Goal: Information Seeking & Learning: Learn about a topic

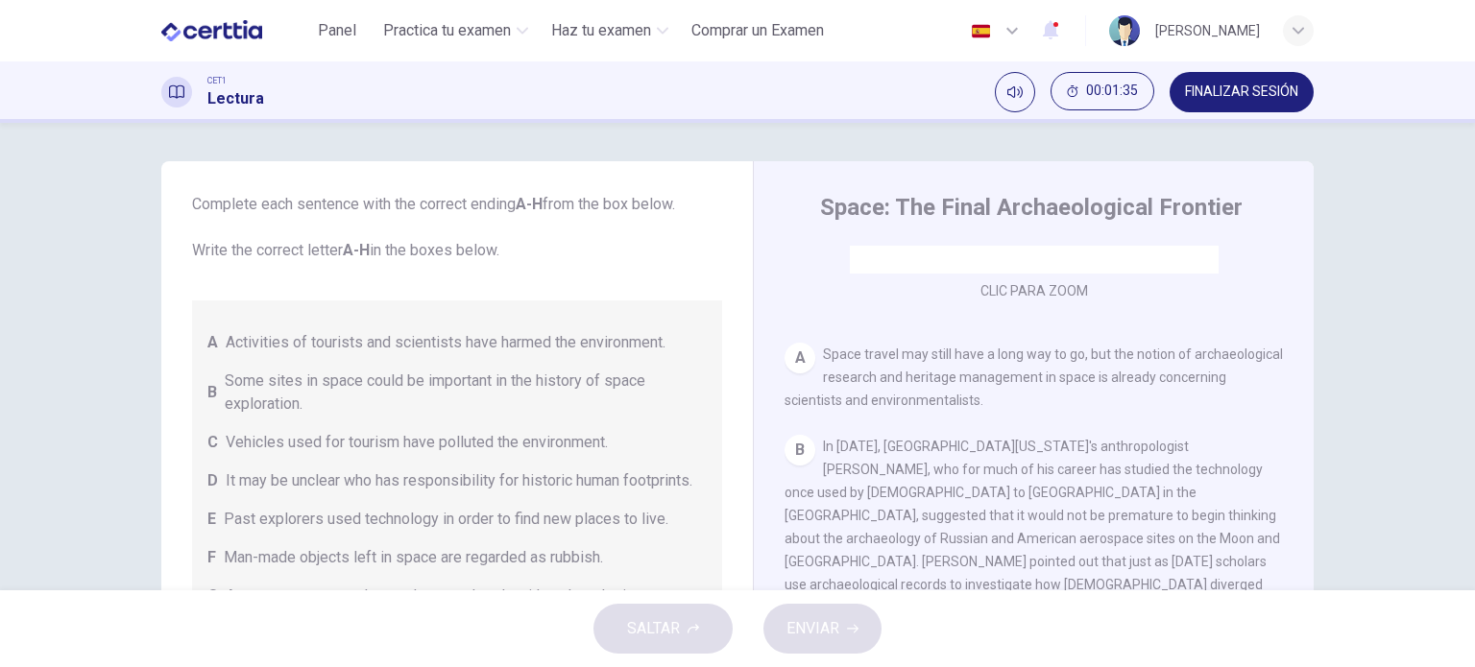
scroll to position [63, 0]
click at [267, 333] on span "Activities of tourists and scientists have harmed the environment." at bounding box center [446, 339] width 440 height 23
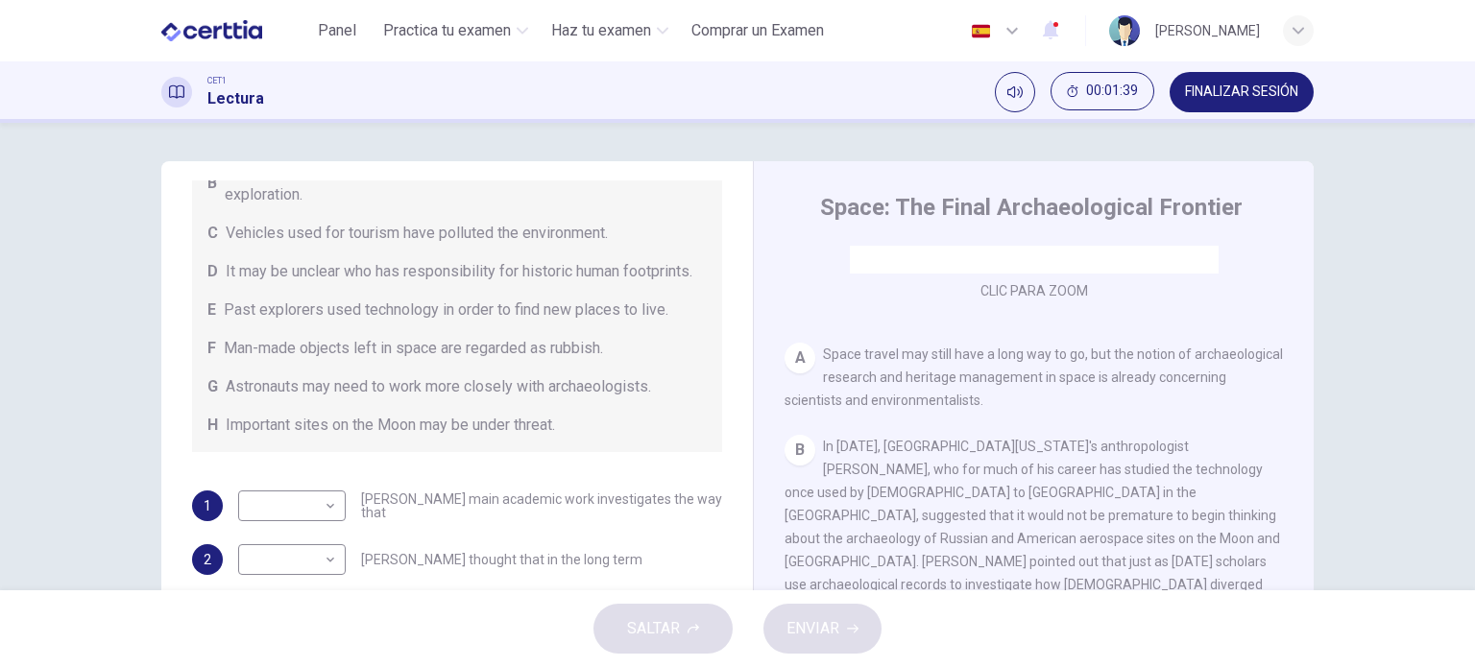
scroll to position [292, 0]
click at [334, 521] on div "​ ​" at bounding box center [292, 506] width 108 height 31
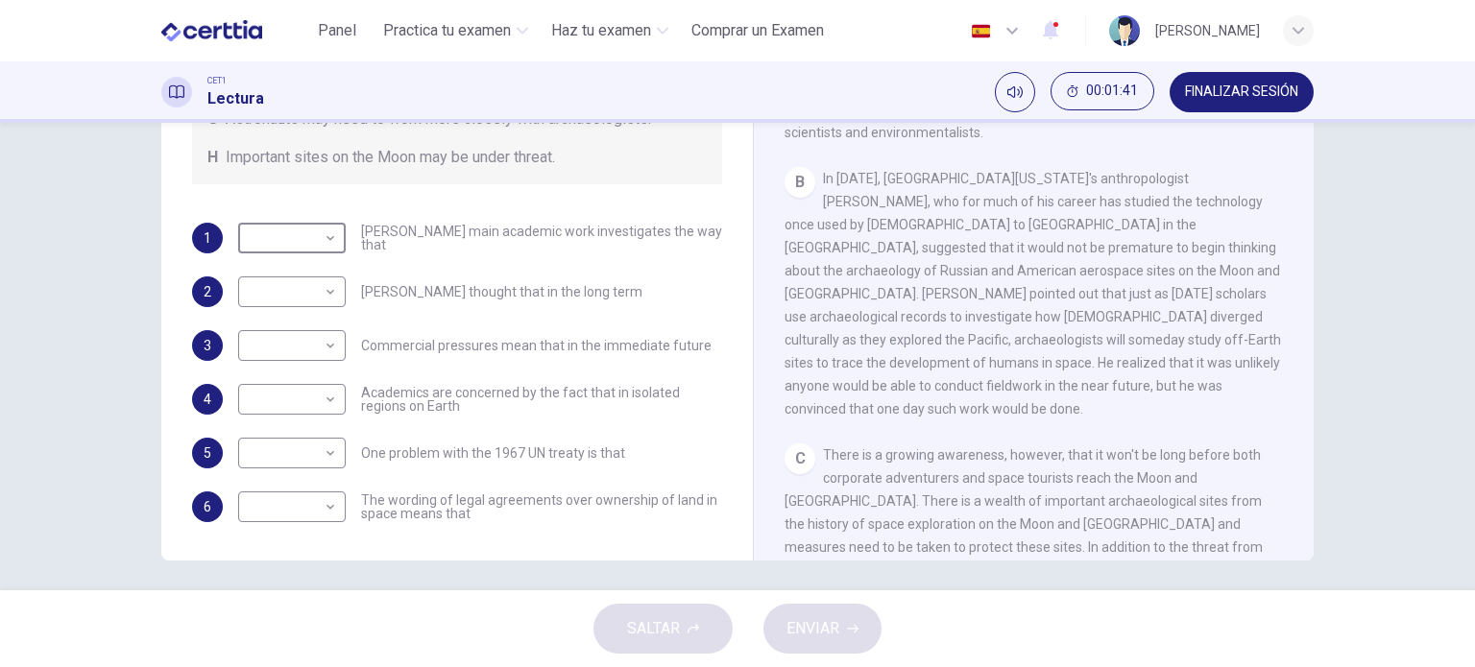
scroll to position [276, 0]
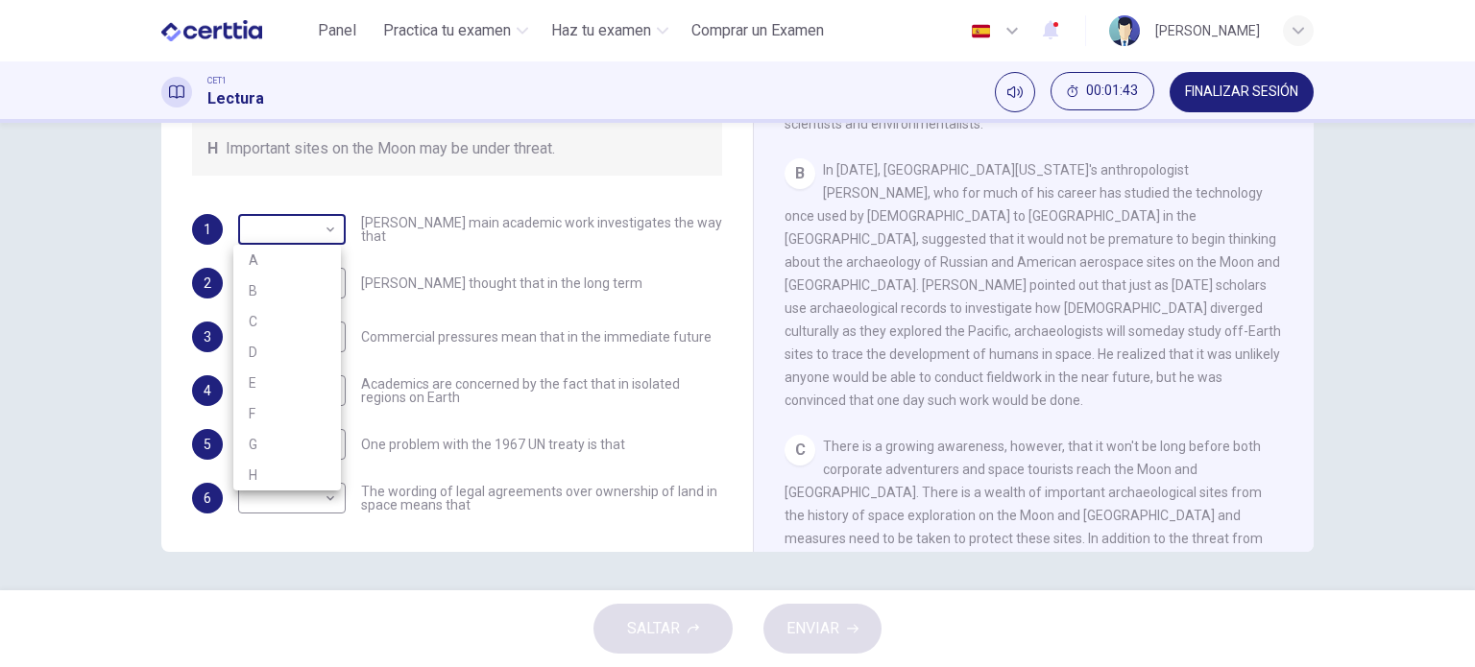
click at [325, 229] on body "Este sitio utiliza cookies, como se explica en nuestra Política de Privacidad .…" at bounding box center [737, 333] width 1475 height 667
click at [425, 267] on div at bounding box center [737, 333] width 1475 height 667
click at [1110, 258] on span "In 1993, University of Hawaii's anthropologist Ben Finney, who for much of his …" at bounding box center [1032, 285] width 496 height 246
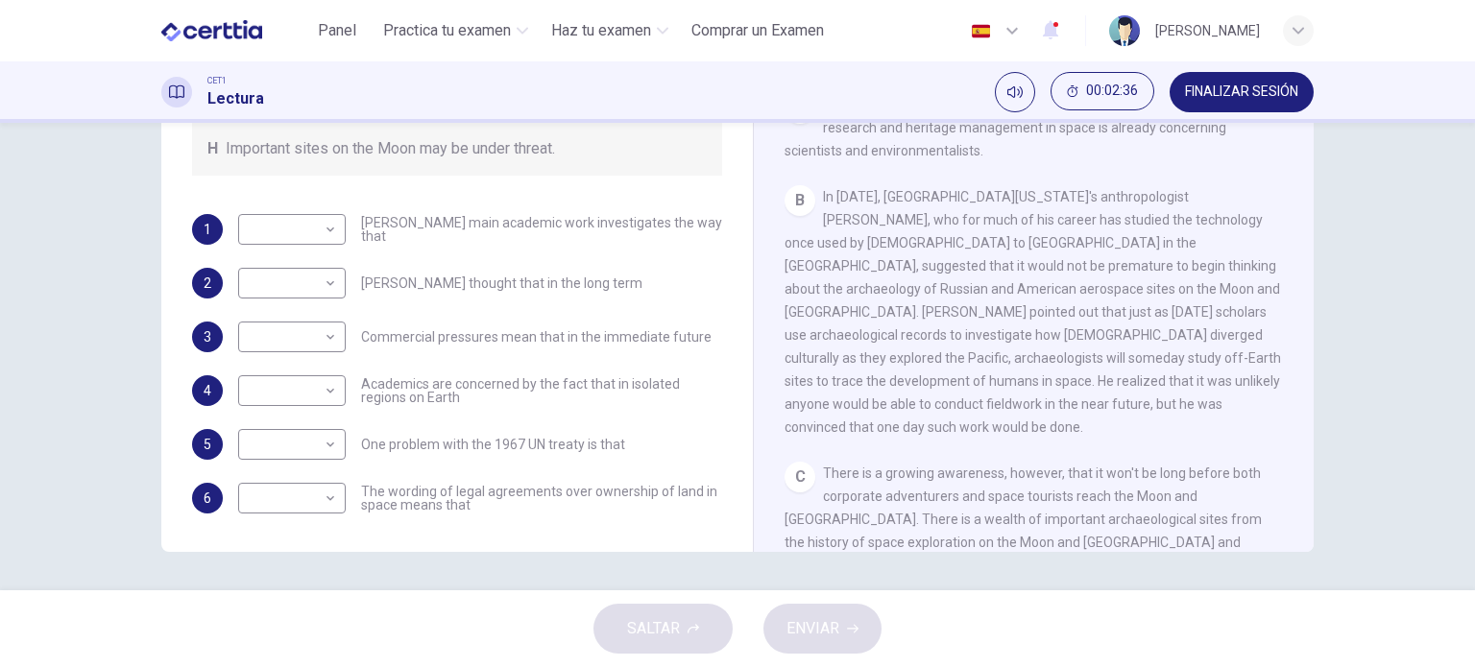
scroll to position [290, 0]
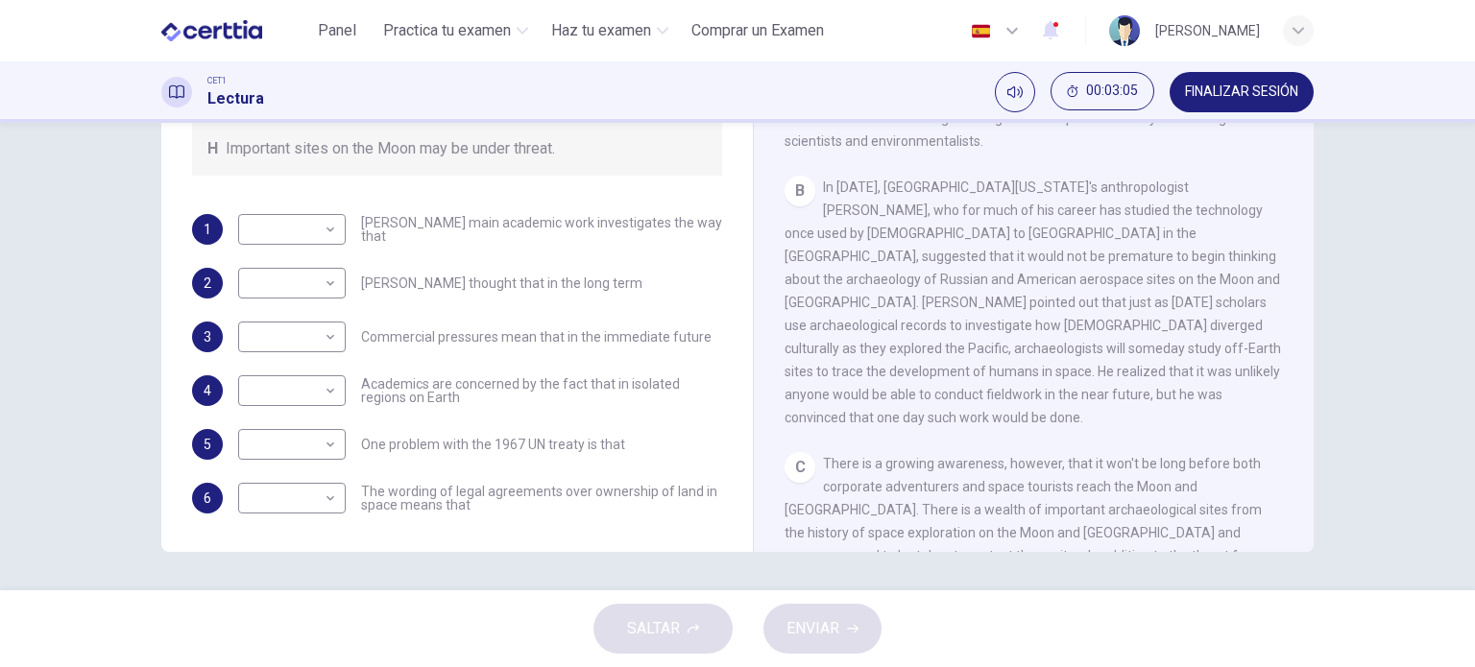
click at [820, 187] on div "B In 1993, University of Hawaii's anthropologist Ben Finney, who for much of hi…" at bounding box center [1033, 302] width 499 height 253
drag, startPoint x: 820, startPoint y: 187, endPoint x: 897, endPoint y: 200, distance: 77.8
click at [897, 200] on div "B In 1993, University of Hawaii's anthropologist Ben Finney, who for much of hi…" at bounding box center [1033, 302] width 499 height 253
drag, startPoint x: 897, startPoint y: 200, endPoint x: 908, endPoint y: 230, distance: 32.8
click at [908, 230] on div "B In 1993, University of Hawaii's anthropologist Ben Finney, who for much of hi…" at bounding box center [1033, 302] width 499 height 253
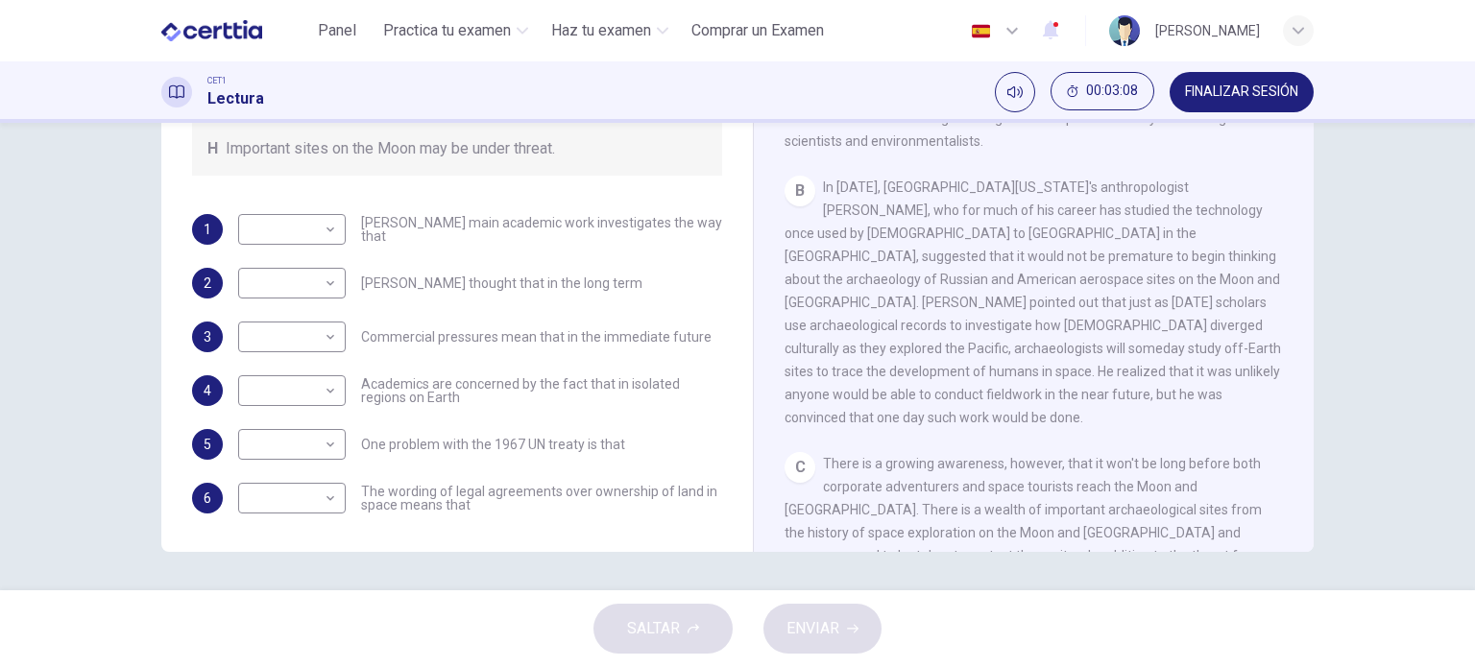
drag, startPoint x: 908, startPoint y: 230, endPoint x: 956, endPoint y: 249, distance: 51.4
click at [956, 249] on div "B In 1993, University of Hawaii's anthropologist Ben Finney, who for much of hi…" at bounding box center [1033, 302] width 499 height 253
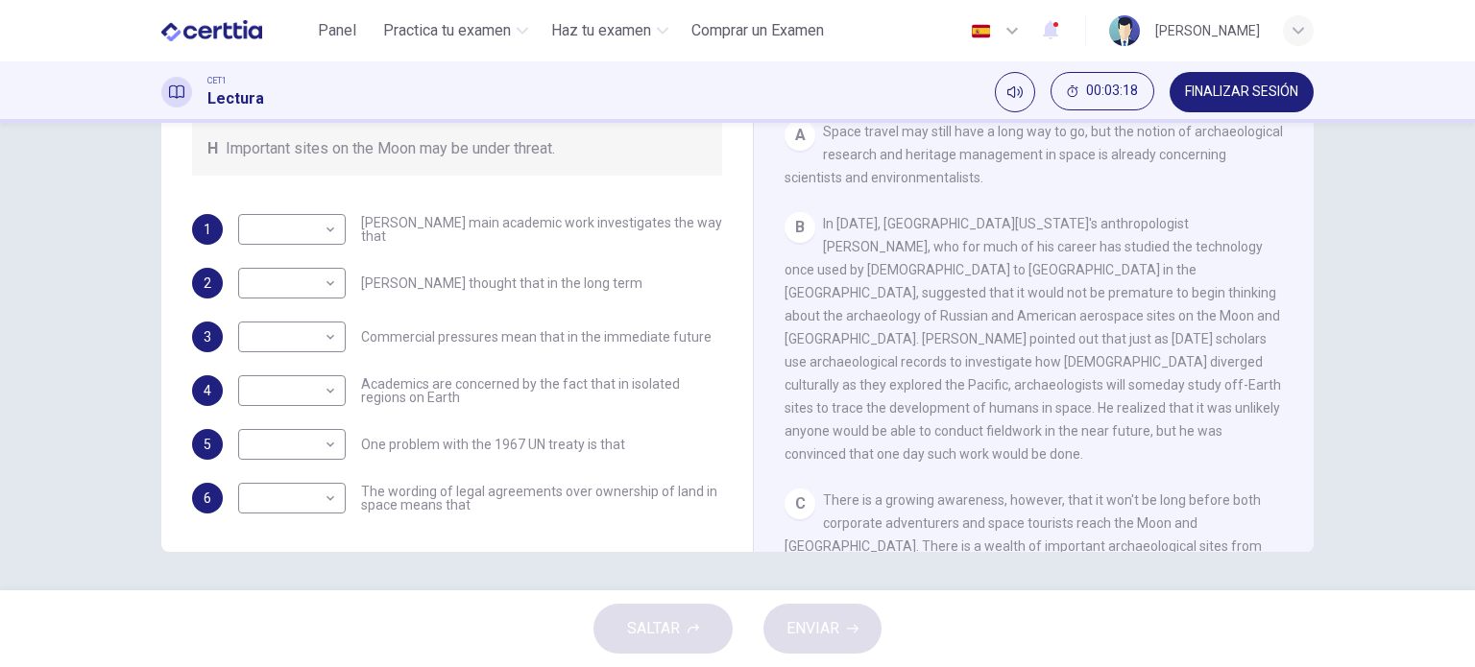
scroll to position [252, 0]
click at [1008, 99] on icon "Silenciar" at bounding box center [1014, 91] width 15 height 15
click at [1008, 99] on icon "Activar sonido" at bounding box center [1014, 91] width 15 height 15
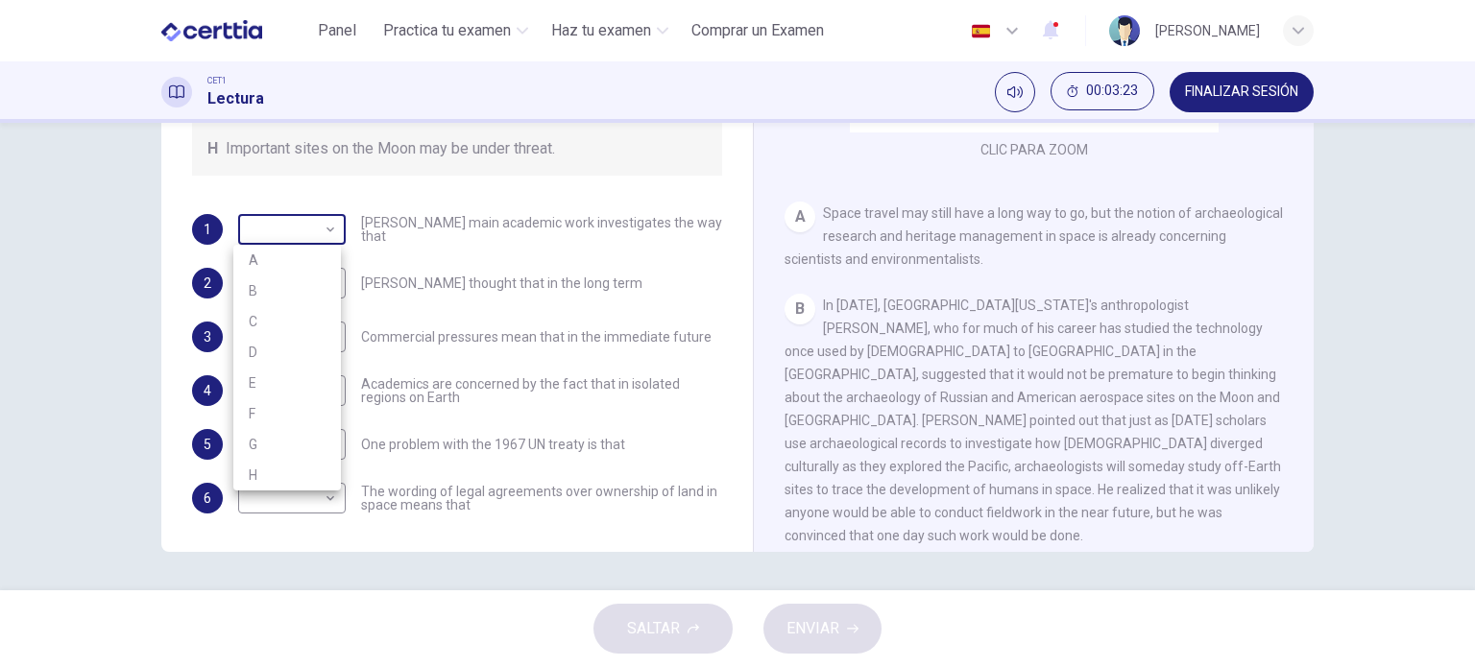
click at [276, 238] on body "Este sitio utiliza cookies, como se explica en nuestra Política de Privacidad .…" at bounding box center [737, 333] width 1475 height 667
click at [276, 238] on div at bounding box center [737, 333] width 1475 height 667
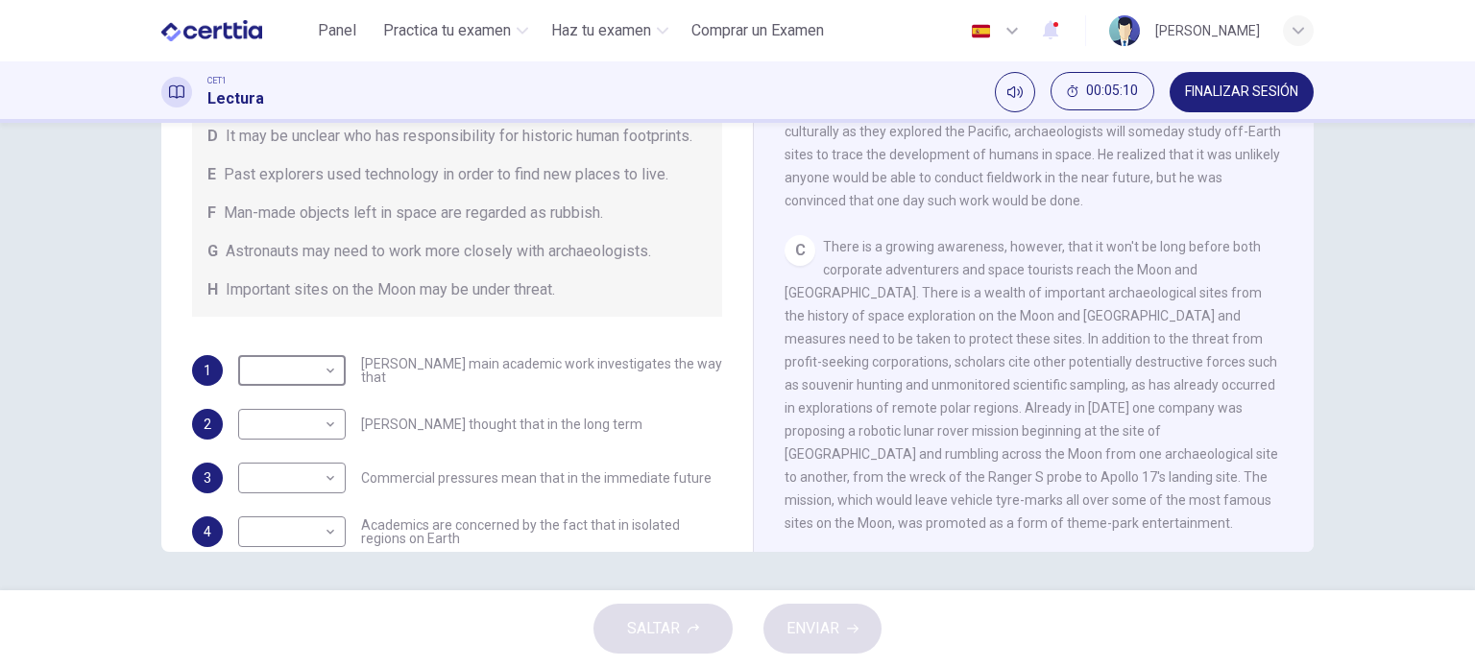
scroll to position [149, 0]
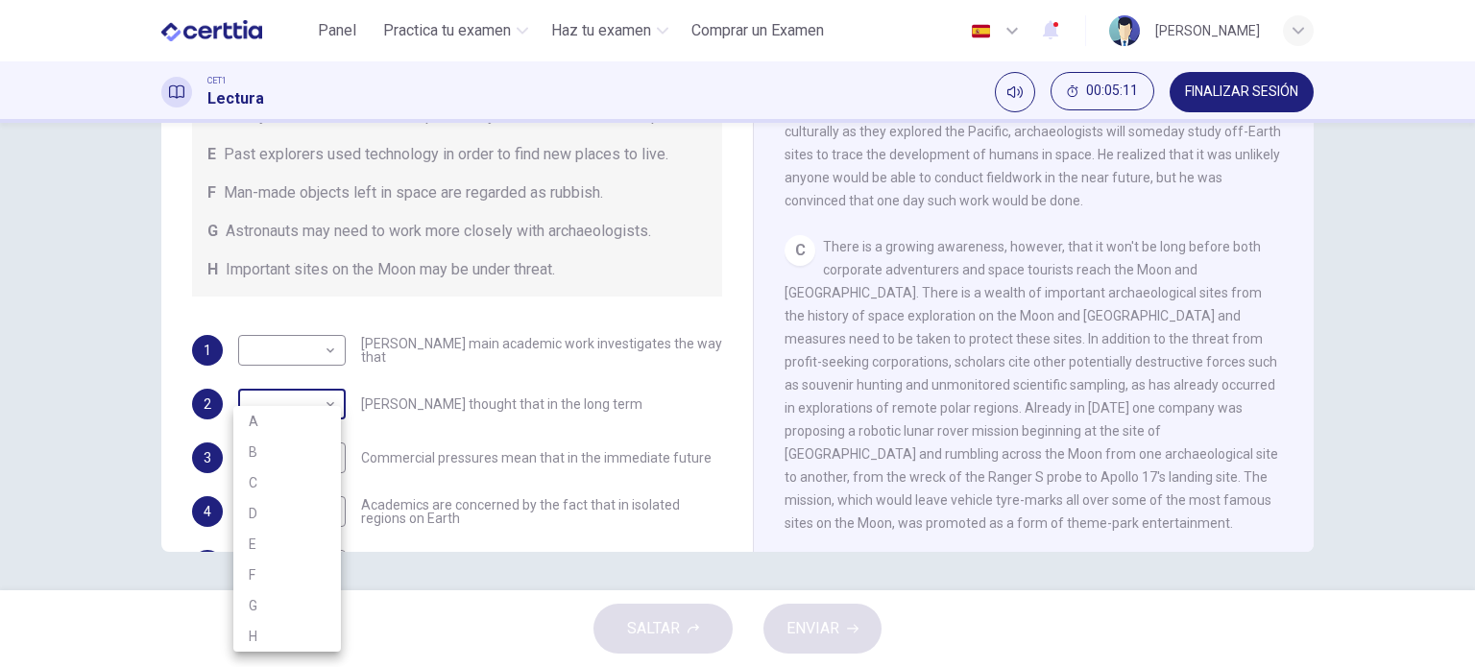
click at [302, 432] on body "Este sitio utiliza cookies, como se explica en nuestra Política de Privacidad .…" at bounding box center [737, 333] width 1475 height 667
click at [265, 460] on li "B" at bounding box center [287, 452] width 108 height 31
type input "*"
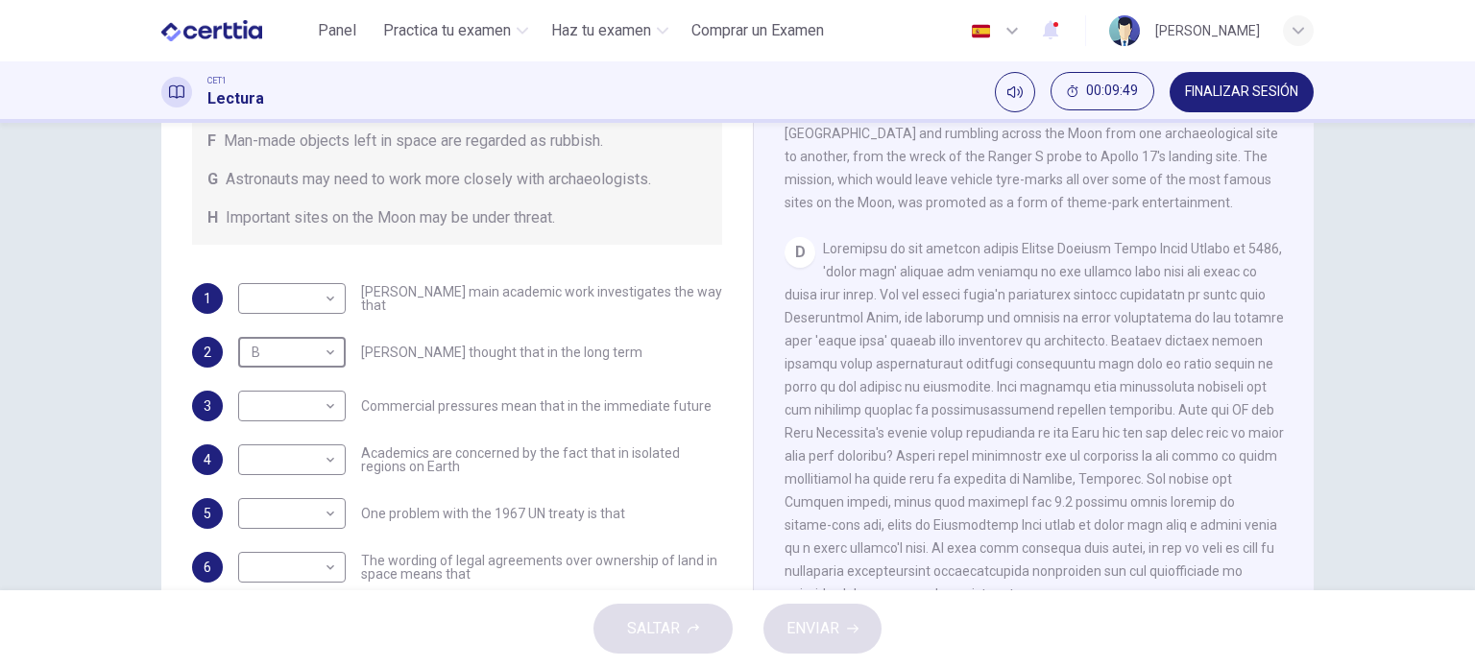
scroll to position [292, 0]
click at [315, 500] on body "Este sitio utiliza cookies, como se explica en nuestra Política de Privacidad .…" at bounding box center [737, 333] width 1475 height 667
click at [279, 508] on li "D" at bounding box center [287, 513] width 108 height 31
type input "*"
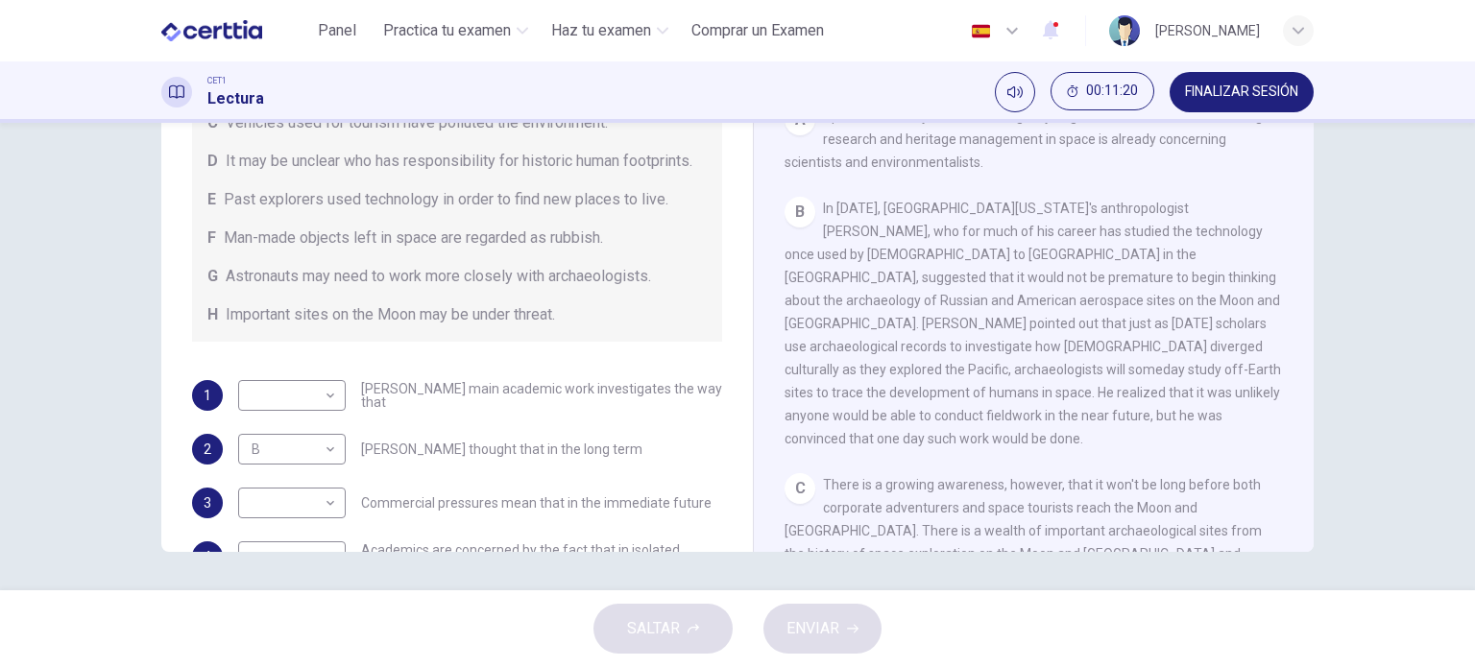
scroll to position [111, 0]
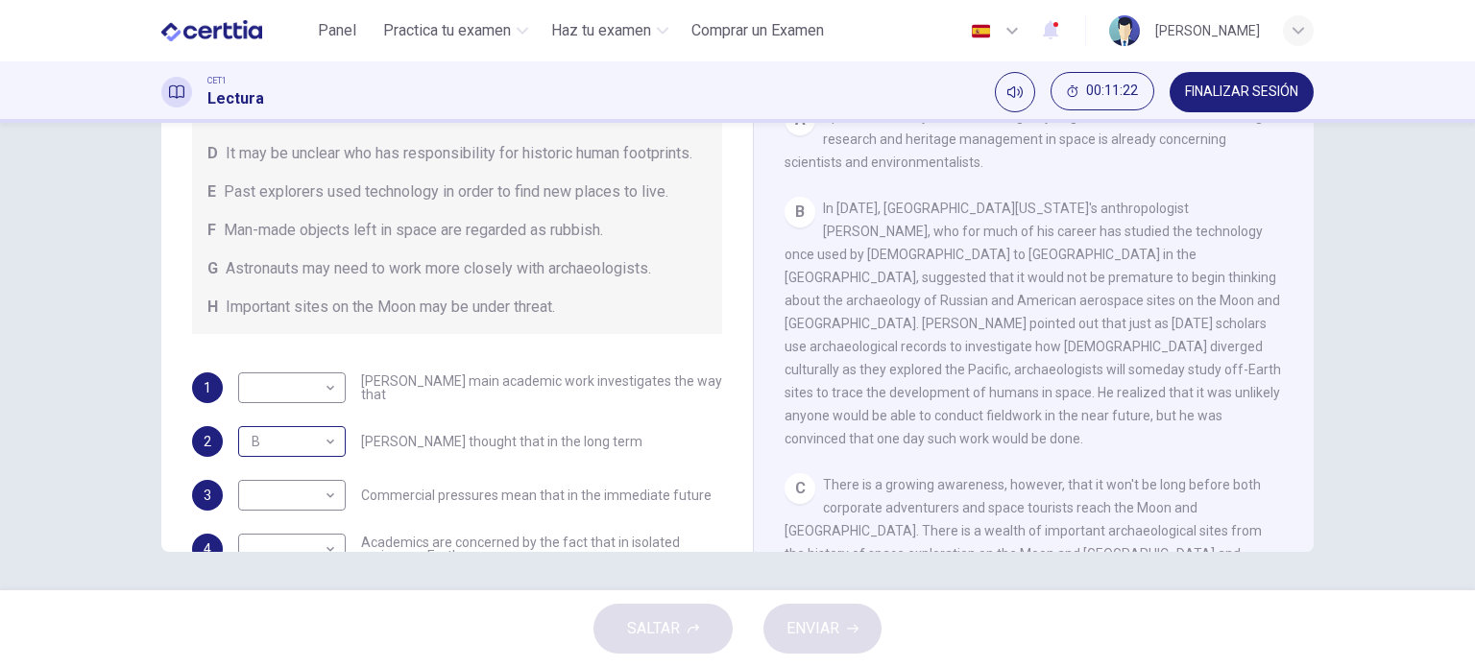
click at [328, 469] on body "Este sitio utiliza cookies, como se explica en nuestra Política de Privacidad .…" at bounding box center [737, 333] width 1475 height 667
click at [306, 325] on div at bounding box center [737, 333] width 1475 height 667
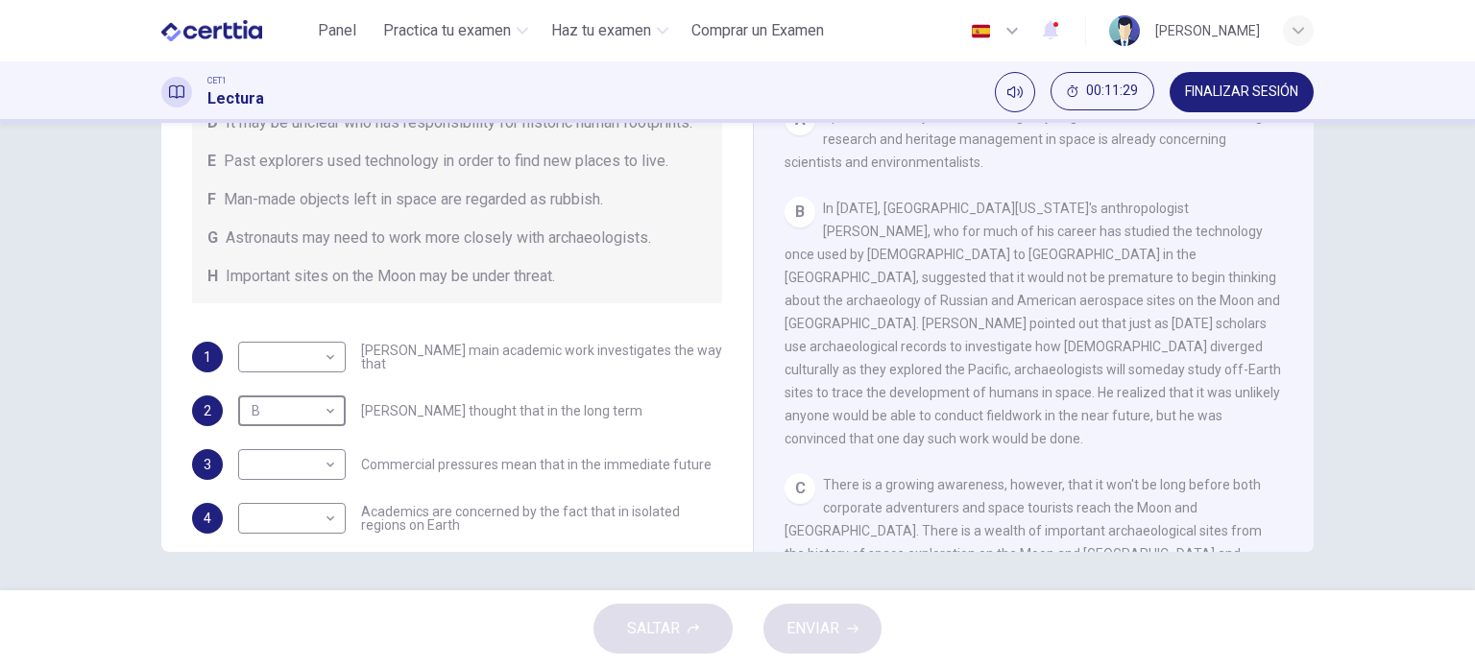
scroll to position [149, 0]
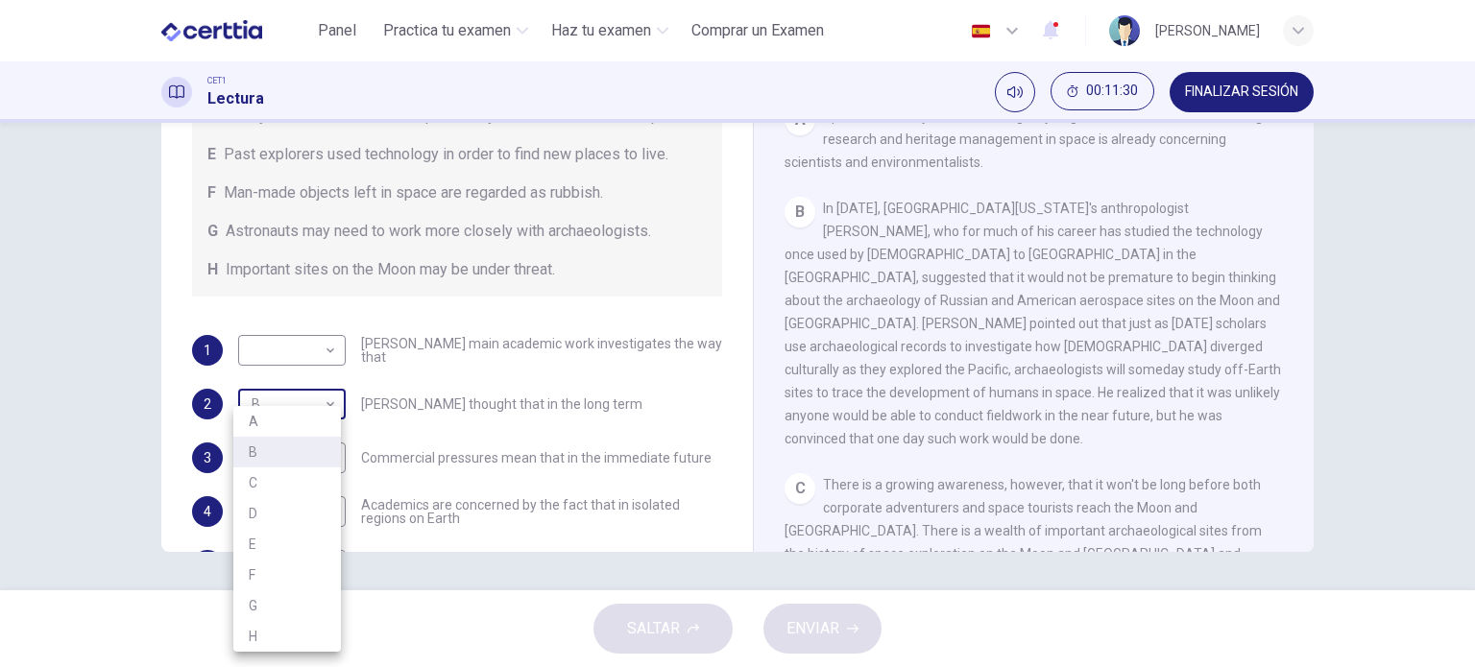
click at [319, 425] on body "Este sitio utiliza cookies, como se explica en nuestra Política de Privacidad .…" at bounding box center [737, 333] width 1475 height 667
click at [281, 537] on li "E" at bounding box center [287, 544] width 108 height 31
type input "*"
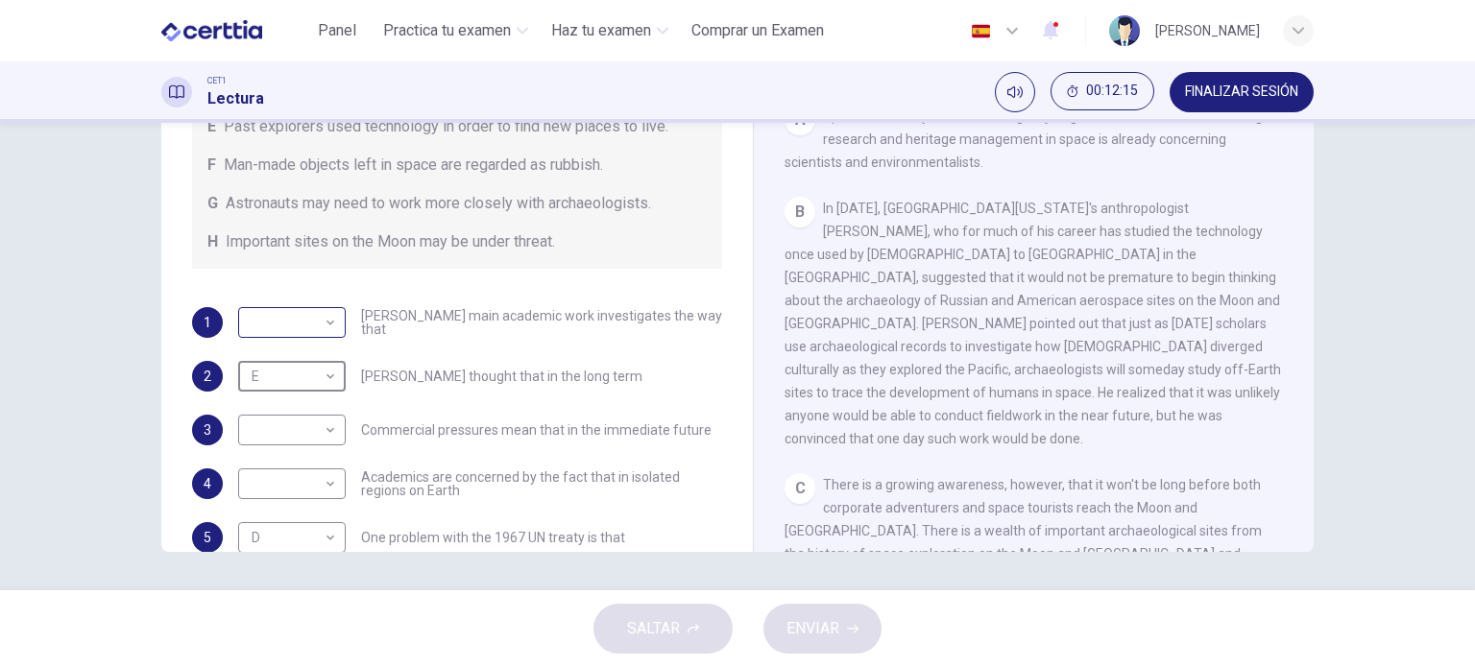
scroll to position [178, 0]
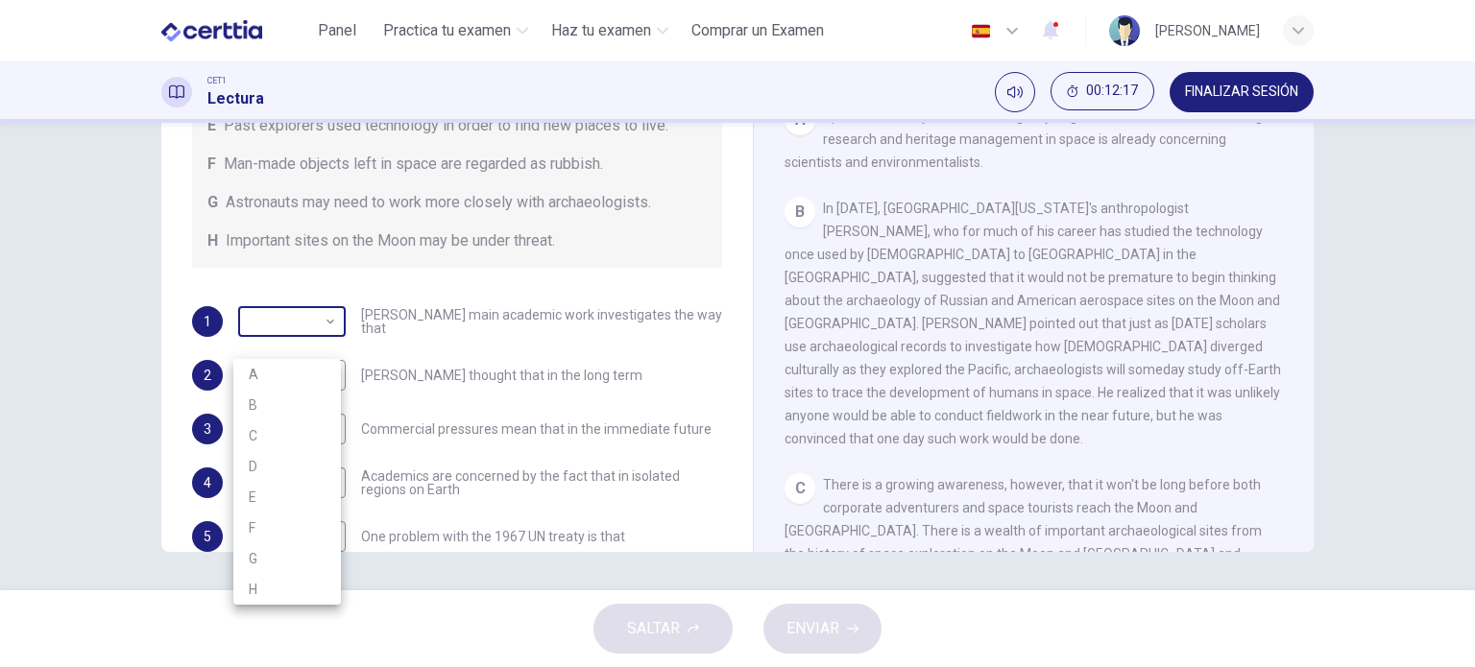
click at [318, 350] on body "Este sitio utiliza cookies, como se explica en nuestra Política de Privacidad .…" at bounding box center [737, 333] width 1475 height 667
click at [280, 493] on li "E" at bounding box center [287, 497] width 108 height 31
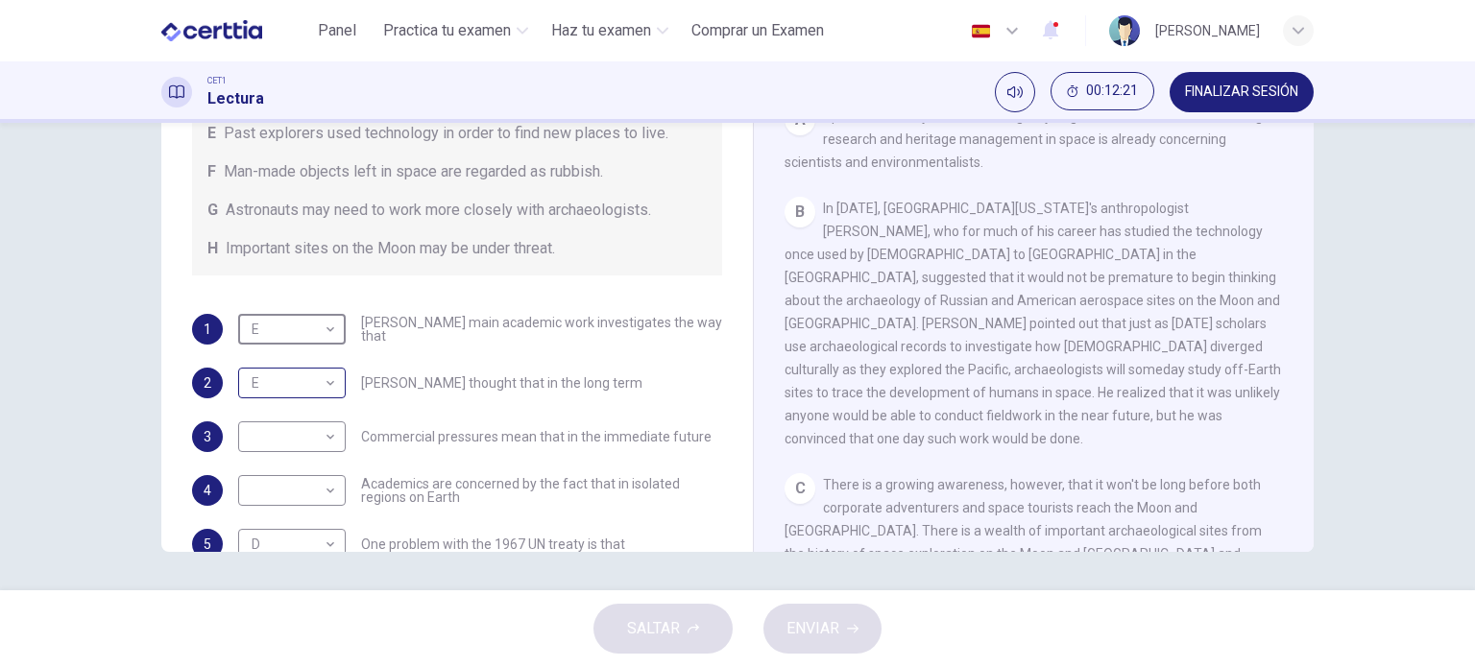
scroll to position [169, 0]
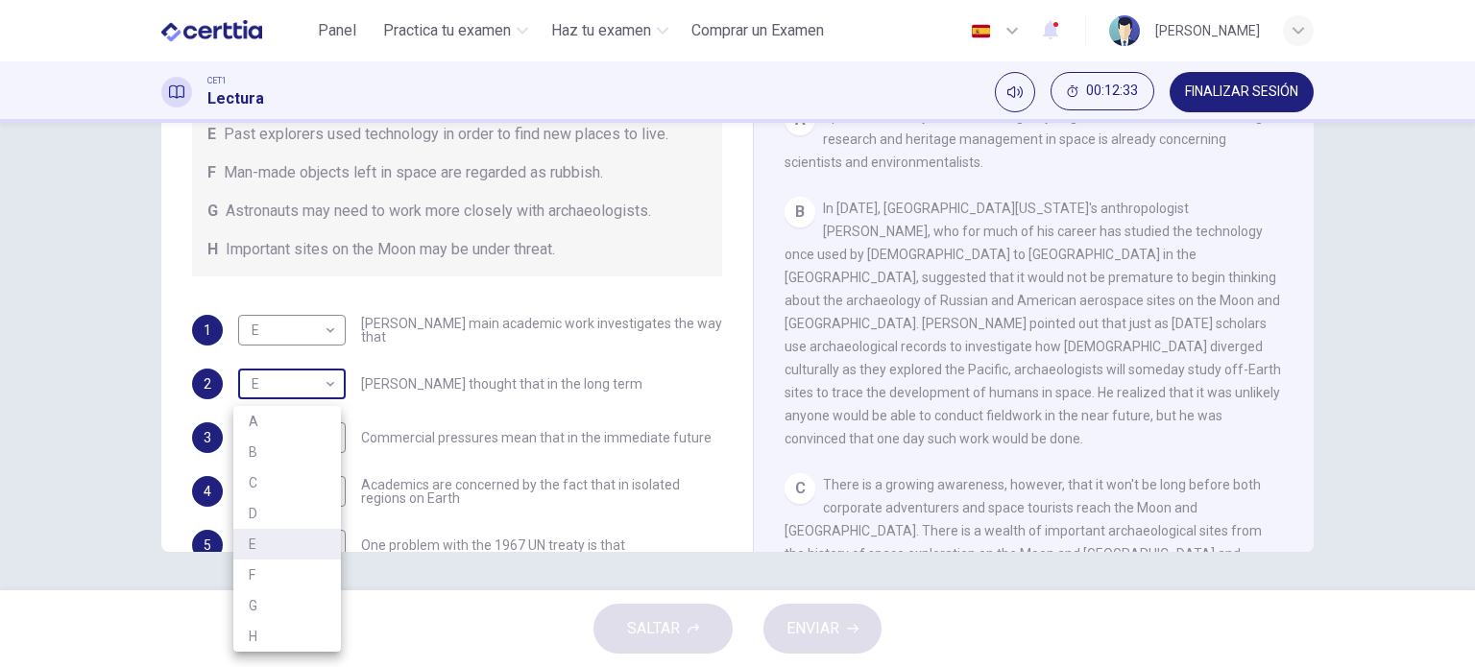
click at [276, 405] on body "Este sitio utiliza cookies, como se explica en nuestra Política de Privacidad .…" at bounding box center [737, 333] width 1475 height 667
click at [507, 377] on div at bounding box center [737, 333] width 1475 height 667
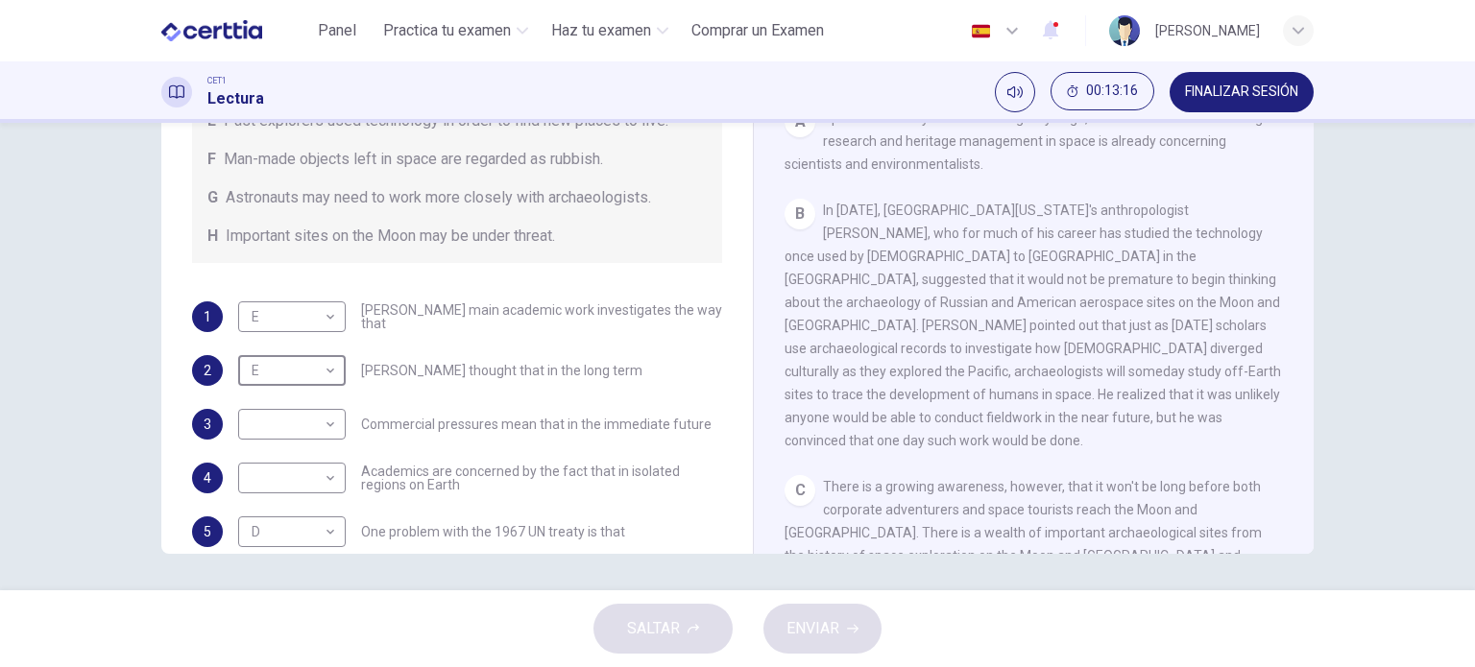
scroll to position [188, 0]
click at [304, 328] on body "Este sitio utiliza cookies, como se explica en nuestra Política de Privacidad .…" at bounding box center [737, 333] width 1475 height 667
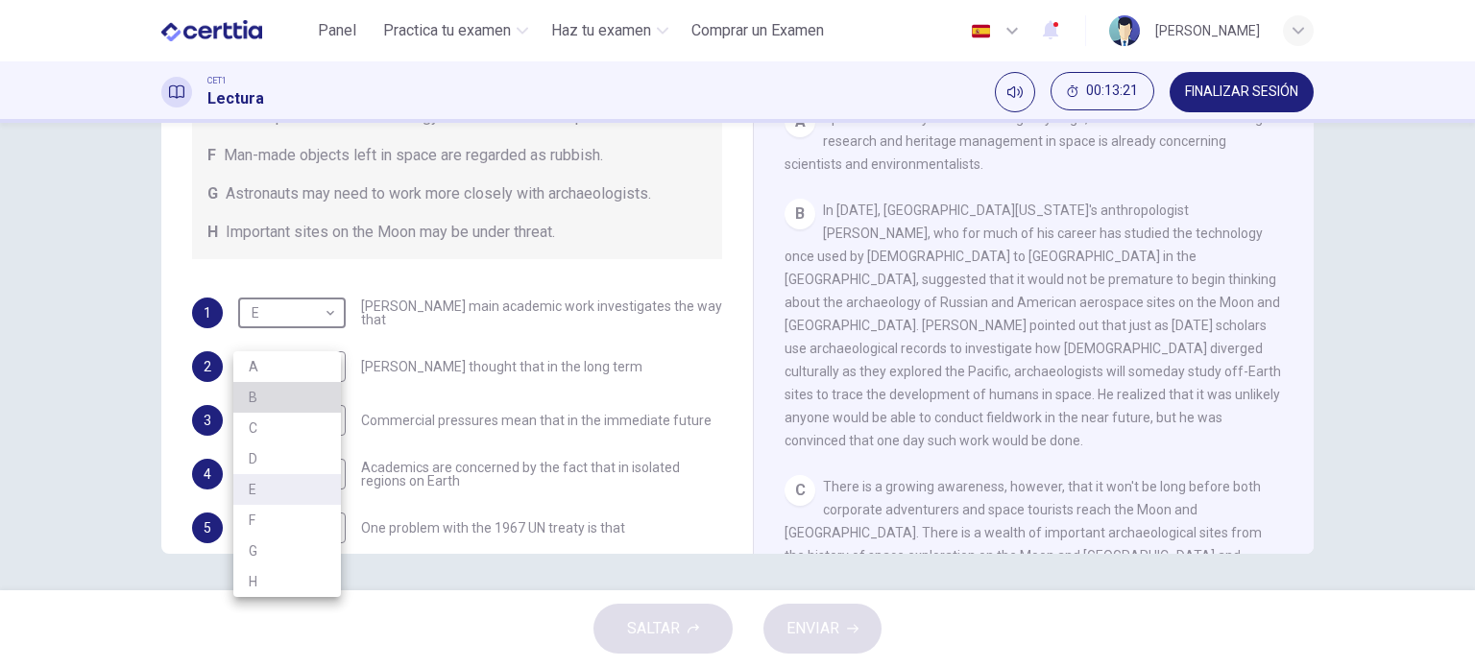
click at [275, 391] on li "B" at bounding box center [287, 397] width 108 height 31
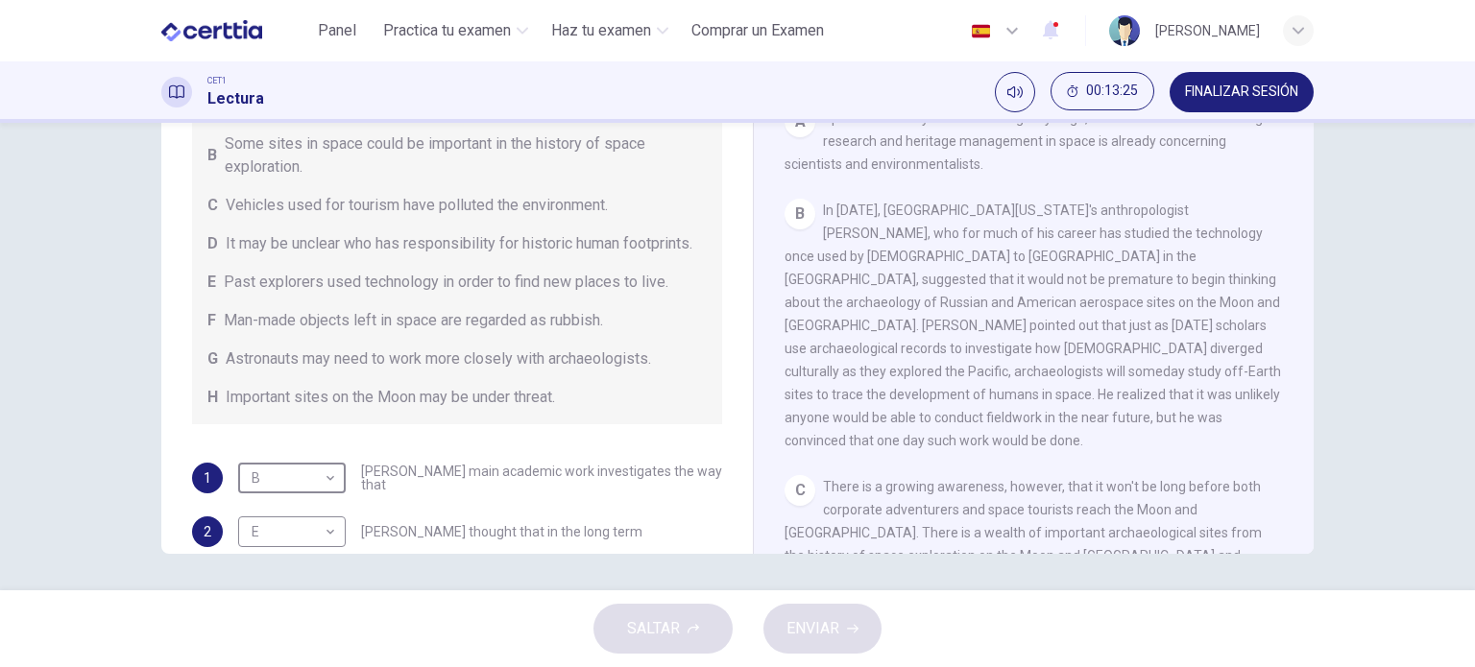
scroll to position [25, 0]
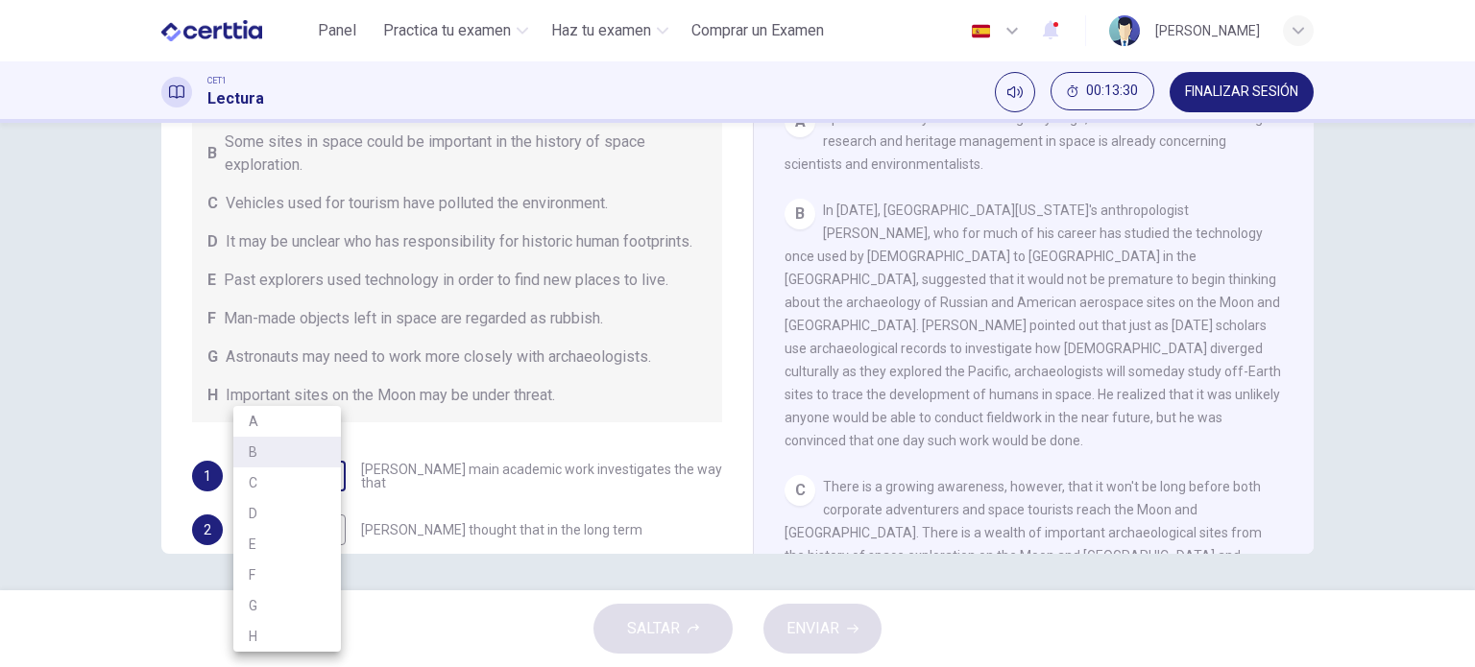
click at [324, 483] on body "Este sitio utiliza cookies, como se explica en nuestra Política de Privacidad .…" at bounding box center [737, 333] width 1475 height 667
click at [265, 539] on li "E" at bounding box center [287, 544] width 108 height 31
type input "*"
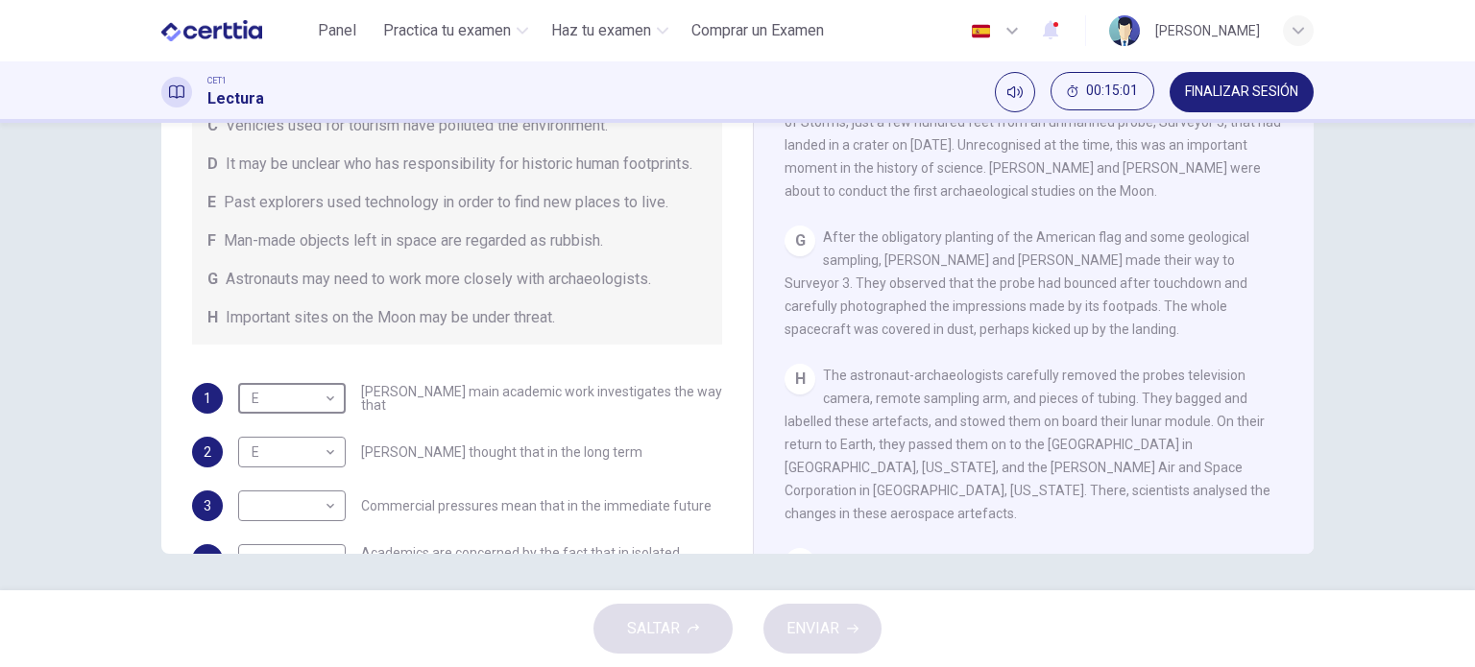
scroll to position [292, 0]
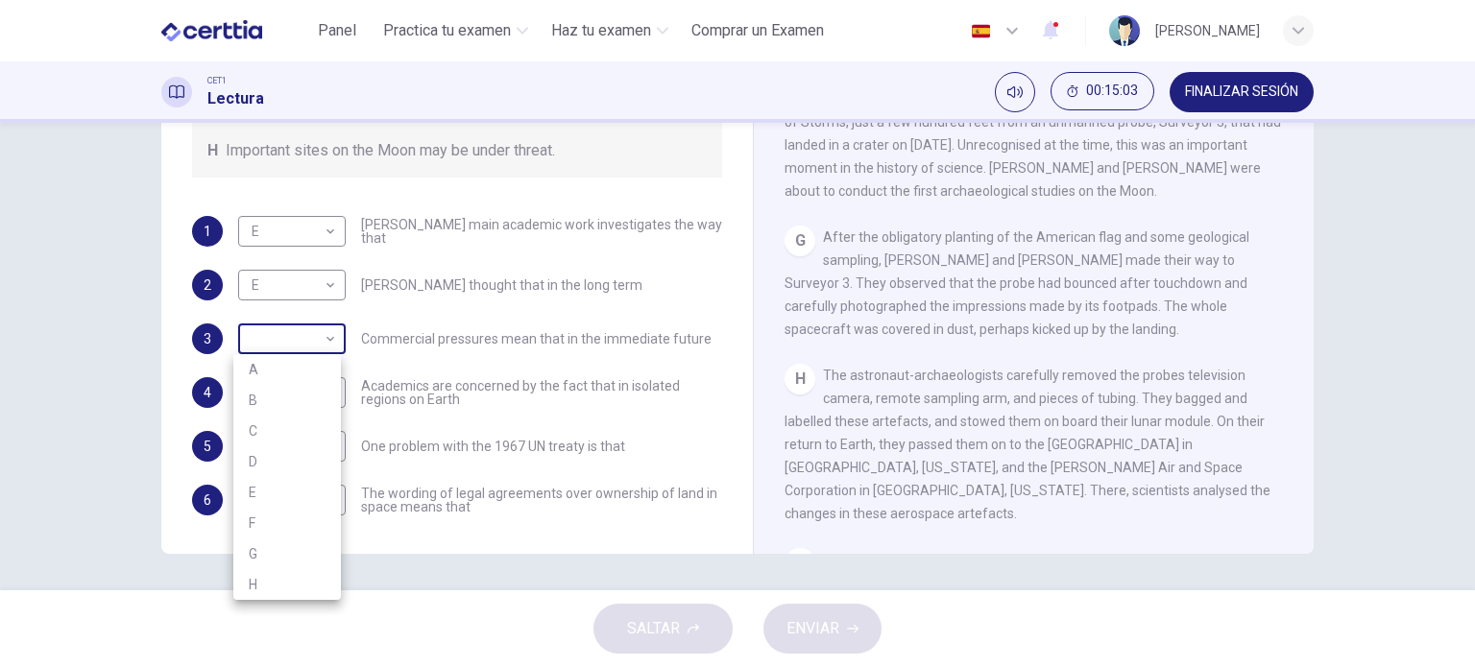
click at [276, 324] on body "Este sitio utiliza cookies, como se explica en nuestra Política de Privacidad .…" at bounding box center [737, 333] width 1475 height 667
click at [298, 370] on li "A" at bounding box center [287, 369] width 108 height 31
type input "*"
click at [303, 391] on body "Este sitio utiliza cookies, como se explica en nuestra Política de Privacidad .…" at bounding box center [737, 333] width 1475 height 667
click at [311, 443] on li "B" at bounding box center [287, 452] width 108 height 31
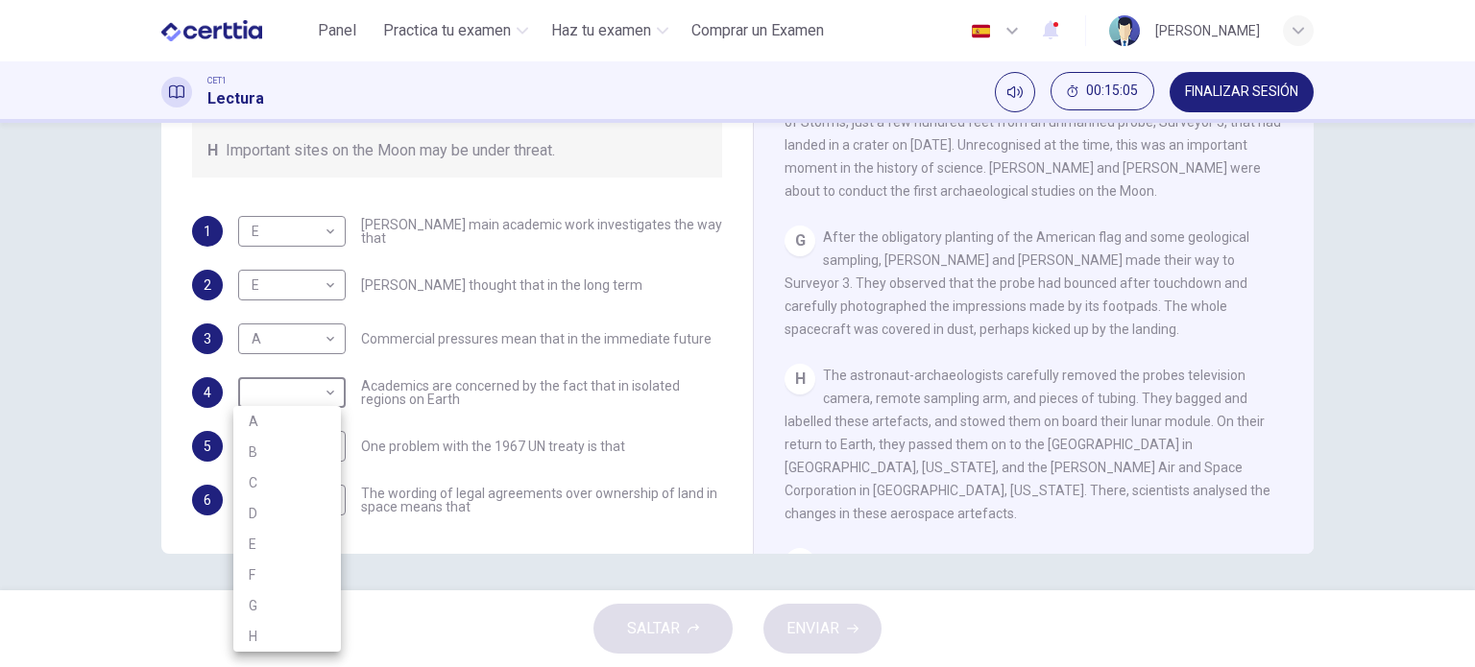
type input "*"
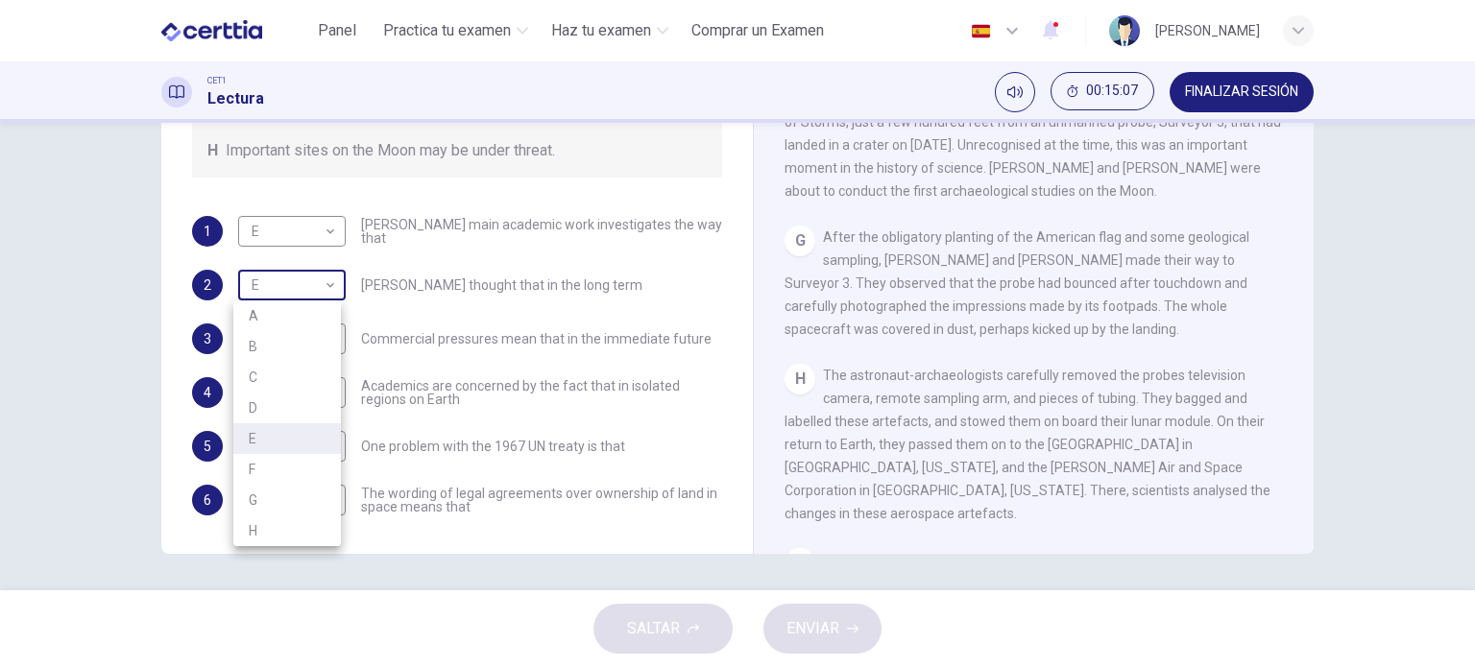
click at [275, 272] on body "Este sitio utiliza cookies, como se explica en nuestra Política de Privacidad .…" at bounding box center [737, 333] width 1475 height 667
click at [279, 491] on li "G" at bounding box center [287, 500] width 108 height 31
type input "*"
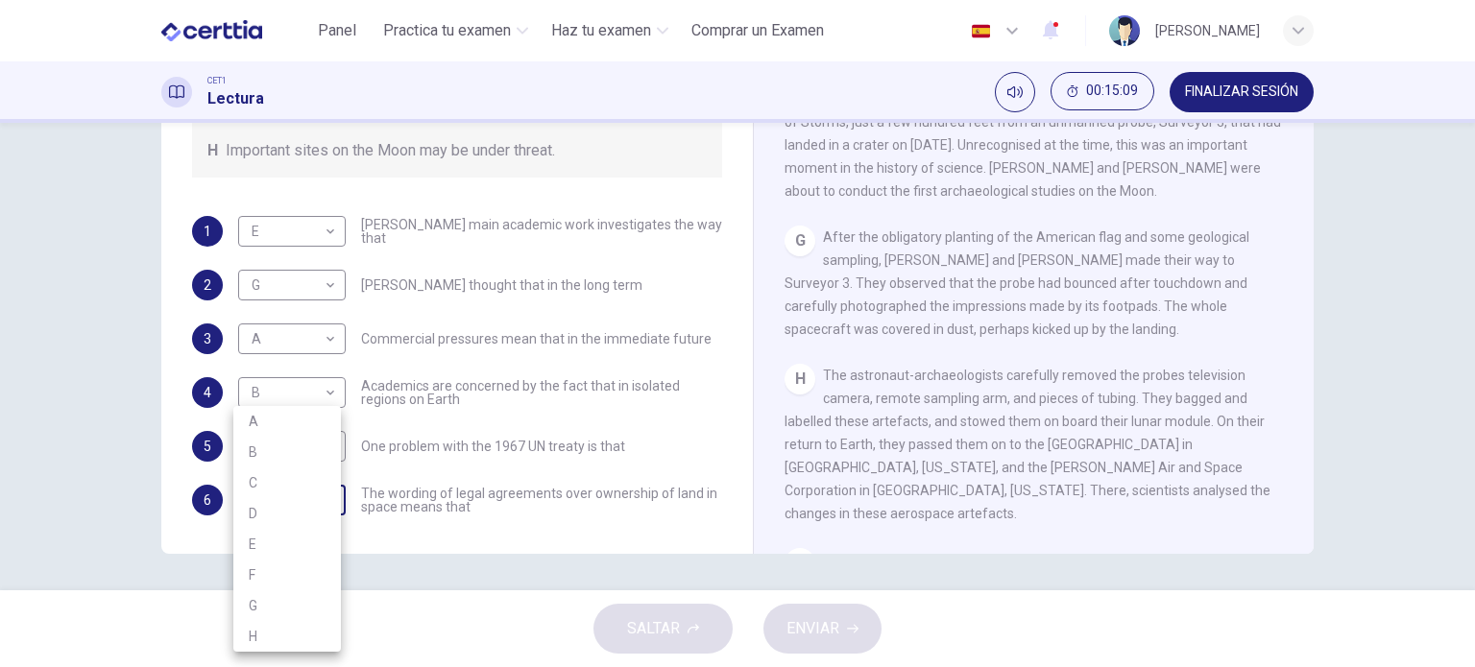
click at [293, 496] on body "Este sitio utiliza cookies, como se explica en nuestra Política de Privacidad .…" at bounding box center [737, 333] width 1475 height 667
click at [288, 632] on li "H" at bounding box center [287, 636] width 108 height 31
type input "*"
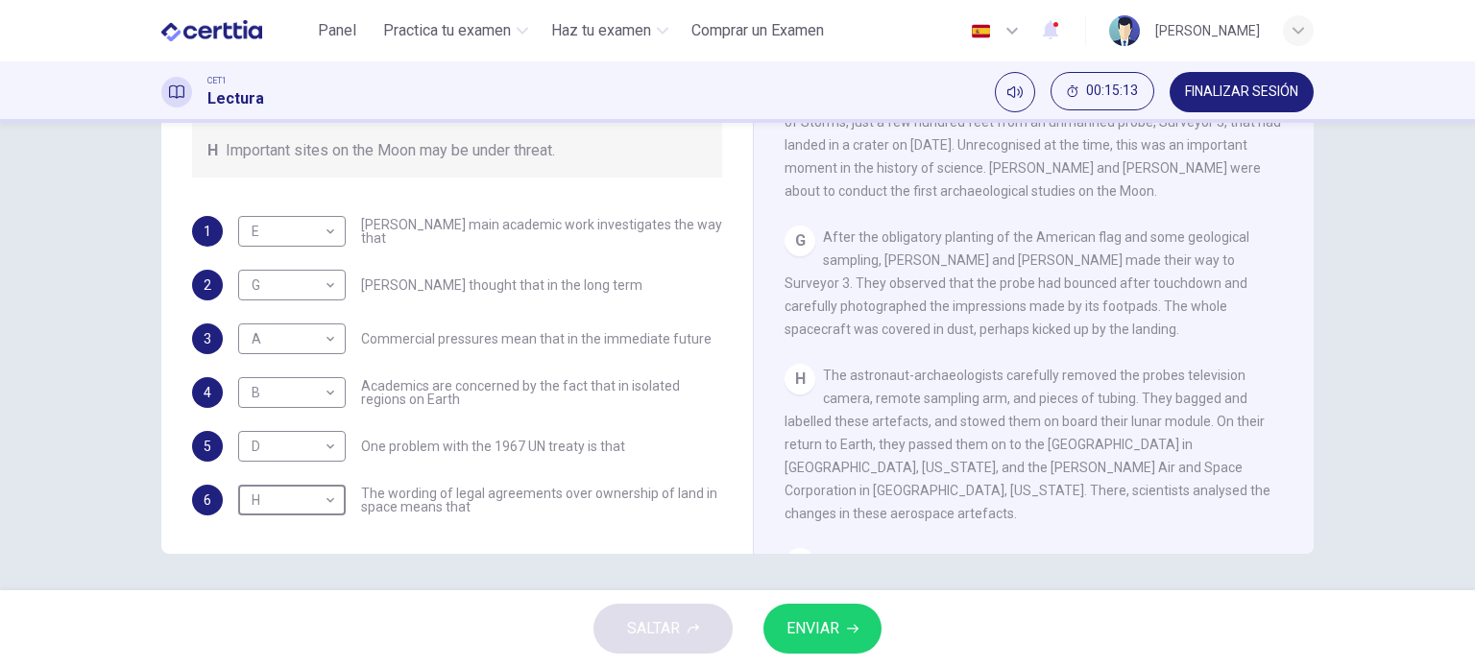
click at [805, 623] on span "ENVIAR" at bounding box center [812, 628] width 53 height 27
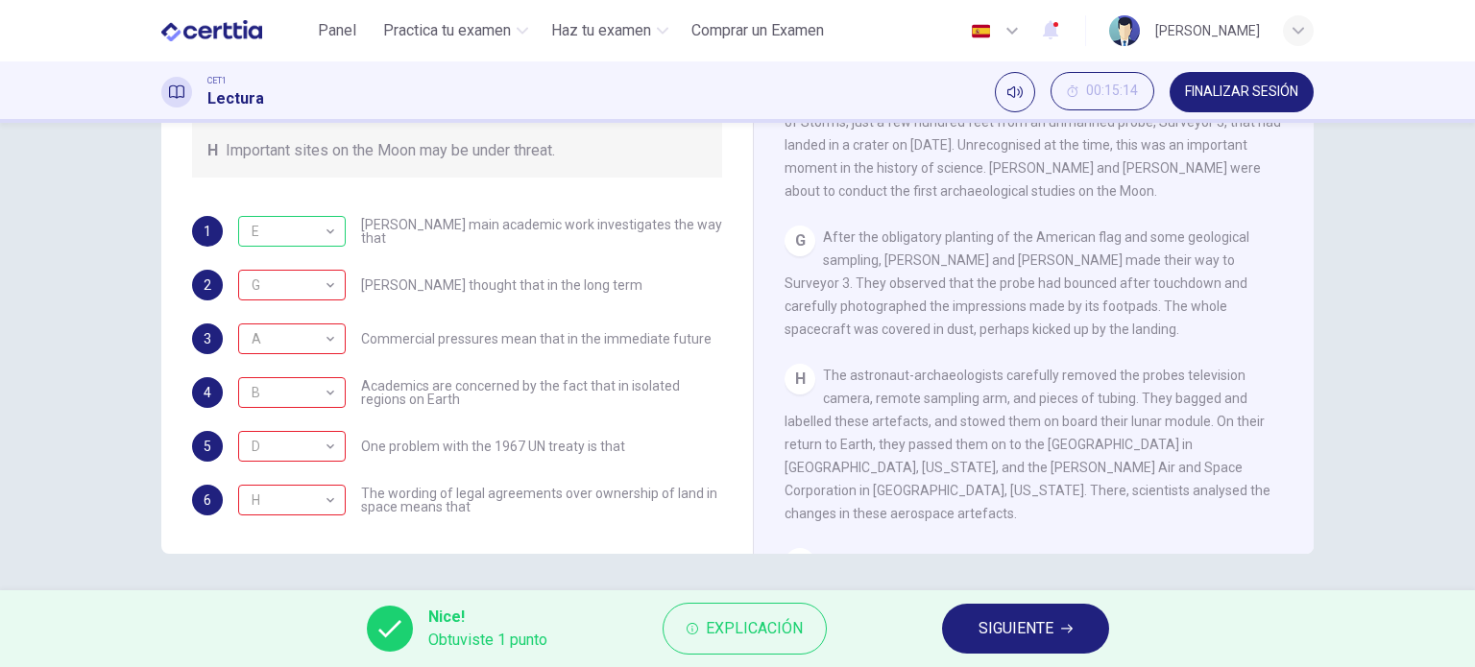
scroll to position [276, 0]
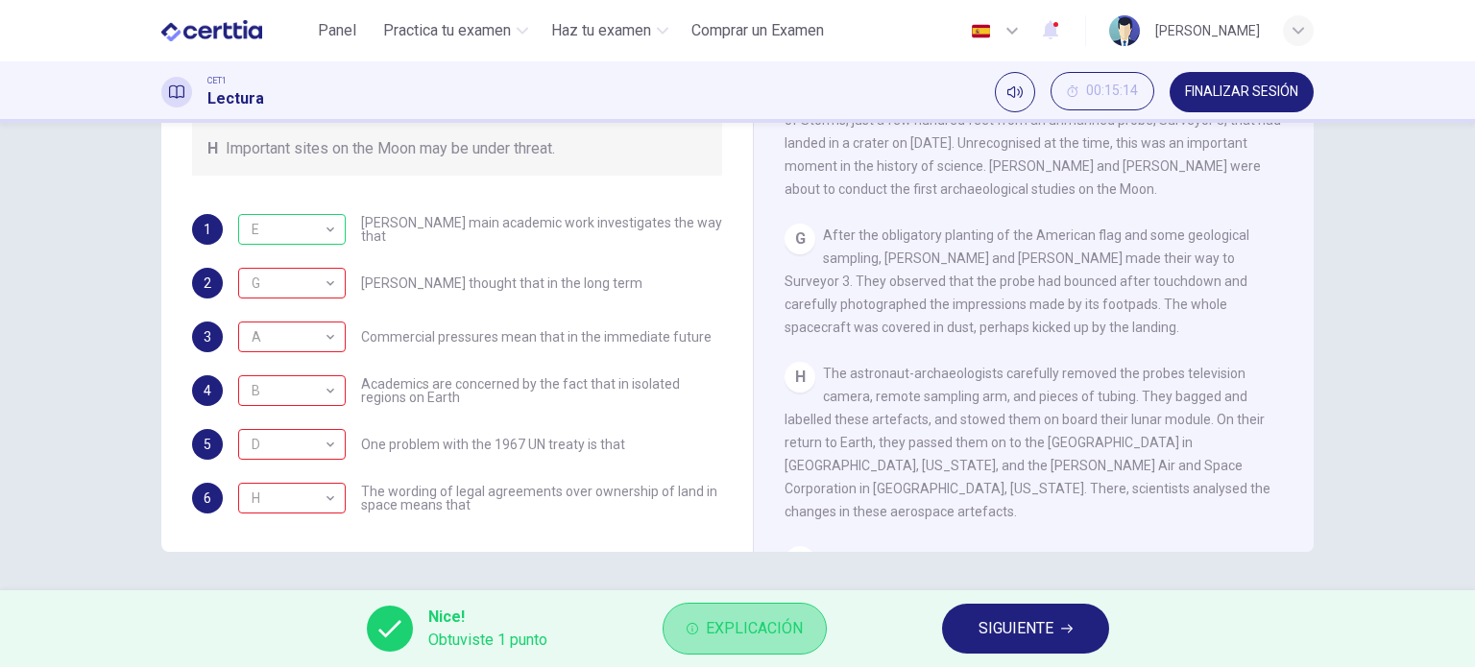
click at [769, 637] on span "Explicación" at bounding box center [754, 628] width 97 height 27
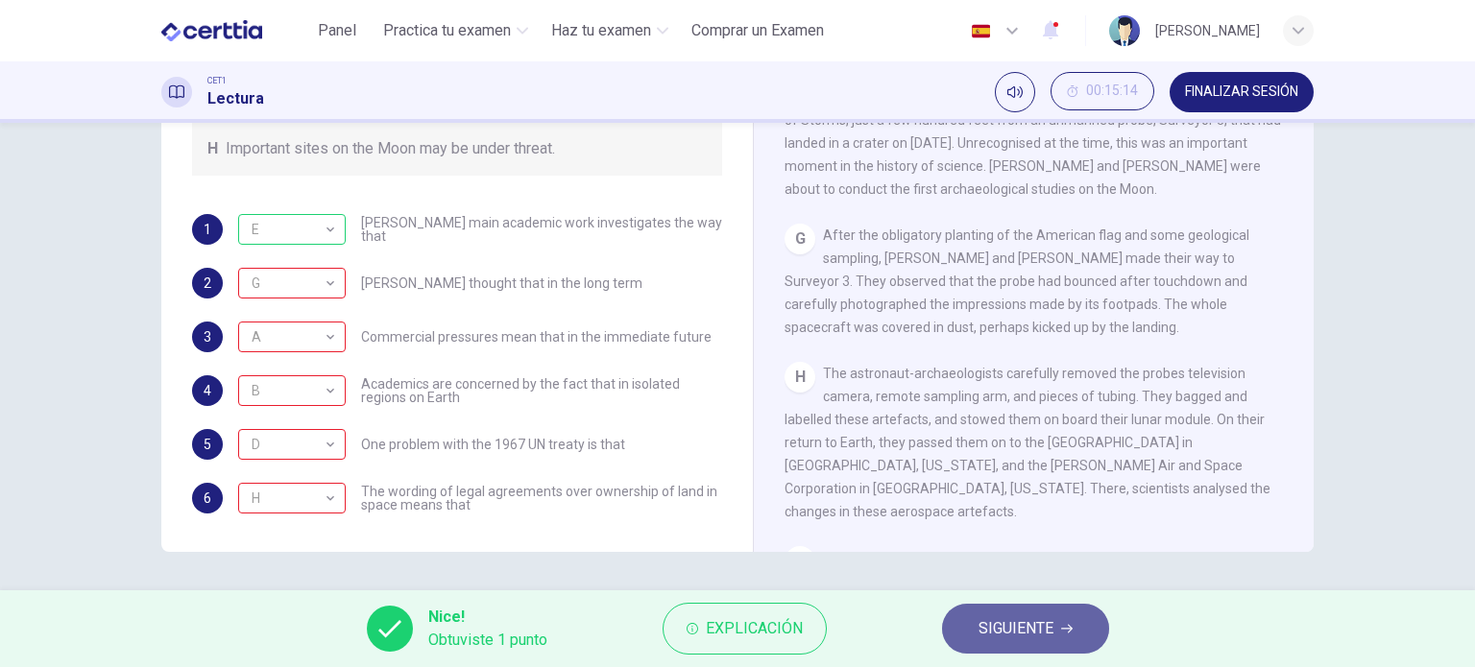
click at [1006, 634] on span "SIGUIENTE" at bounding box center [1015, 628] width 75 height 27
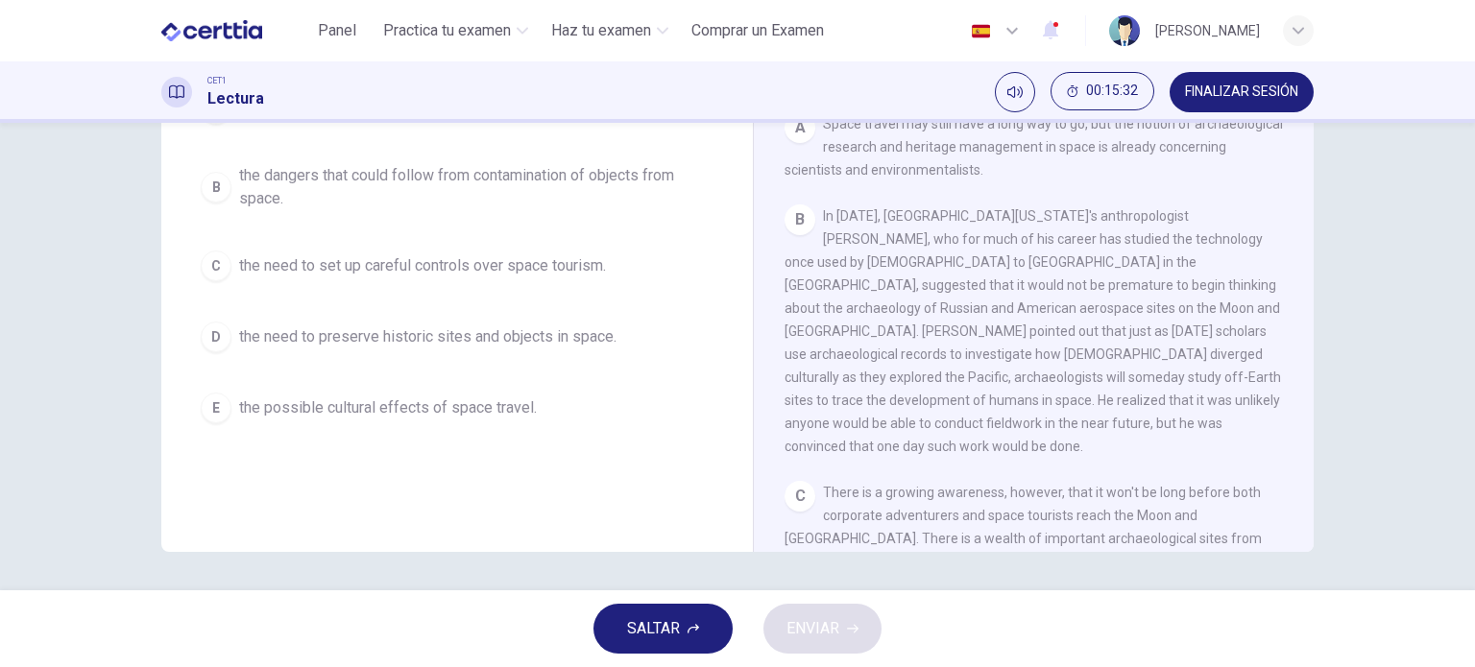
scroll to position [244, 0]
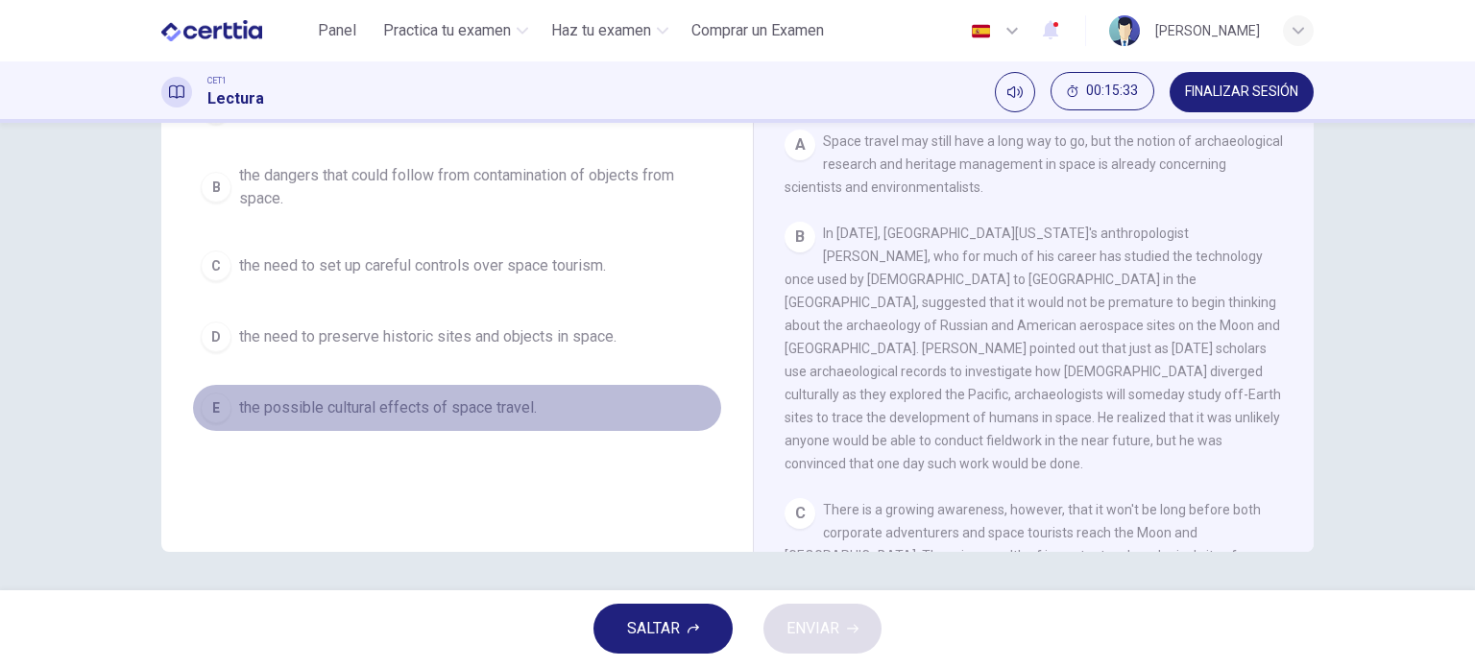
click at [210, 408] on div "E" at bounding box center [216, 408] width 31 height 31
click at [282, 404] on span "the possible cultural effects of space travel." at bounding box center [388, 408] width 298 height 23
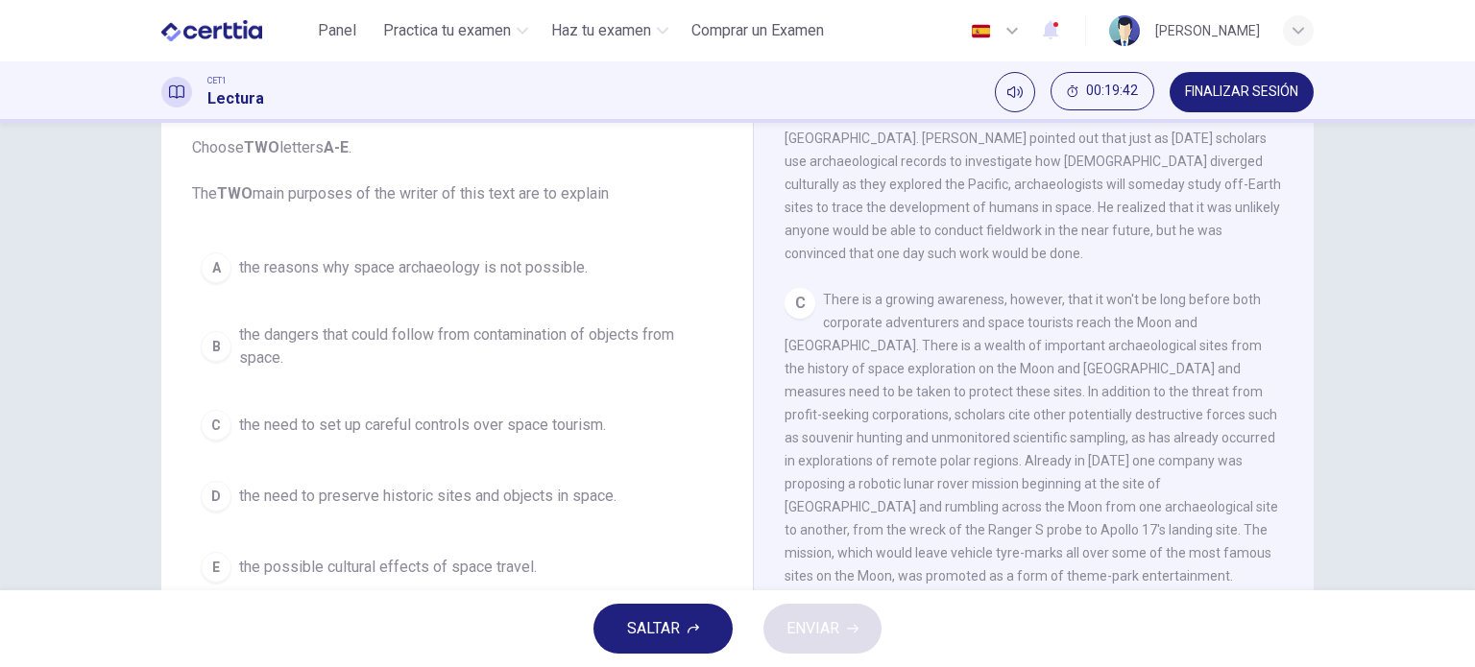
scroll to position [114, 0]
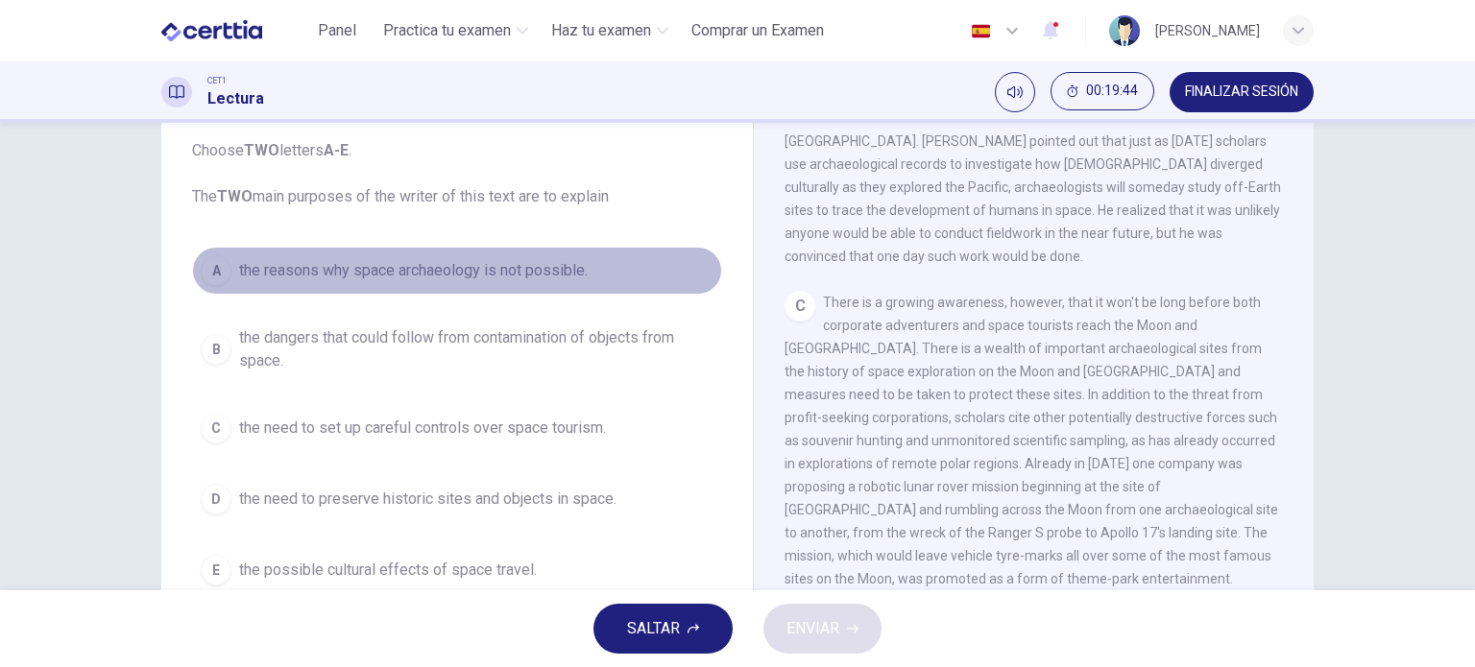
drag, startPoint x: 242, startPoint y: 267, endPoint x: 335, endPoint y: 272, distance: 93.2
click at [335, 272] on span "the reasons why space archaeology is not possible." at bounding box center [413, 270] width 349 height 23
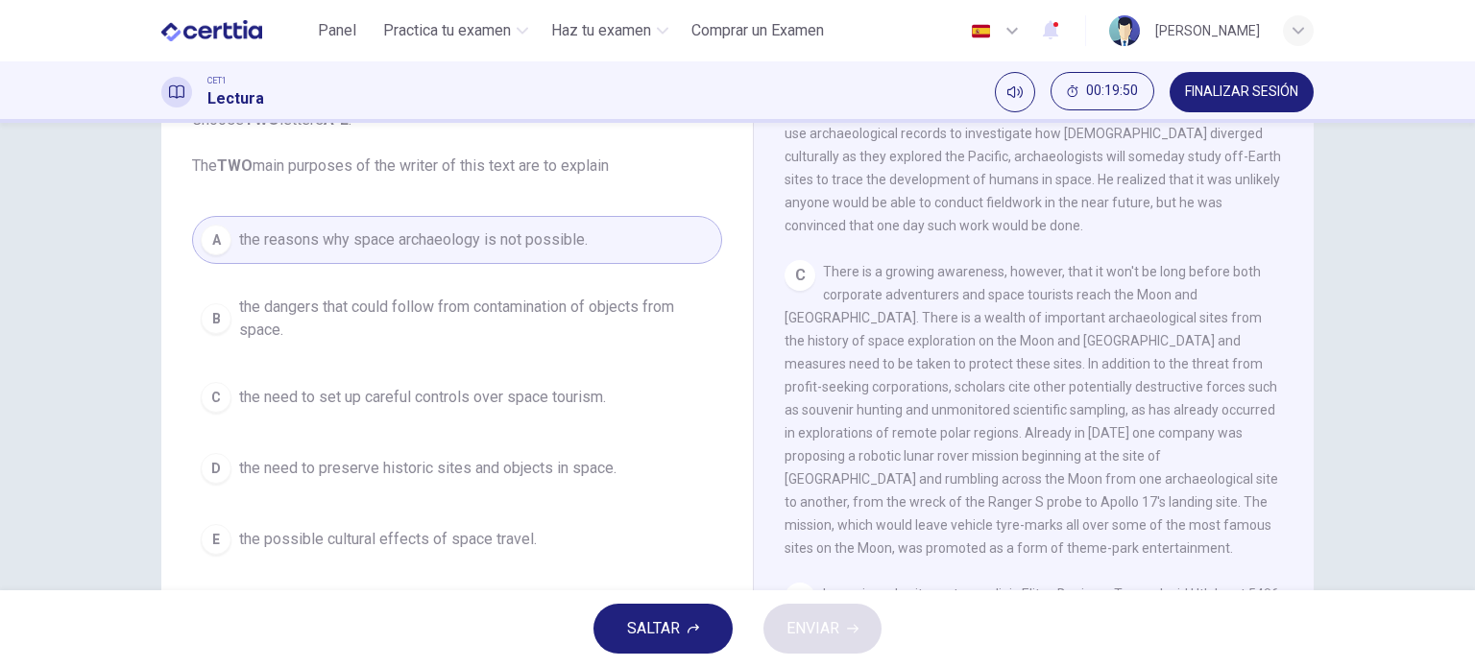
scroll to position [146, 0]
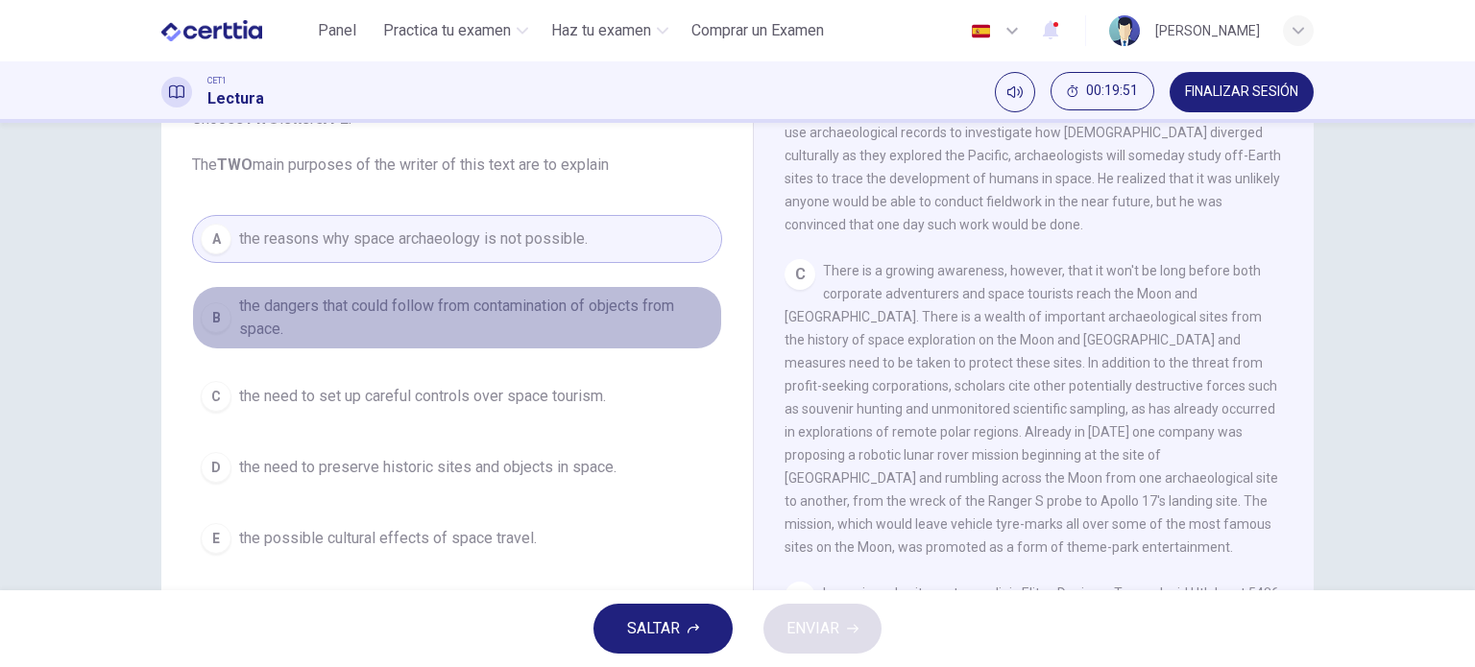
click at [403, 304] on span "the dangers that could follow from contamination of objects from space." at bounding box center [476, 318] width 474 height 46
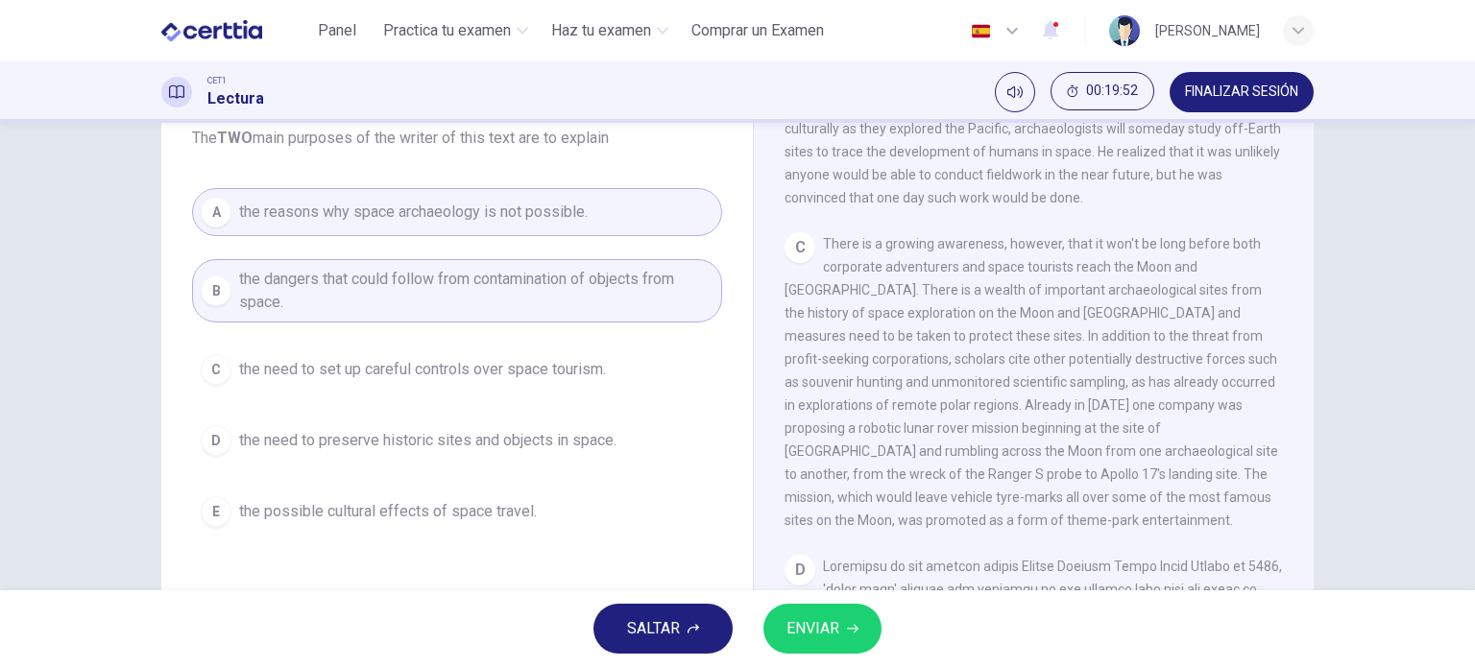
scroll to position [177, 0]
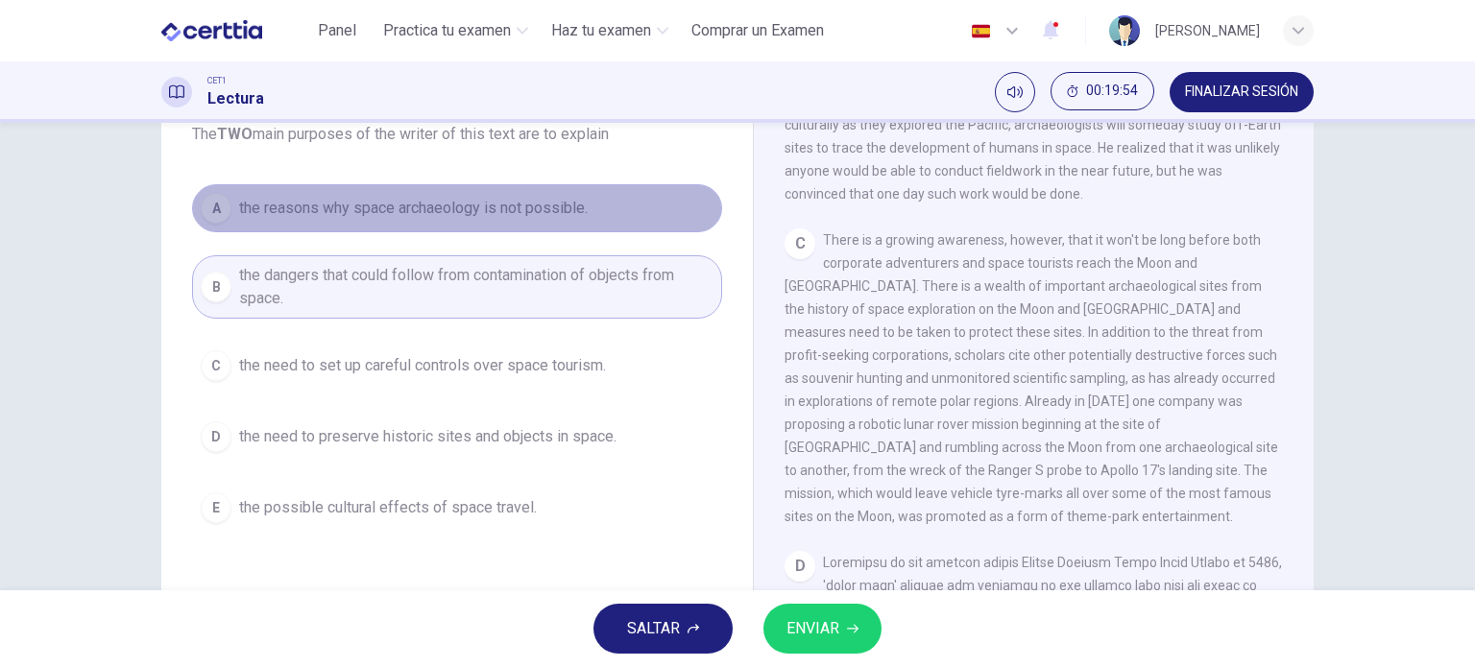
click at [340, 227] on button "A the reasons why space archaeology is not possible." at bounding box center [457, 208] width 530 height 48
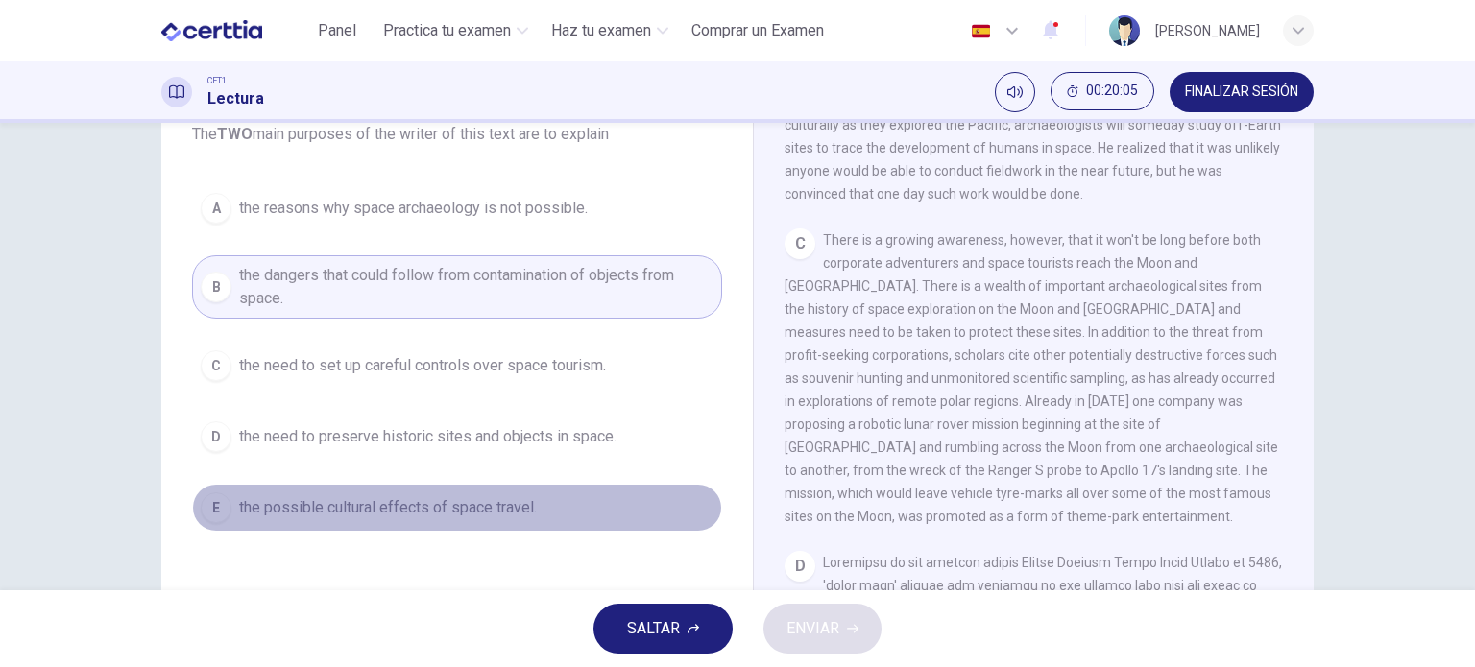
click at [437, 505] on span "the possible cultural effects of space travel." at bounding box center [388, 507] width 298 height 23
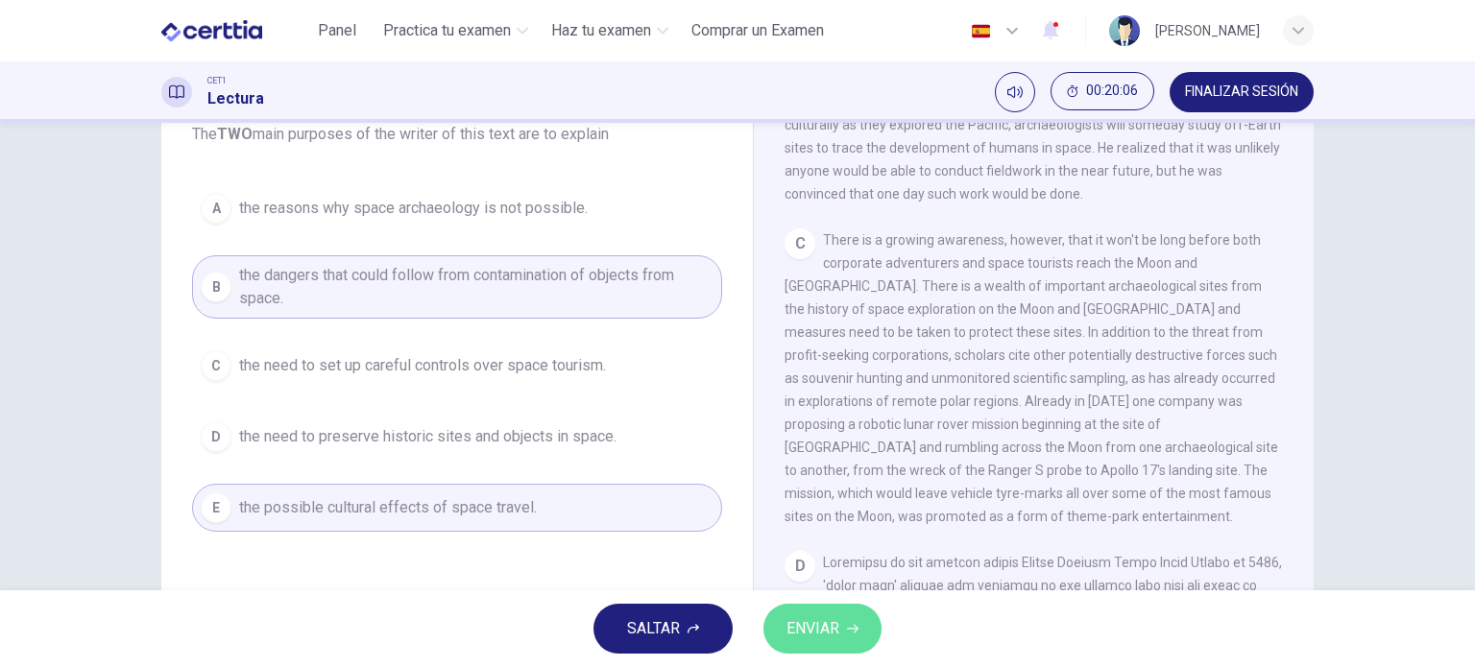
click at [829, 624] on span "ENVIAR" at bounding box center [812, 628] width 53 height 27
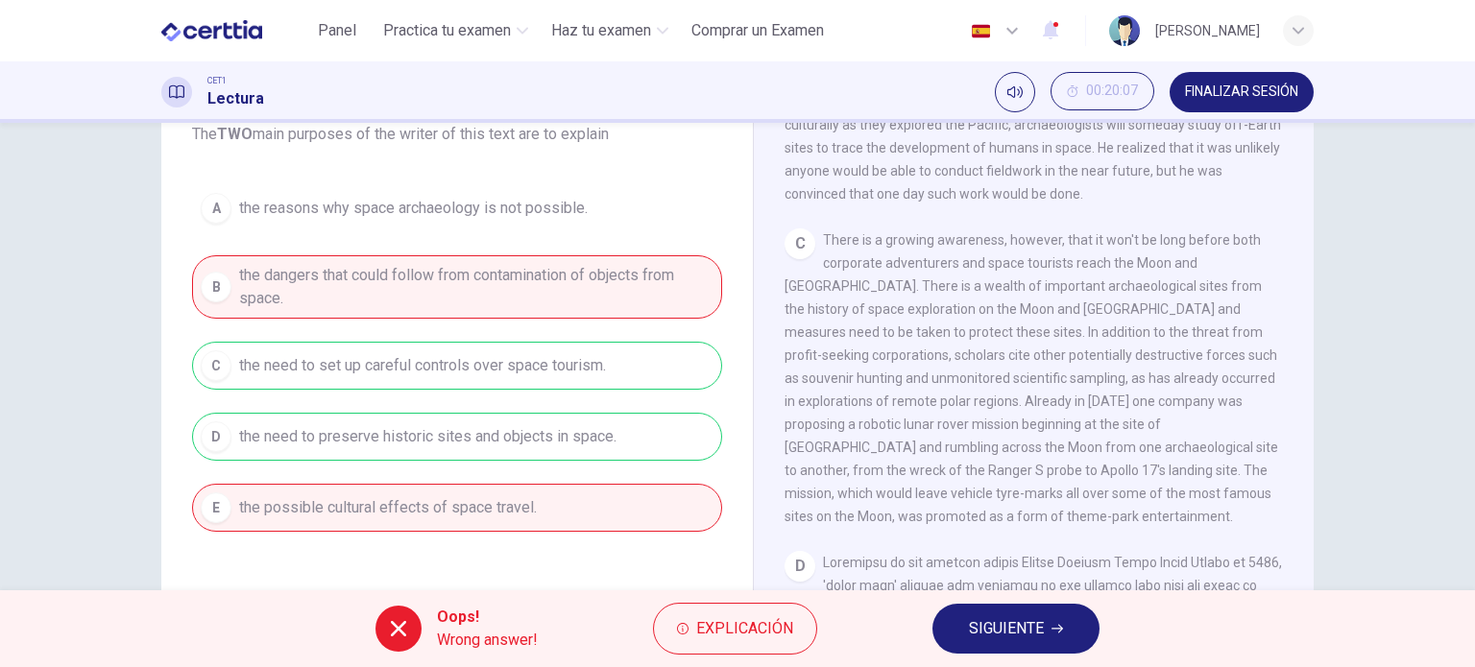
click at [398, 626] on icon at bounding box center [398, 628] width 23 height 23
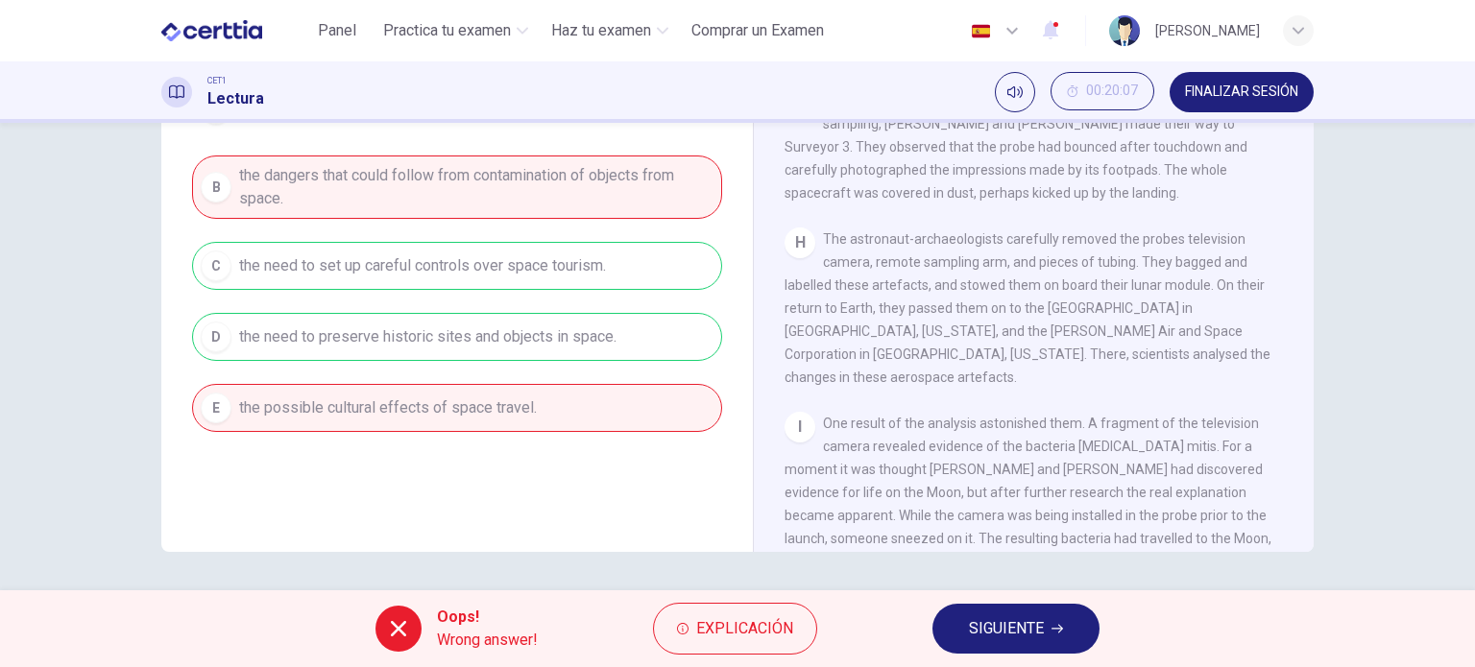
scroll to position [1909, 0]
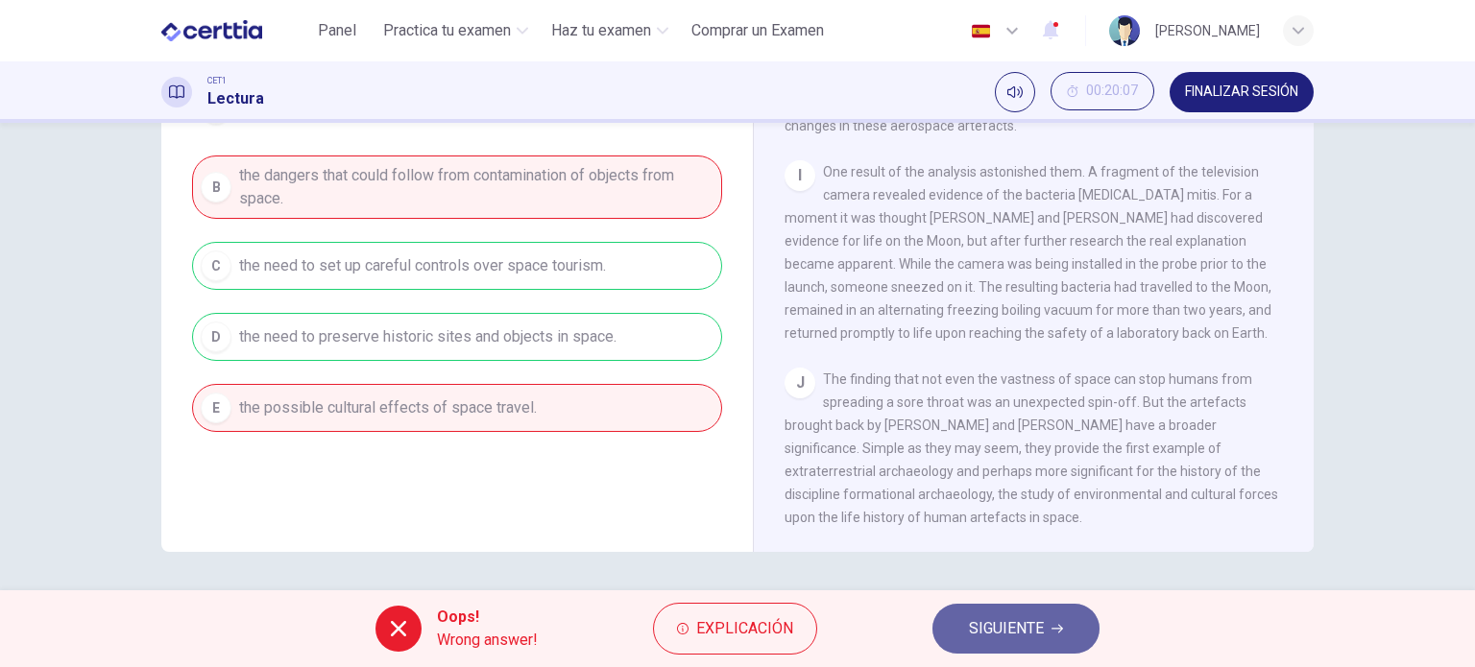
click at [1031, 627] on span "SIGUIENTE" at bounding box center [1006, 628] width 75 height 27
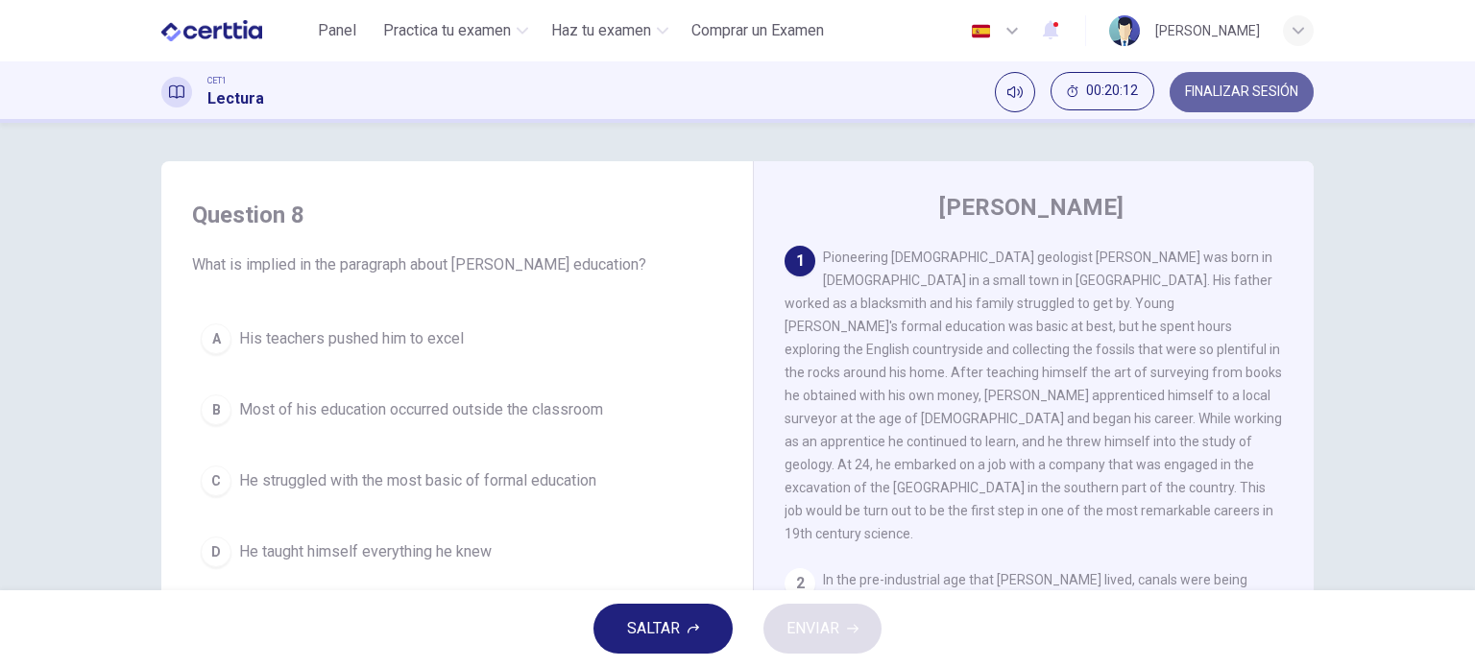
click at [1214, 91] on span "FINALIZAR SESIÓN" at bounding box center [1241, 91] width 113 height 15
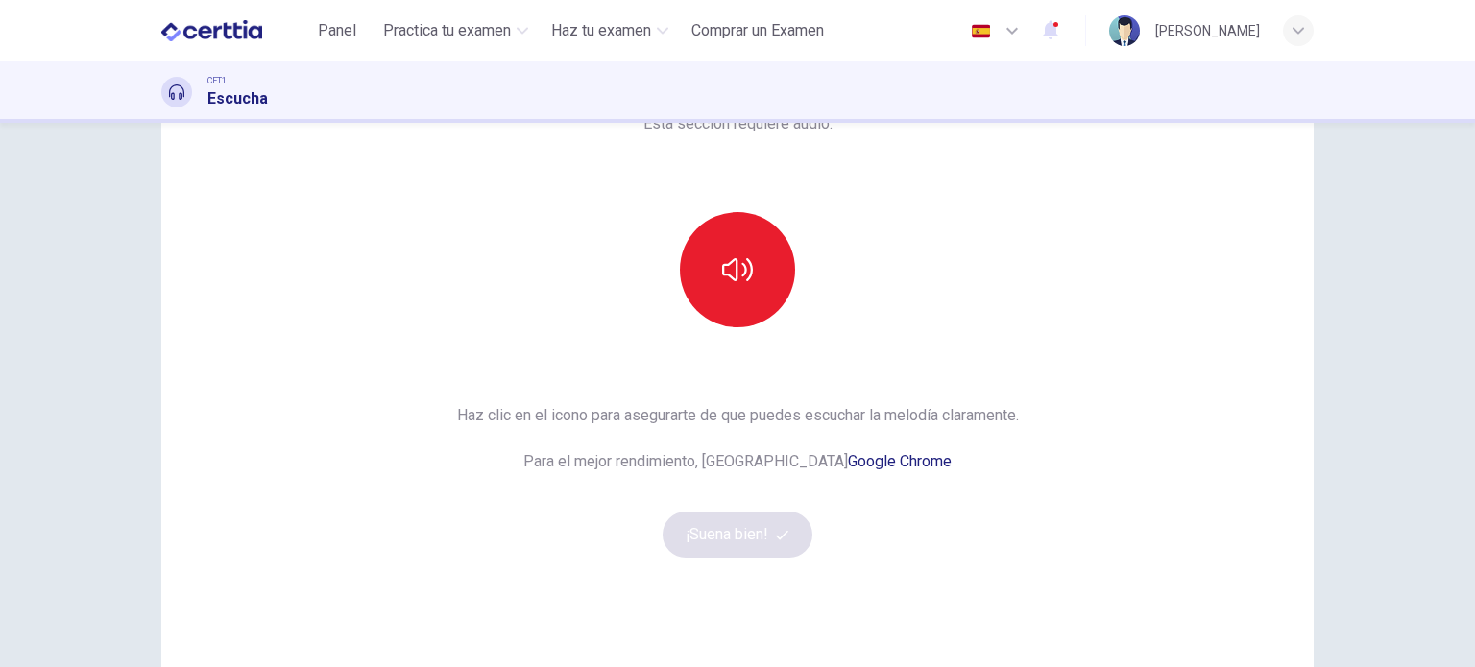
scroll to position [127, 0]
click at [745, 287] on button "button" at bounding box center [737, 268] width 115 height 115
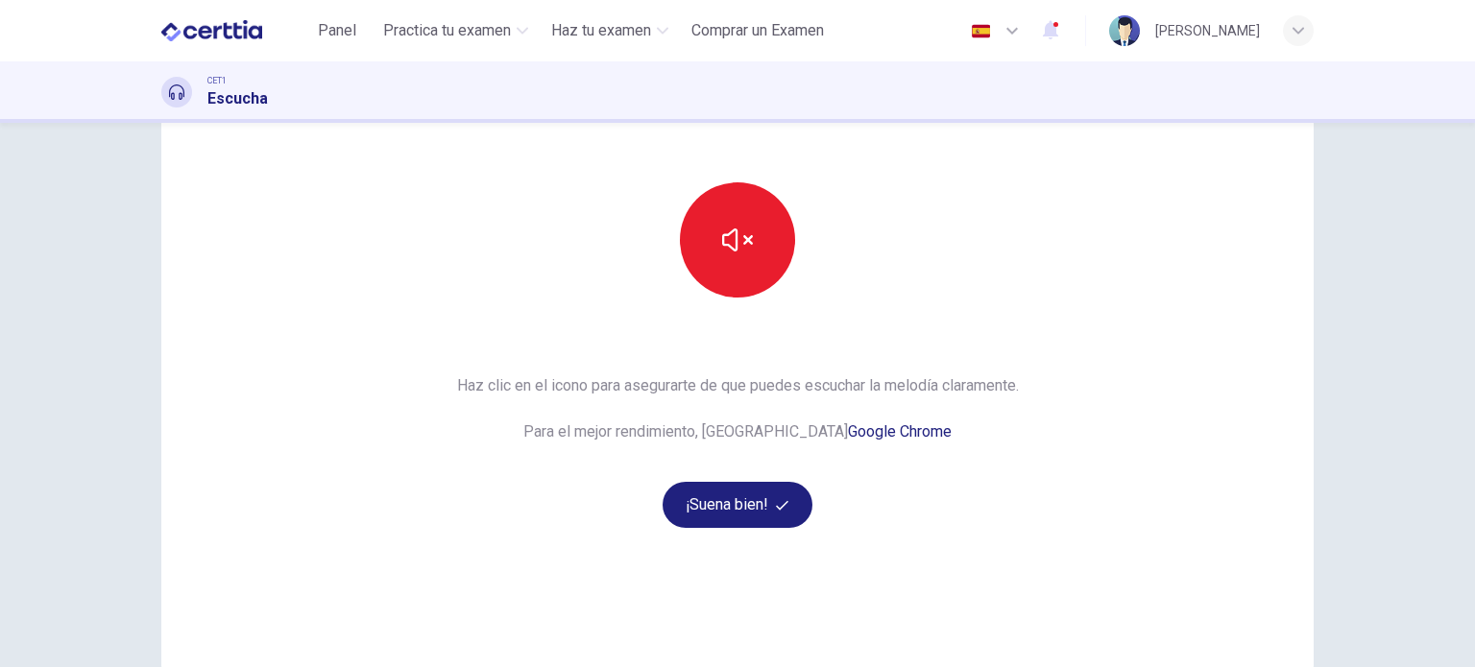
scroll to position [169, 0]
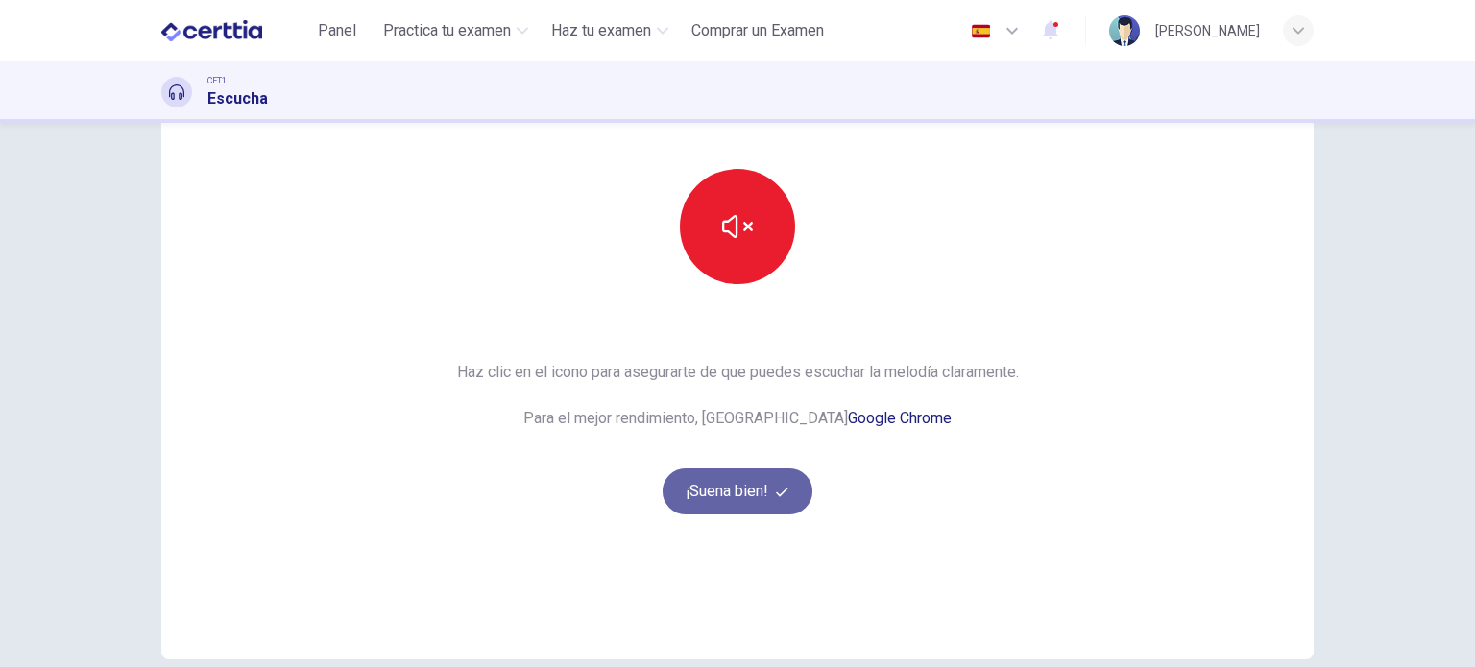
click at [722, 486] on button "¡Suena bien!" at bounding box center [737, 492] width 150 height 46
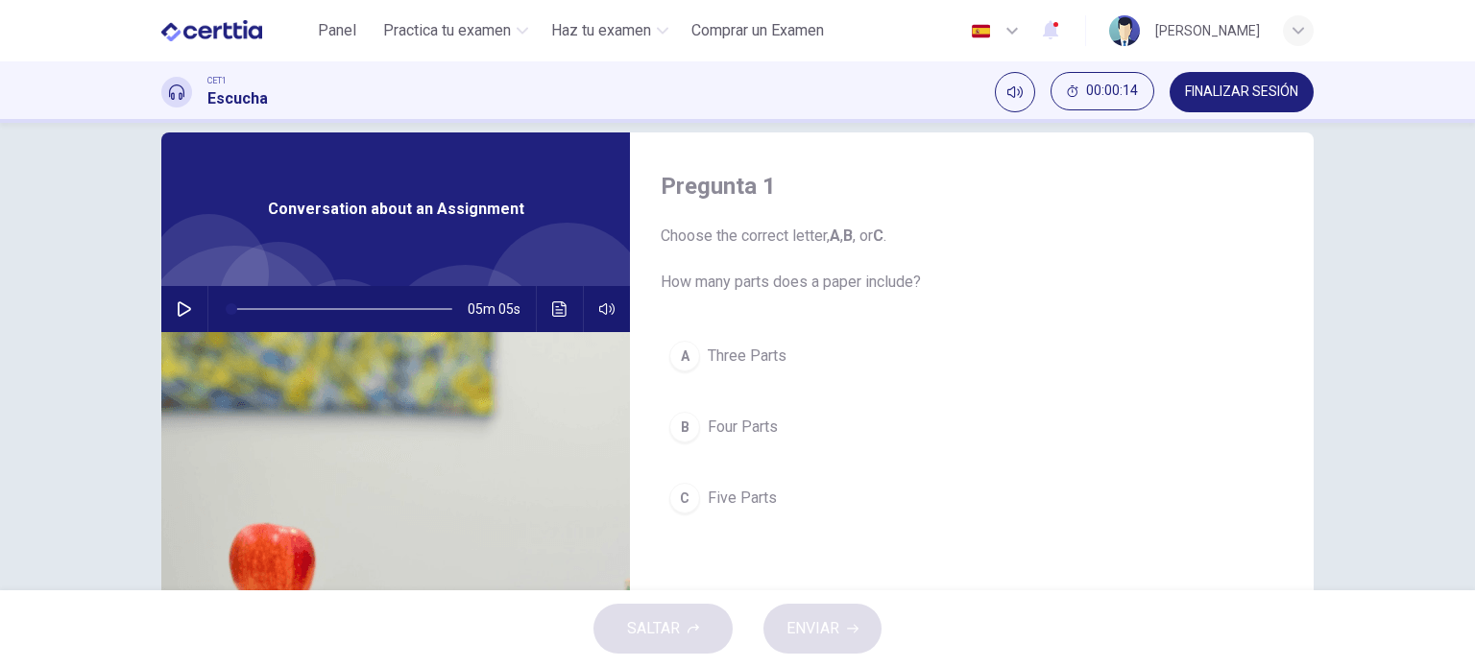
scroll to position [0, 0]
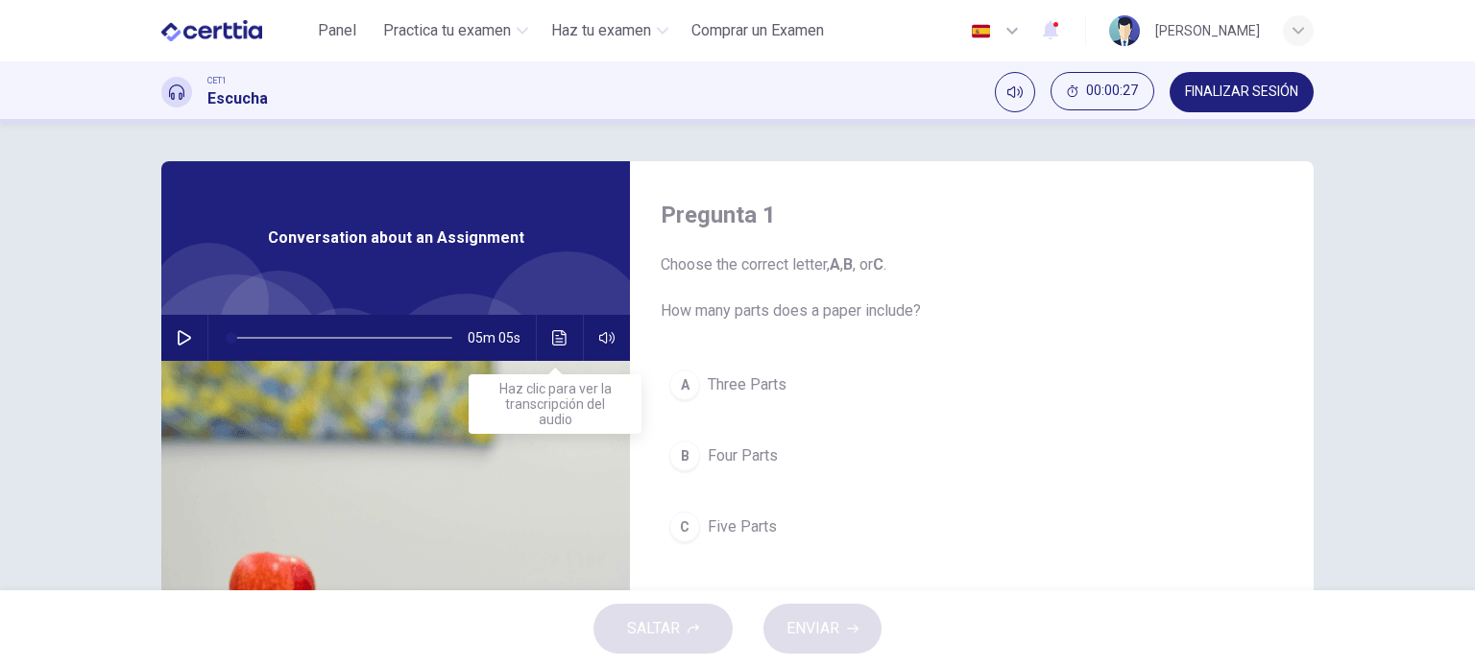
click at [552, 343] on icon "Haz clic para ver la transcripción del audio" at bounding box center [559, 337] width 15 height 15
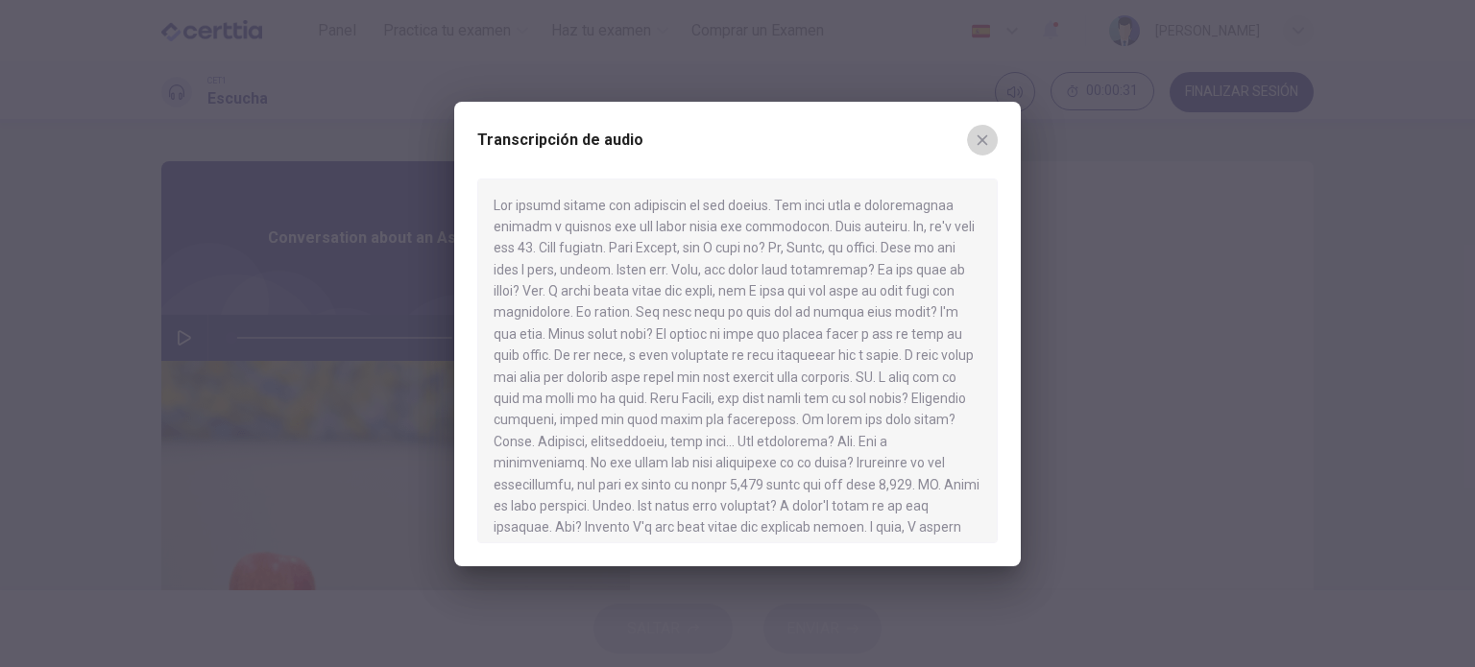
click at [986, 128] on button "button" at bounding box center [982, 140] width 31 height 31
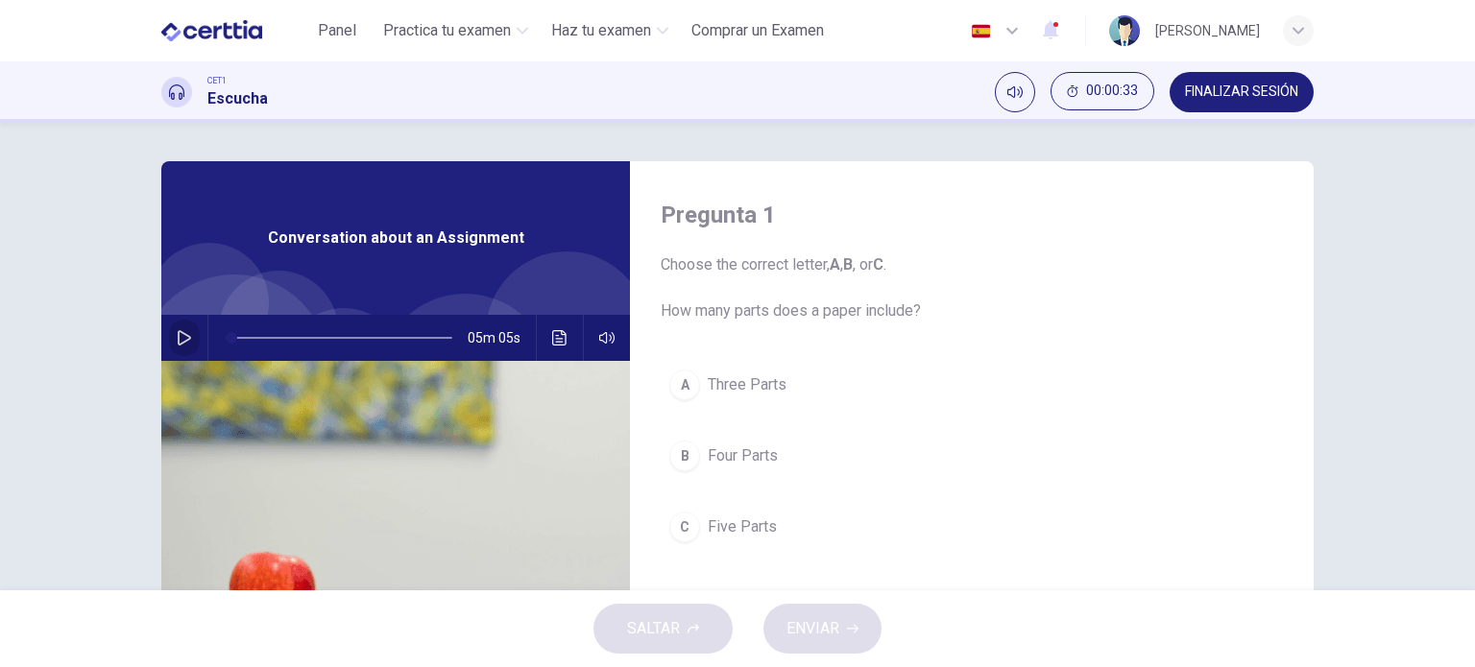
click at [184, 352] on button "button" at bounding box center [184, 338] width 31 height 46
click at [556, 342] on icon "Haz clic para ver la transcripción del audio" at bounding box center [559, 337] width 14 height 15
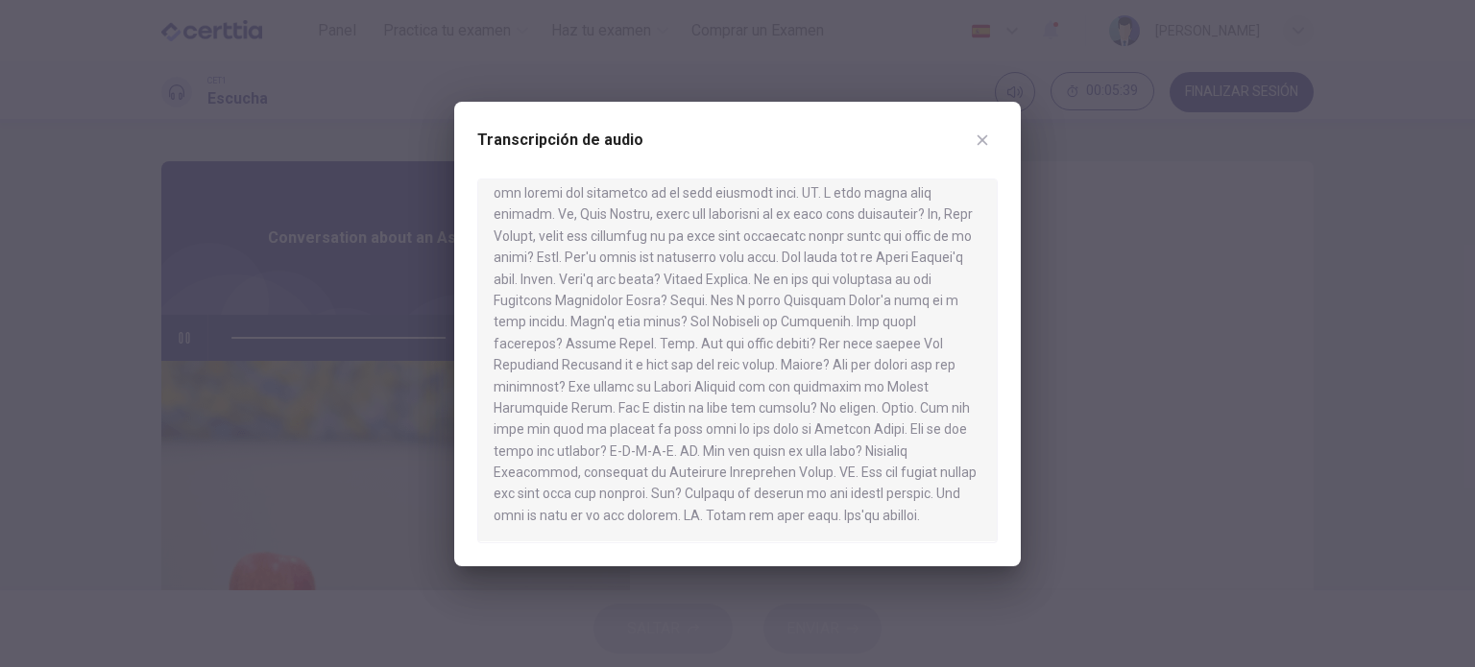
scroll to position [120, 0]
type input "*"
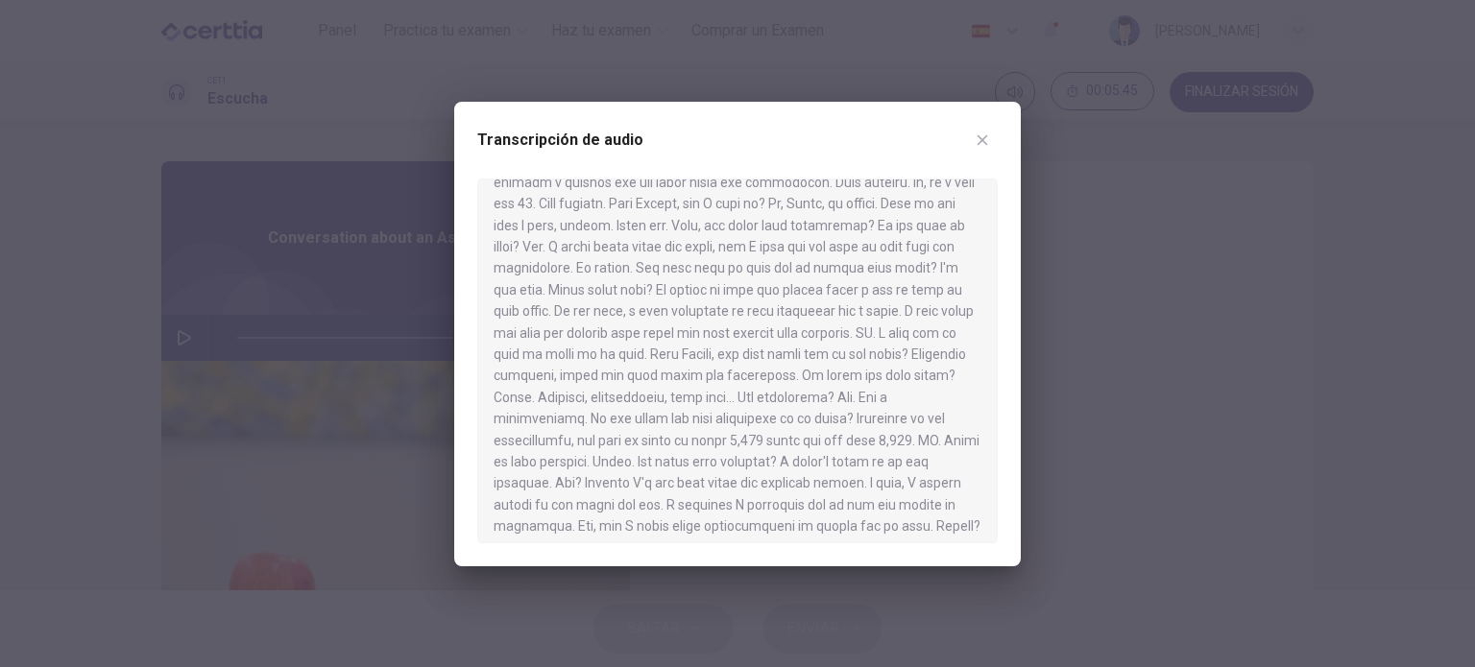
scroll to position [42, 0]
click at [981, 136] on icon "button" at bounding box center [981, 139] width 15 height 15
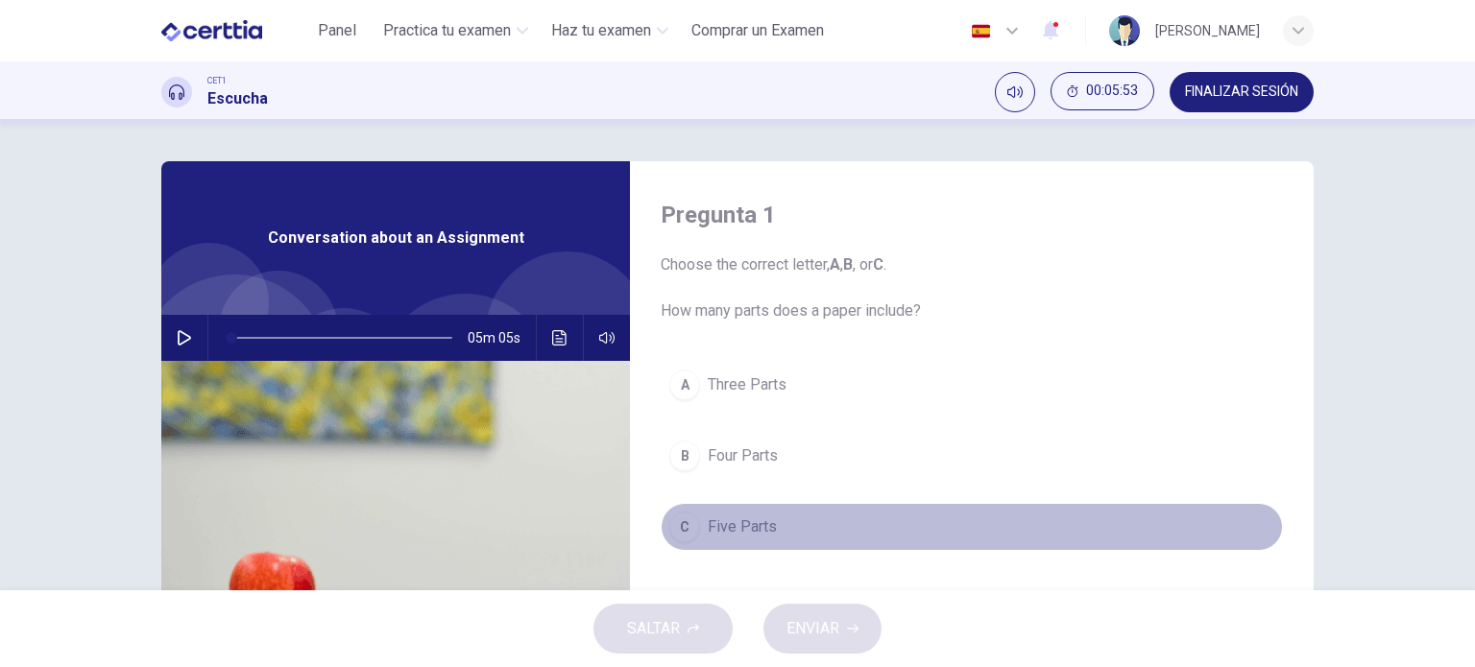
click at [671, 537] on div "C" at bounding box center [684, 527] width 31 height 31
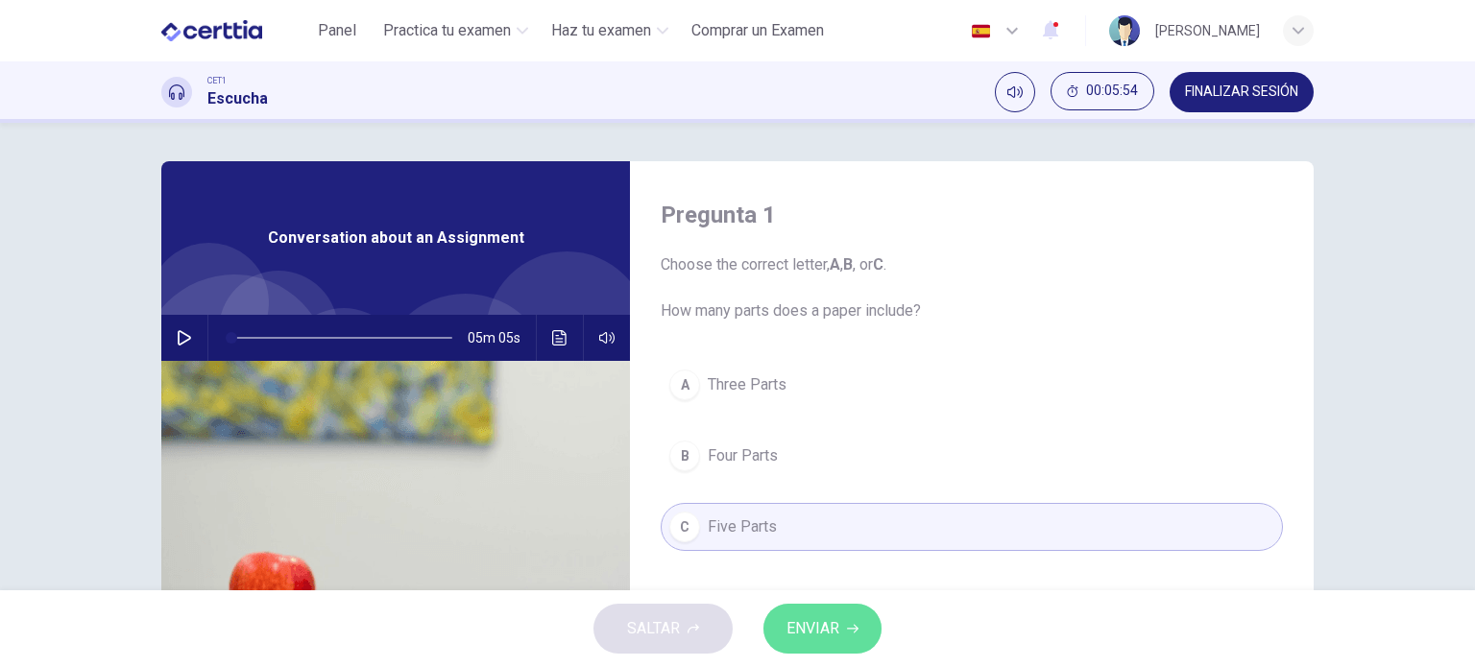
click at [793, 615] on span "ENVIAR" at bounding box center [812, 628] width 53 height 27
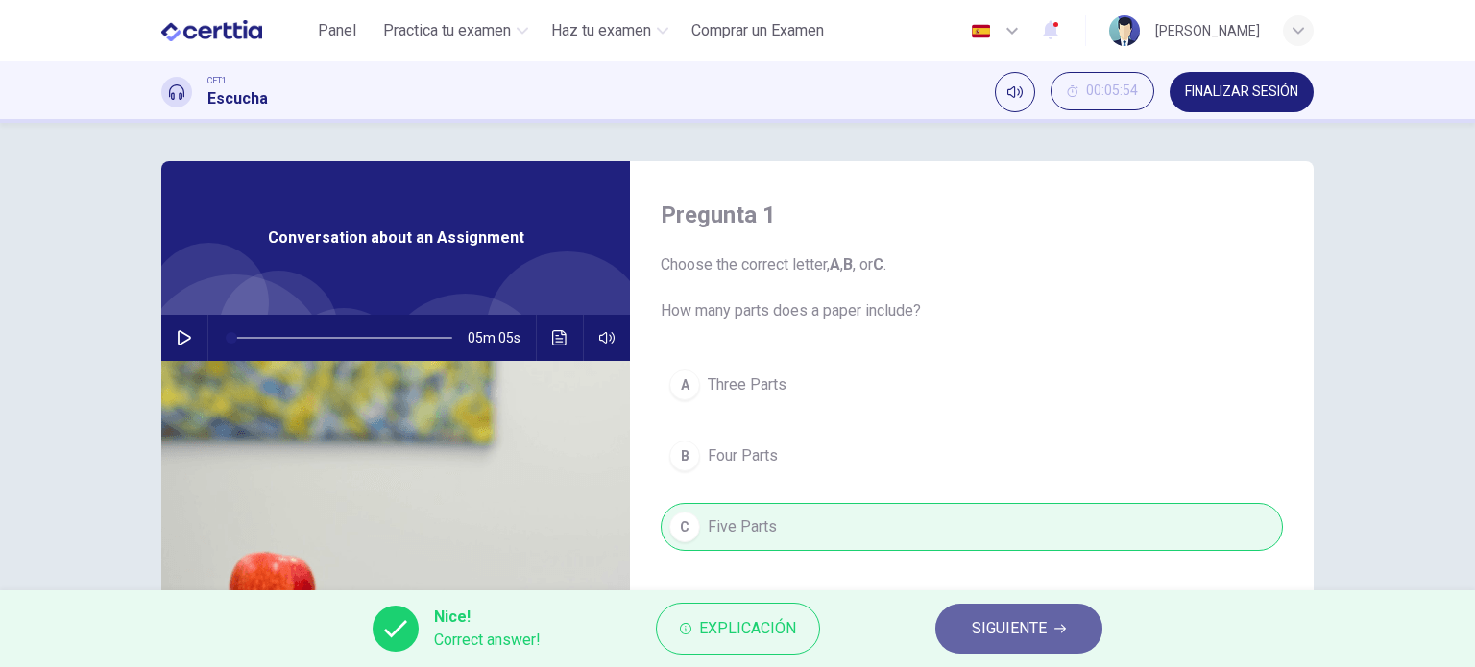
click at [1033, 637] on span "SIGUIENTE" at bounding box center [1009, 628] width 75 height 27
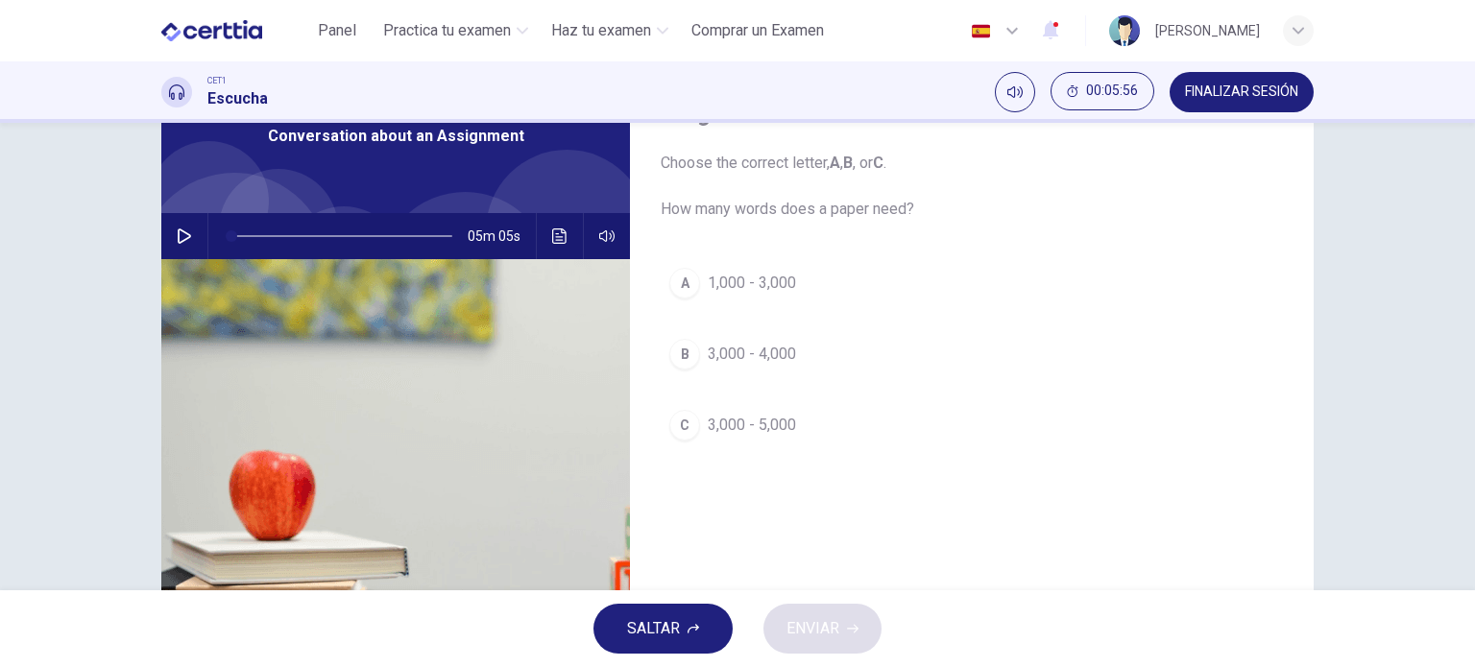
scroll to position [107, 0]
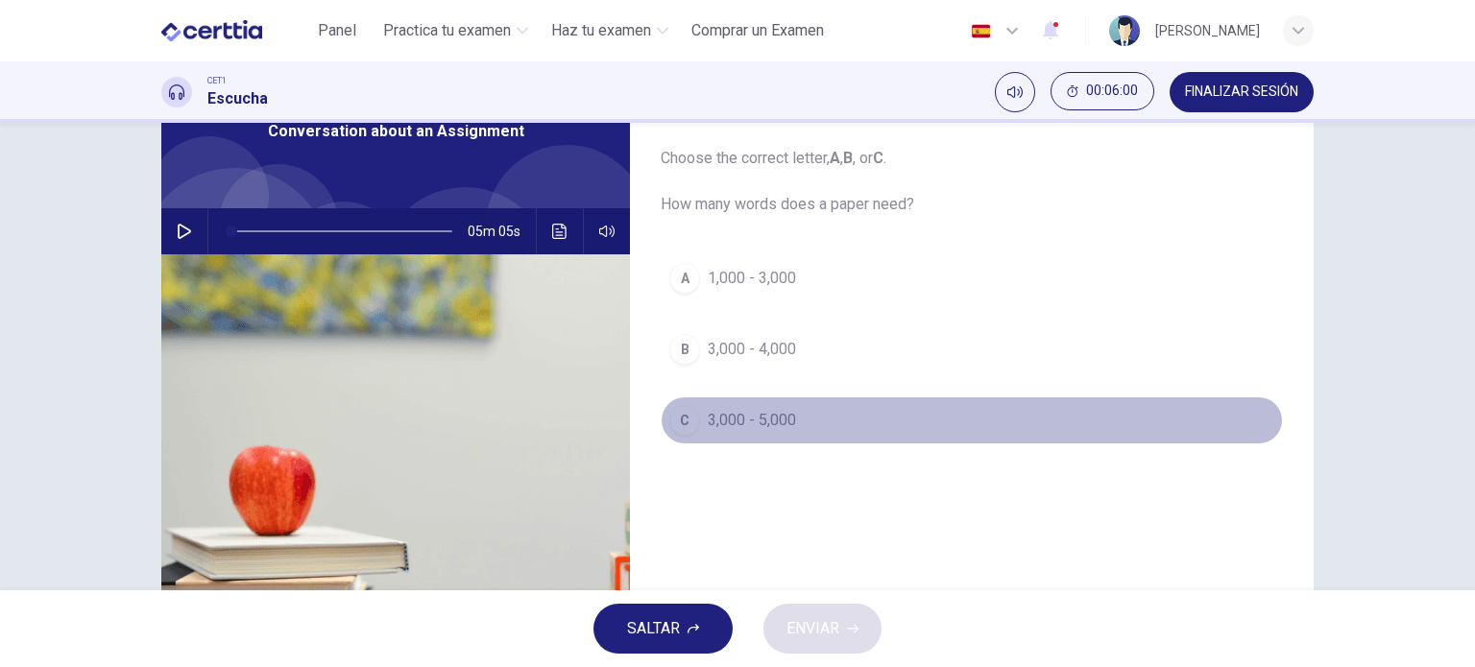
click at [682, 411] on div "C" at bounding box center [684, 420] width 31 height 31
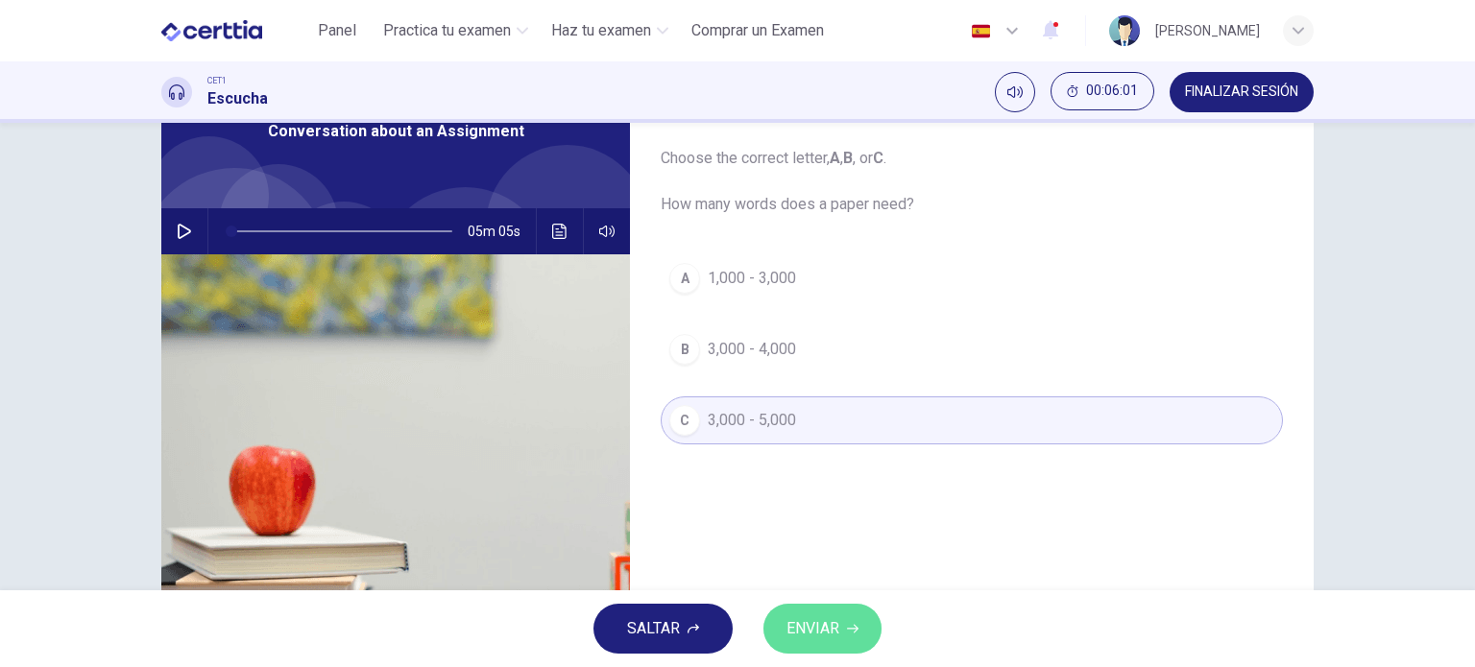
click at [805, 640] on span "ENVIAR" at bounding box center [812, 628] width 53 height 27
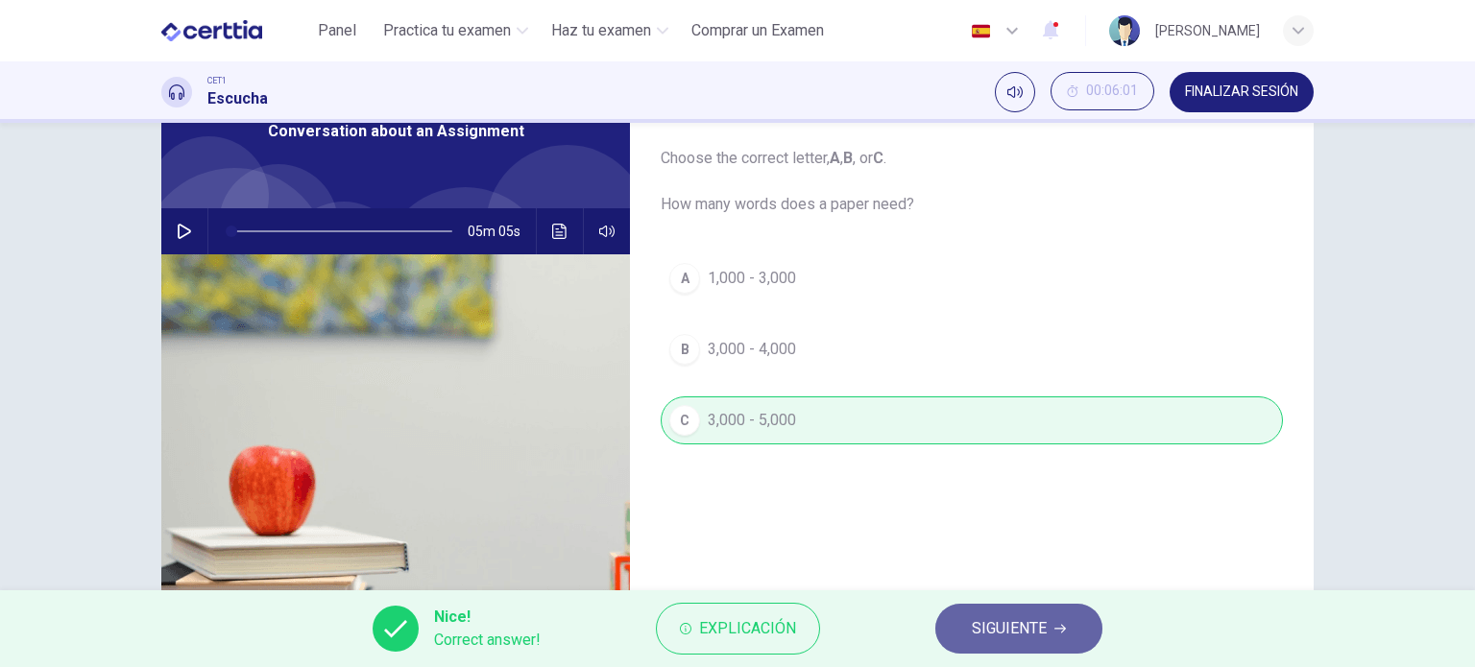
click at [975, 617] on span "SIGUIENTE" at bounding box center [1009, 628] width 75 height 27
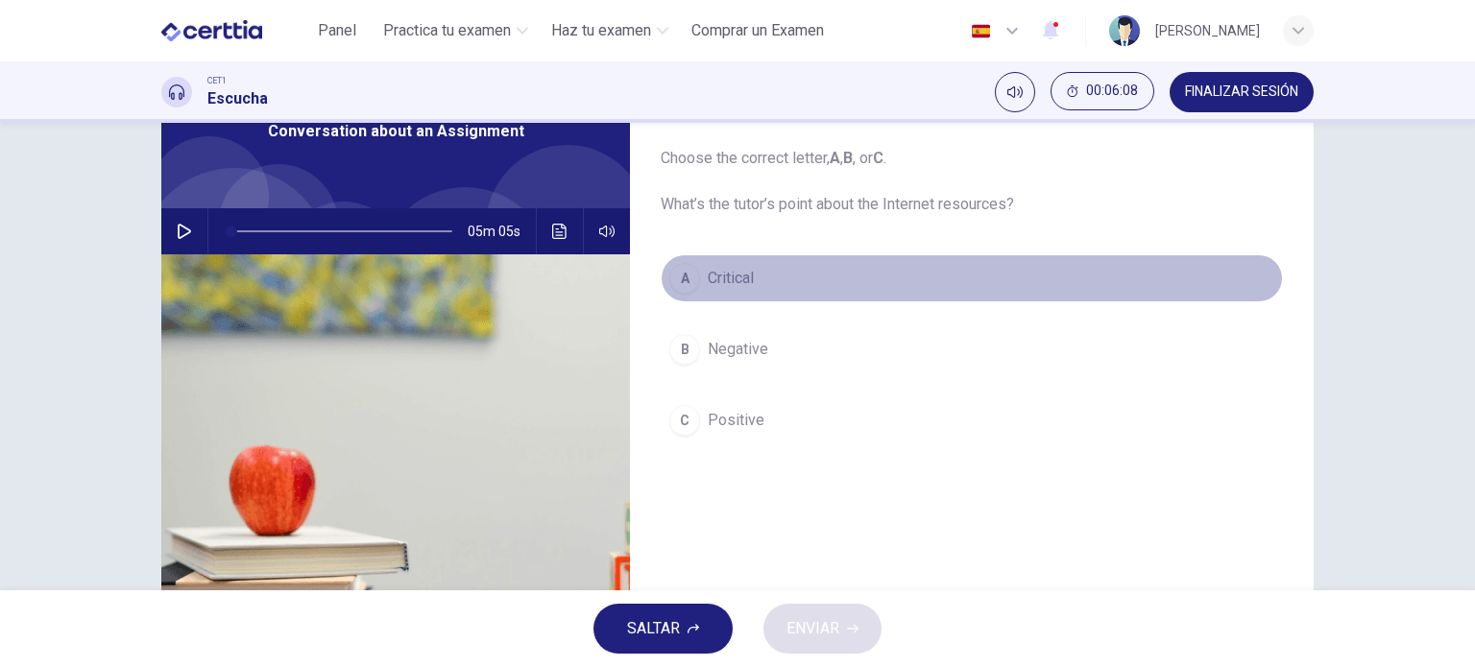
click at [683, 279] on div "A" at bounding box center [684, 278] width 31 height 31
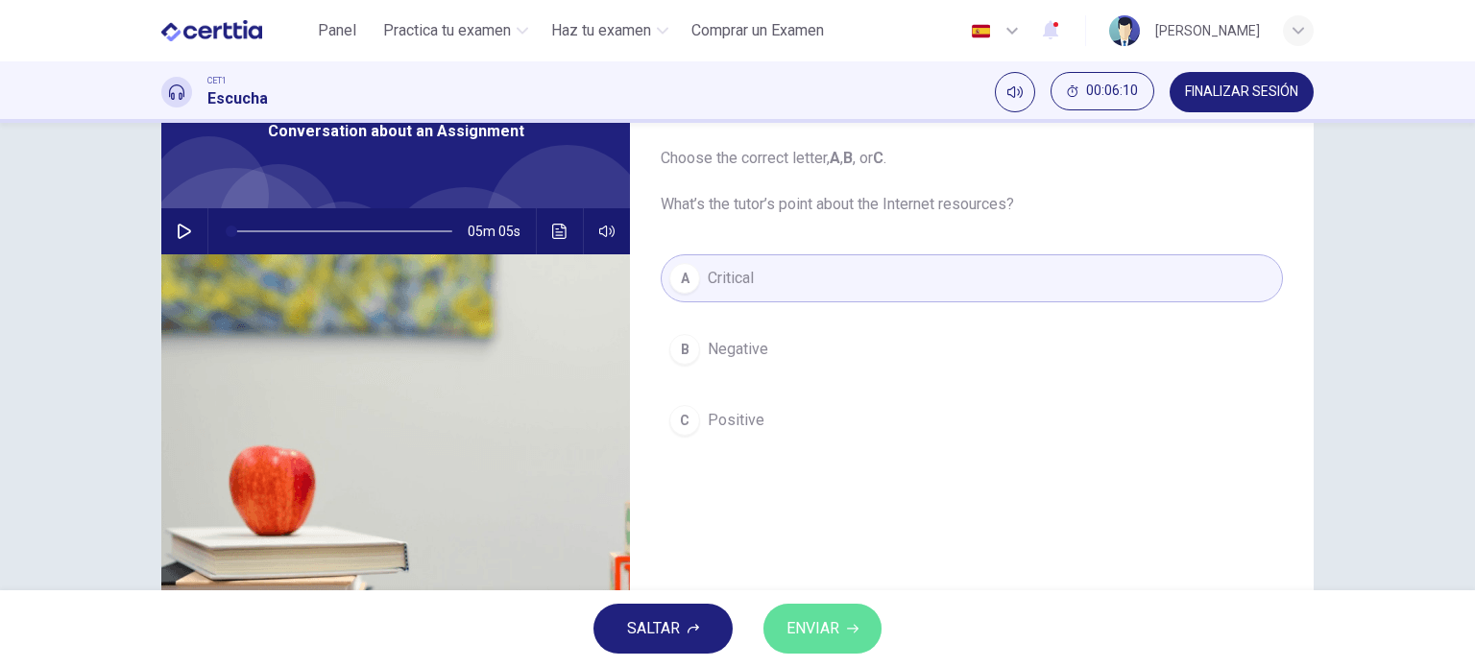
click at [817, 620] on span "ENVIAR" at bounding box center [812, 628] width 53 height 27
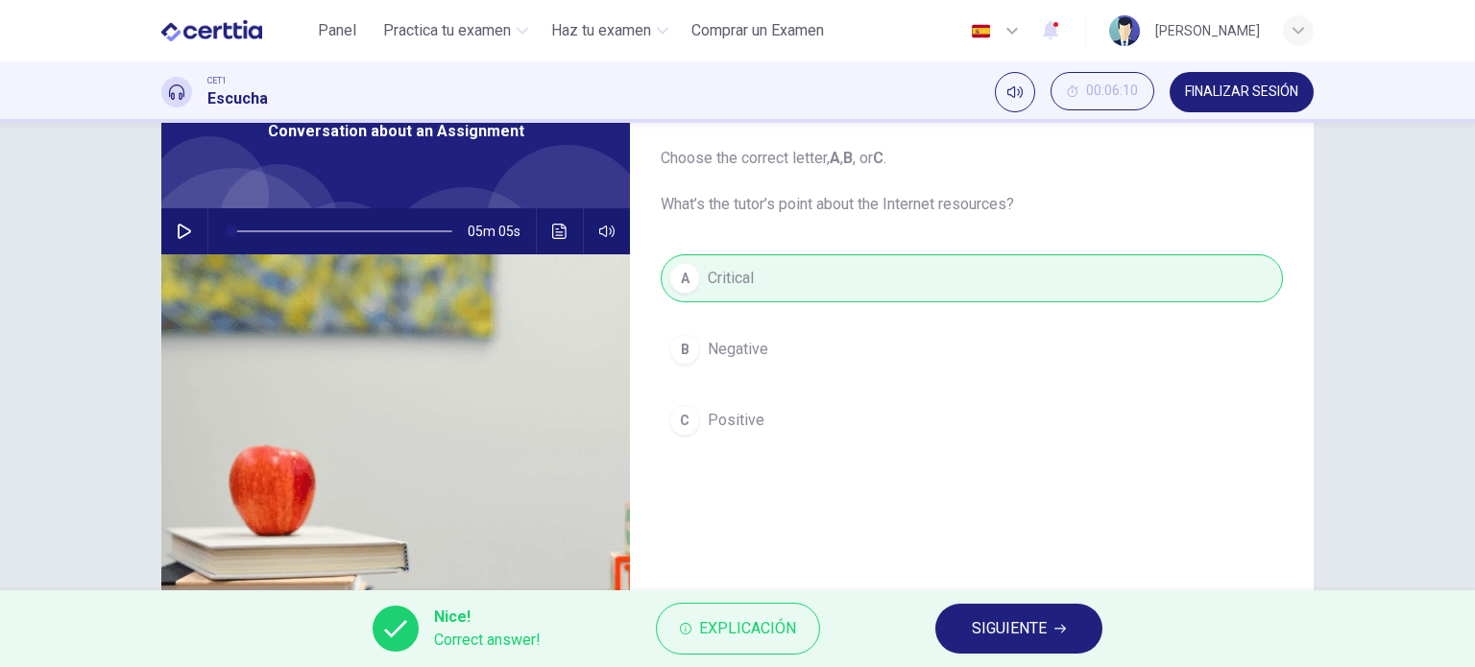
click at [1019, 643] on button "SIGUIENTE" at bounding box center [1018, 629] width 167 height 50
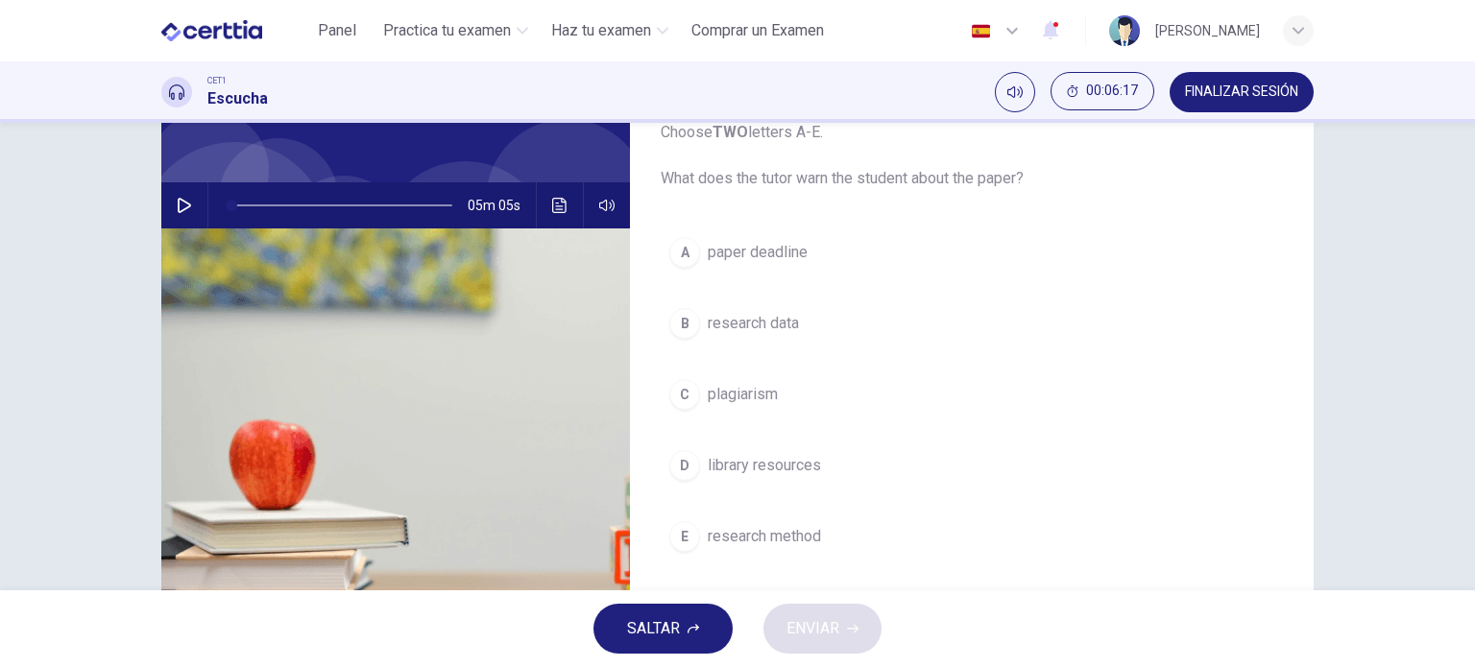
scroll to position [133, 0]
click at [679, 319] on div "B" at bounding box center [684, 322] width 31 height 31
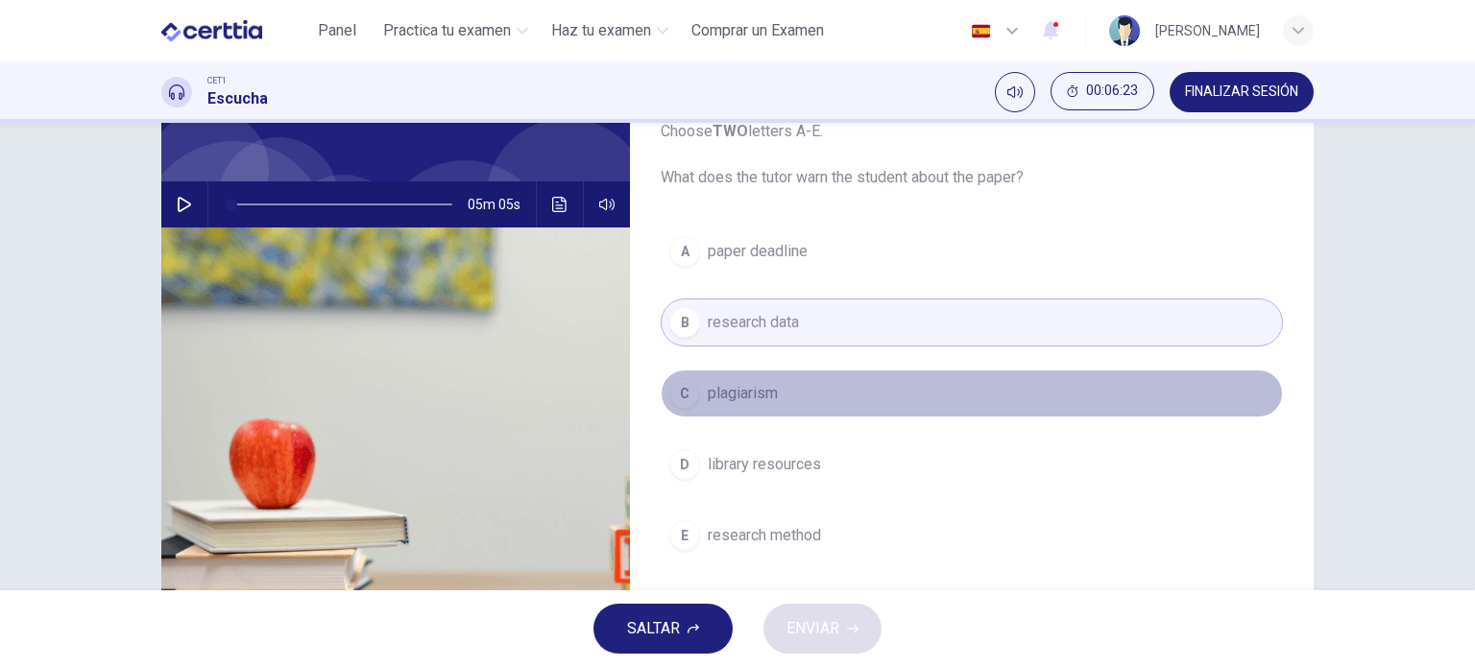
click at [675, 393] on div "C" at bounding box center [684, 393] width 31 height 31
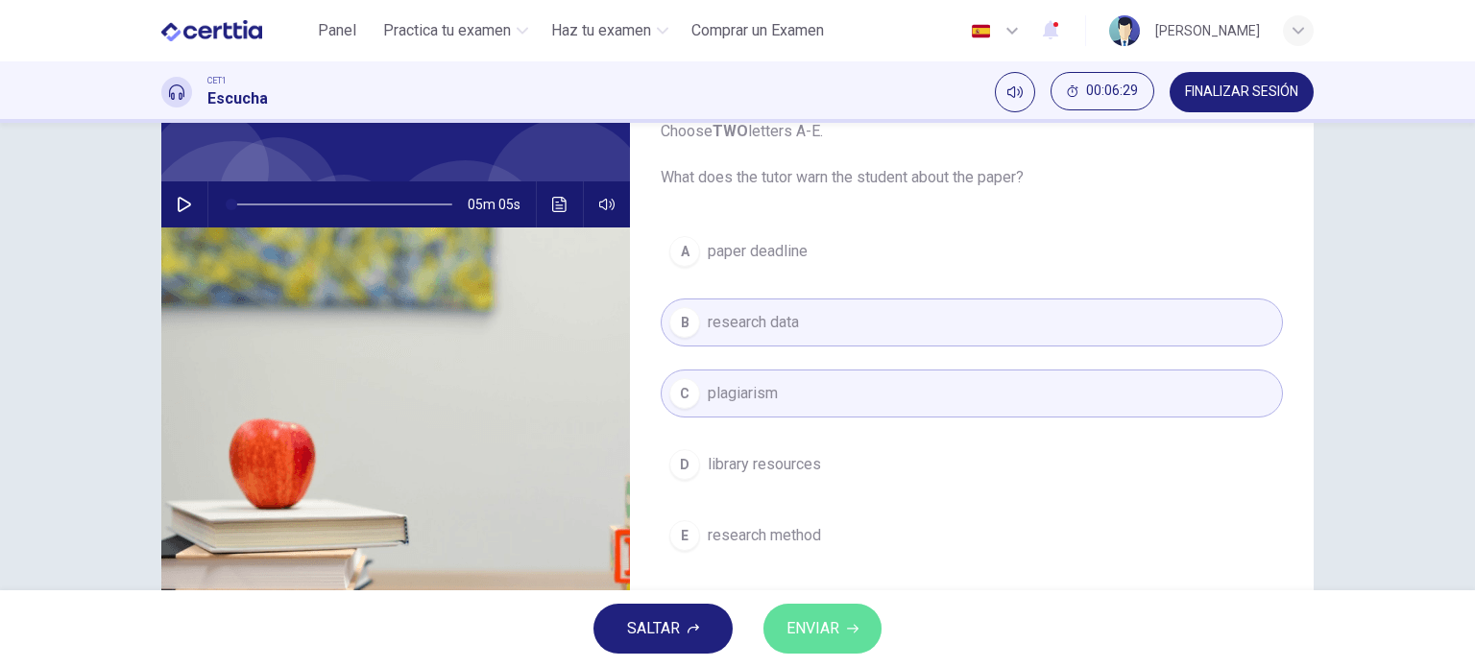
click at [841, 637] on button "ENVIAR" at bounding box center [822, 629] width 118 height 50
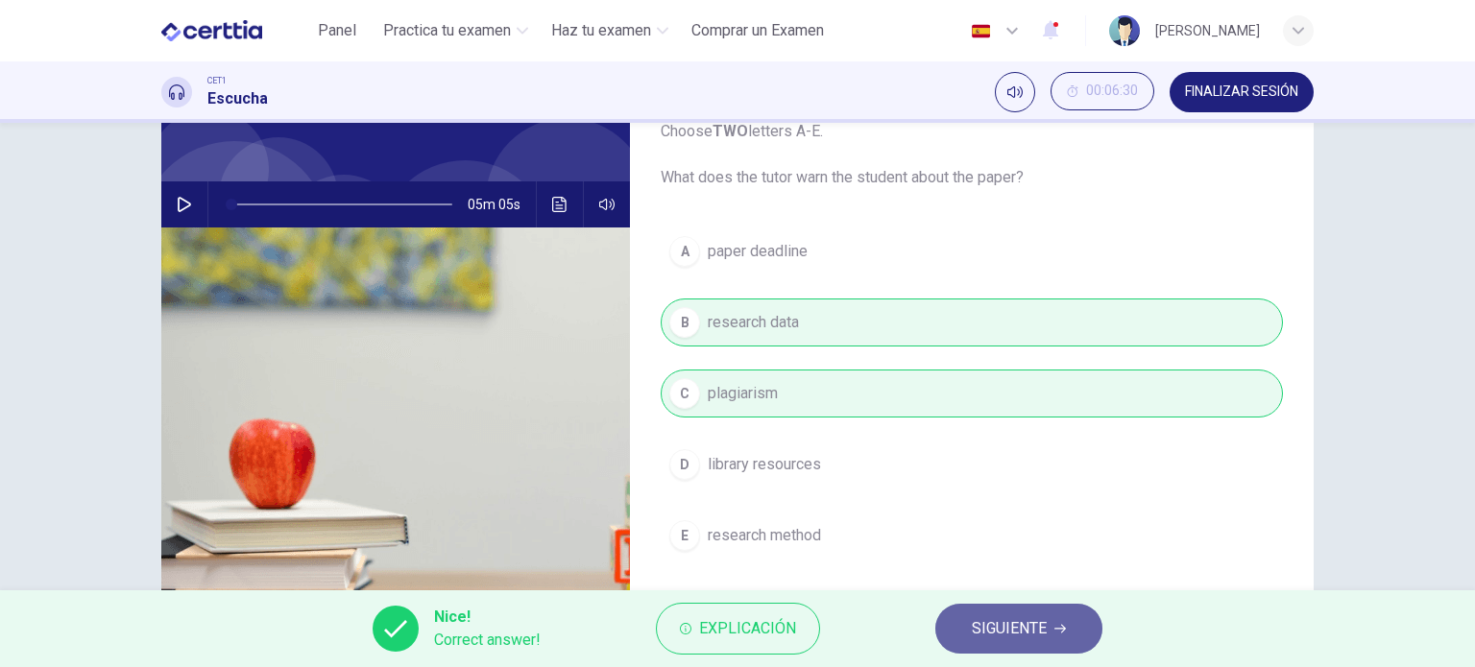
click at [982, 625] on span "SIGUIENTE" at bounding box center [1009, 628] width 75 height 27
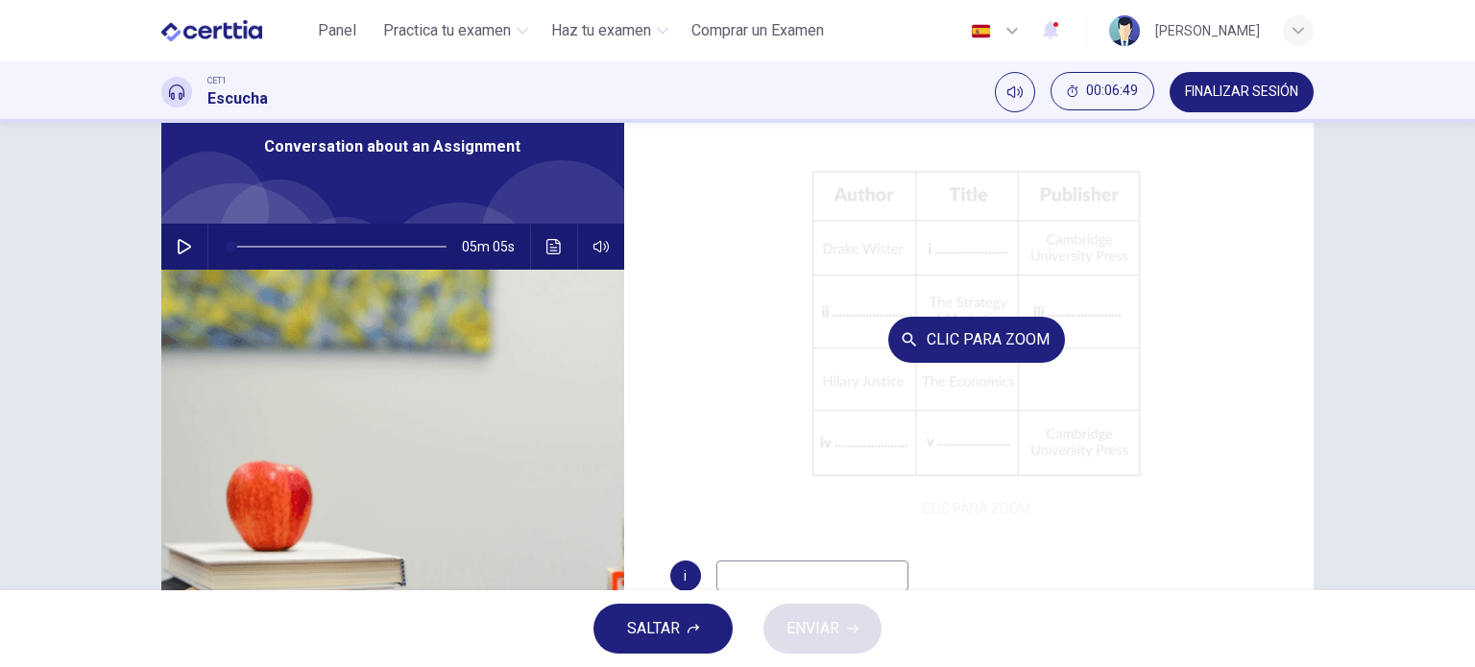
scroll to position [112, 0]
click at [1004, 401] on div "Clic para zoom" at bounding box center [976, 340] width 613 height 366
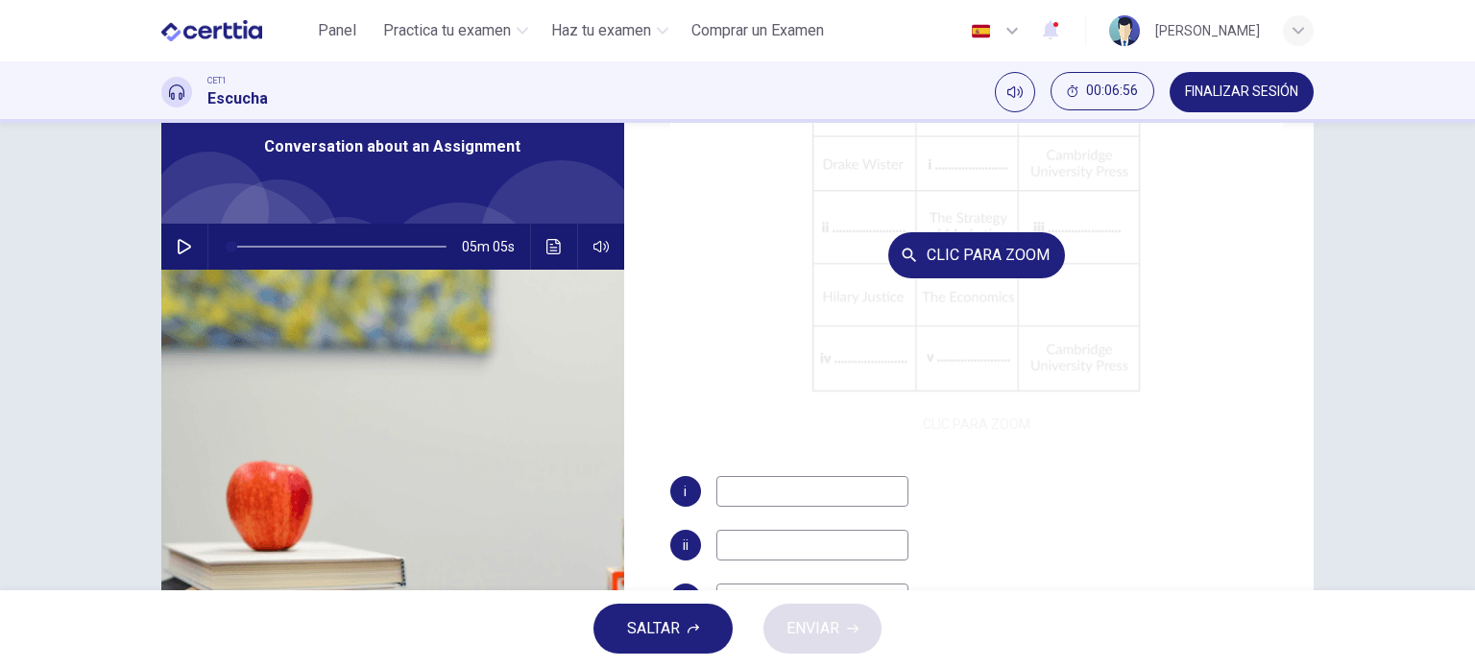
scroll to position [202, 0]
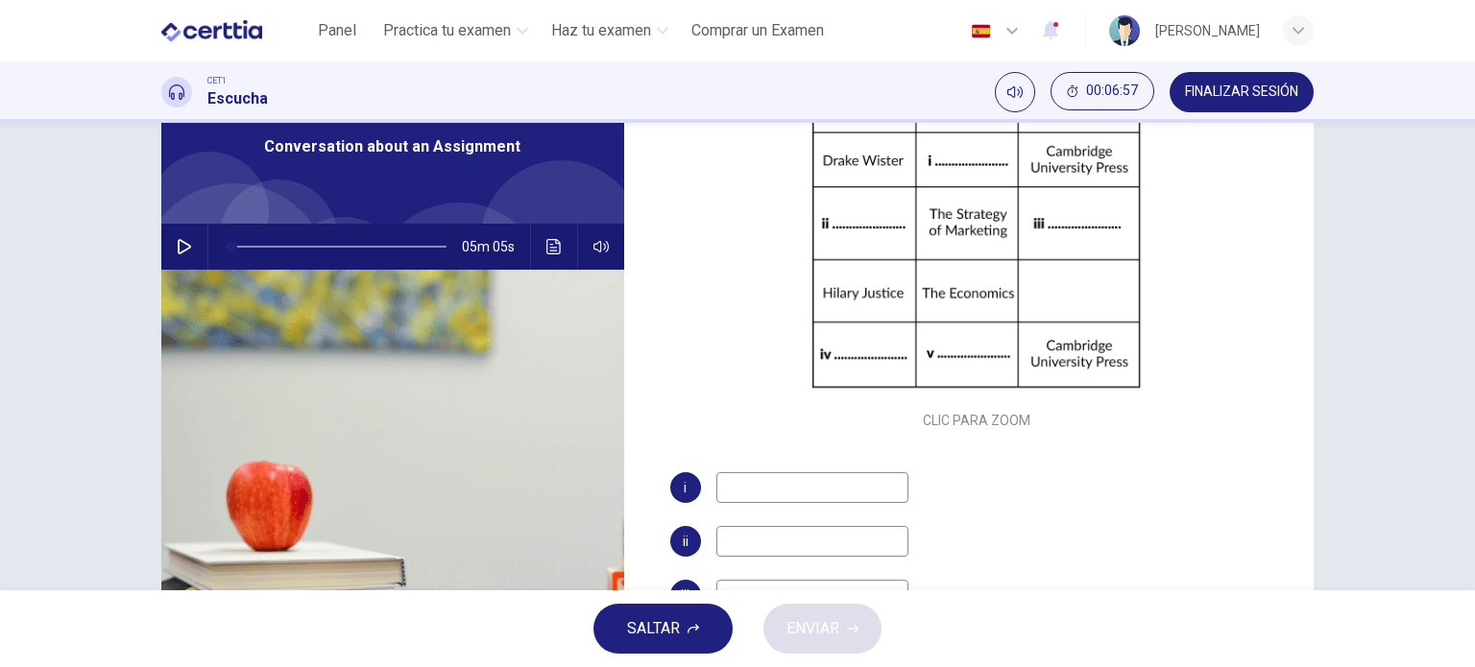
click at [765, 476] on input at bounding box center [812, 487] width 192 height 31
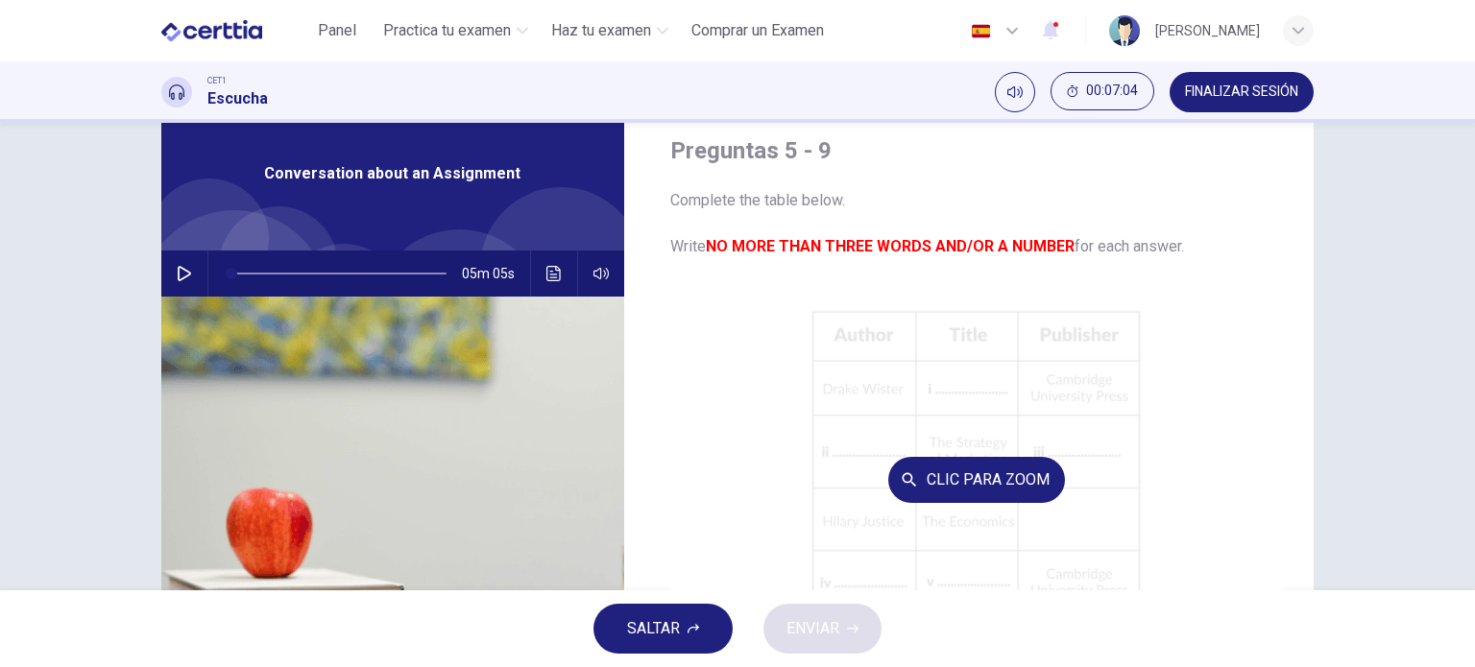
scroll to position [54, 0]
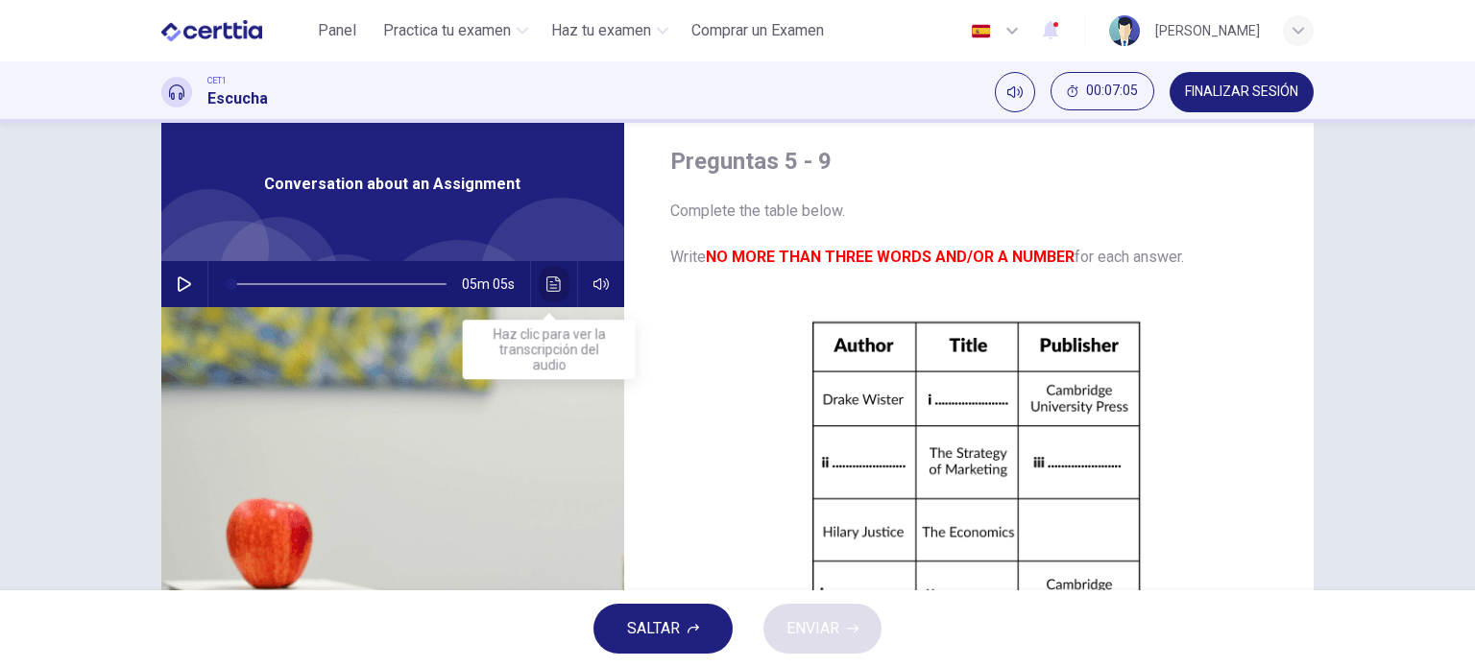
click at [546, 283] on icon "Haz clic para ver la transcripción del audio" at bounding box center [553, 283] width 15 height 15
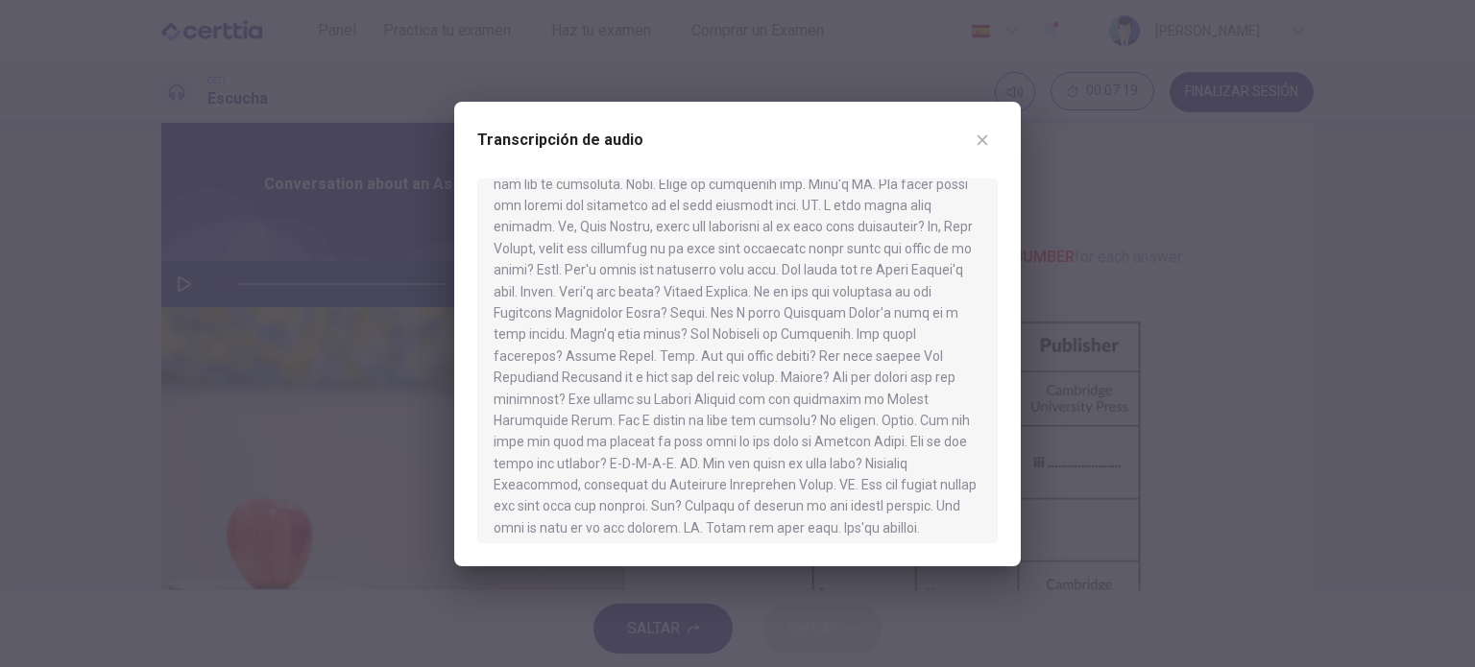
scroll to position [721, 0]
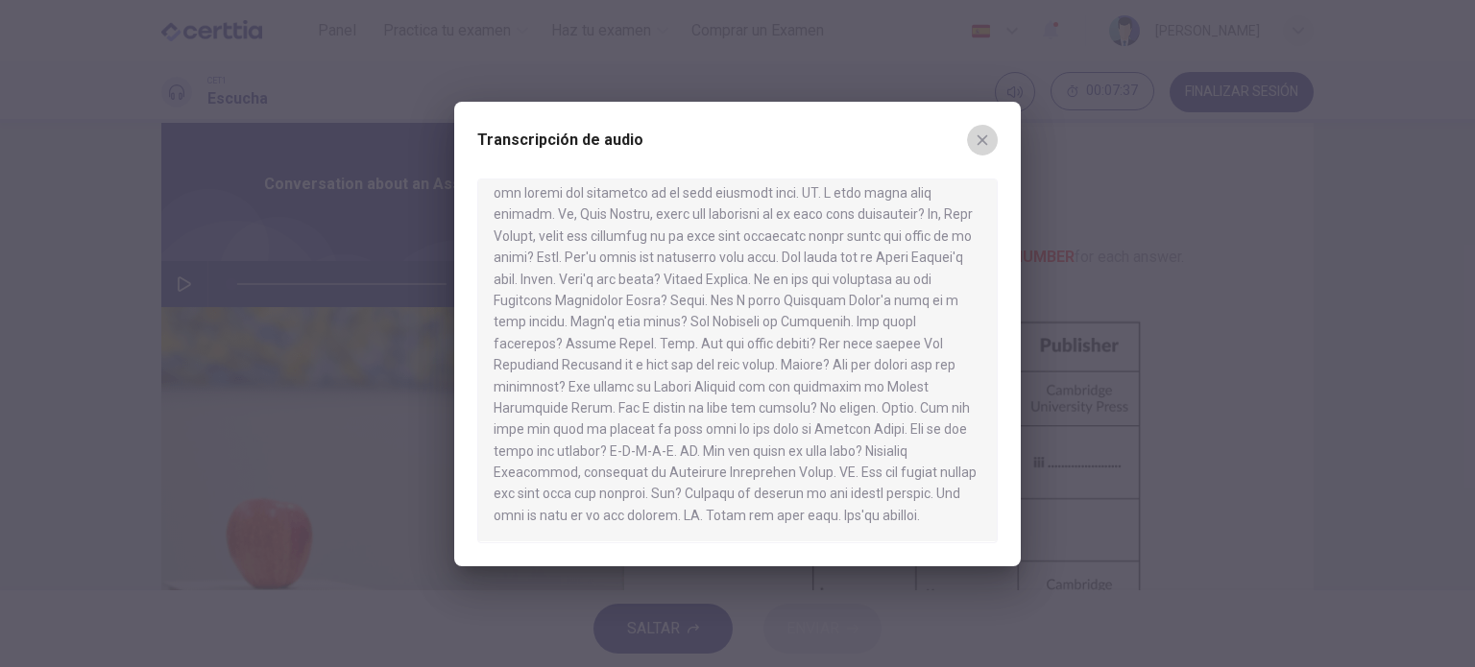
click at [979, 145] on icon "button" at bounding box center [981, 139] width 15 height 15
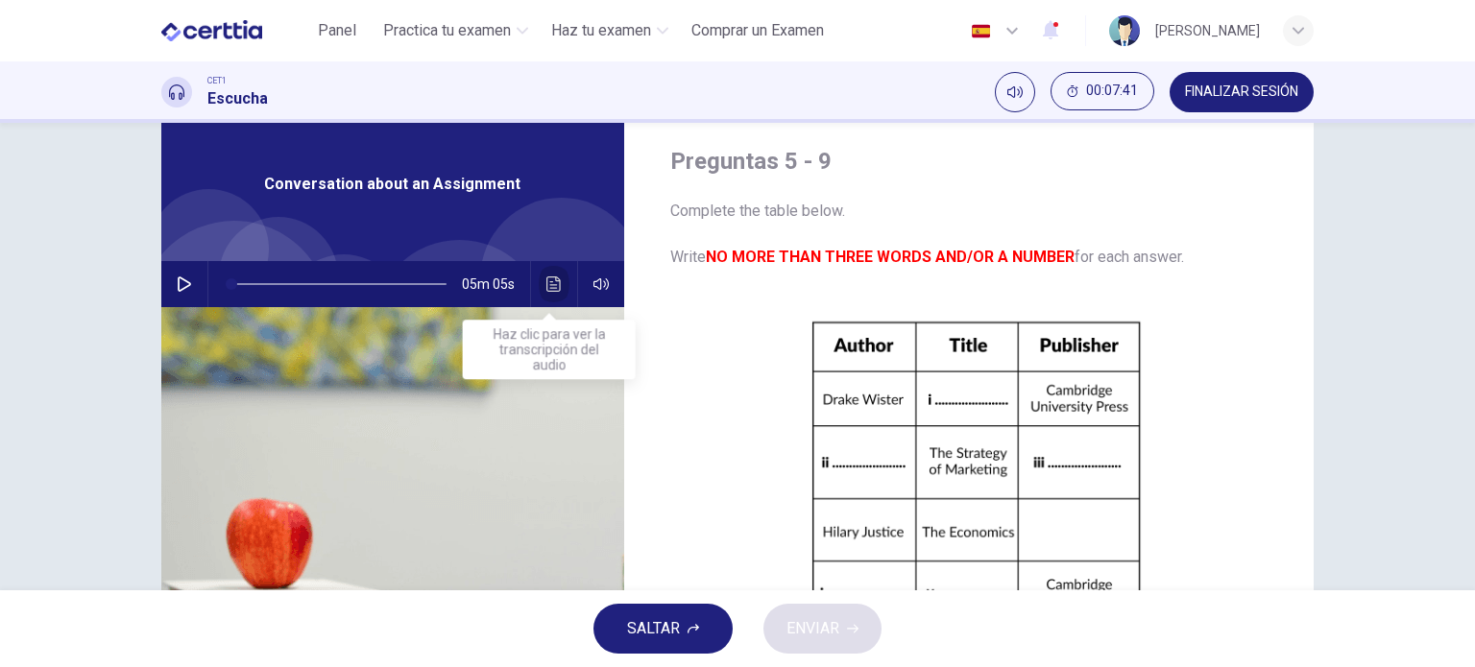
click at [539, 279] on button "Haz clic para ver la transcripción del audio" at bounding box center [554, 284] width 31 height 46
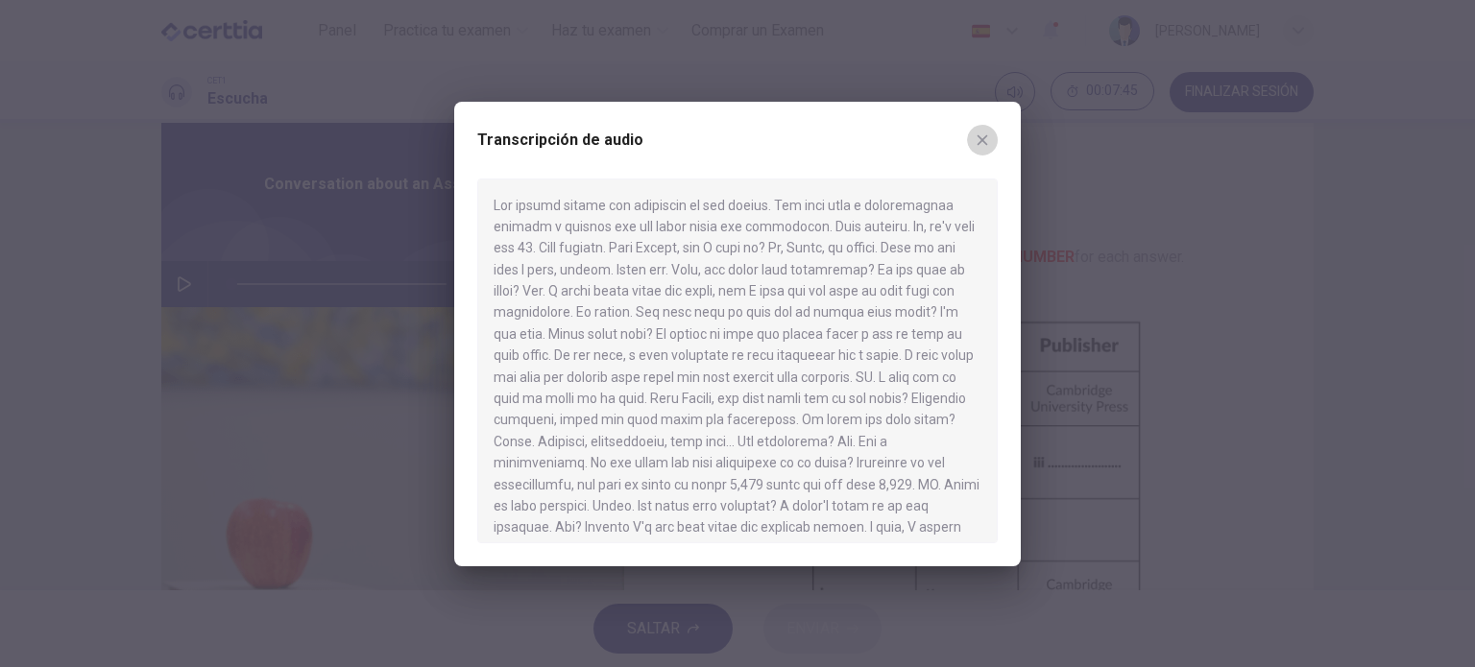
click at [982, 144] on icon "button" at bounding box center [981, 139] width 15 height 15
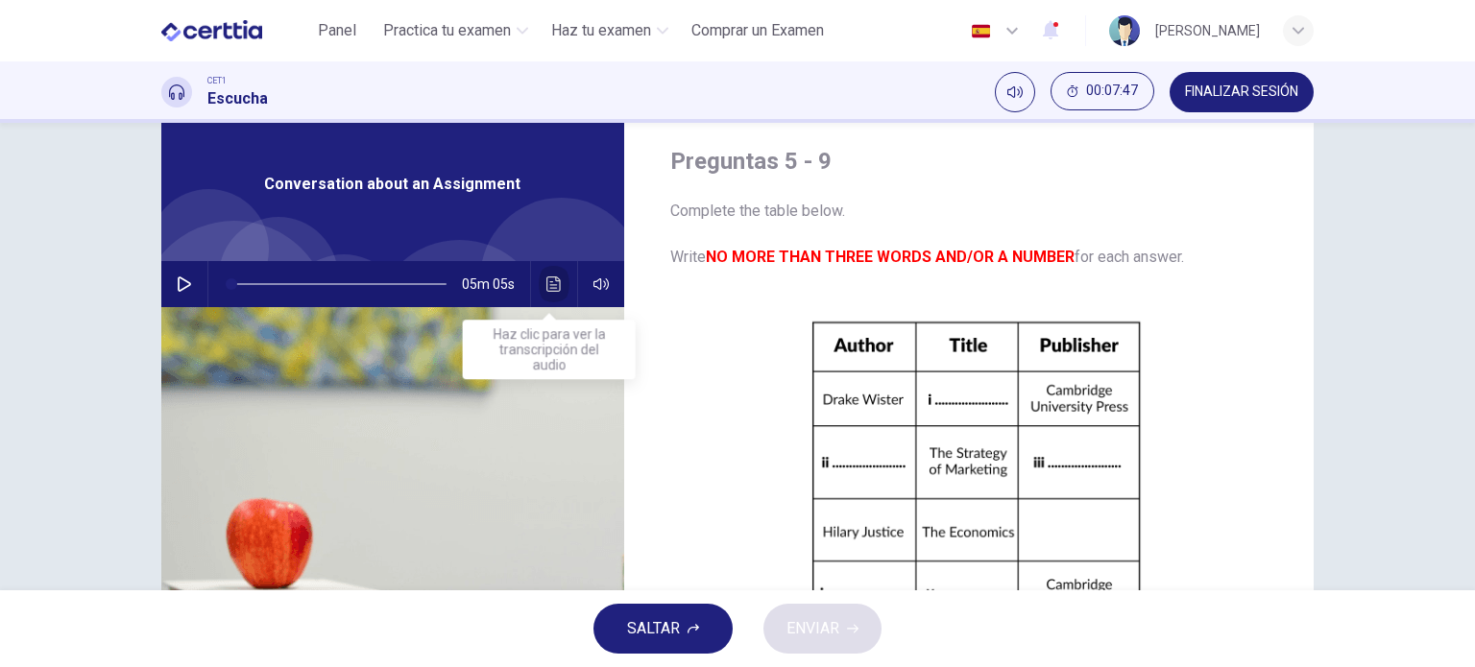
click at [551, 284] on icon "Haz clic para ver la transcripción del audio" at bounding box center [553, 283] width 15 height 15
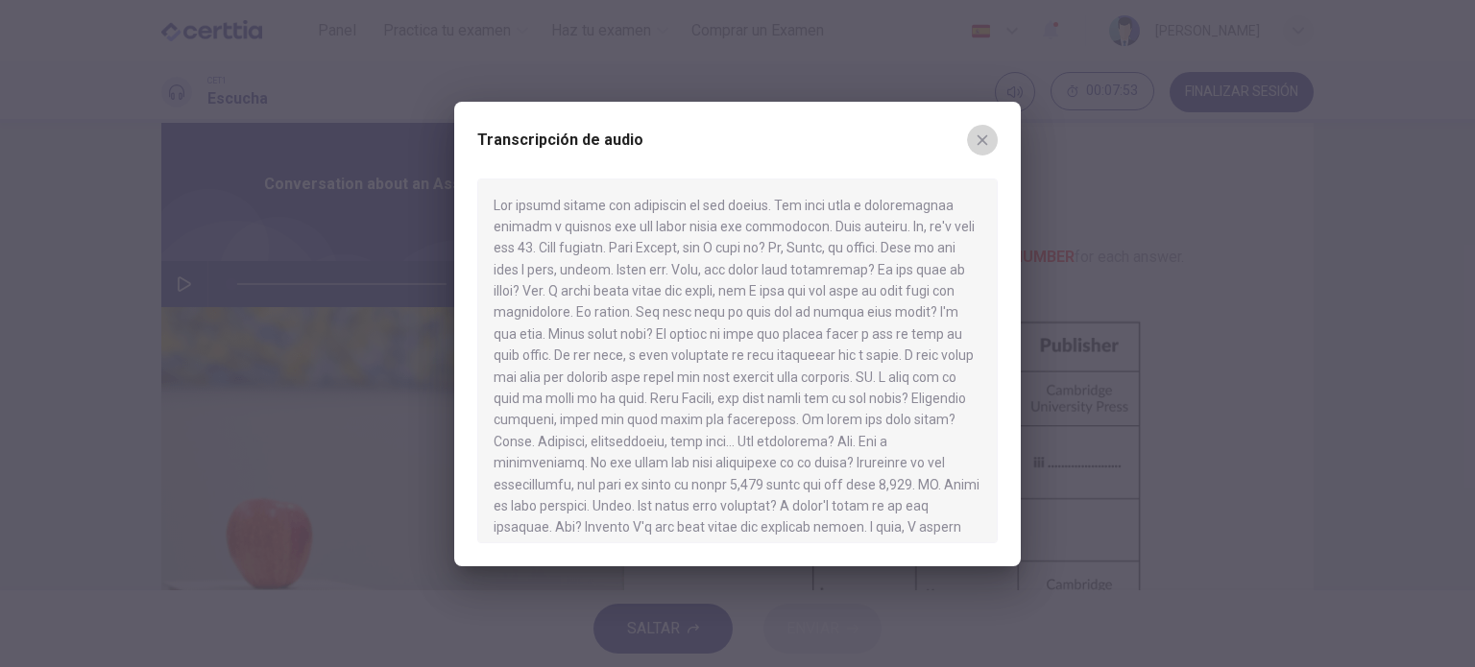
click at [985, 140] on icon "button" at bounding box center [981, 139] width 15 height 15
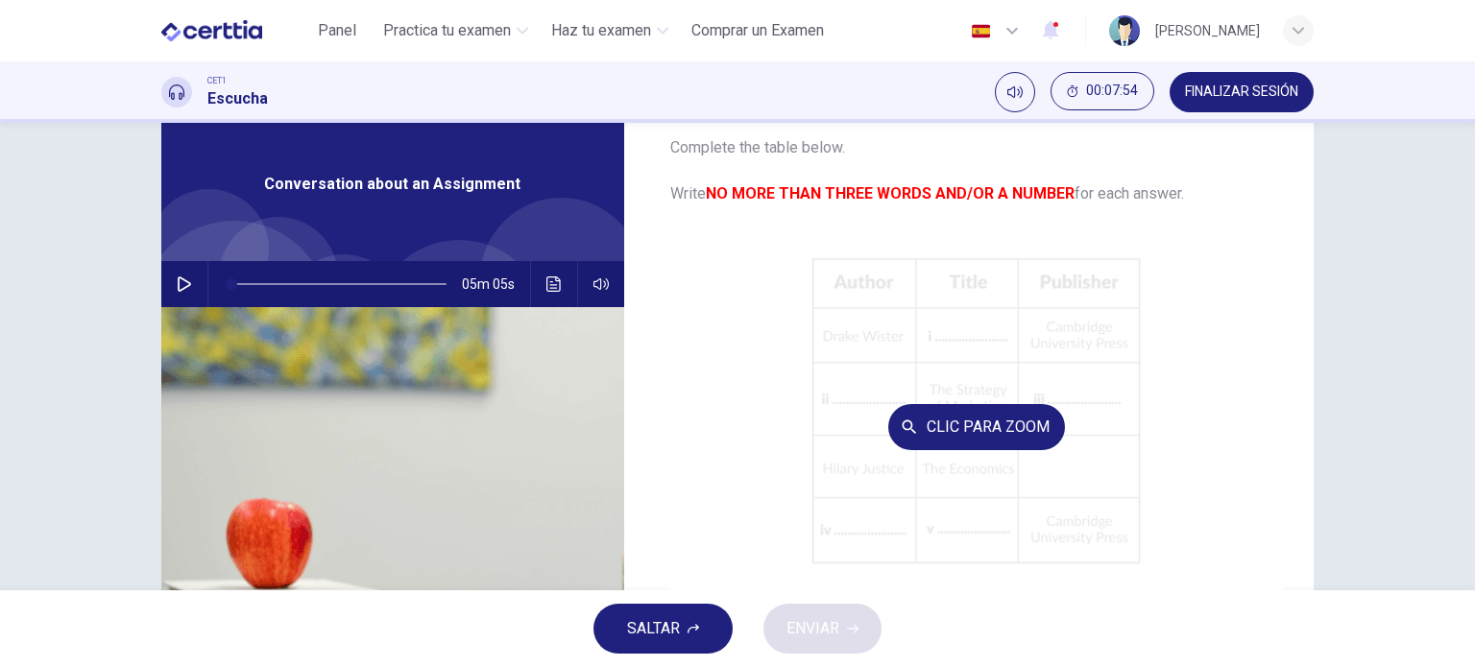
scroll to position [71, 0]
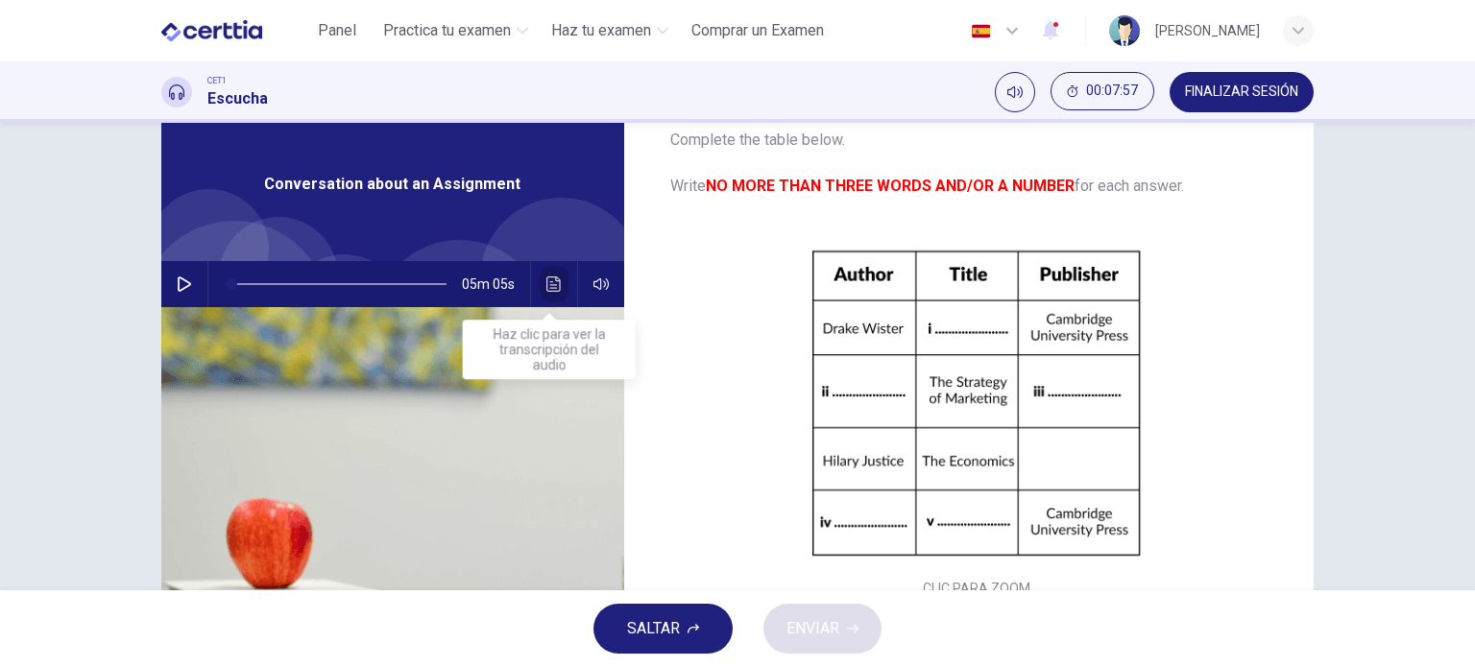
click at [546, 302] on button "Haz clic para ver la transcripción del audio" at bounding box center [554, 284] width 31 height 46
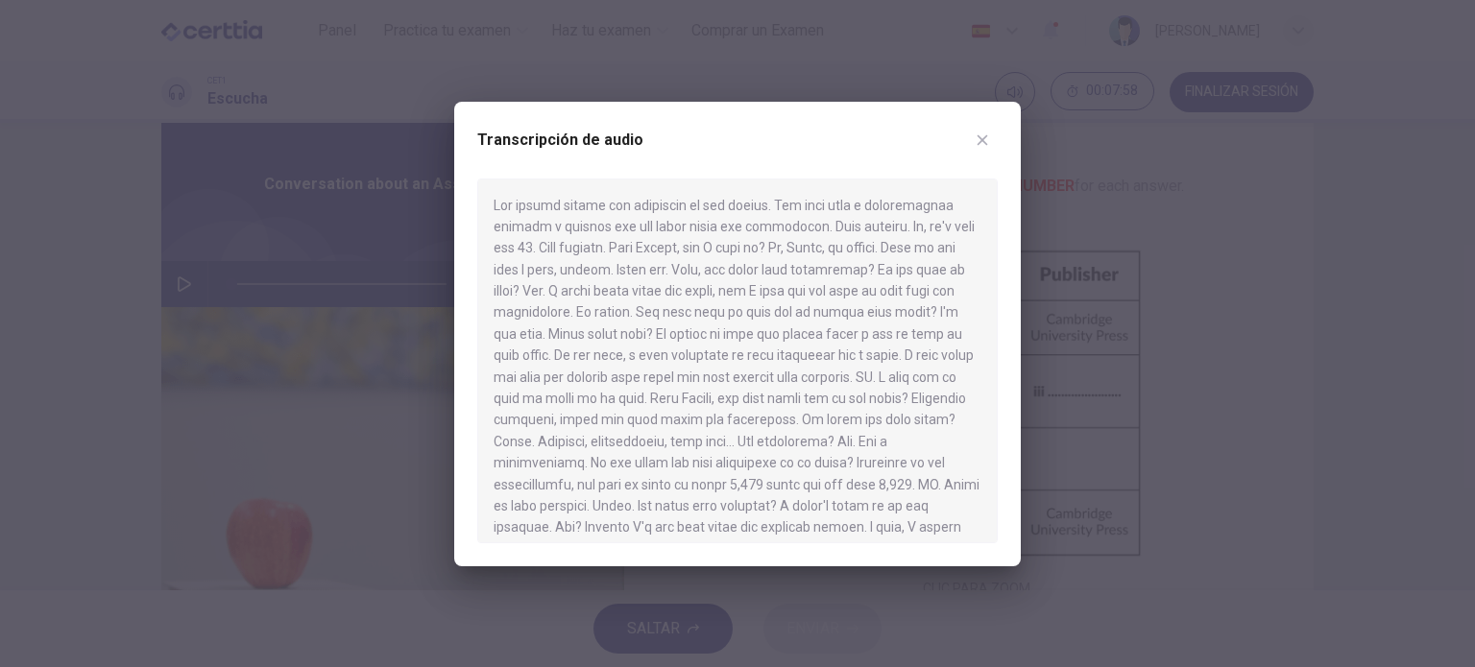
scroll to position [721, 0]
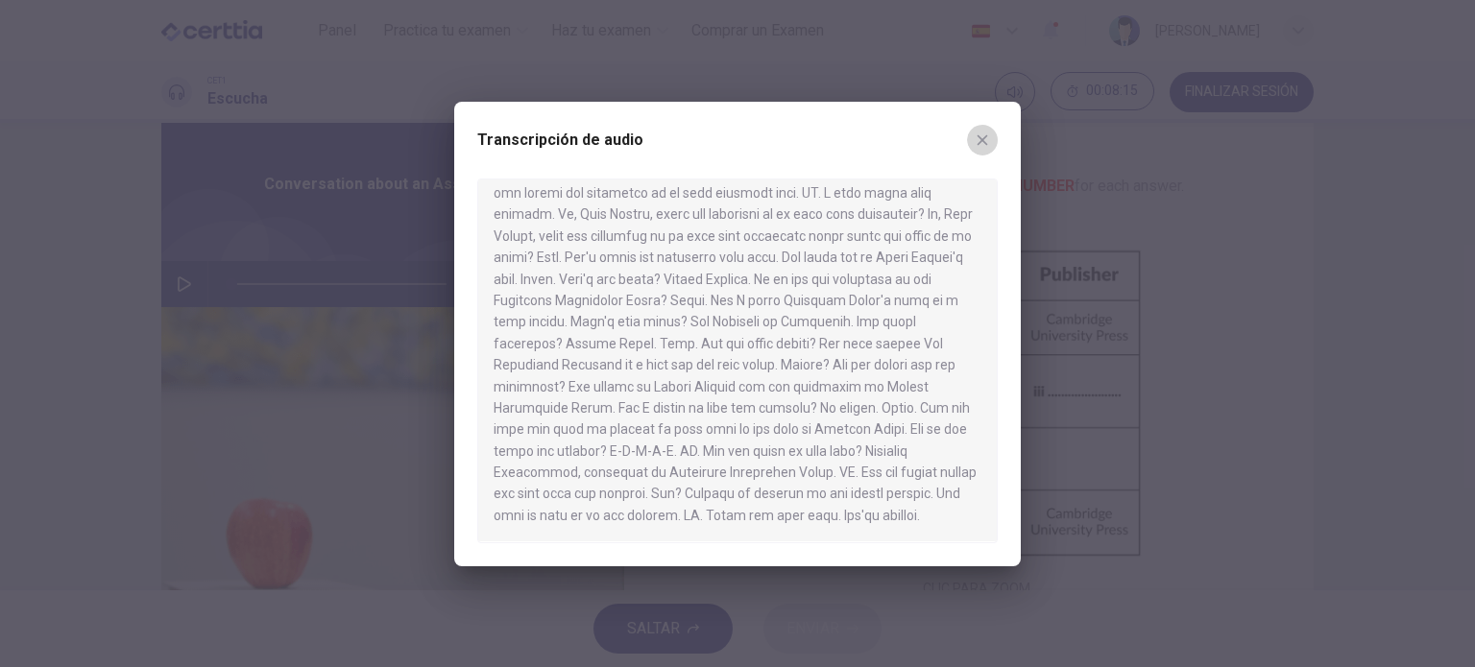
click at [980, 131] on button "button" at bounding box center [982, 140] width 31 height 31
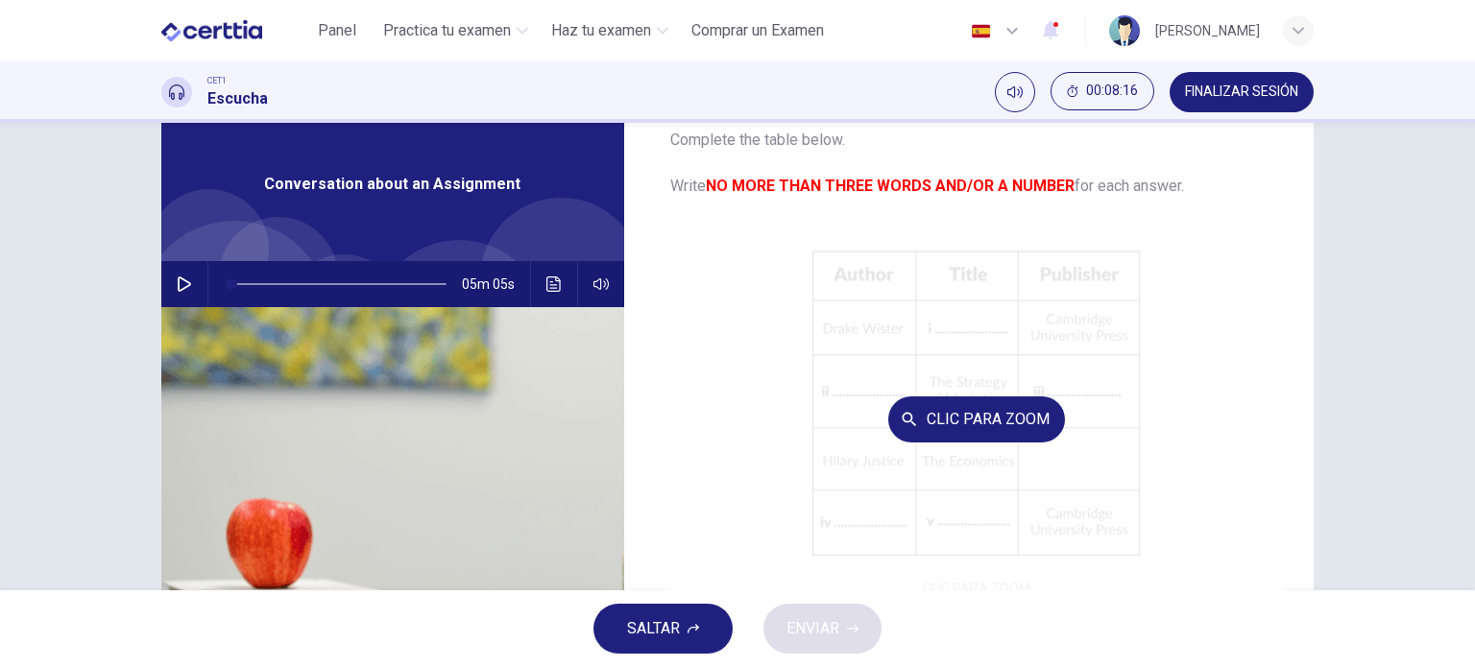
scroll to position [220, 0]
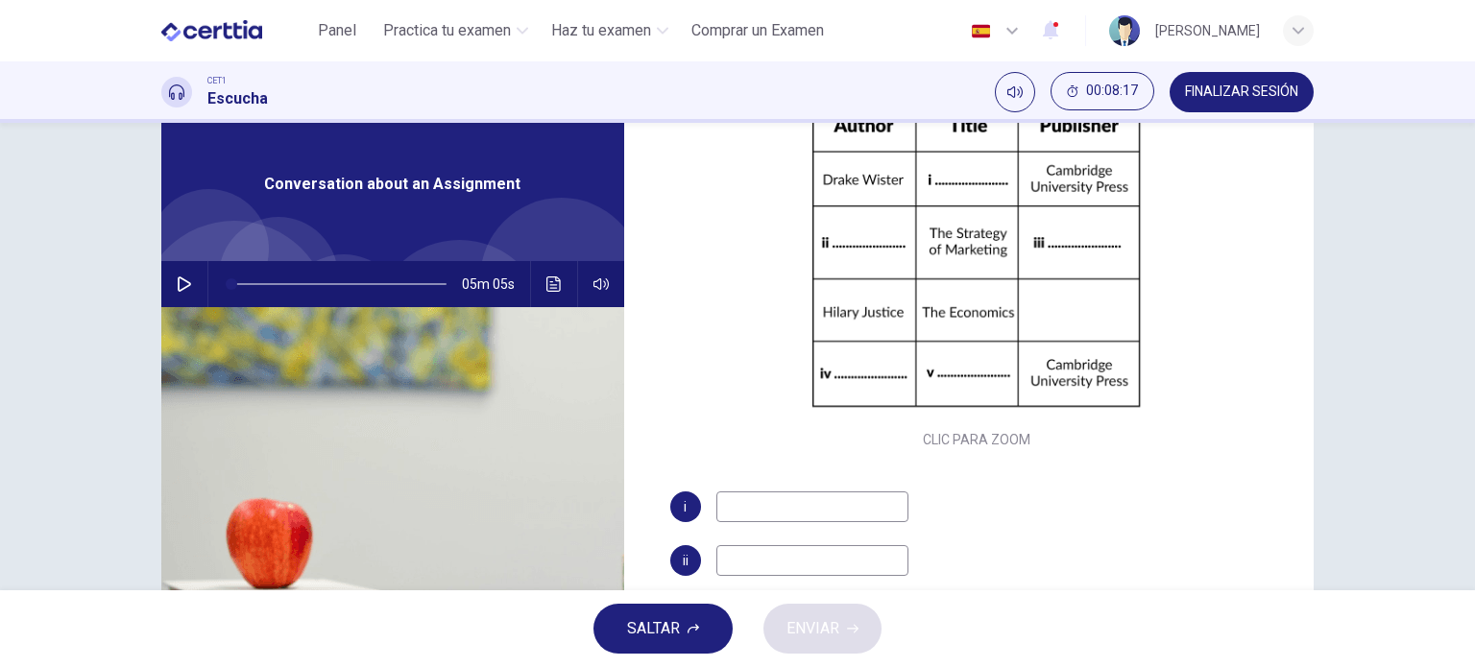
click at [840, 507] on input at bounding box center [812, 507] width 192 height 31
click at [776, 506] on input "**********" at bounding box center [812, 507] width 192 height 31
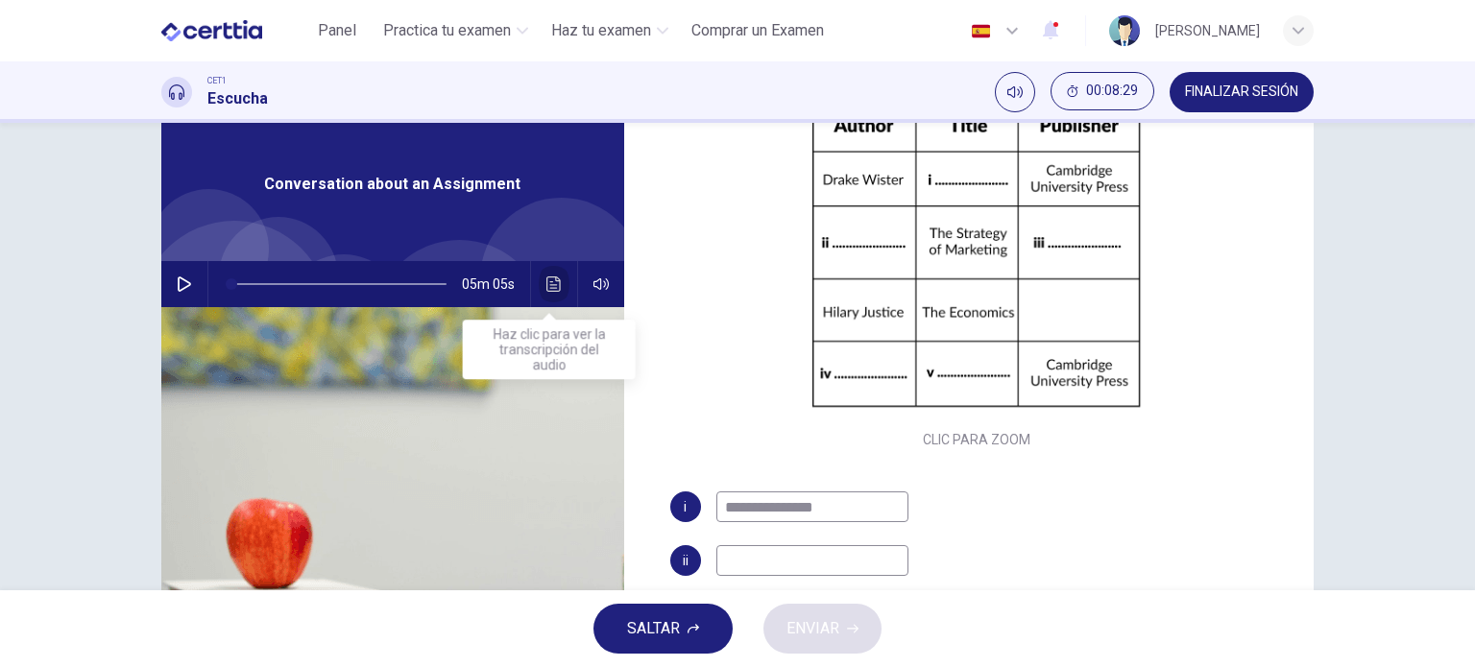
click at [546, 279] on icon "Haz clic para ver la transcripción del audio" at bounding box center [553, 283] width 14 height 15
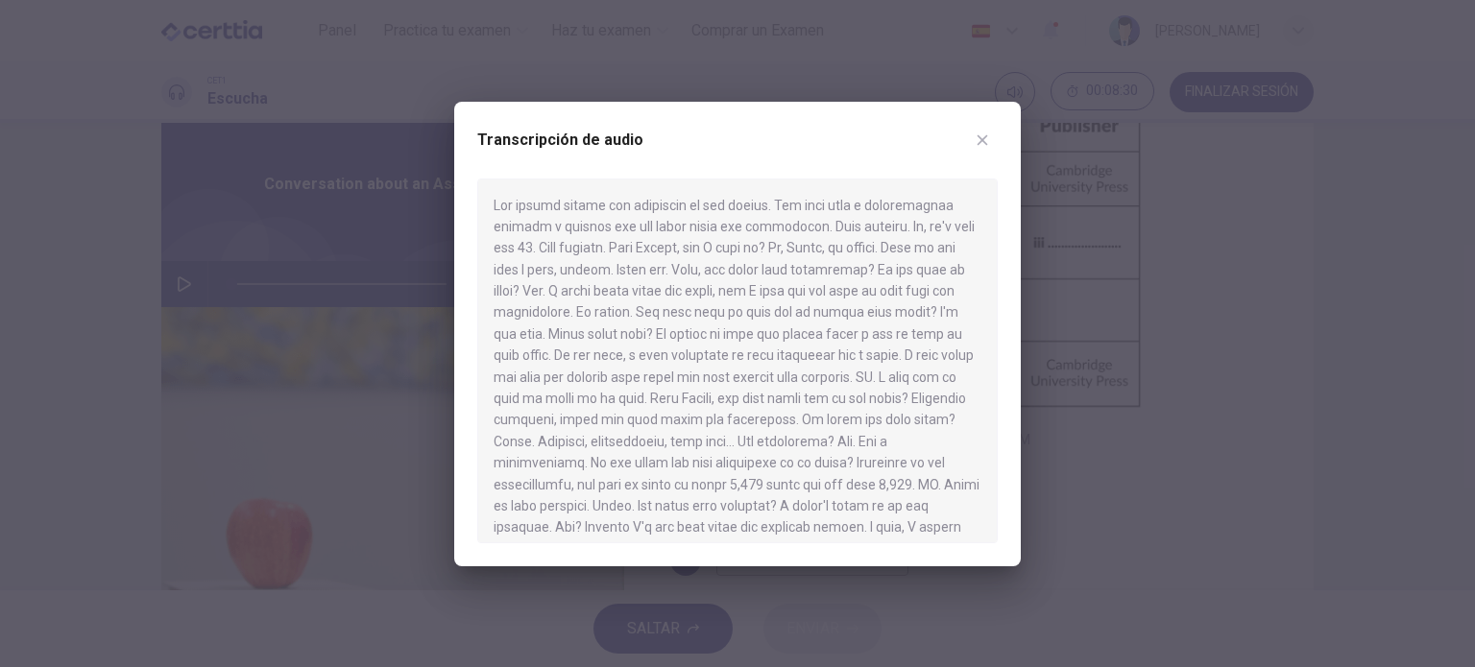
scroll to position [721, 0]
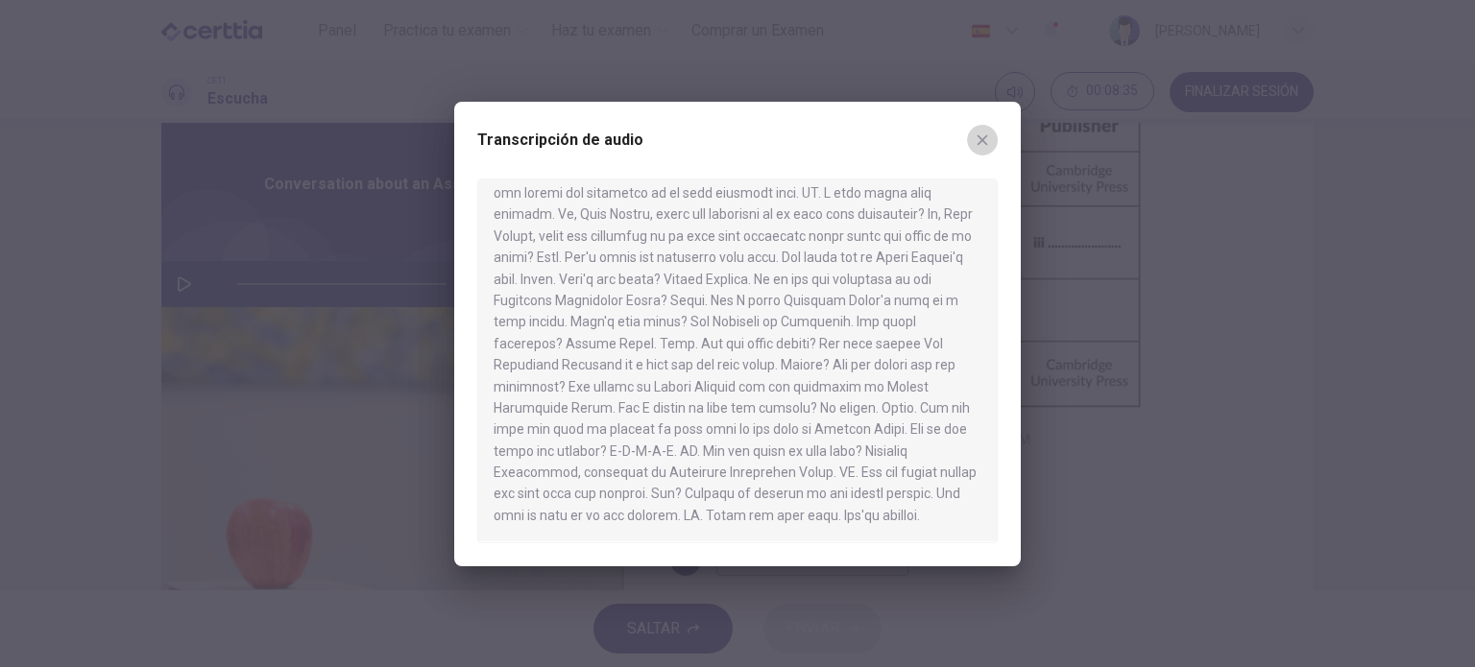
click at [981, 142] on icon "button" at bounding box center [981, 139] width 15 height 15
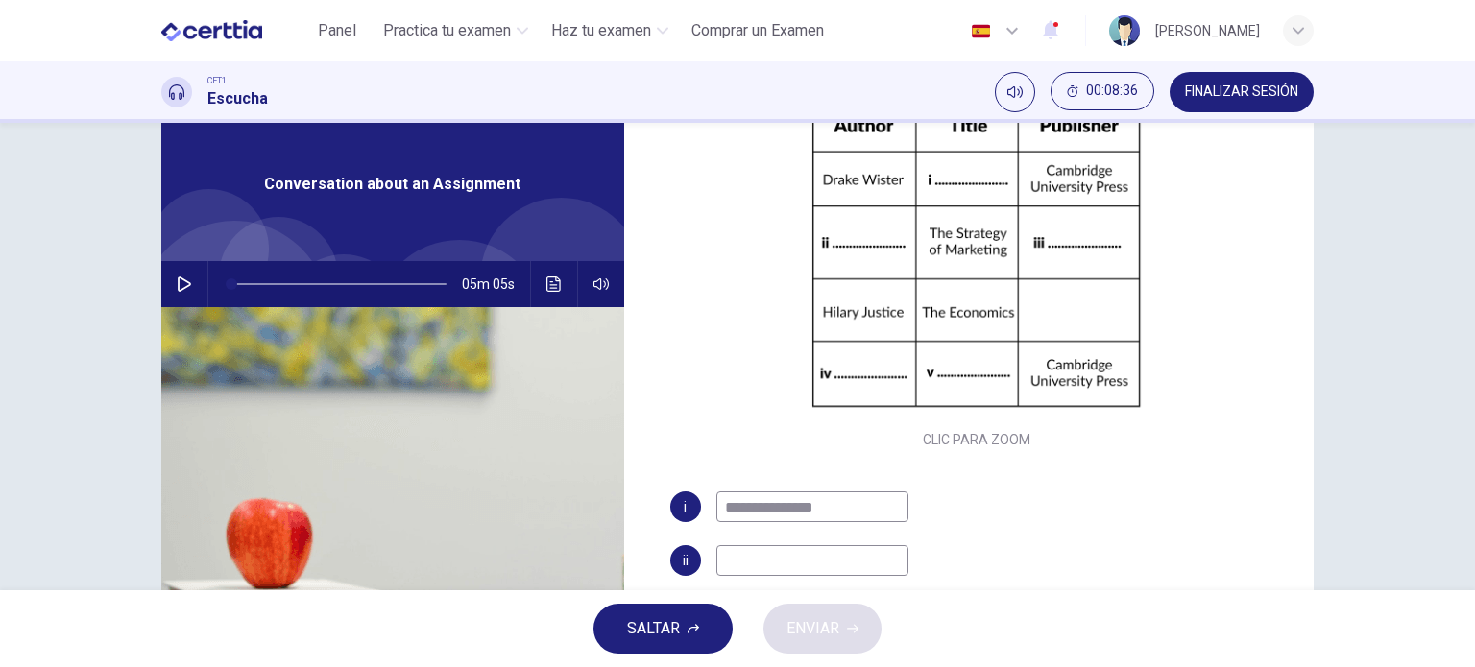
click at [854, 502] on input "**********" at bounding box center [812, 507] width 192 height 31
type input "**********"
click at [539, 283] on button "Haz clic para ver la transcripción del audio" at bounding box center [554, 284] width 31 height 46
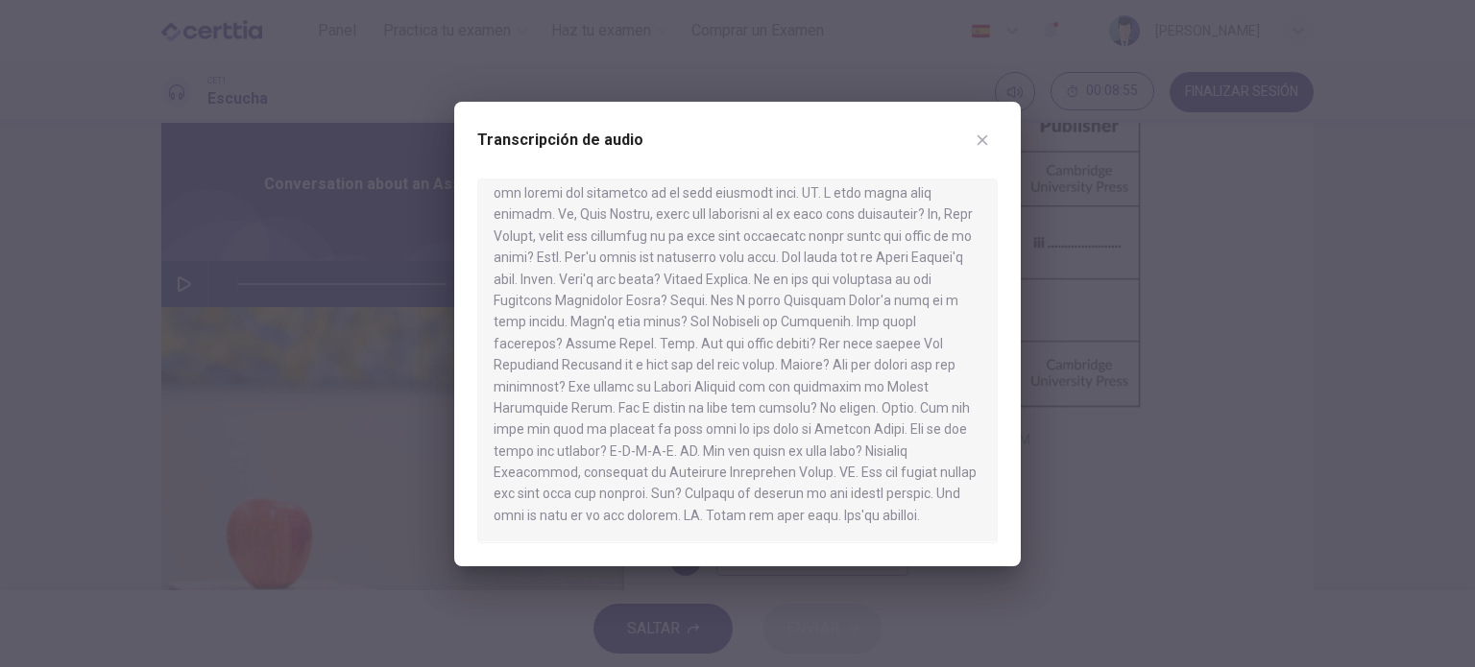
click at [987, 148] on button "button" at bounding box center [982, 140] width 31 height 31
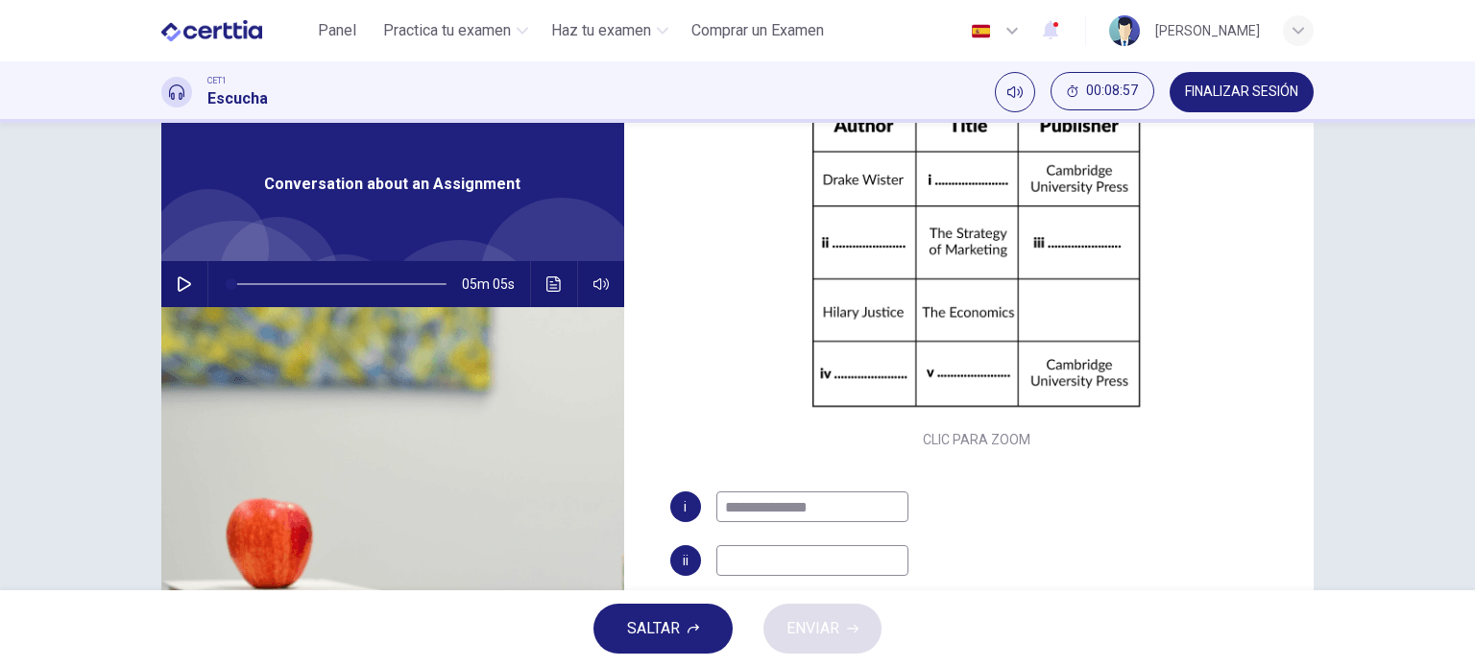
click at [768, 552] on input at bounding box center [812, 560] width 192 height 31
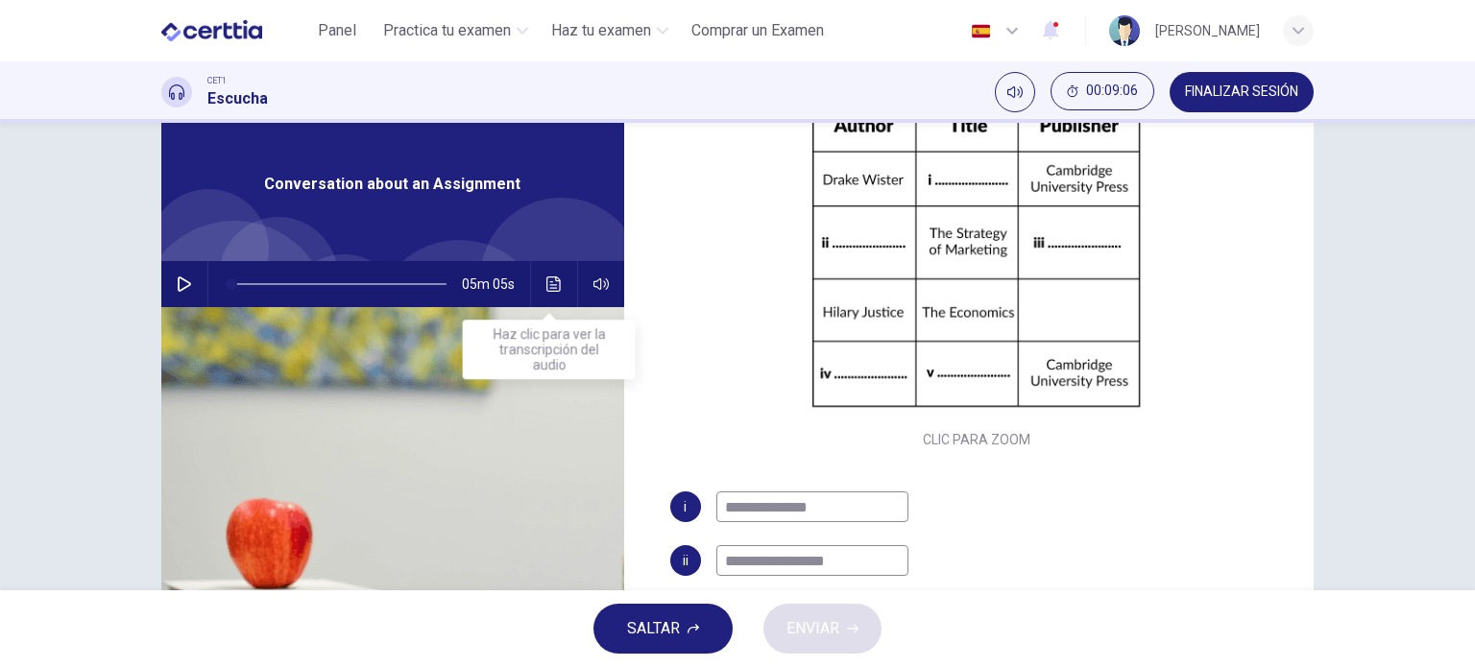
type input "**********"
click at [556, 283] on icon "Haz clic para ver la transcripción del audio" at bounding box center [553, 283] width 15 height 15
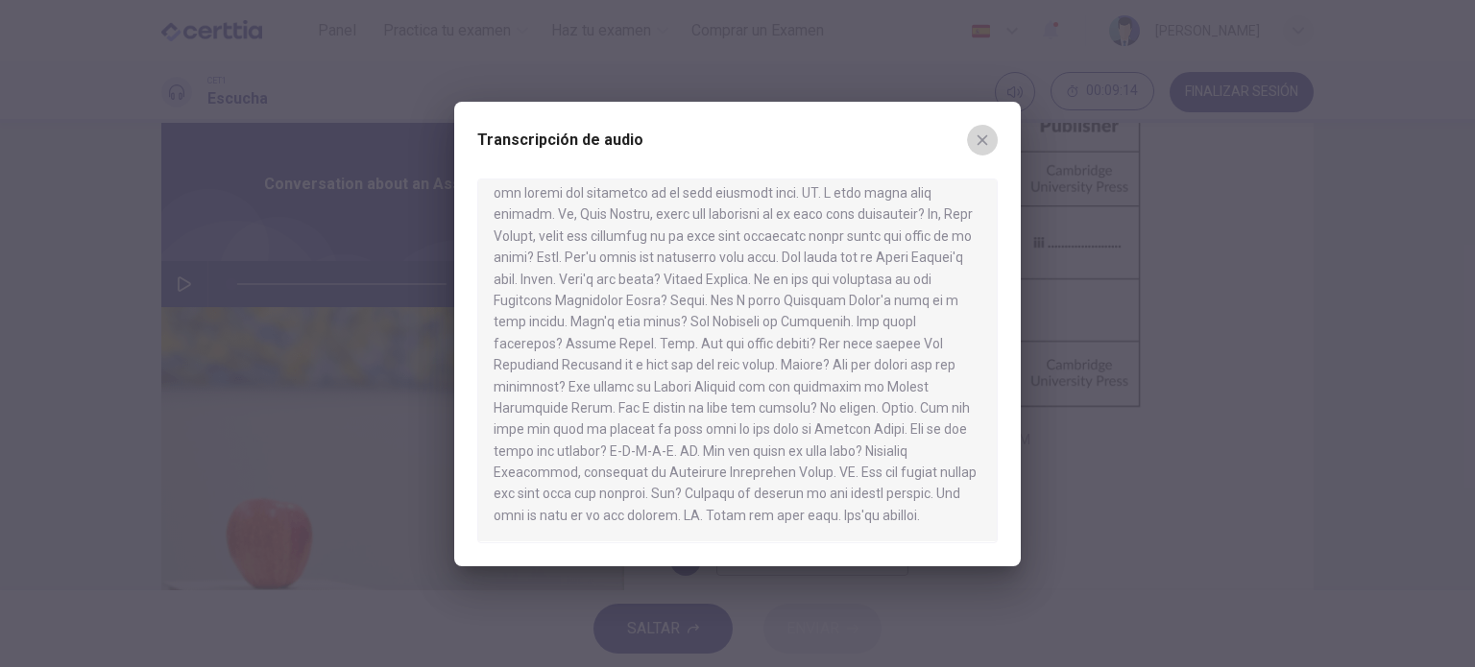
click at [979, 145] on icon "button" at bounding box center [981, 139] width 15 height 15
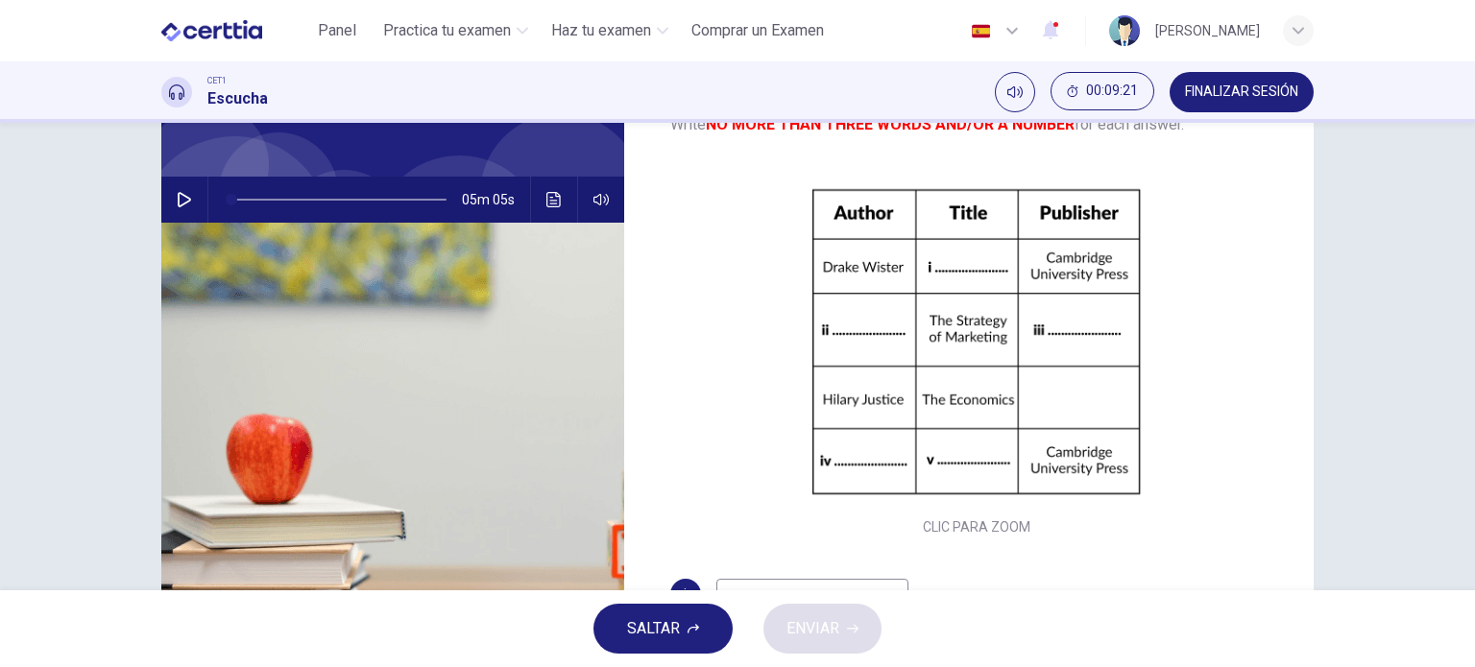
scroll to position [137, 0]
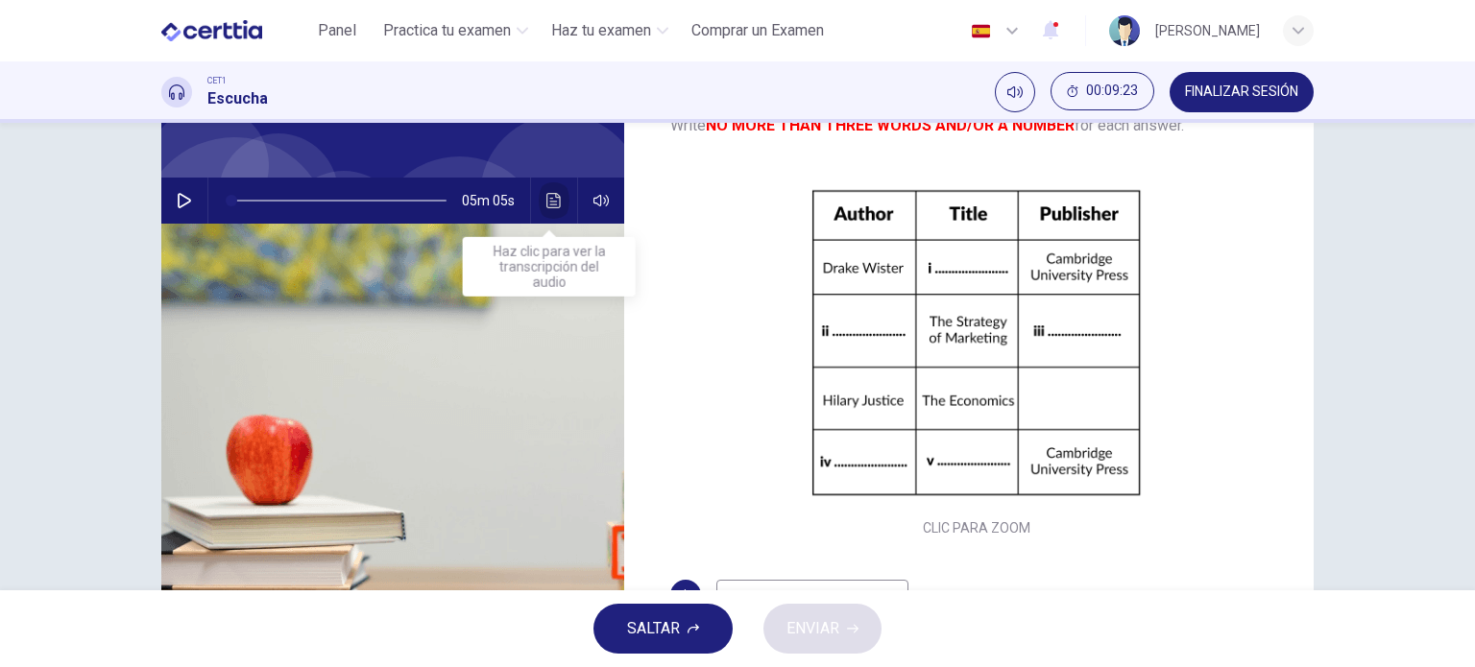
click at [546, 193] on icon "Haz clic para ver la transcripción del audio" at bounding box center [553, 200] width 15 height 15
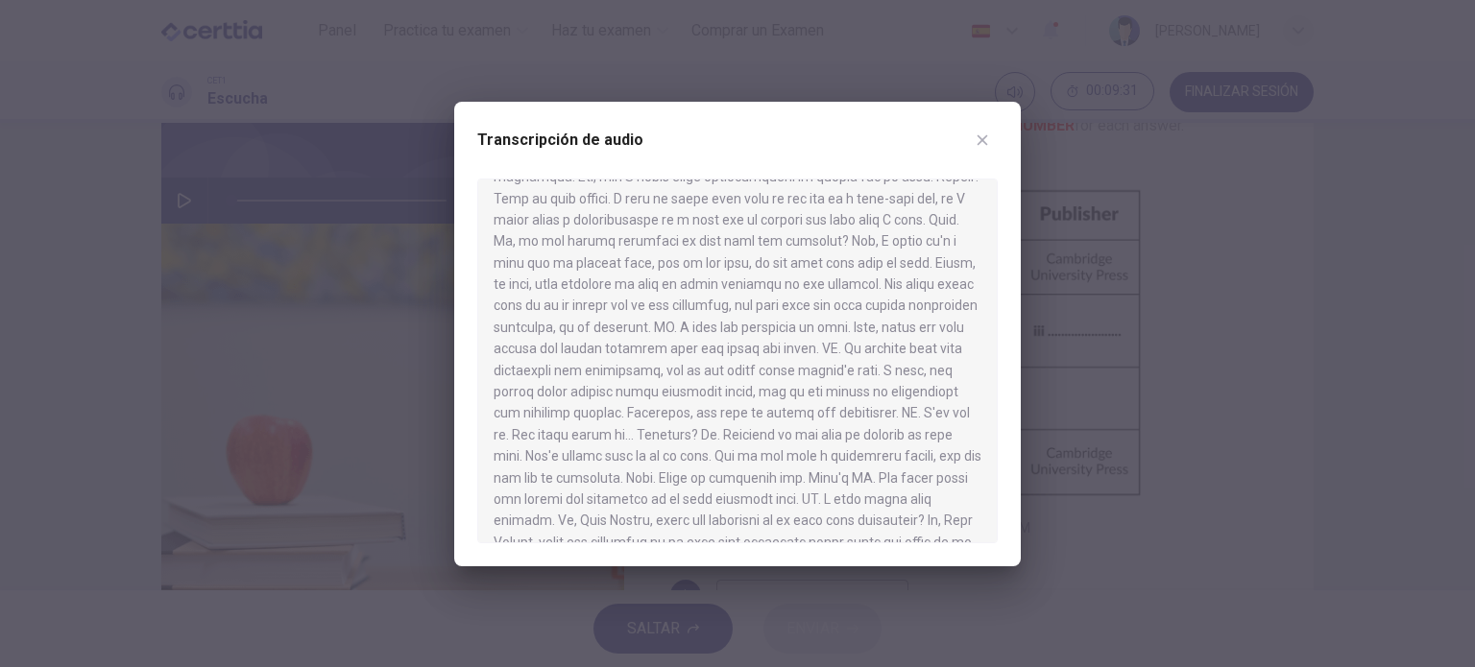
scroll to position [721, 0]
click at [983, 143] on icon "button" at bounding box center [981, 139] width 15 height 15
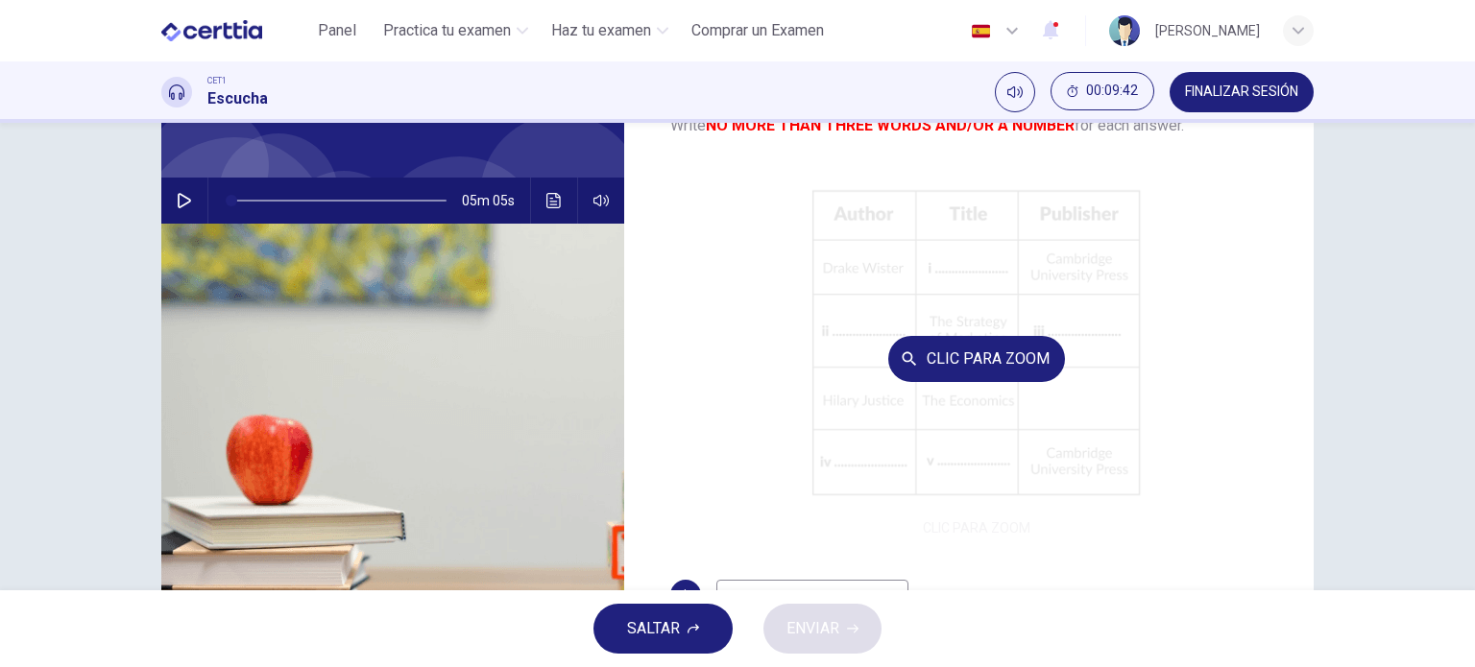
scroll to position [220, 0]
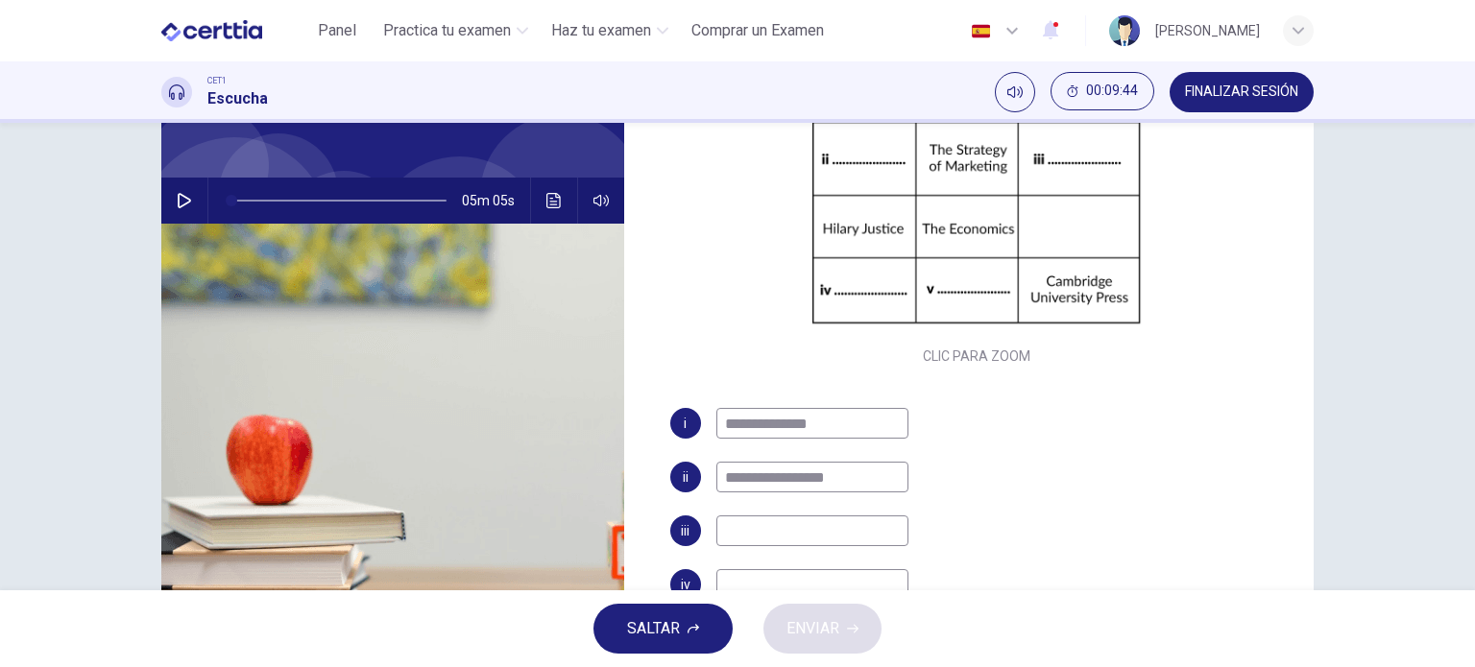
click at [795, 534] on input at bounding box center [812, 531] width 192 height 31
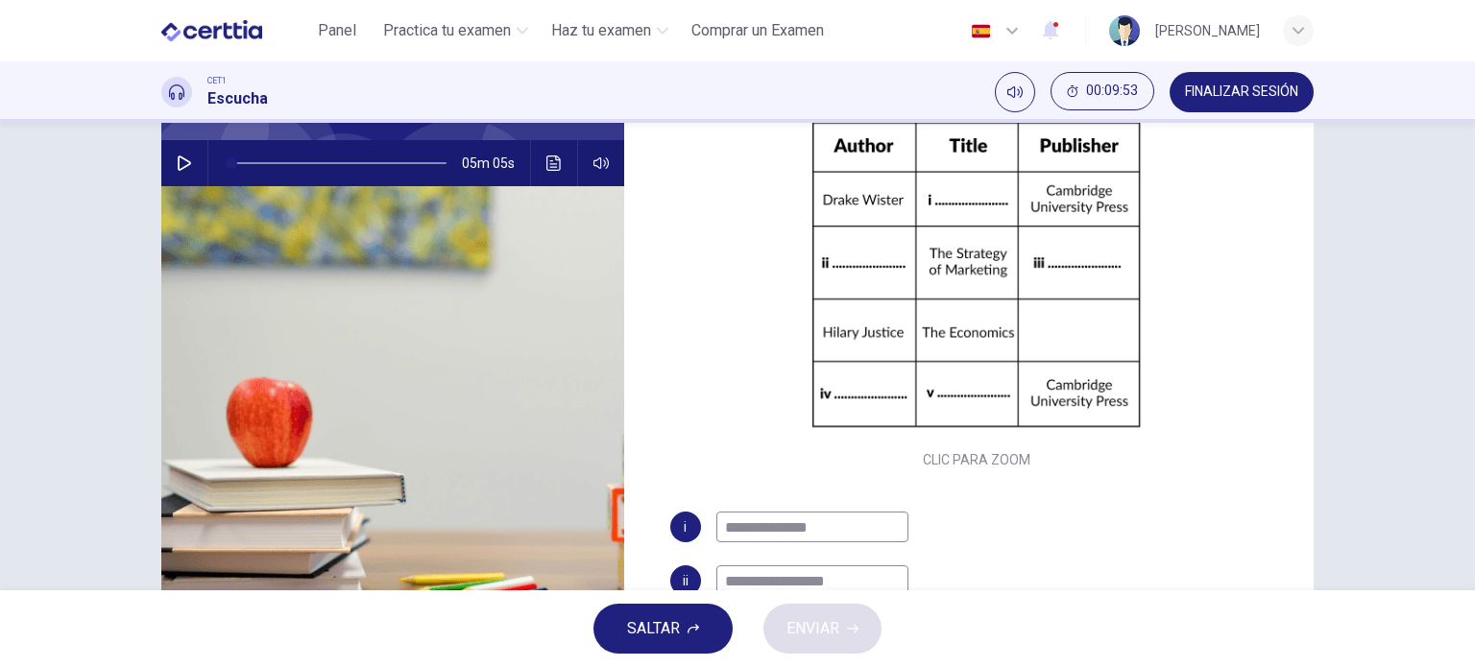
scroll to position [173, 0]
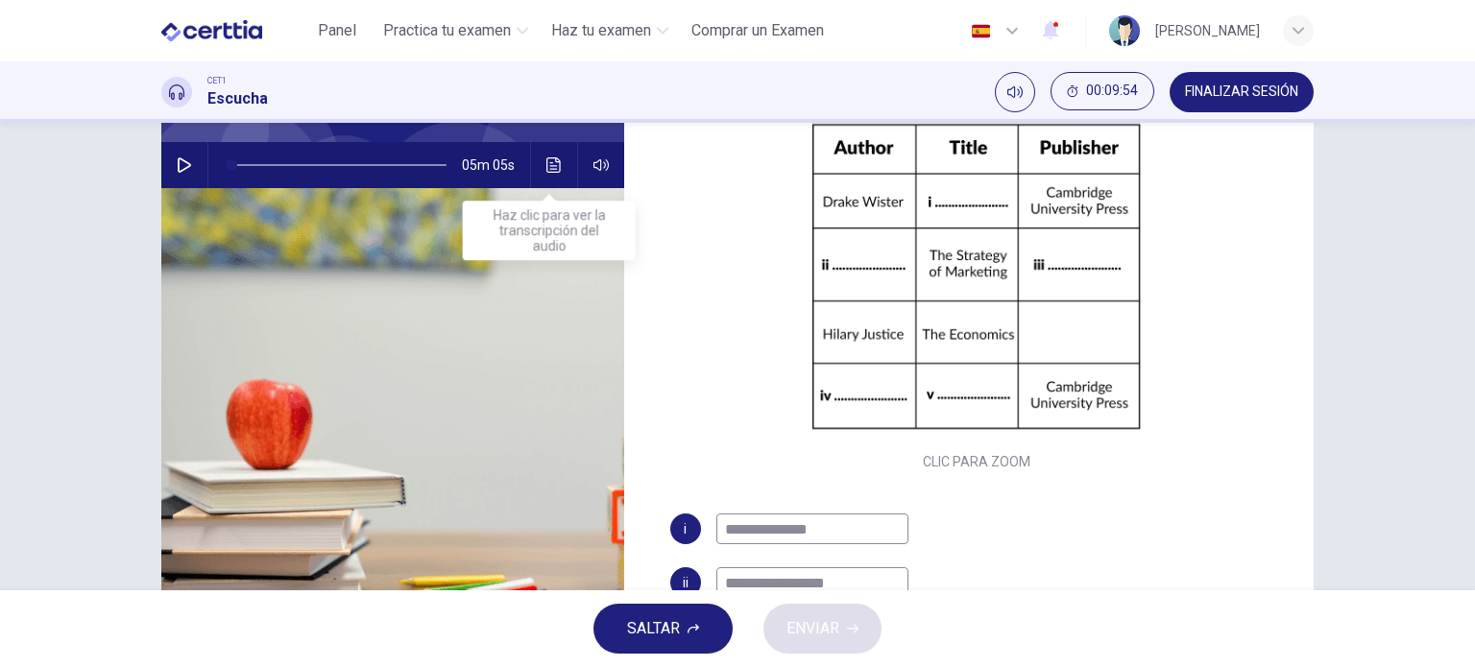
type input "**********"
click at [541, 156] on button "Haz clic para ver la transcripción del audio" at bounding box center [554, 165] width 31 height 46
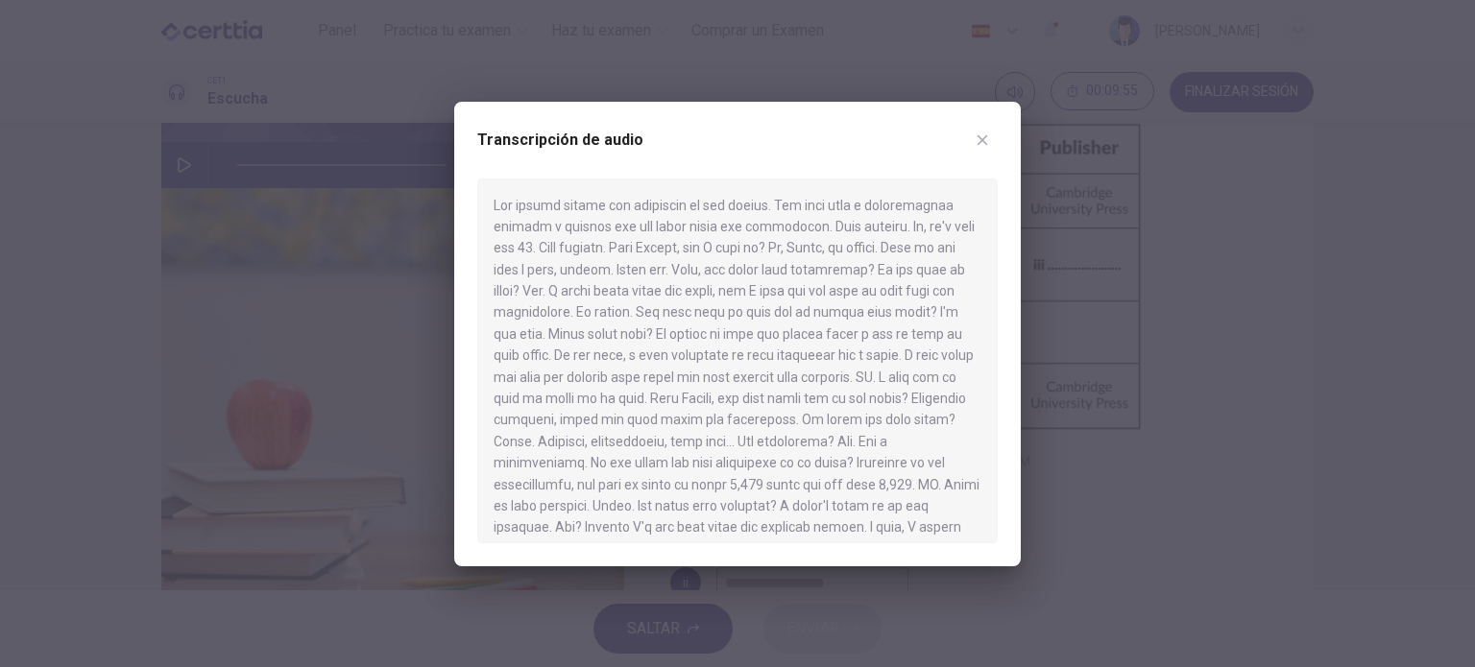
scroll to position [721, 0]
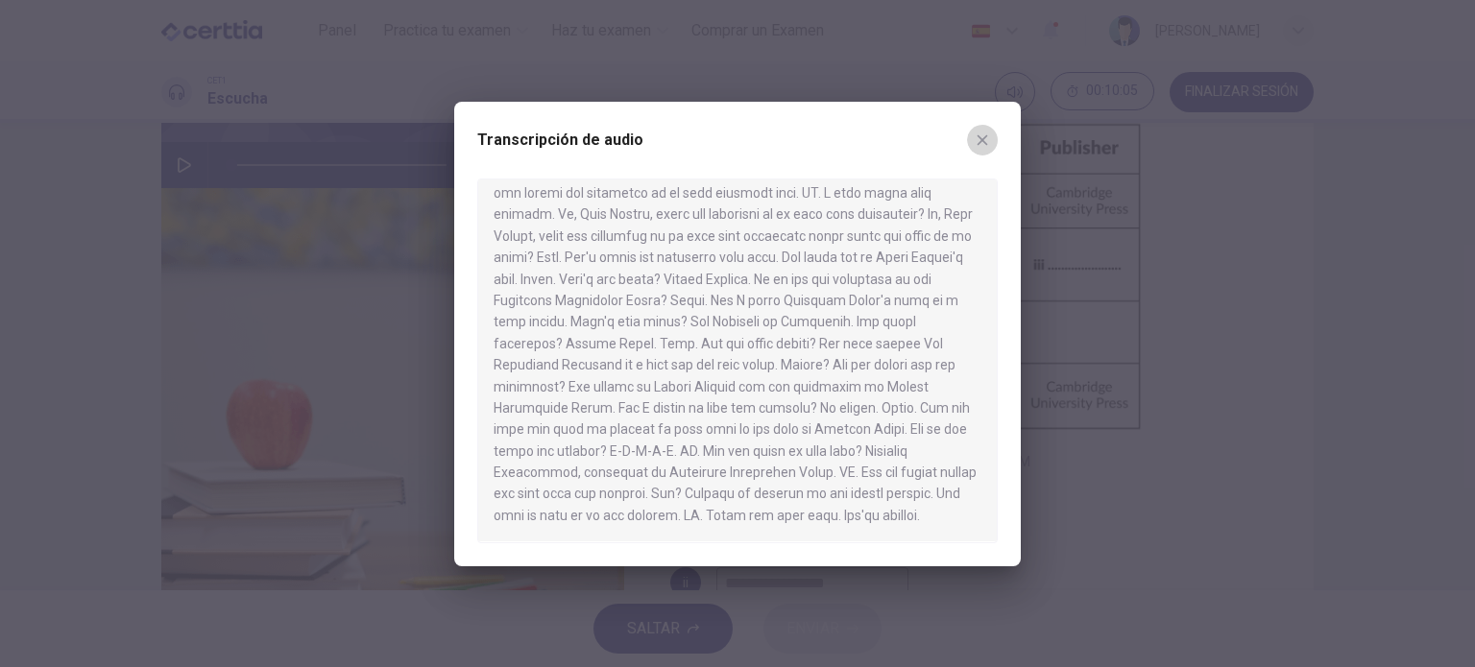
click at [972, 141] on button "button" at bounding box center [982, 140] width 31 height 31
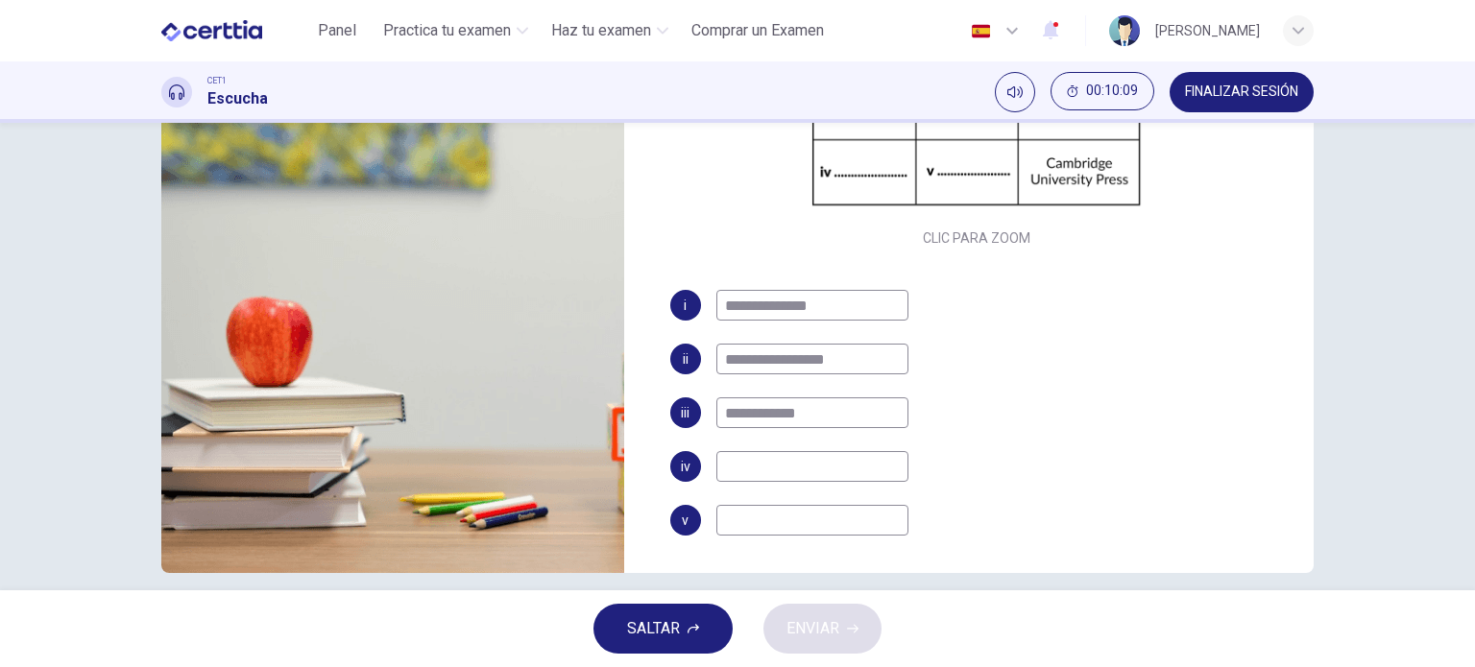
scroll to position [276, 0]
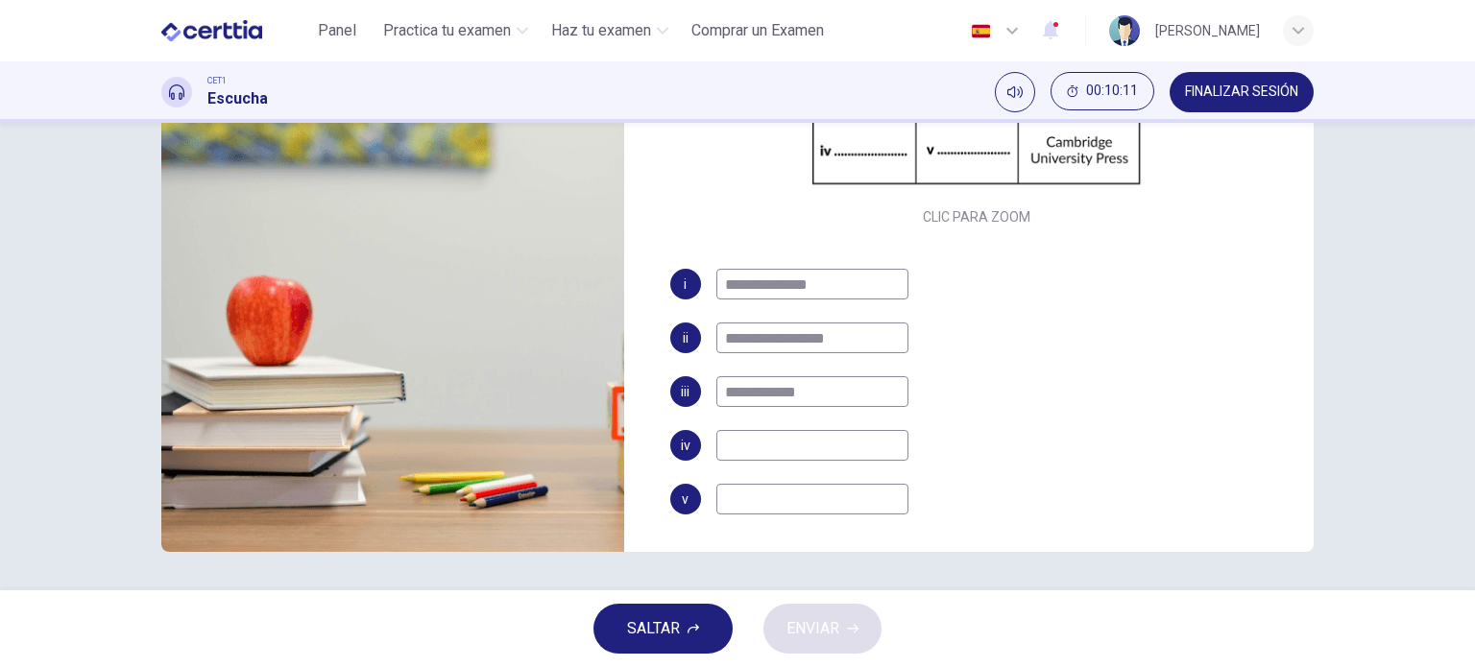
click at [753, 449] on input at bounding box center [812, 445] width 192 height 31
type input "**********"
click at [746, 502] on input at bounding box center [812, 499] width 192 height 31
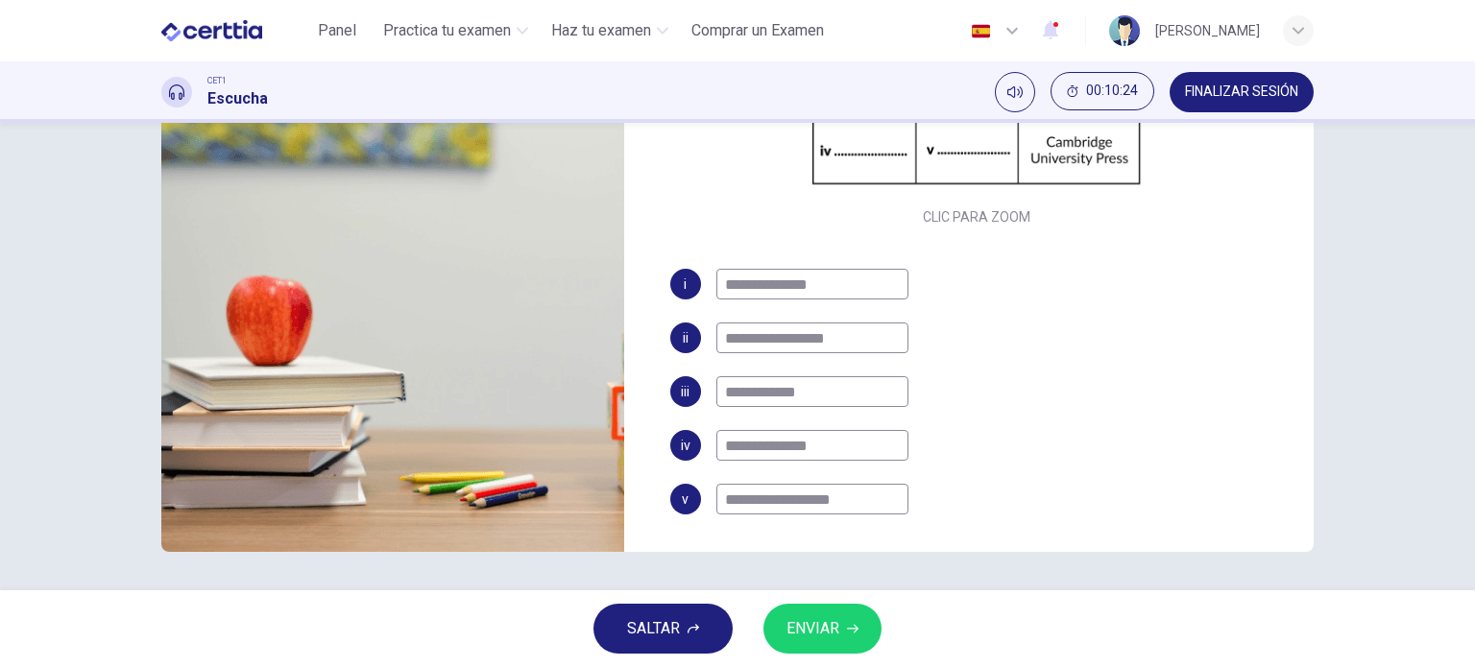
type input "**********"
click at [885, 431] on input "**********" at bounding box center [812, 445] width 192 height 31
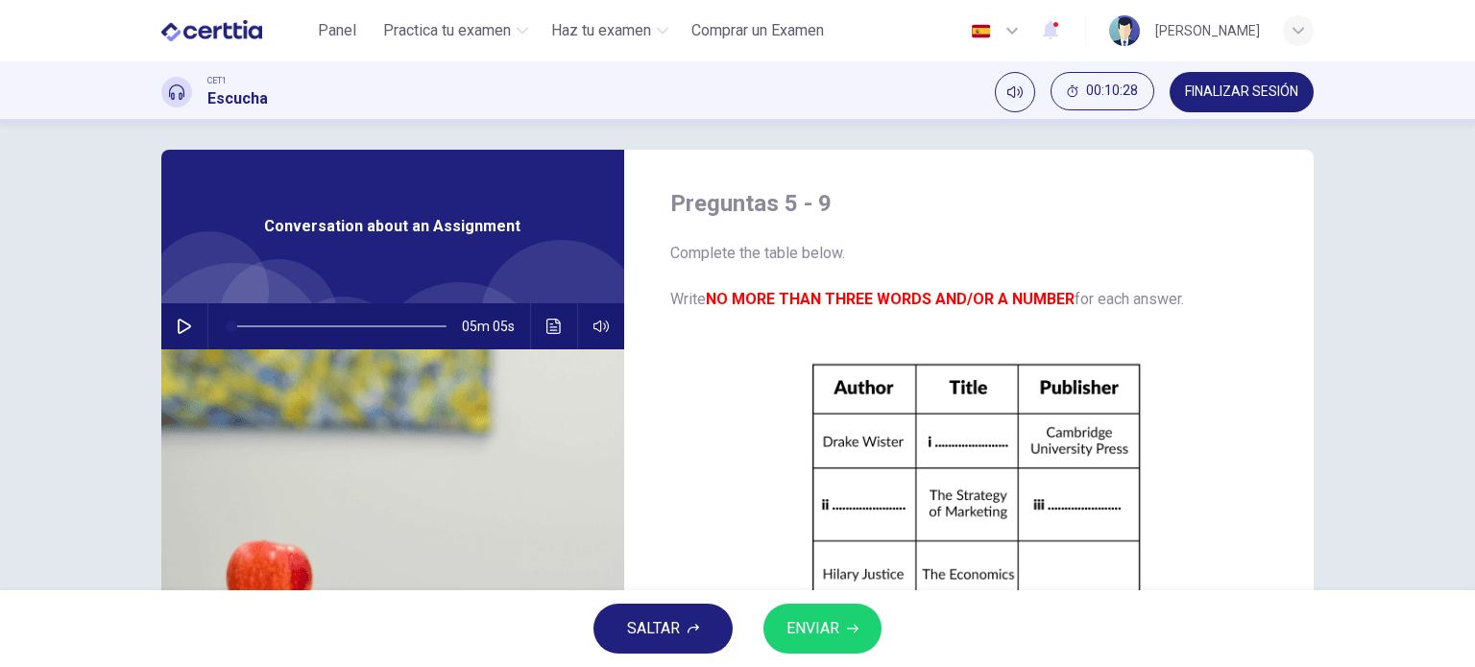
scroll to position [12, 0]
click at [541, 338] on button "Haz clic para ver la transcripción del audio" at bounding box center [554, 326] width 31 height 46
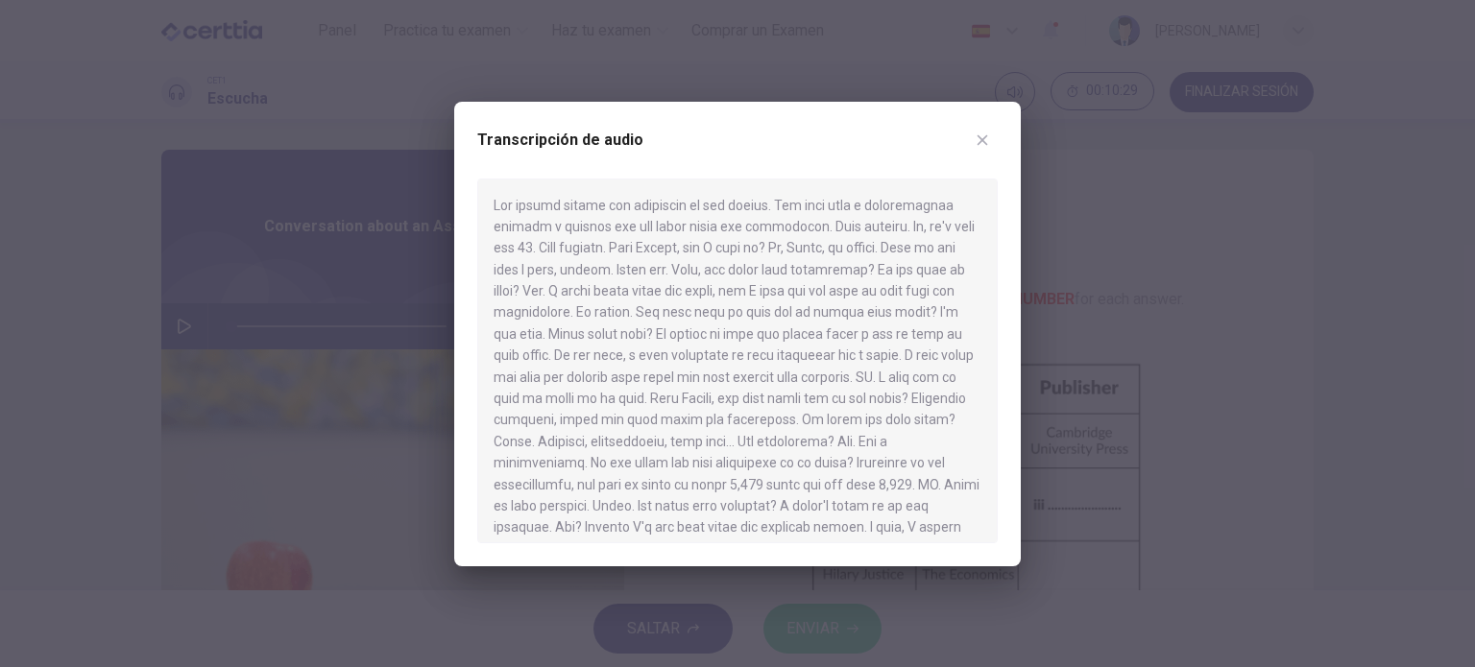
scroll to position [721, 0]
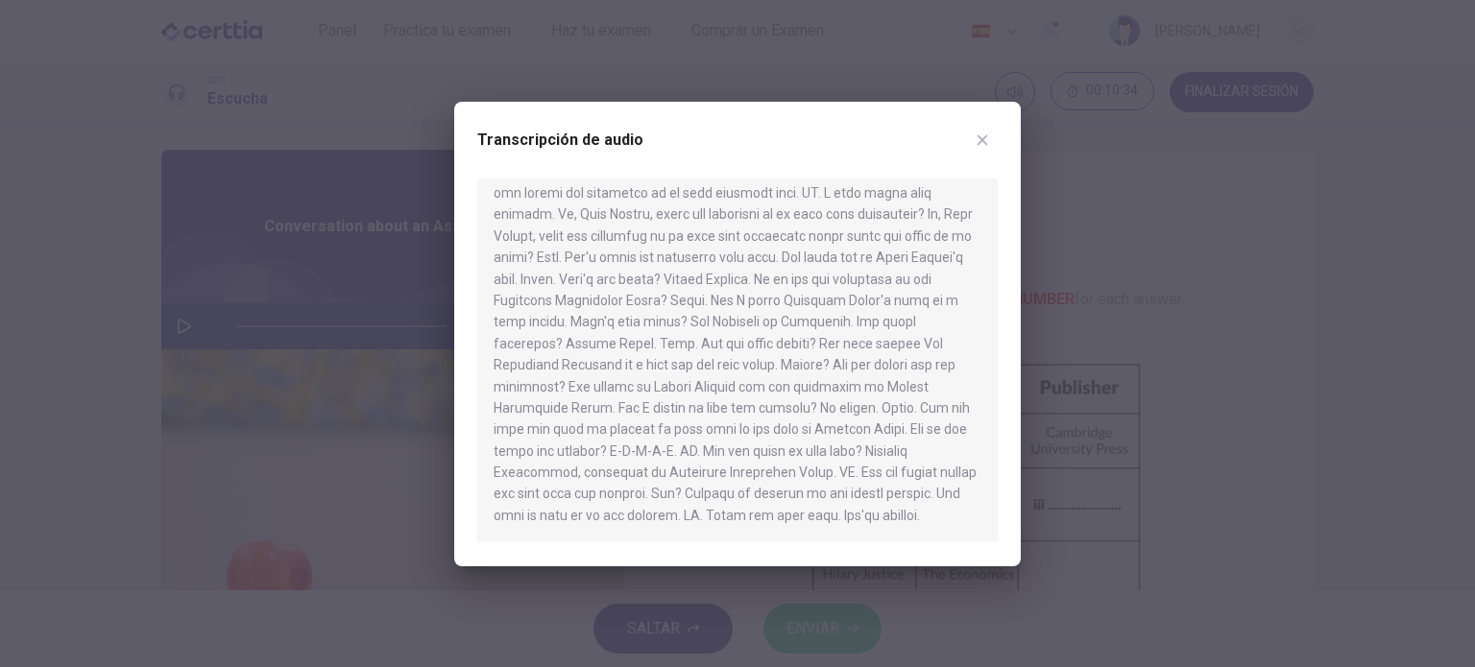
click at [978, 139] on icon "button" at bounding box center [981, 139] width 15 height 15
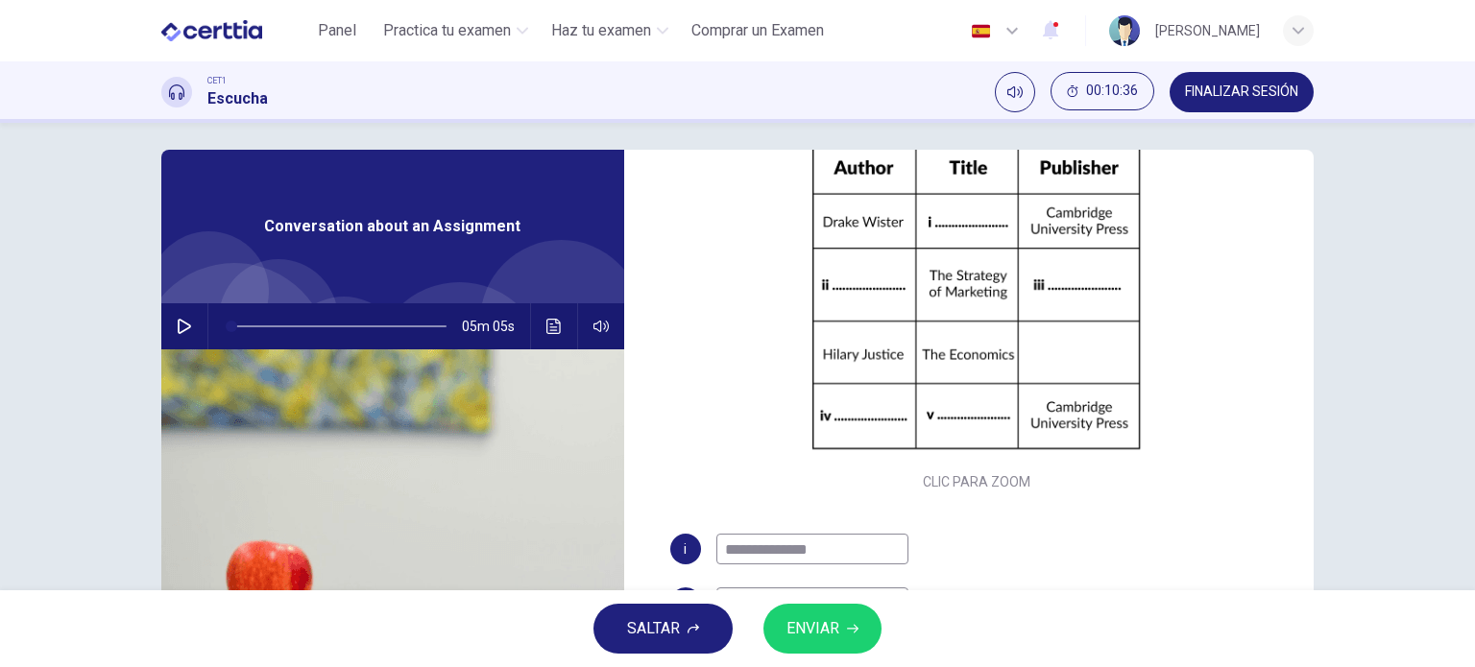
scroll to position [276, 0]
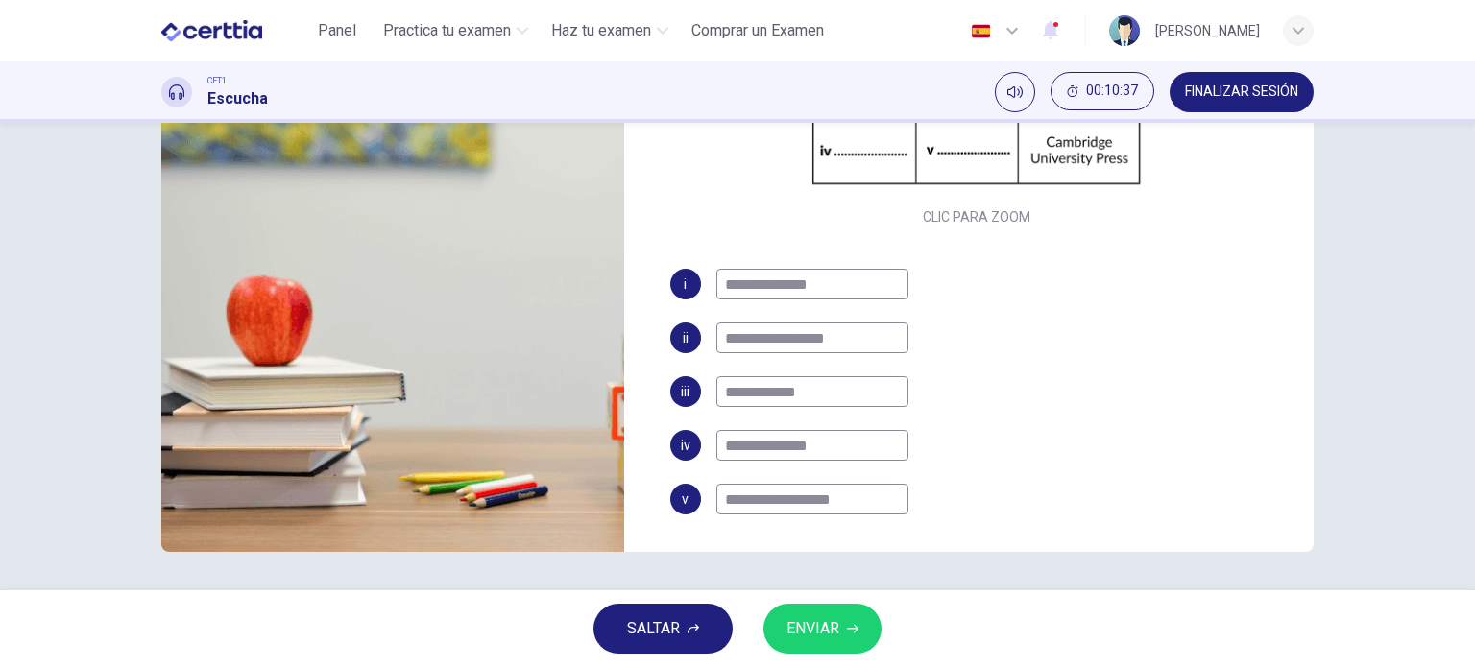
click at [726, 444] on input "**********" at bounding box center [812, 445] width 192 height 31
click at [783, 443] on input "**********" at bounding box center [812, 445] width 192 height 31
type input "**********"
click at [822, 625] on span "ENVIAR" at bounding box center [812, 628] width 53 height 27
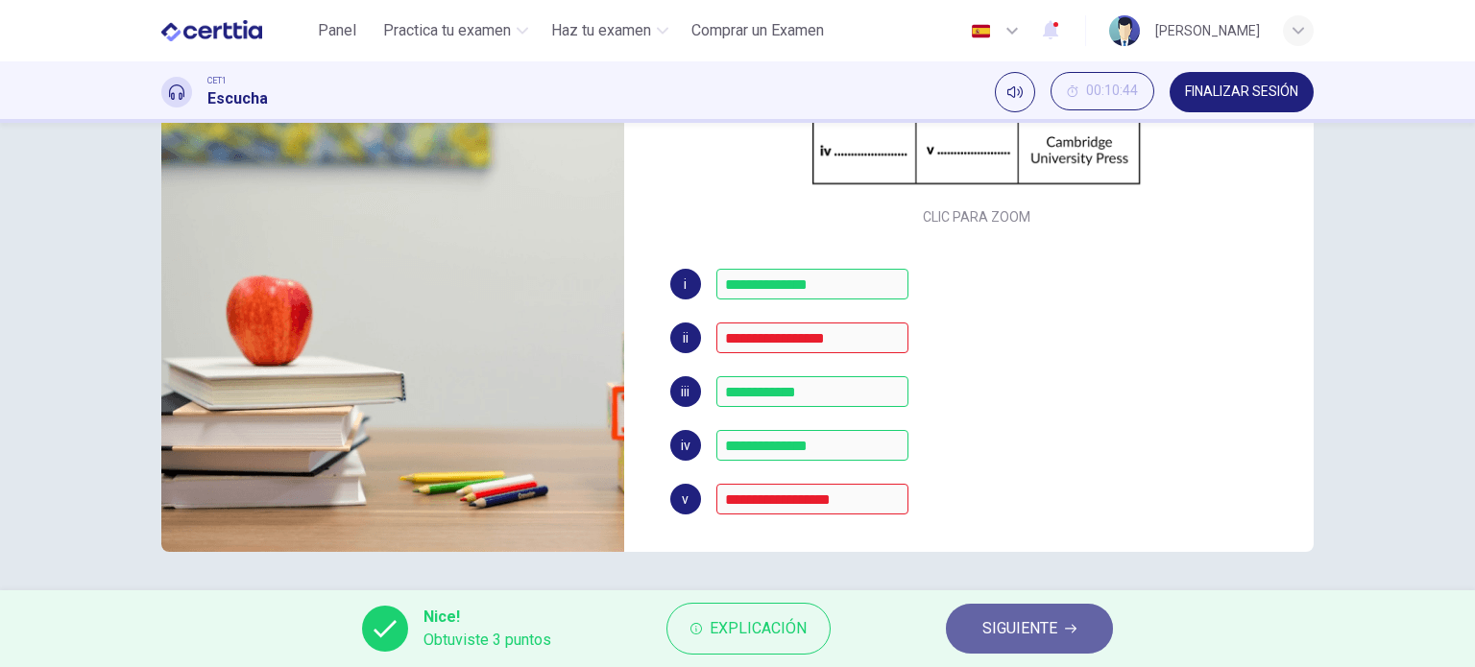
click at [1050, 646] on button "SIGUIENTE" at bounding box center [1029, 629] width 167 height 50
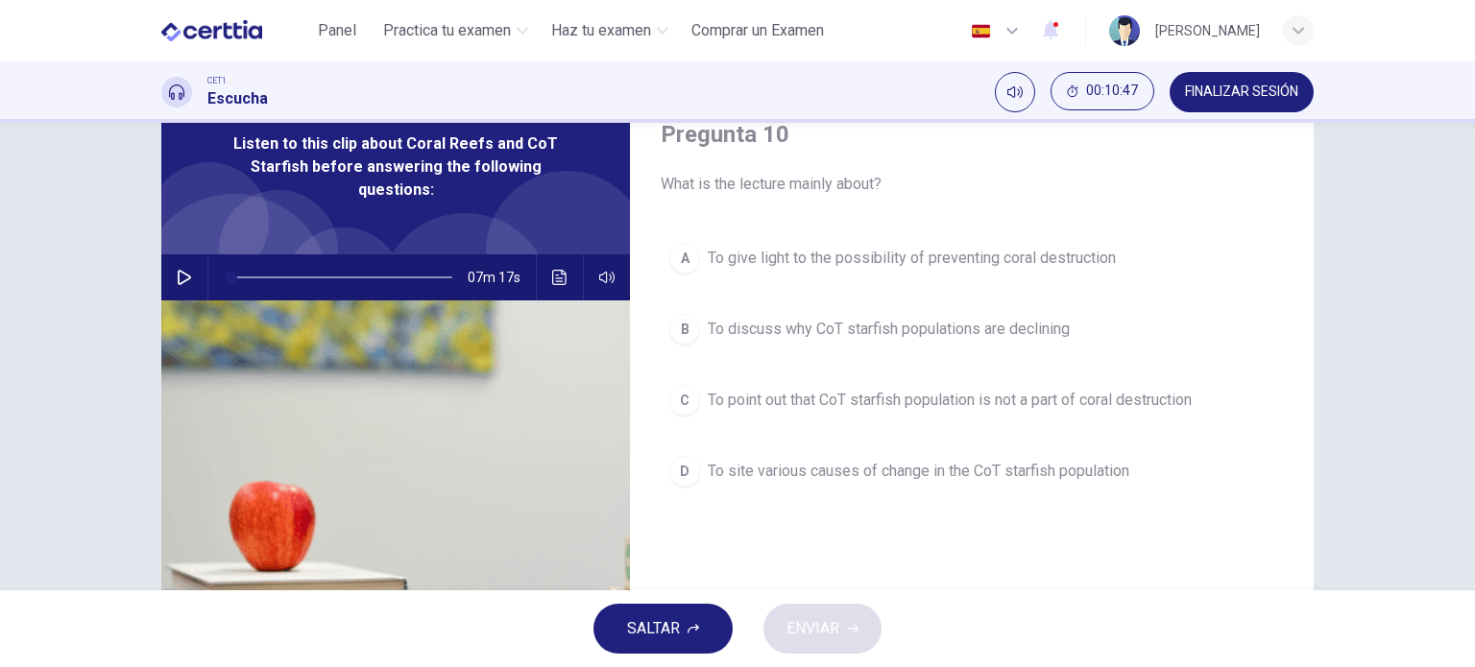
scroll to position [0, 0]
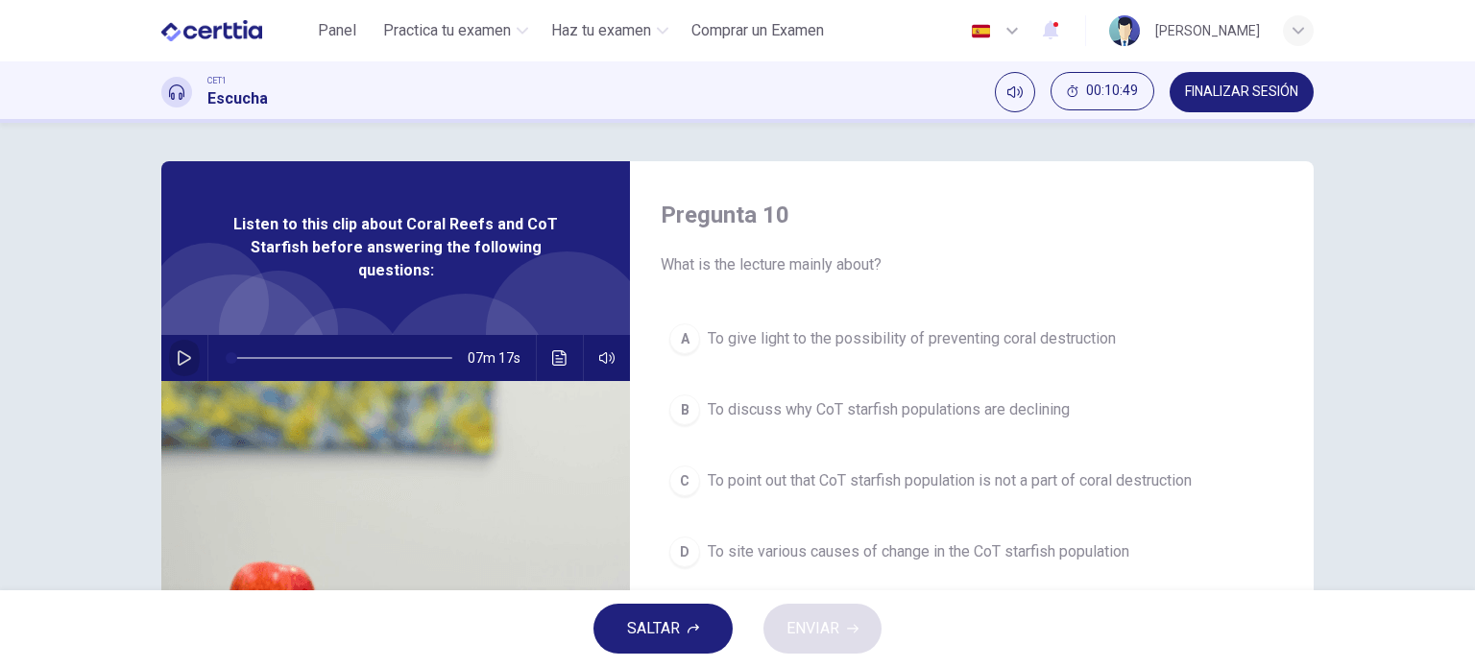
click at [178, 352] on icon "button" at bounding box center [184, 357] width 13 height 15
click at [559, 360] on icon "Haz clic para ver la transcripción del audio" at bounding box center [559, 357] width 15 height 15
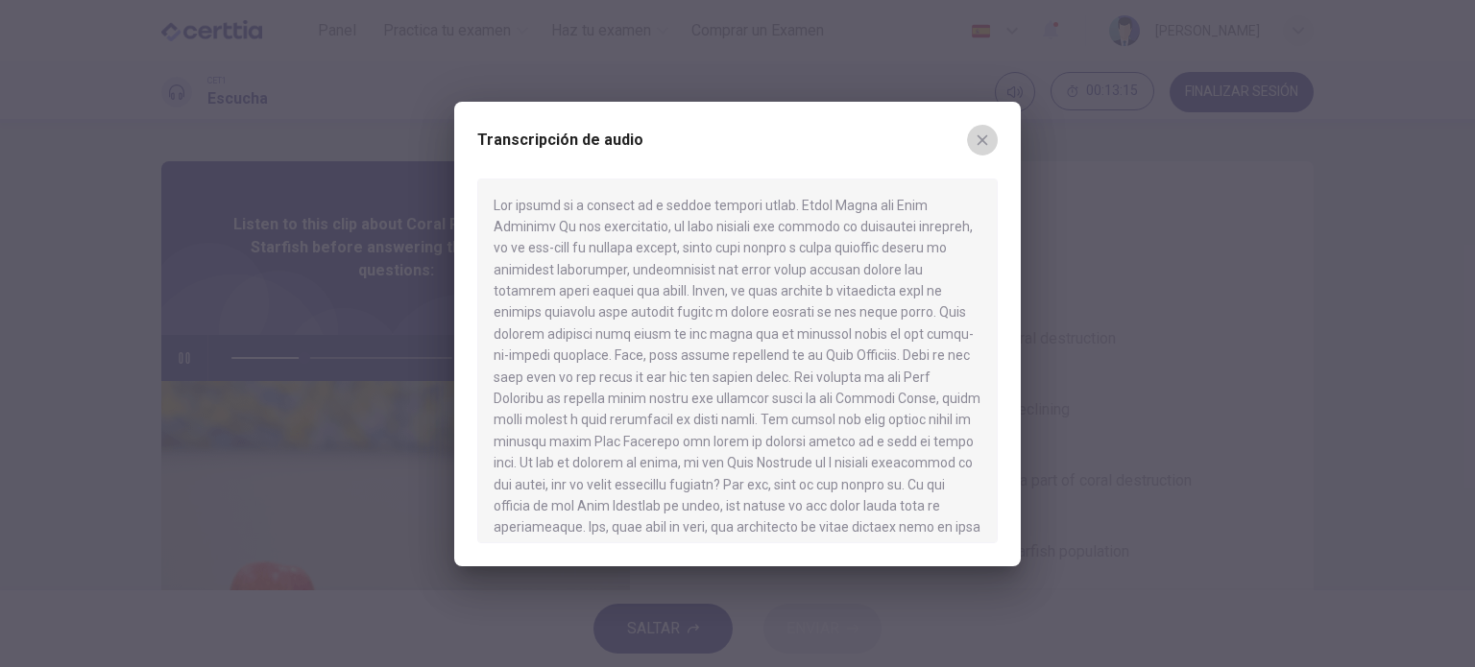
click at [995, 141] on button "button" at bounding box center [982, 140] width 31 height 31
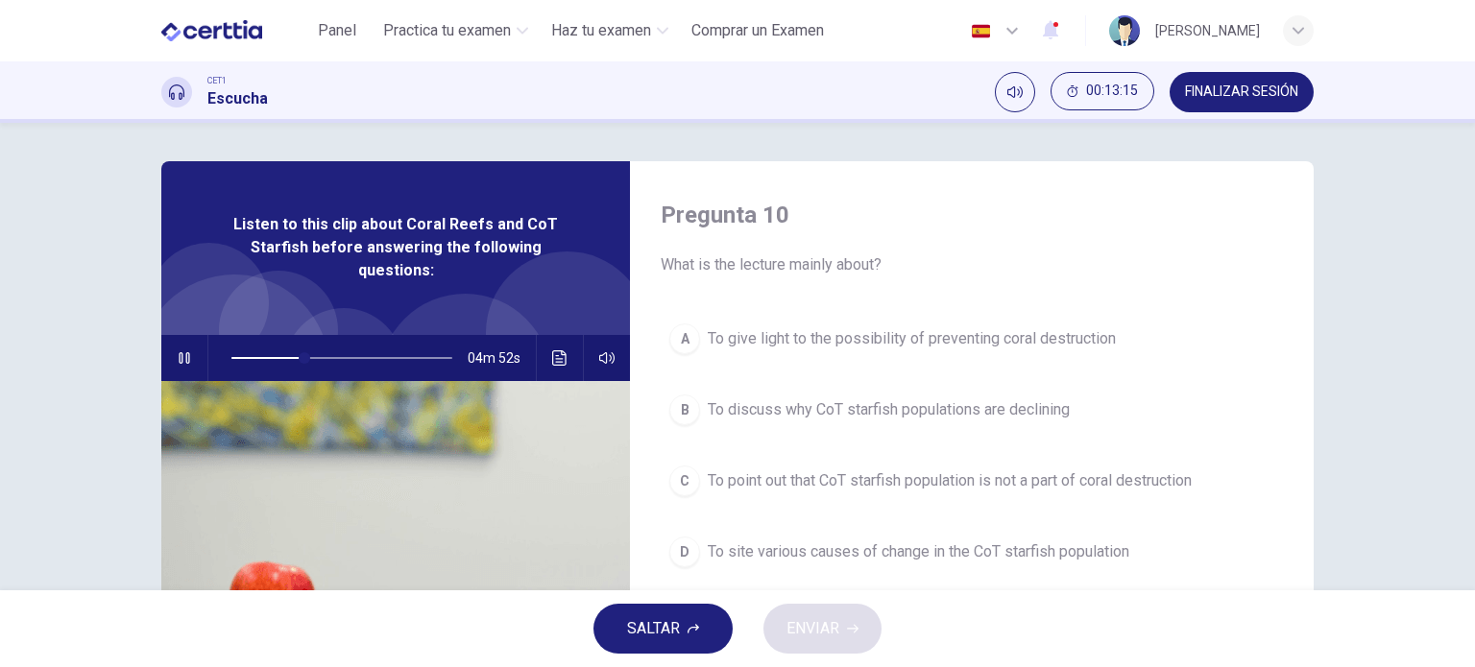
type input "**"
click at [1213, 84] on span "FINALIZAR SESIÓN" at bounding box center [1241, 91] width 113 height 15
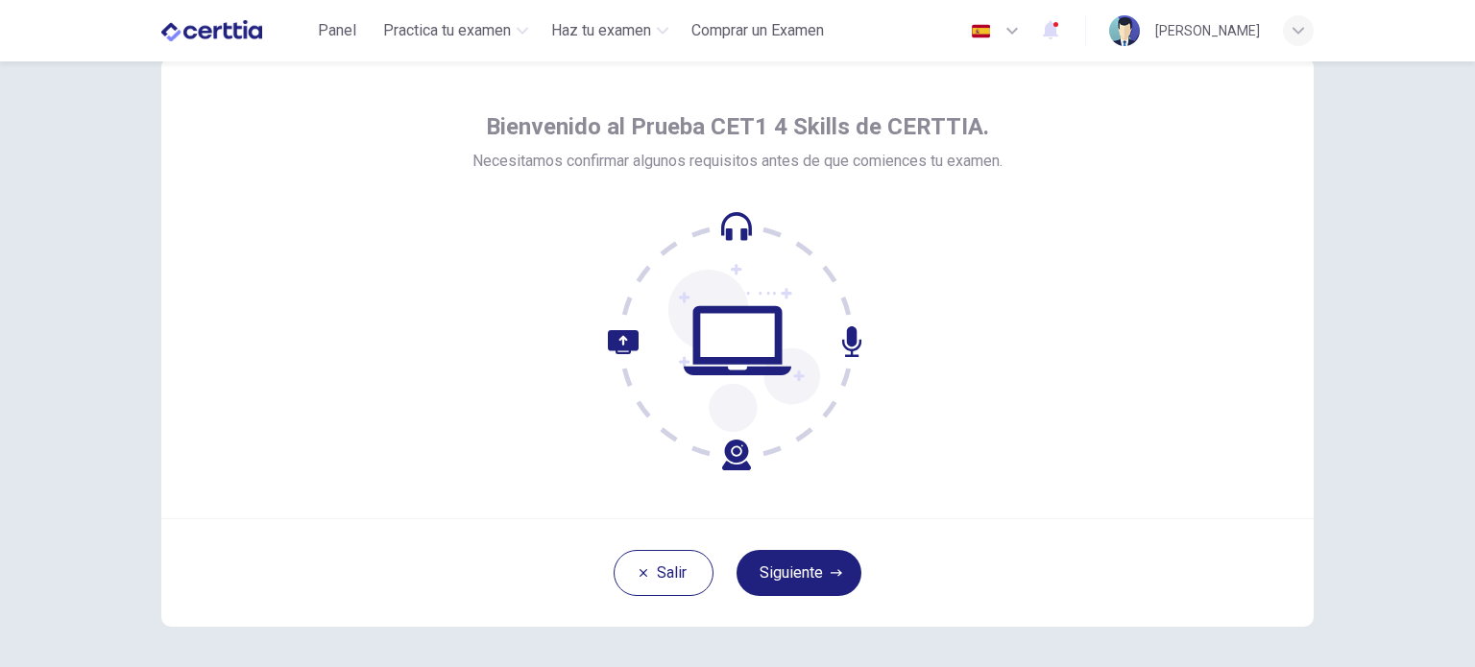
scroll to position [65, 0]
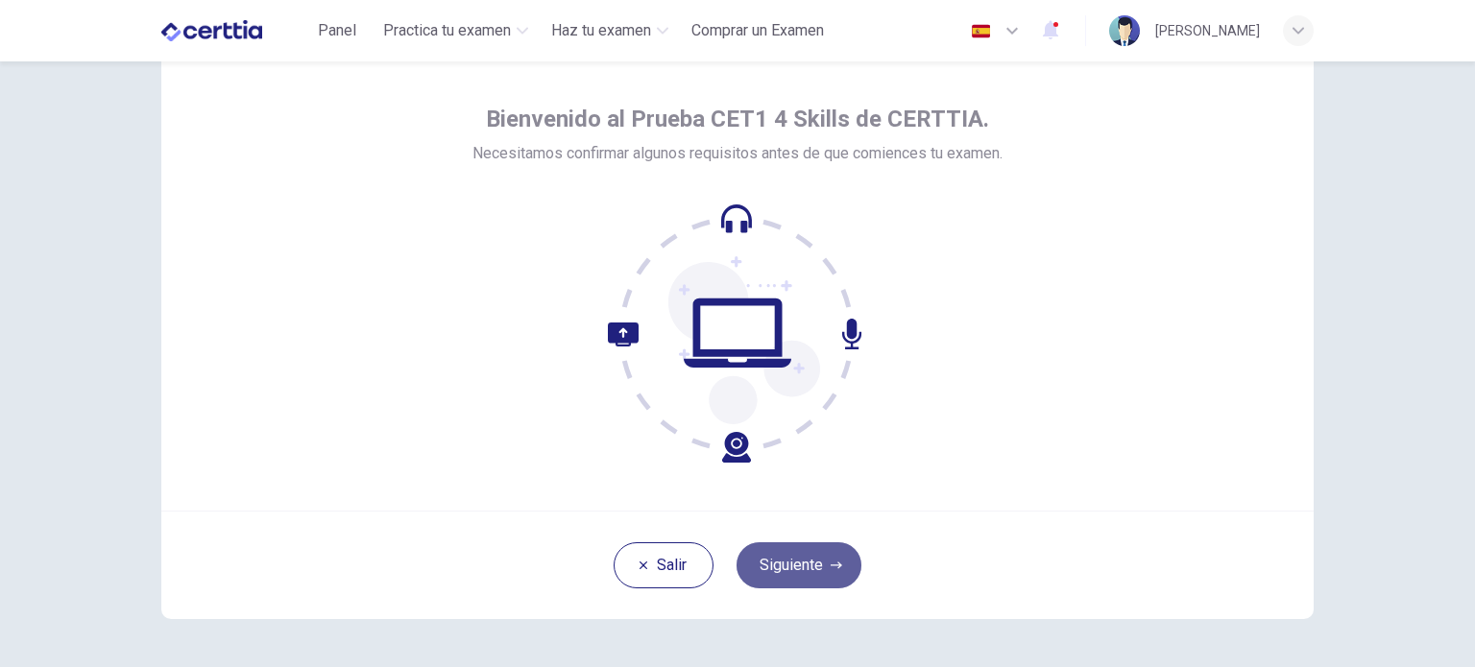
click at [764, 554] on button "Siguiente" at bounding box center [798, 565] width 125 height 46
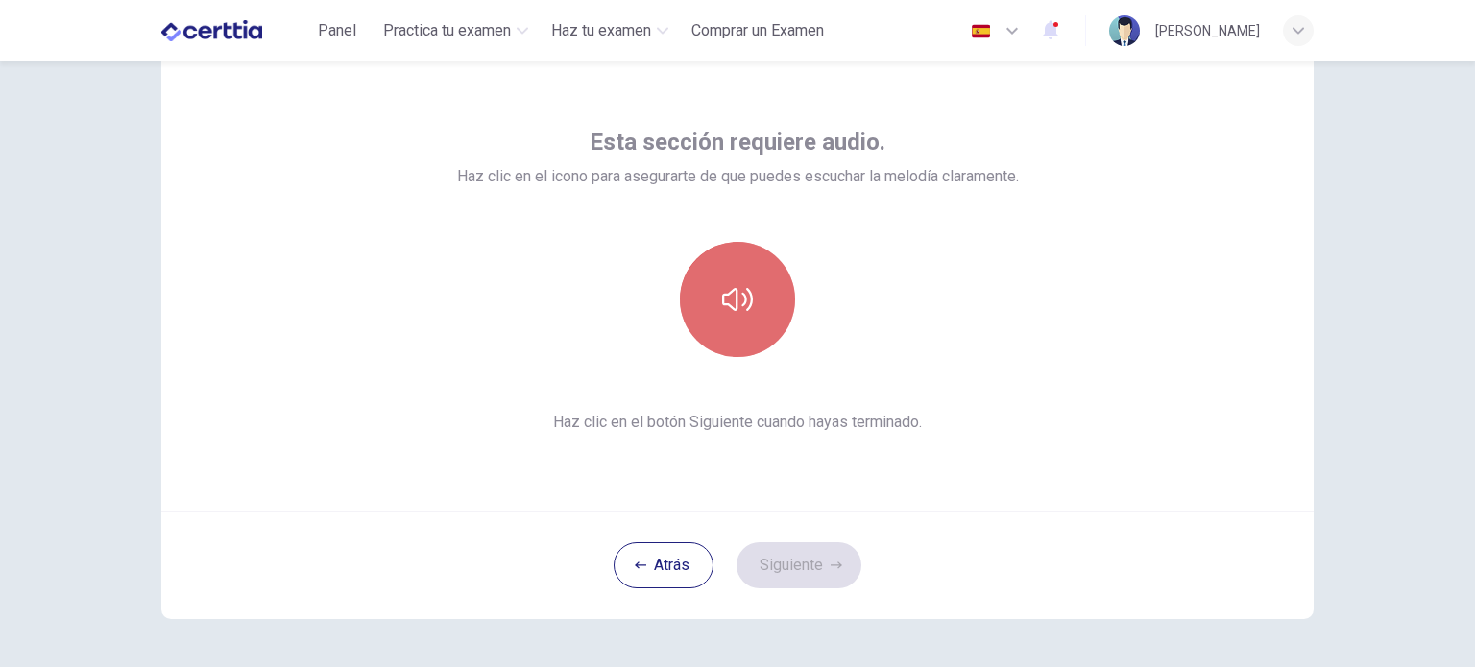
click at [741, 320] on button "button" at bounding box center [737, 299] width 115 height 115
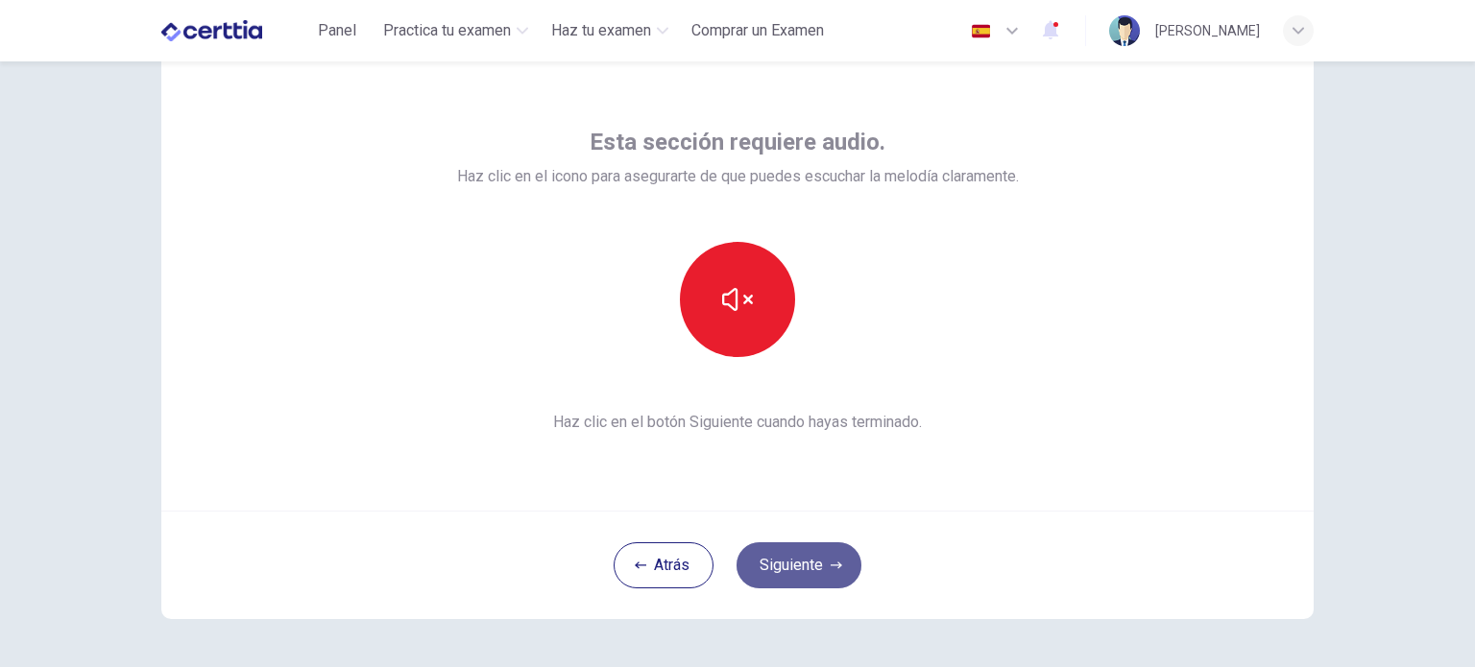
click at [810, 551] on button "Siguiente" at bounding box center [798, 565] width 125 height 46
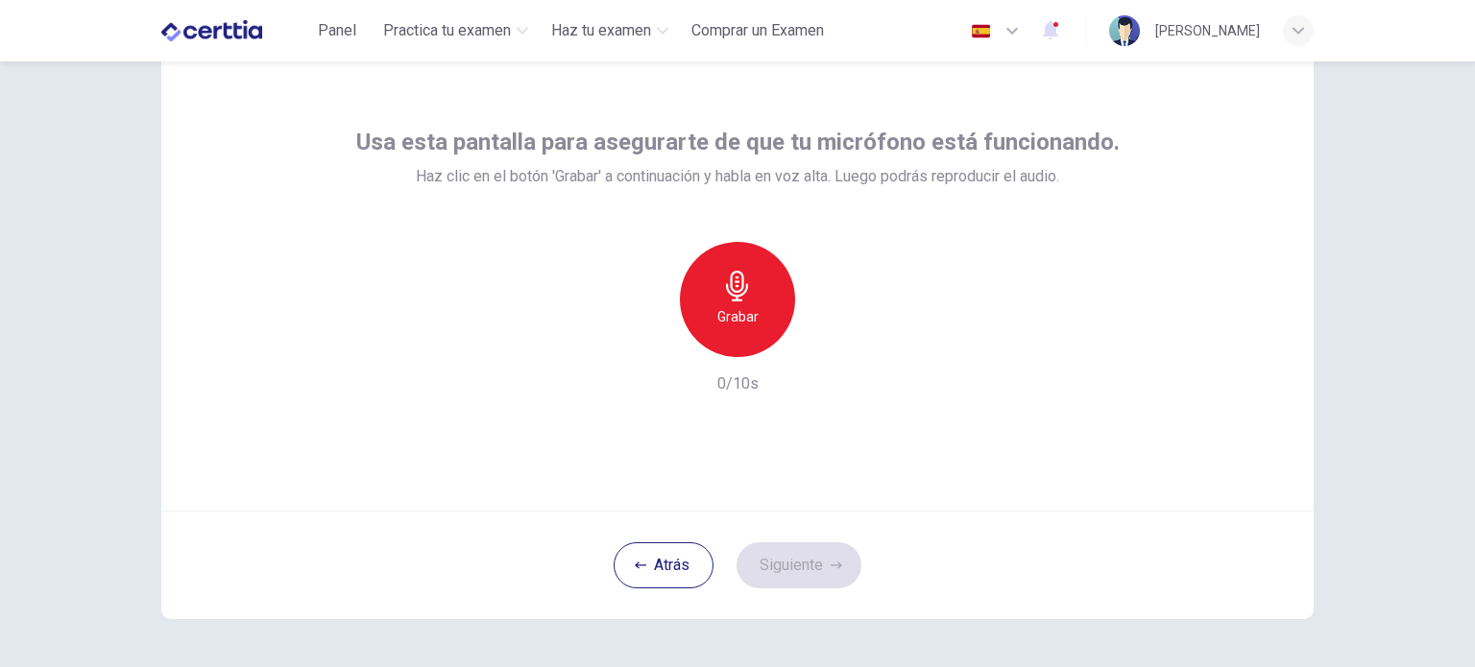
click at [745, 265] on div "Grabar" at bounding box center [737, 299] width 115 height 115
click at [829, 343] on icon "button" at bounding box center [825, 341] width 19 height 19
click at [806, 551] on button "Siguiente" at bounding box center [798, 565] width 125 height 46
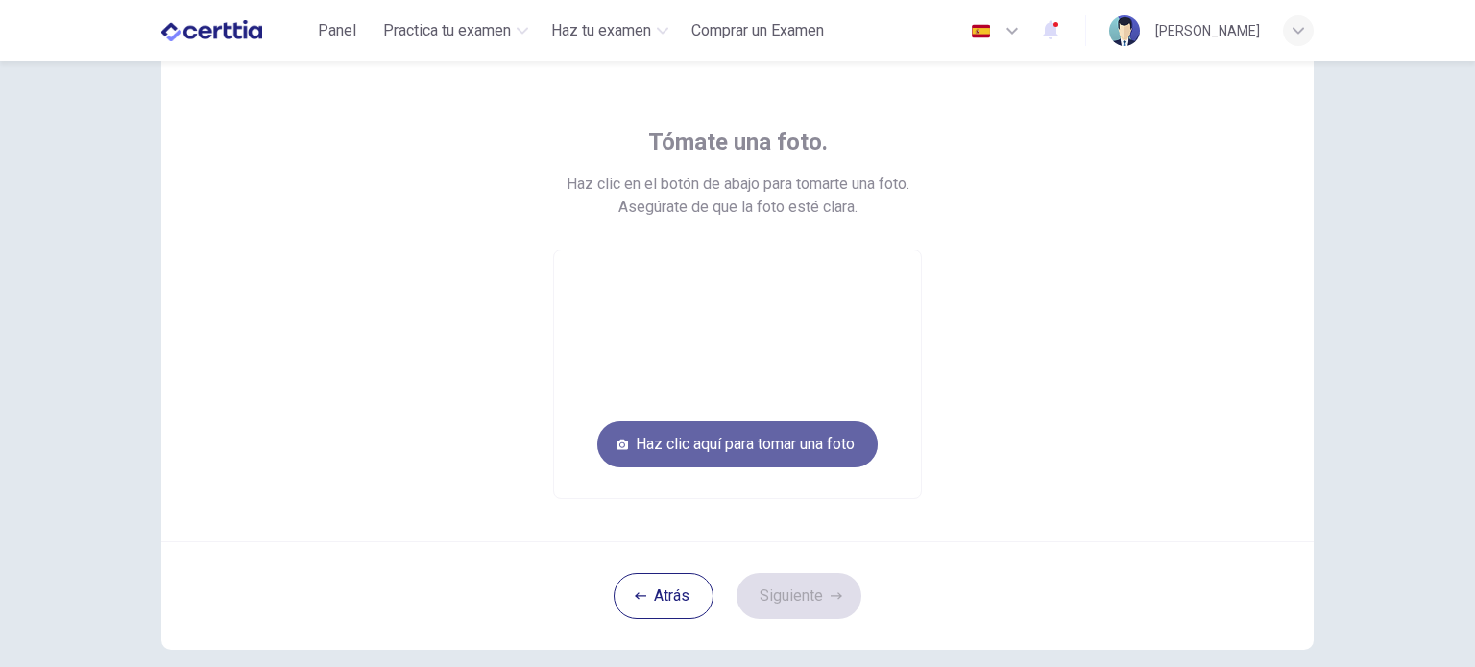
click at [776, 466] on button "Haz clic aquí para tomar una foto" at bounding box center [737, 444] width 280 height 46
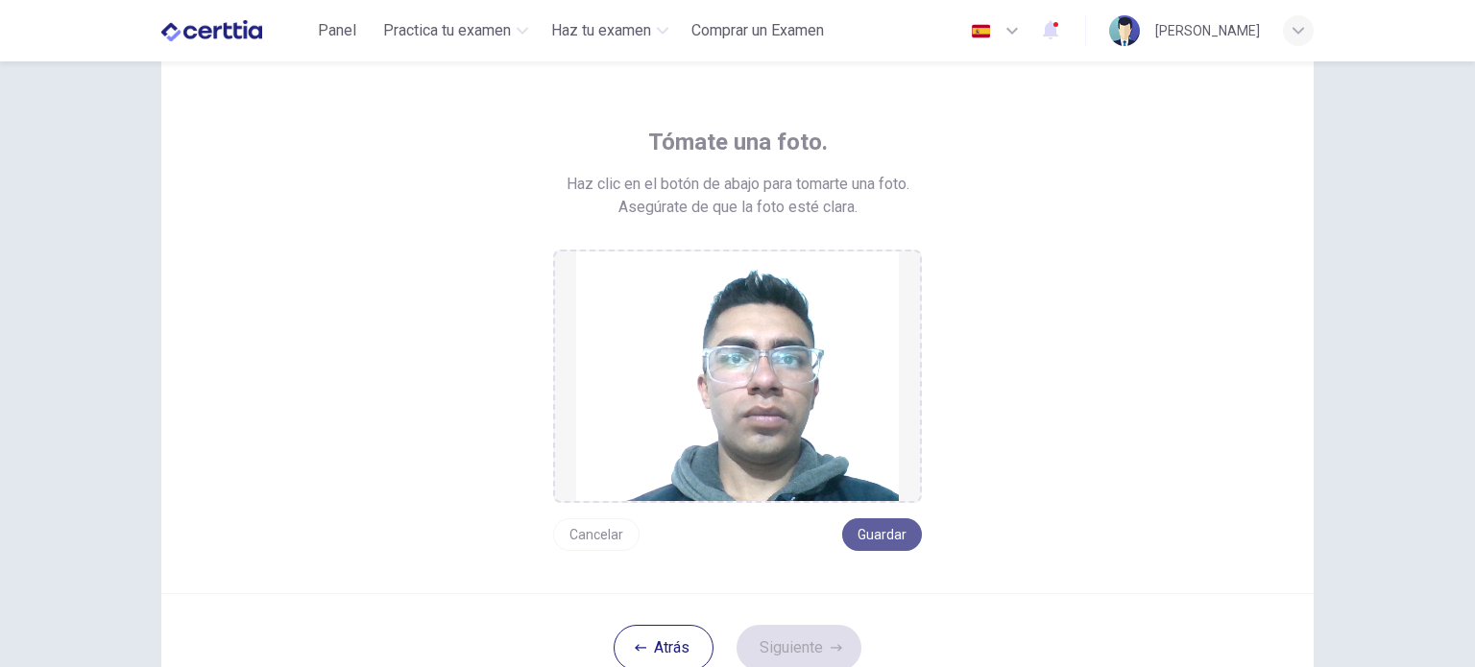
click at [868, 534] on button "Guardar" at bounding box center [882, 534] width 80 height 33
click at [799, 643] on button "Siguiente" at bounding box center [798, 648] width 125 height 46
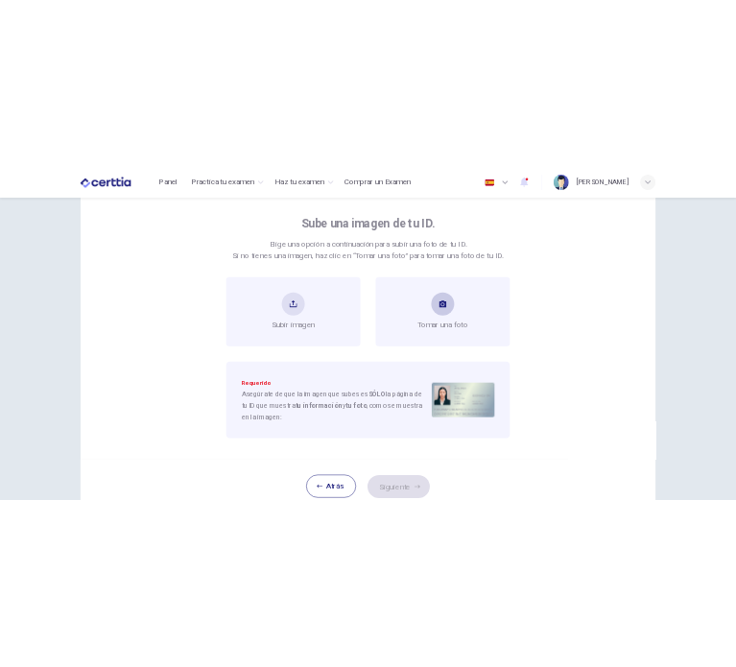
scroll to position [96, 0]
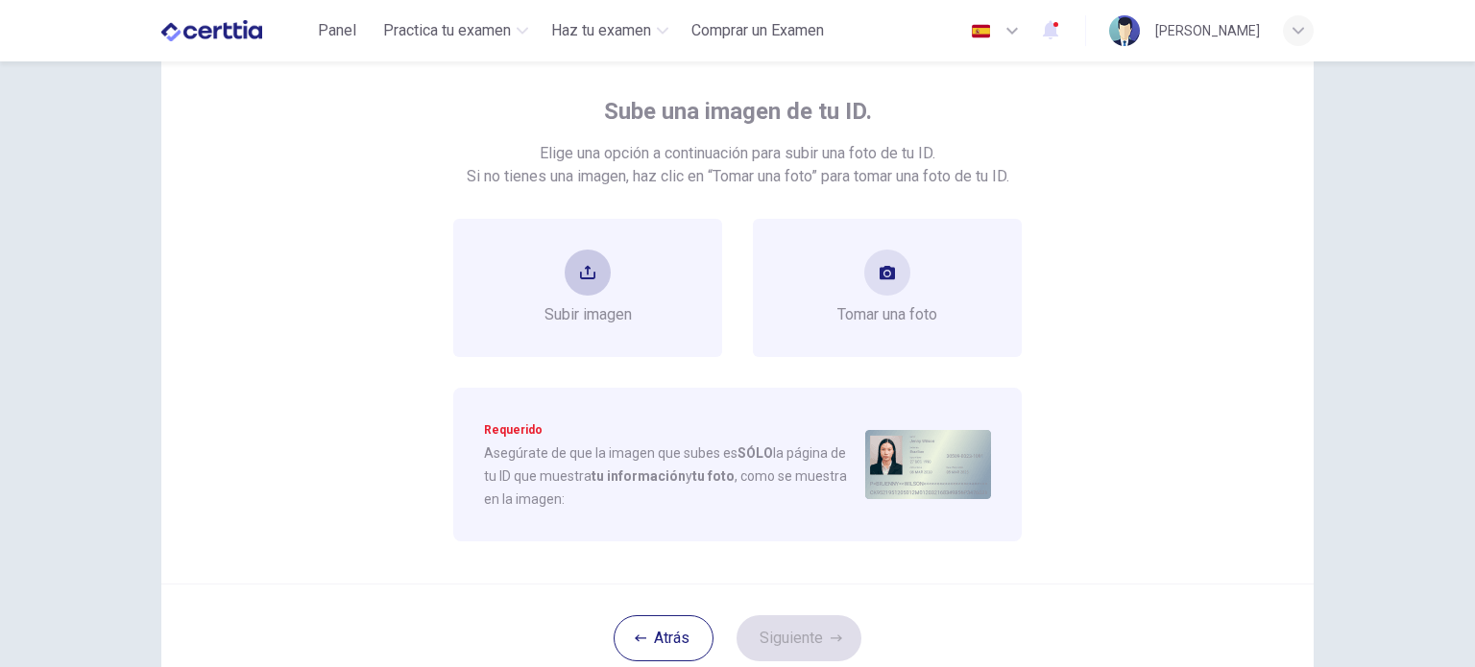
click at [631, 286] on div "Subir imagen" at bounding box center [587, 288] width 269 height 138
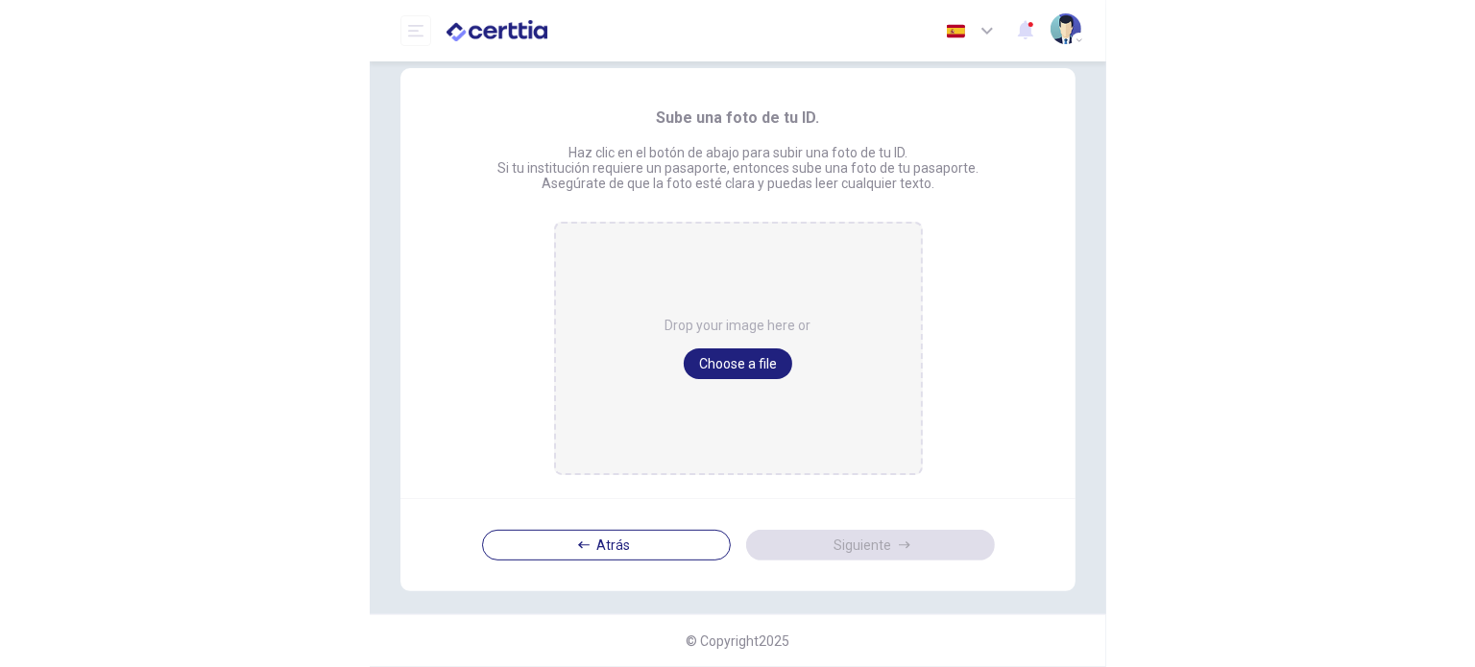
scroll to position [15, 0]
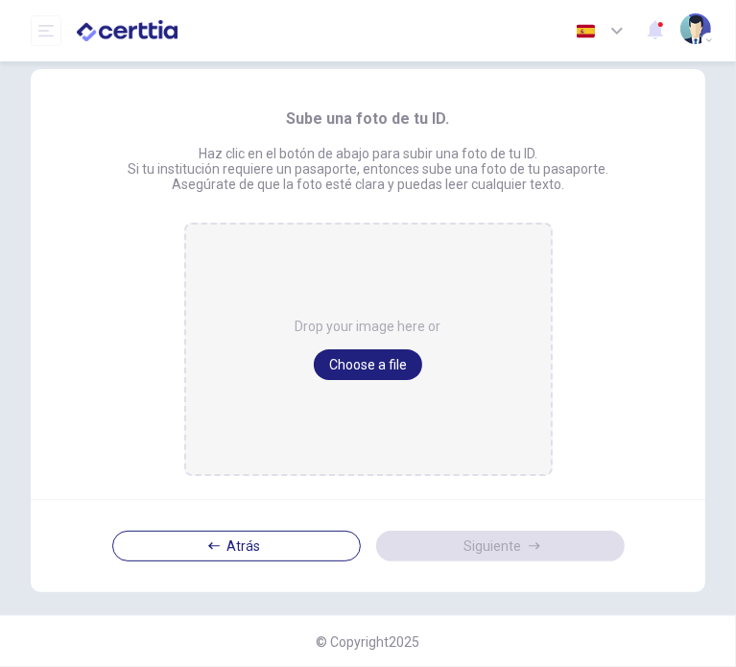
click at [238, 277] on div "Drop your image here or Choose a file" at bounding box center [368, 349] width 369 height 253
click at [339, 373] on button "Choose a file" at bounding box center [368, 364] width 108 height 31
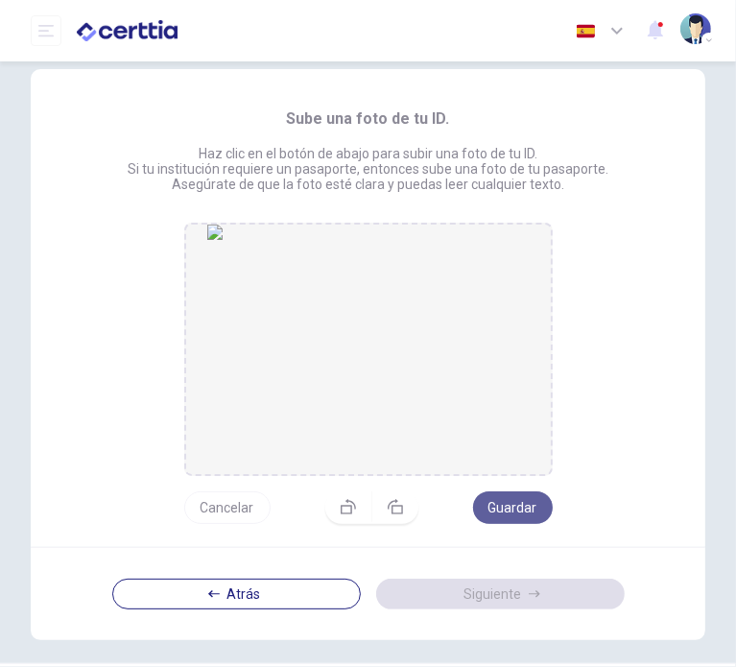
click at [511, 516] on button "Guardar" at bounding box center [513, 508] width 80 height 33
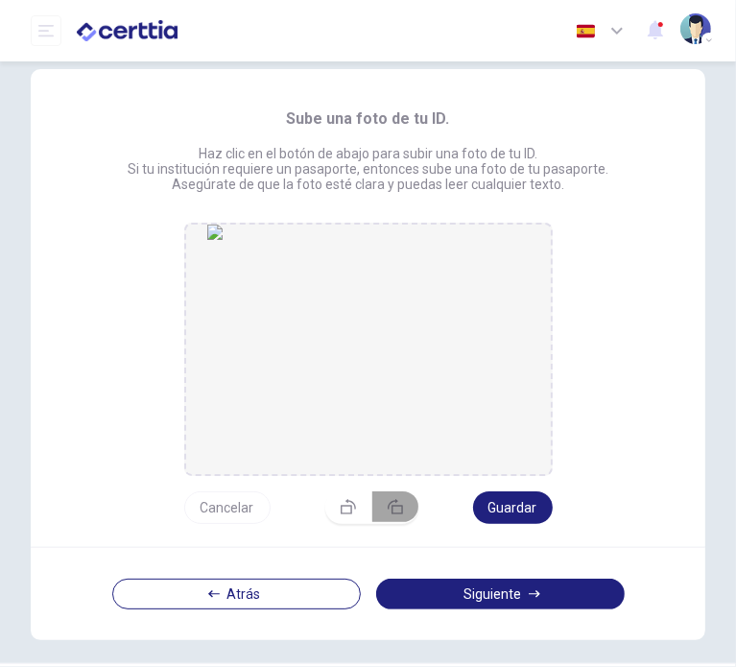
click at [388, 511] on icon "button" at bounding box center [395, 506] width 15 height 15
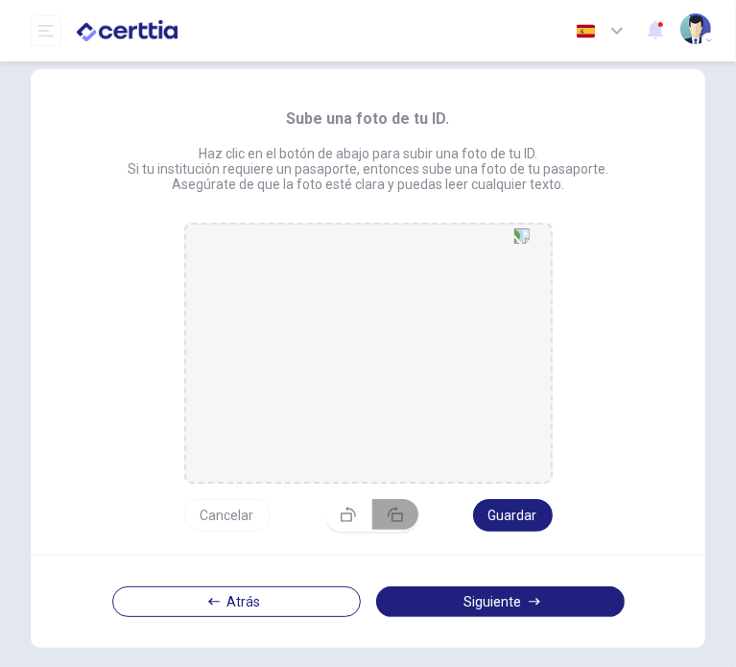
click at [388, 511] on icon "button" at bounding box center [395, 514] width 15 height 15
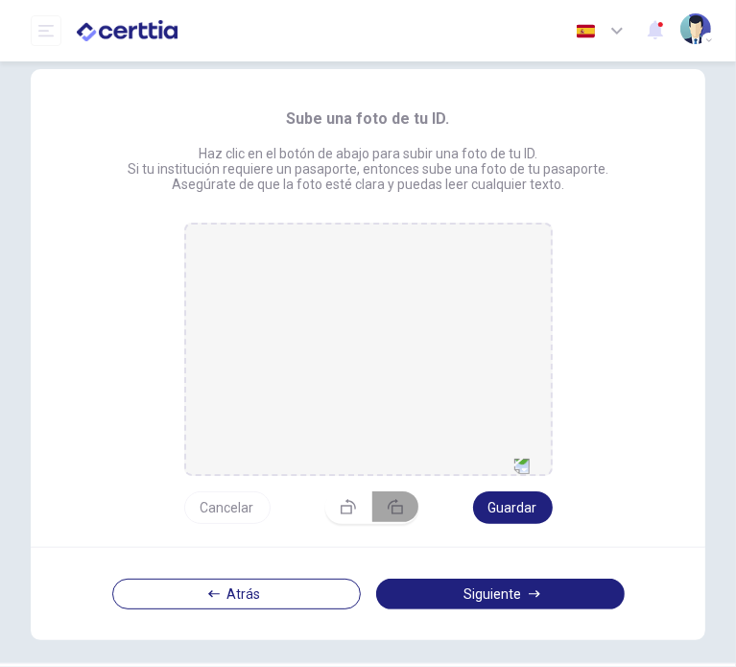
click at [388, 511] on icon "button" at bounding box center [395, 506] width 15 height 15
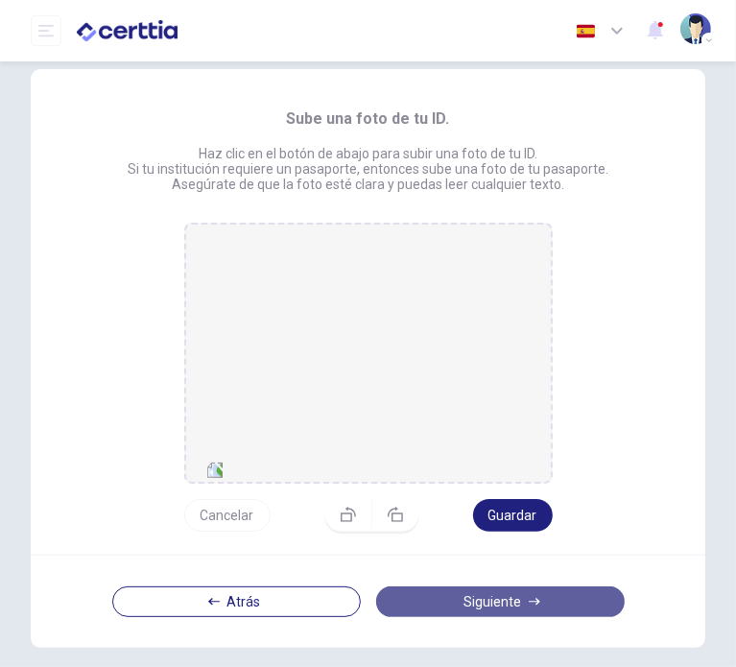
click at [498, 602] on button "Siguiente" at bounding box center [500, 602] width 249 height 31
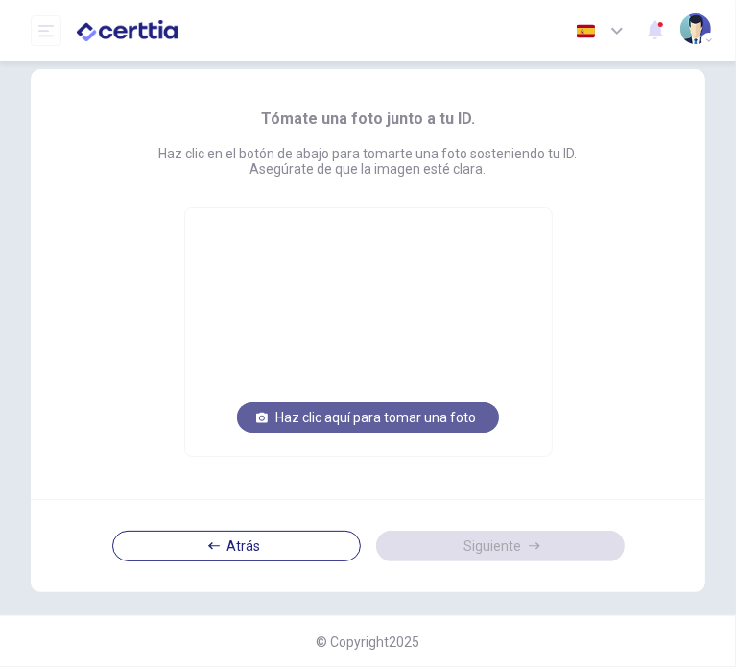
click at [369, 408] on button "Haz clic aquí para tomar una foto" at bounding box center [368, 417] width 262 height 31
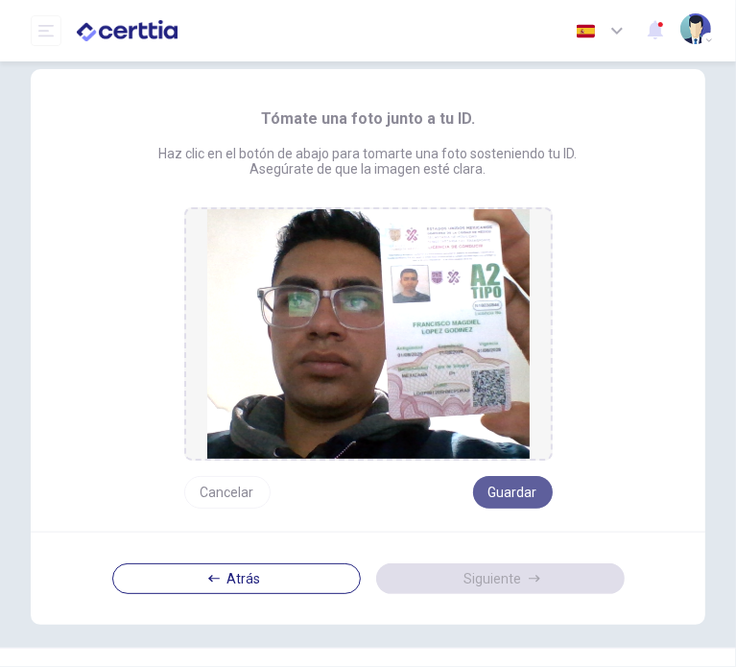
click at [507, 492] on button "Guardar" at bounding box center [513, 492] width 80 height 33
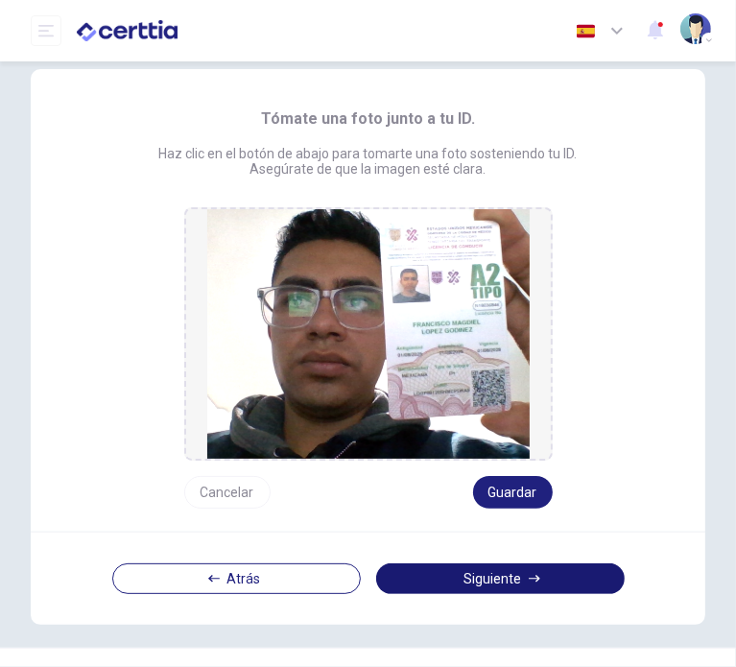
click at [516, 572] on button "Siguiente" at bounding box center [500, 579] width 249 height 31
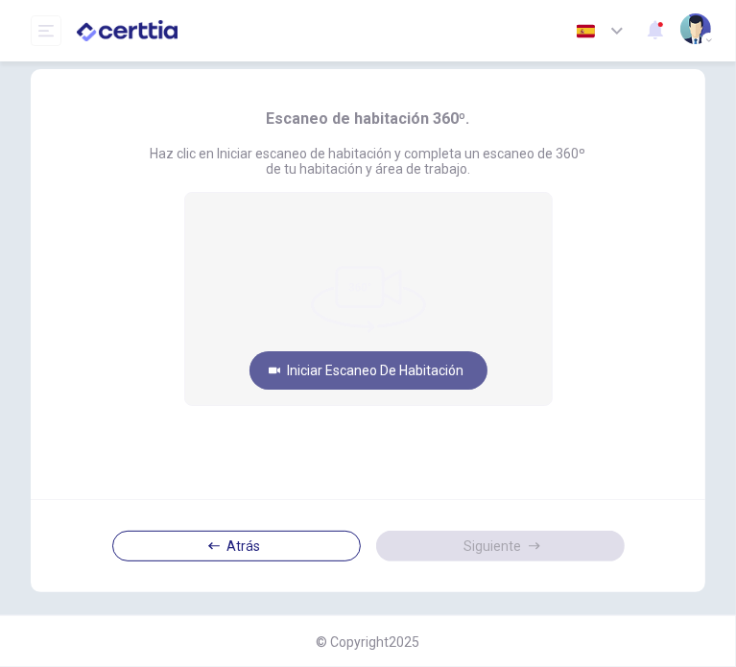
click at [380, 372] on button "Iniciar escaneo de habitación" at bounding box center [369, 370] width 238 height 38
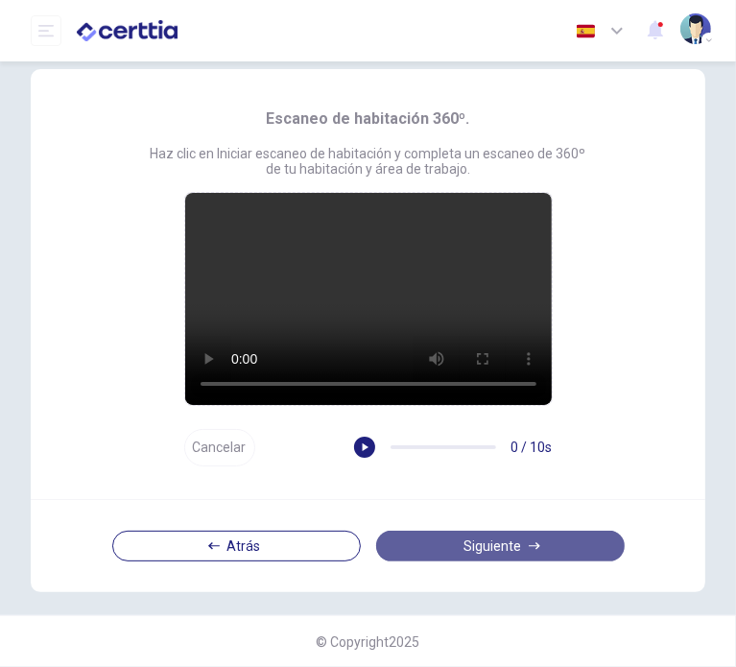
click at [455, 544] on button "Siguiente" at bounding box center [500, 546] width 249 height 31
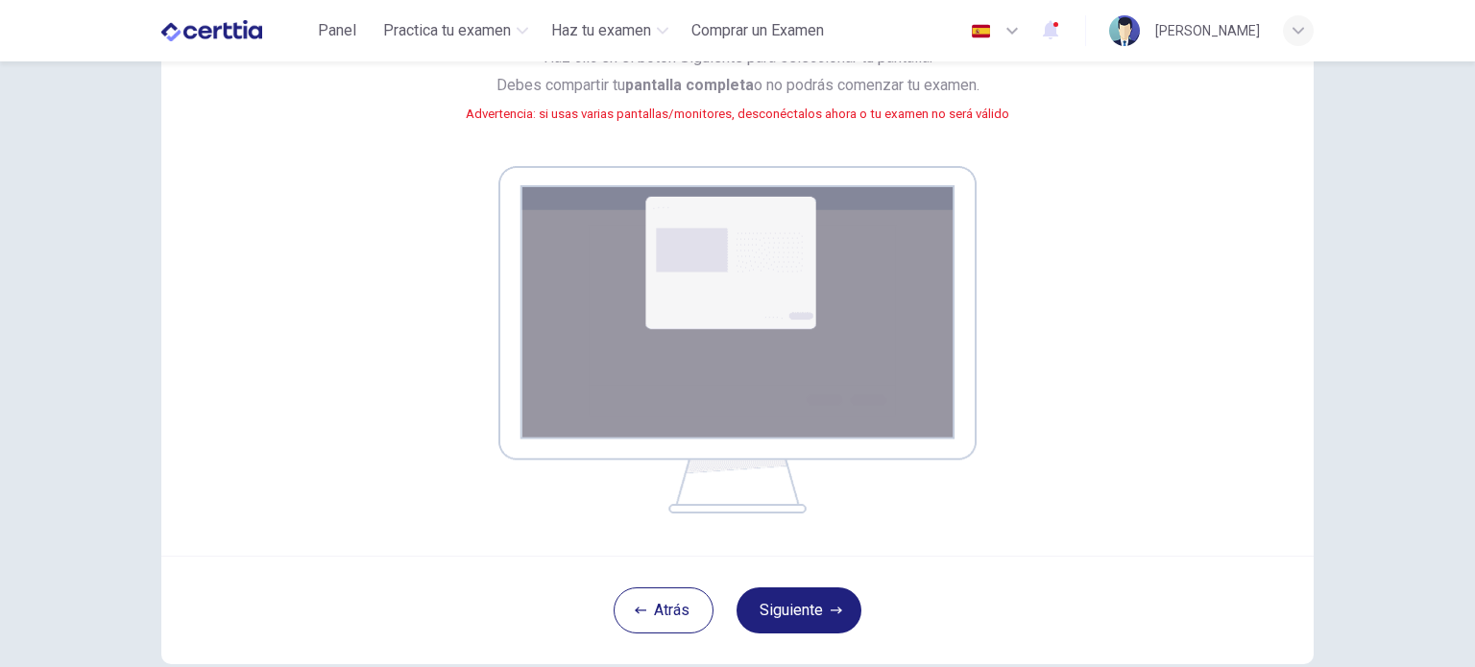
scroll to position [218, 0]
click at [810, 618] on button "Siguiente" at bounding box center [798, 610] width 125 height 46
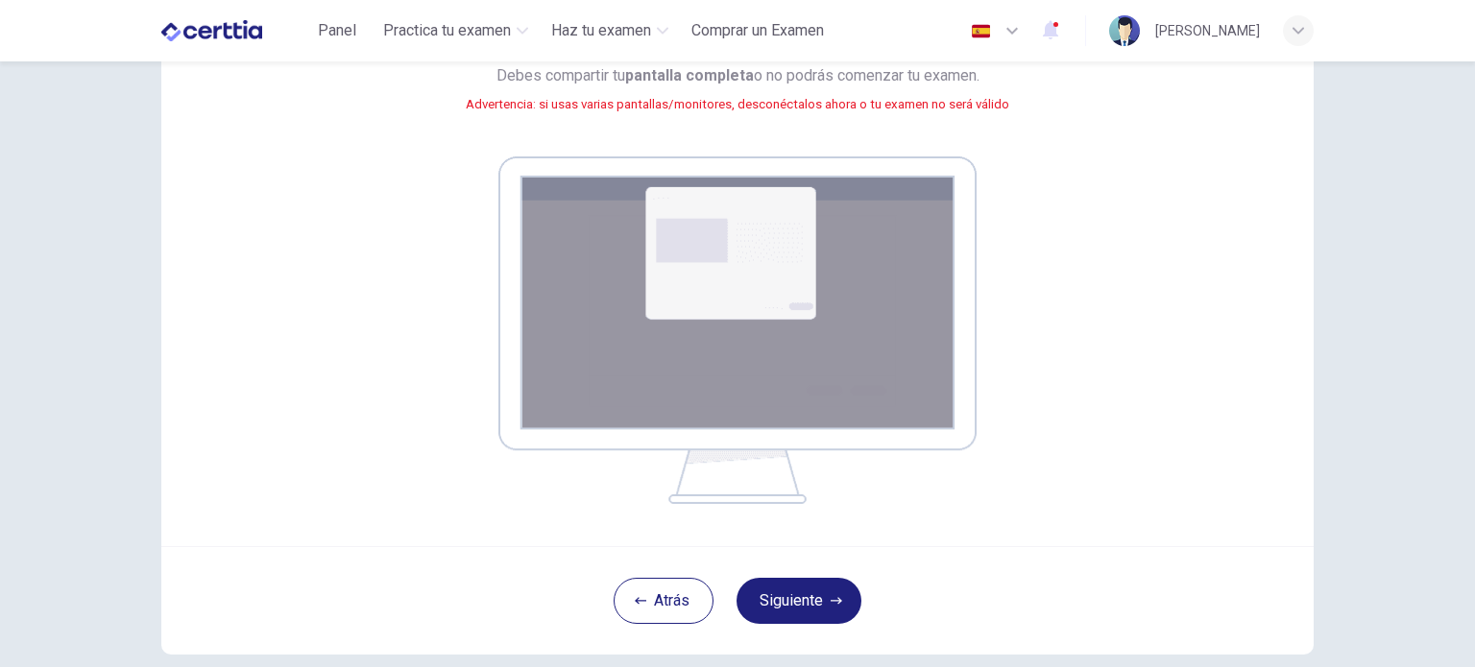
scroll to position [241, 0]
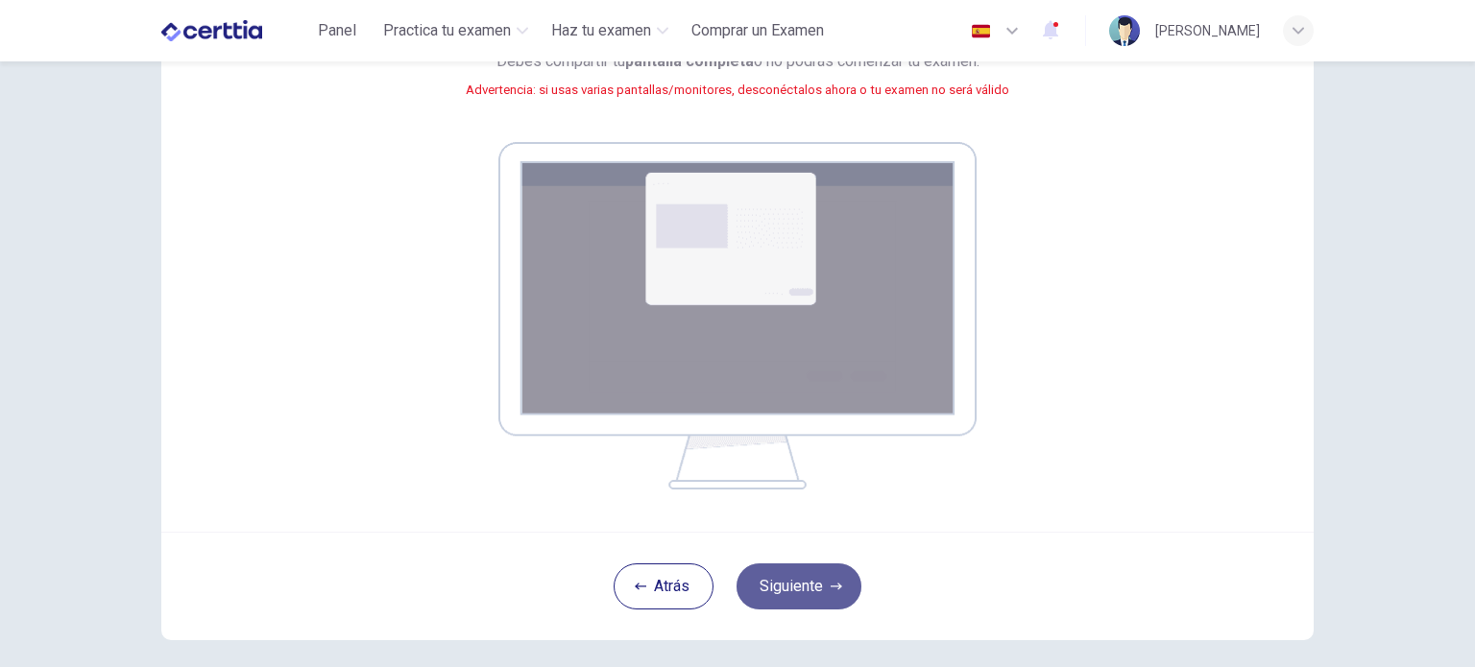
click at [780, 580] on button "Siguiente" at bounding box center [798, 587] width 125 height 46
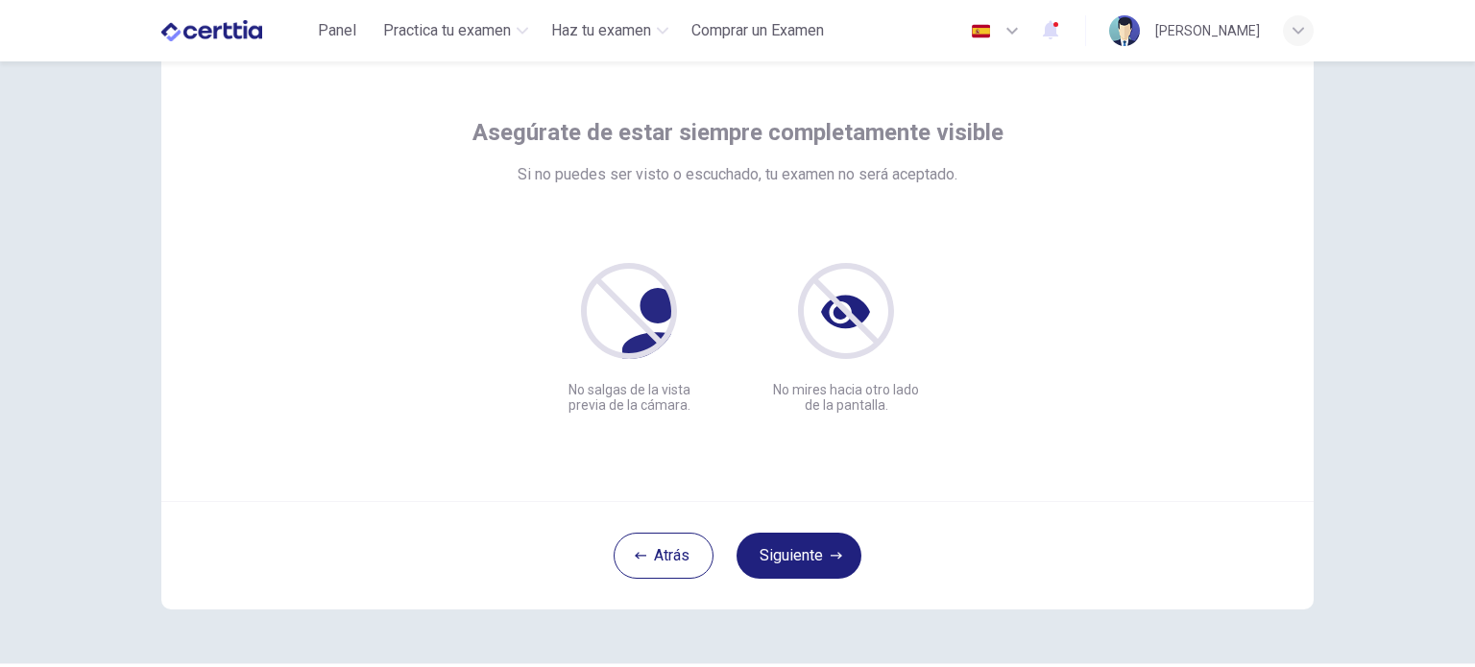
scroll to position [82, 0]
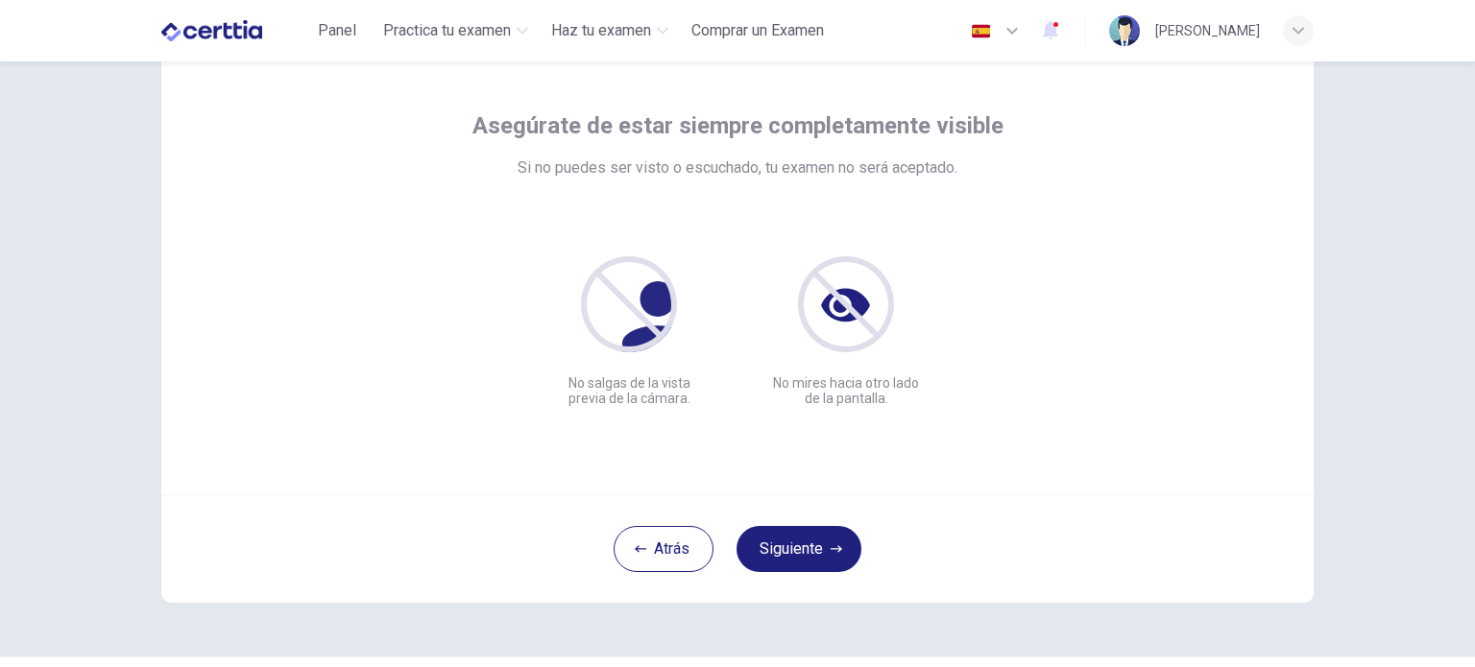
click at [992, 403] on div "Asegúrate de estar siempre completamente visible Si no puedes ser visto o escuc…" at bounding box center [737, 258] width 868 height 296
click at [902, 506] on div "Atrás Siguiente" at bounding box center [737, 548] width 1152 height 108
click at [799, 541] on button "Siguiente" at bounding box center [798, 549] width 125 height 46
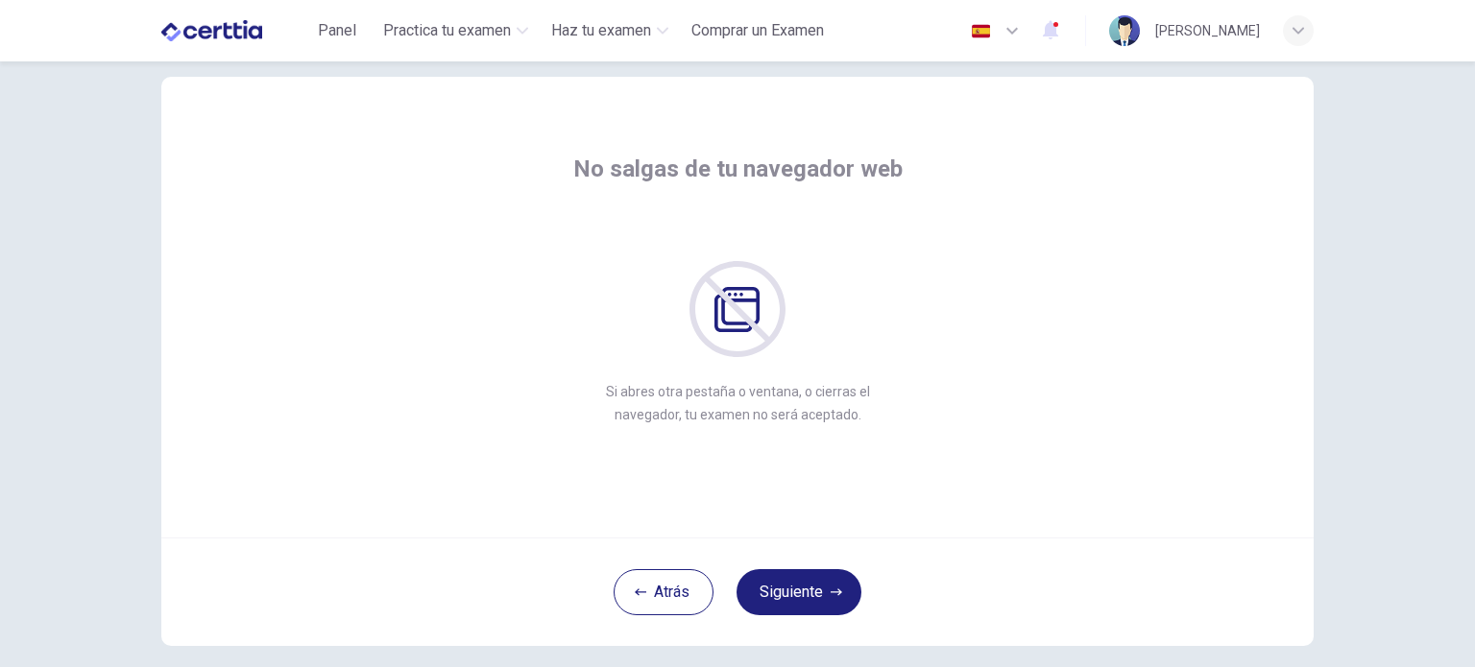
scroll to position [42, 0]
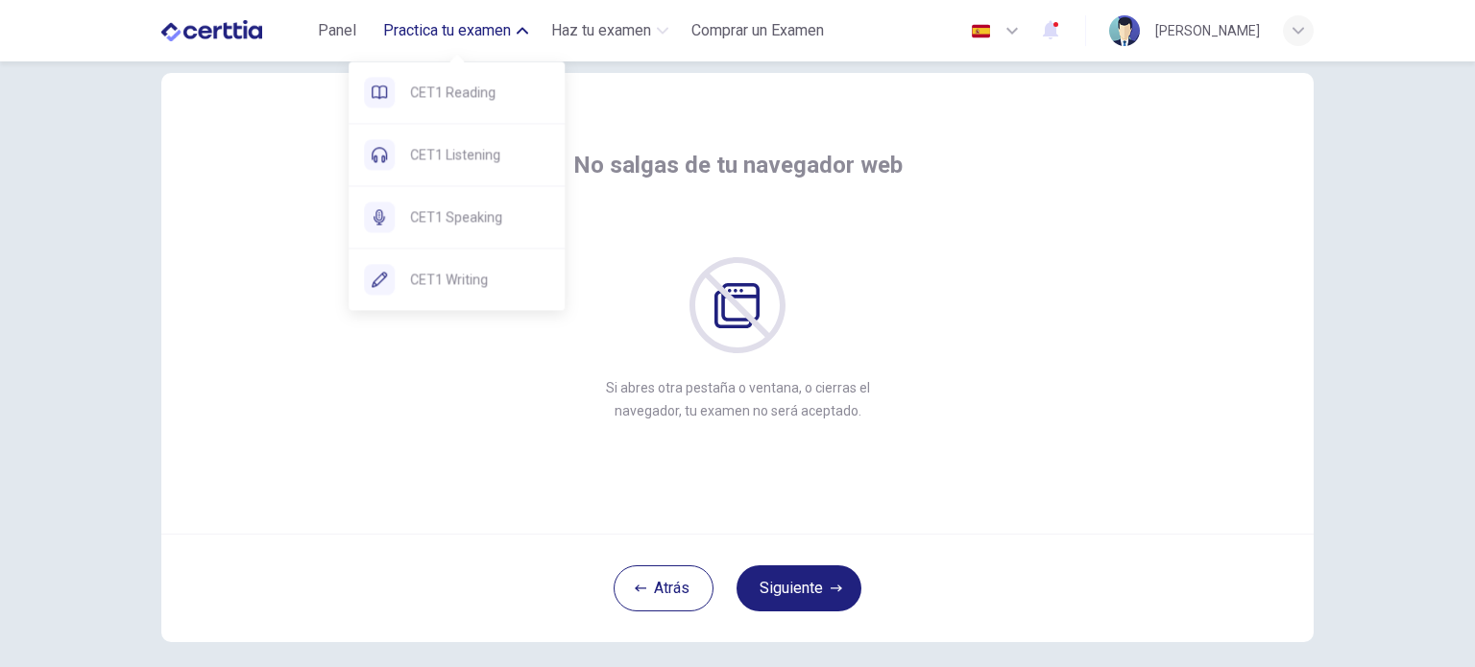
click at [511, 36] on span "Practica tu examen" at bounding box center [447, 30] width 128 height 23
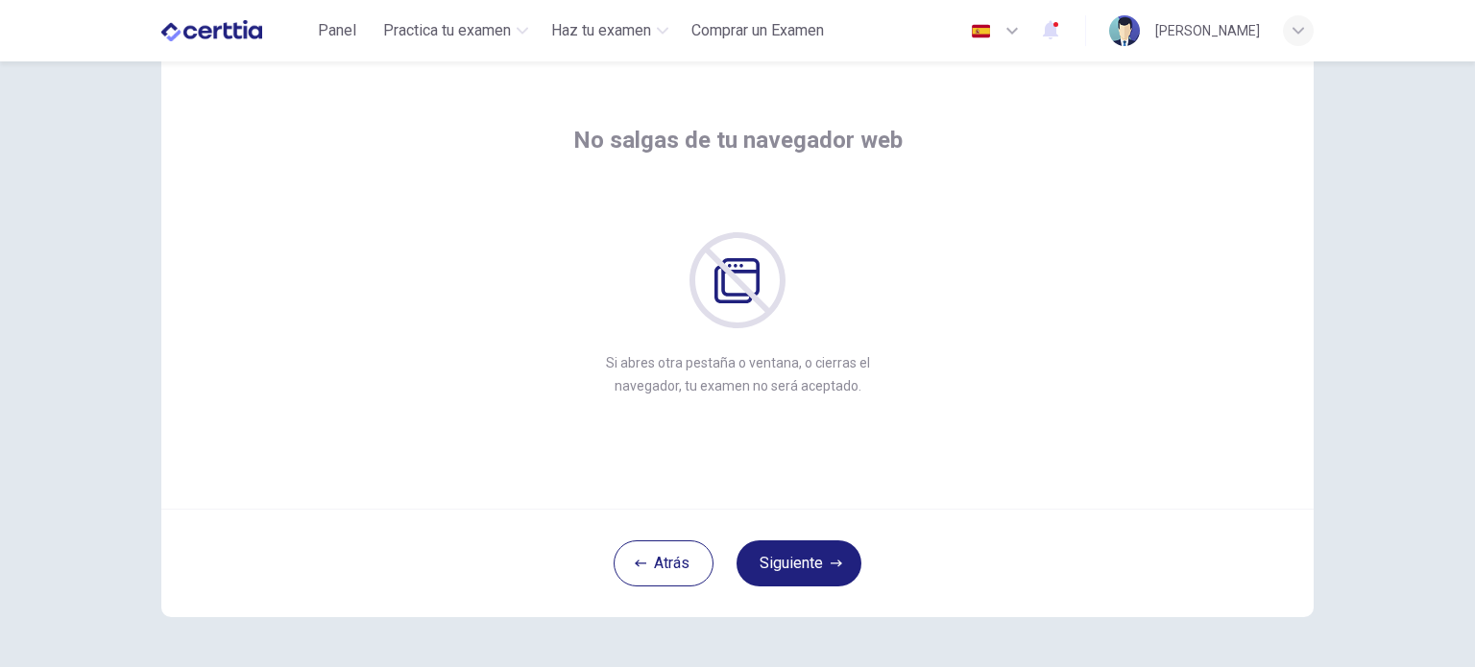
scroll to position [132, 0]
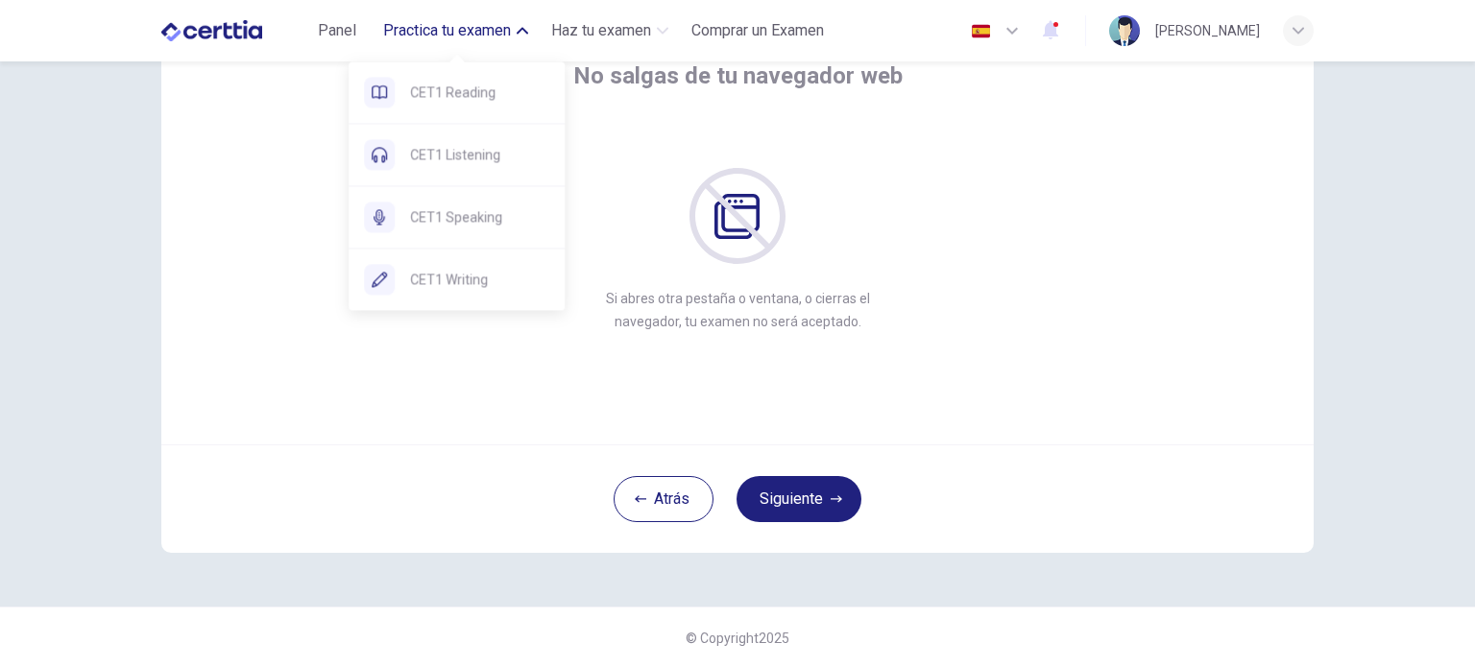
click at [470, 30] on span "Practica tu examen" at bounding box center [447, 30] width 128 height 23
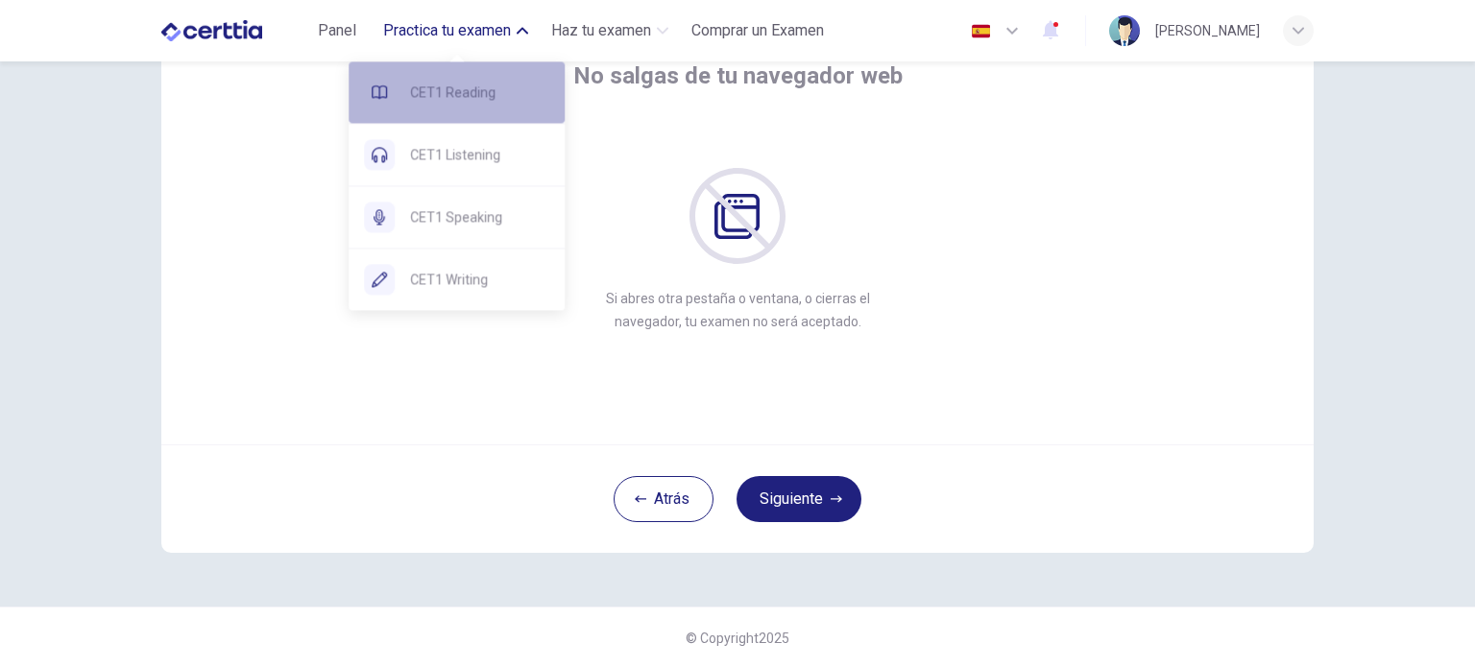
click at [452, 98] on span "CET1 Reading" at bounding box center [479, 92] width 139 height 23
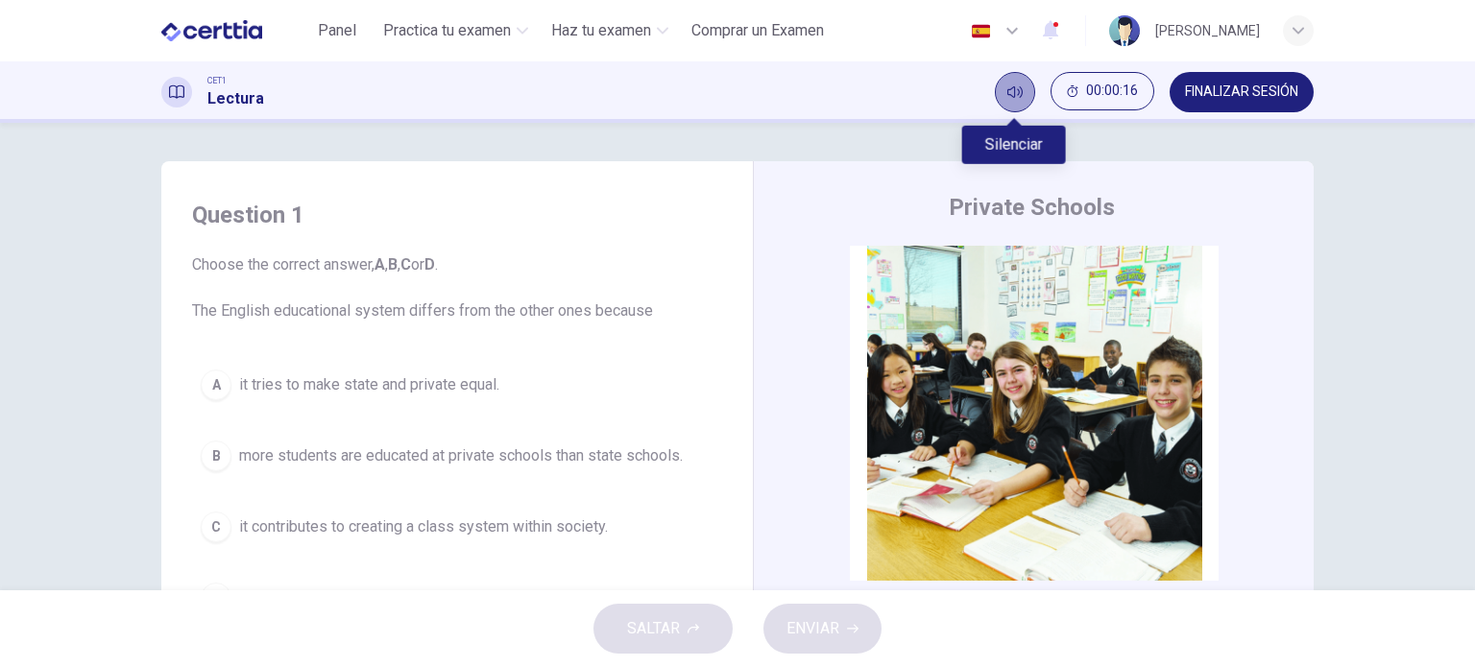
click at [1018, 93] on icon "Silenciar" at bounding box center [1014, 92] width 15 height 12
click at [1018, 93] on icon "Activar sonido" at bounding box center [1014, 92] width 15 height 12
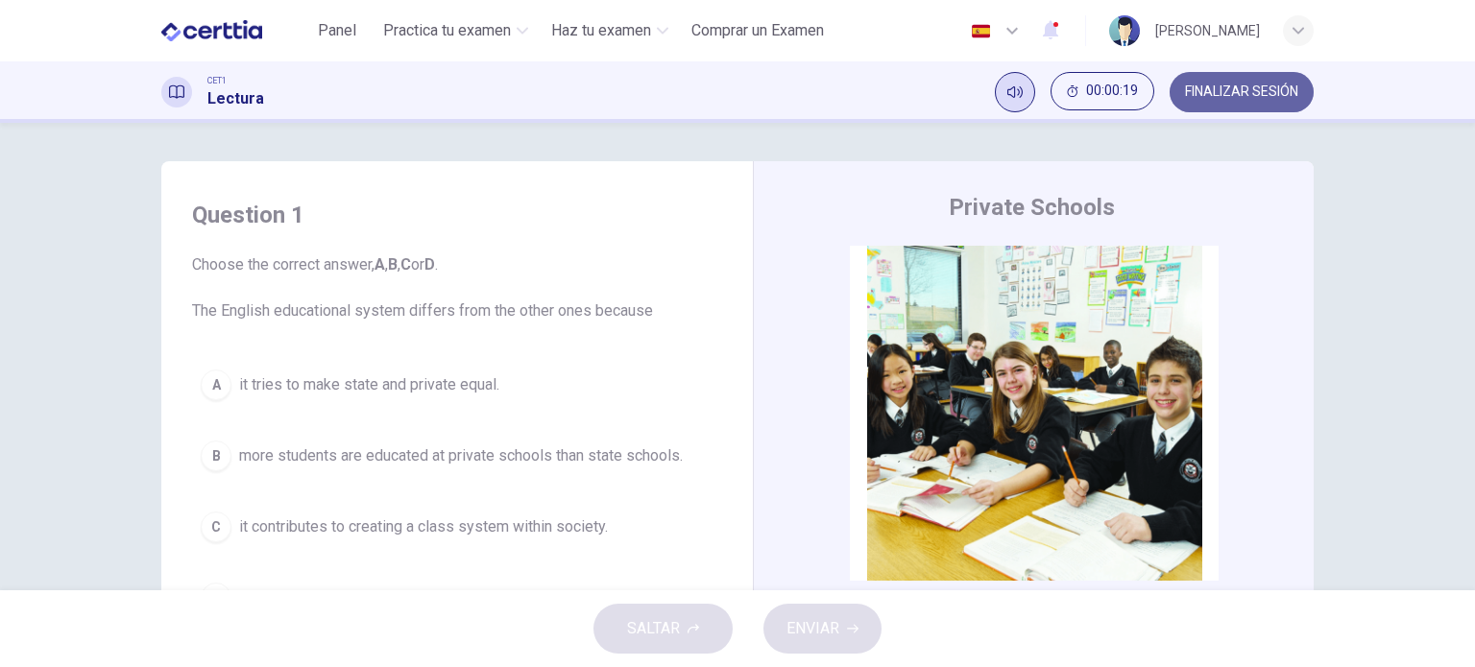
click at [1222, 106] on button "FINALIZAR SESIÓN" at bounding box center [1241, 92] width 144 height 40
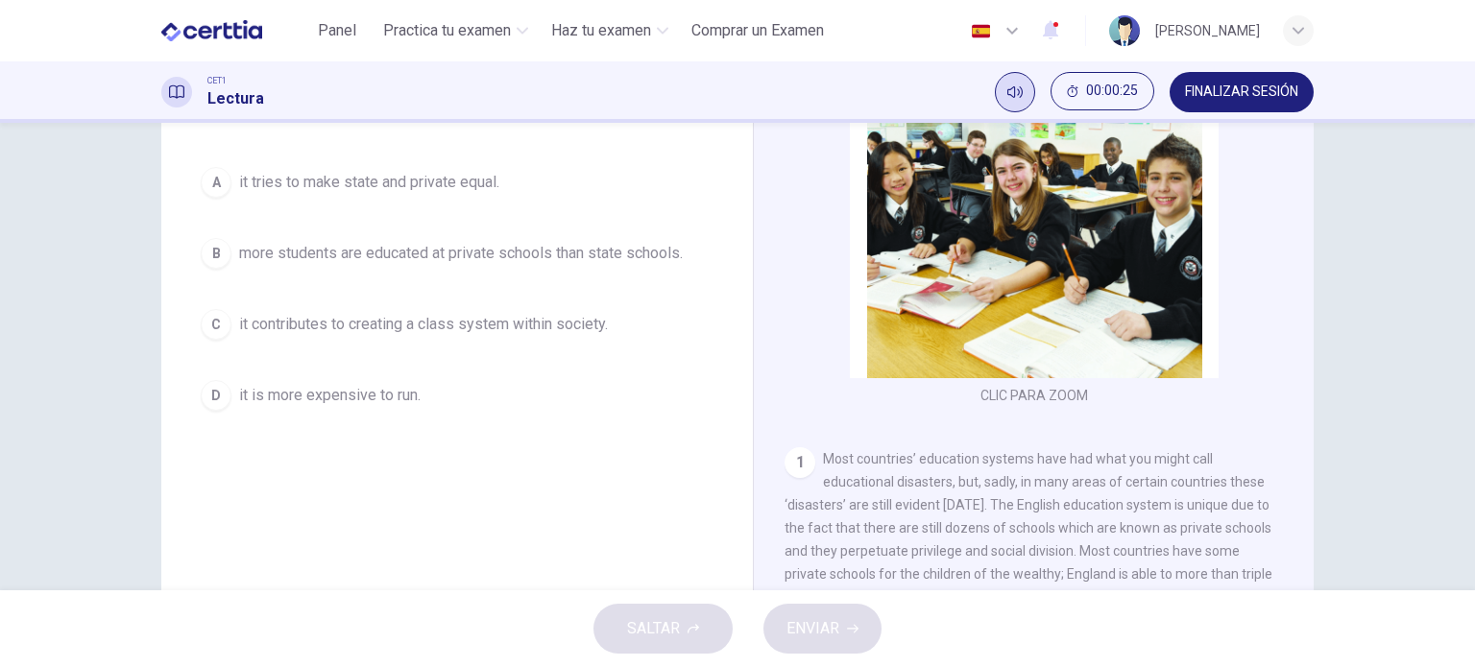
scroll to position [204, 0]
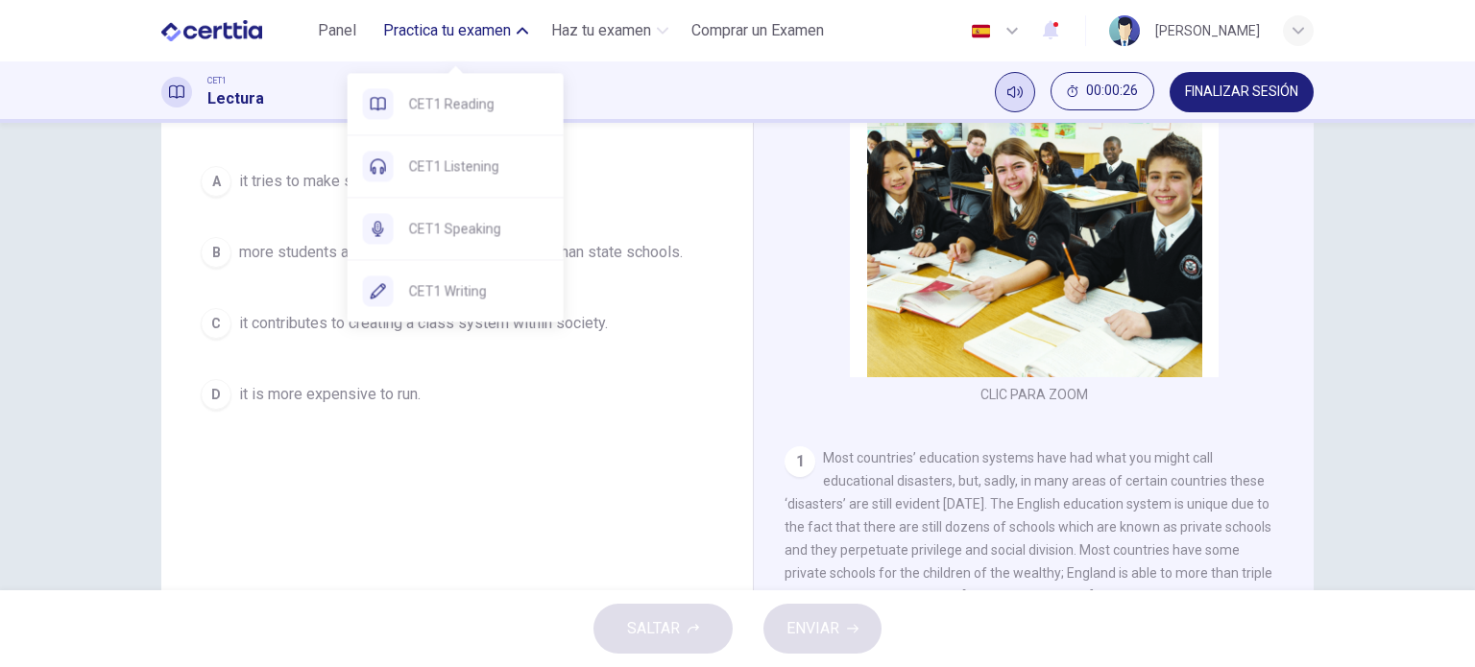
click at [433, 36] on span "Practica tu examen" at bounding box center [447, 30] width 128 height 23
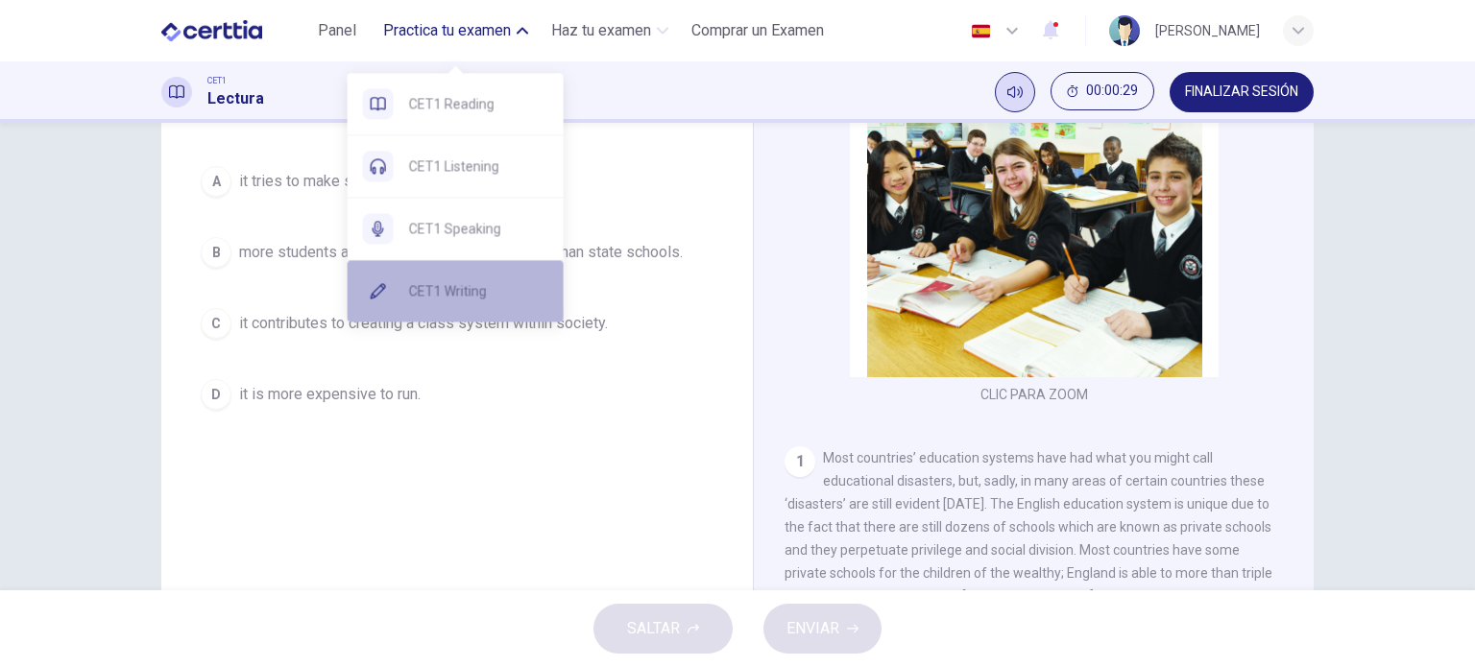
click at [455, 296] on span "CET1 Writing" at bounding box center [478, 290] width 139 height 23
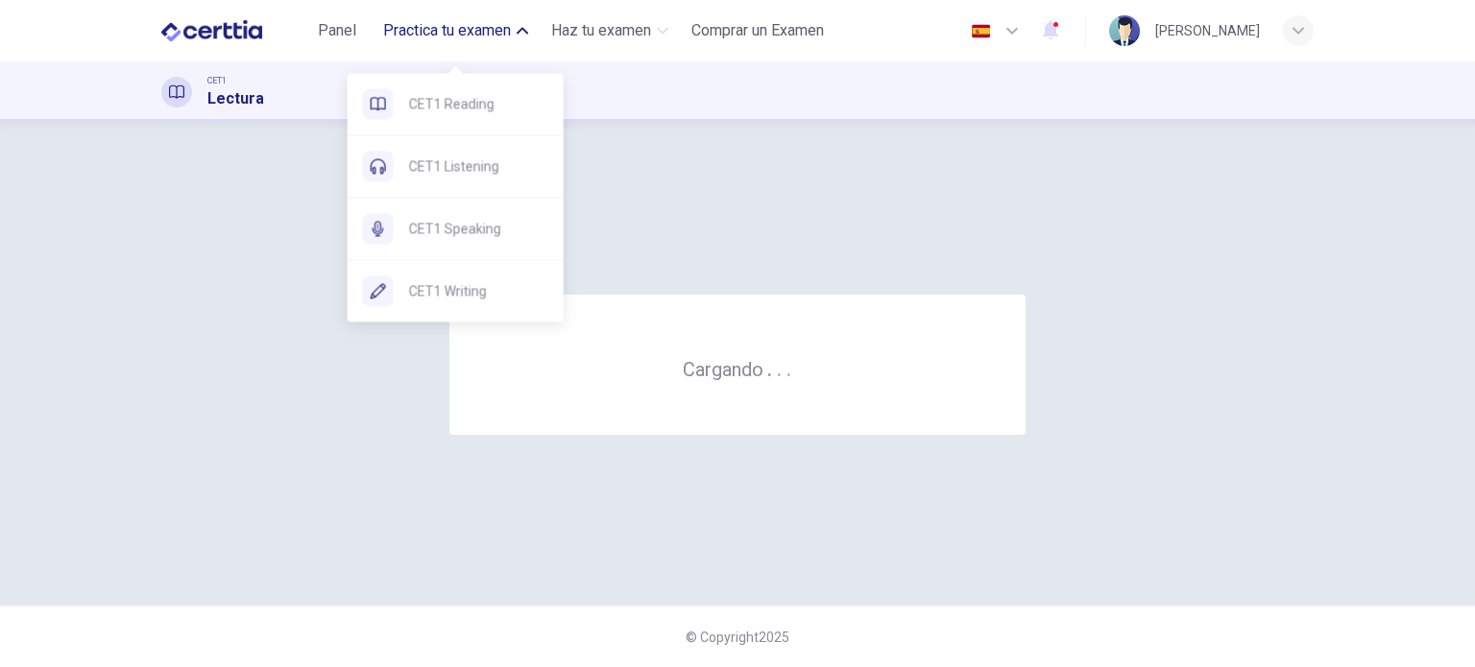
scroll to position [0, 0]
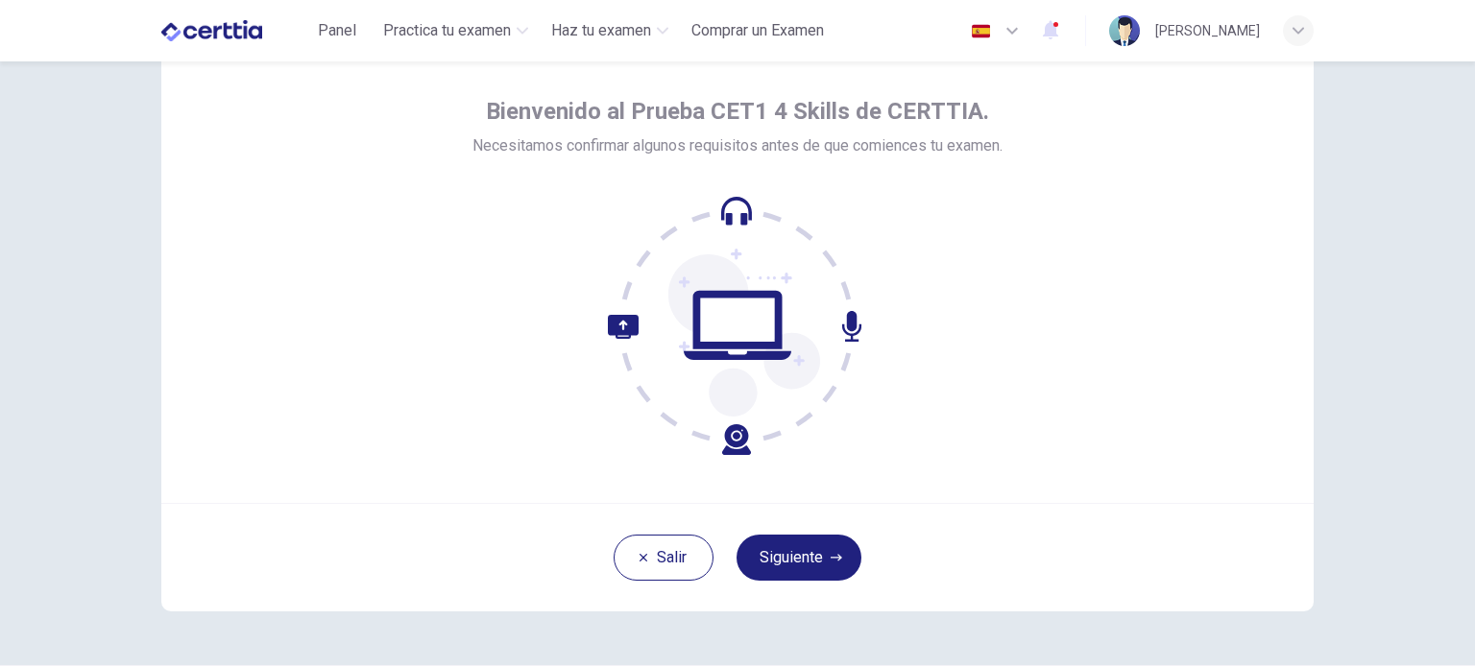
scroll to position [132, 0]
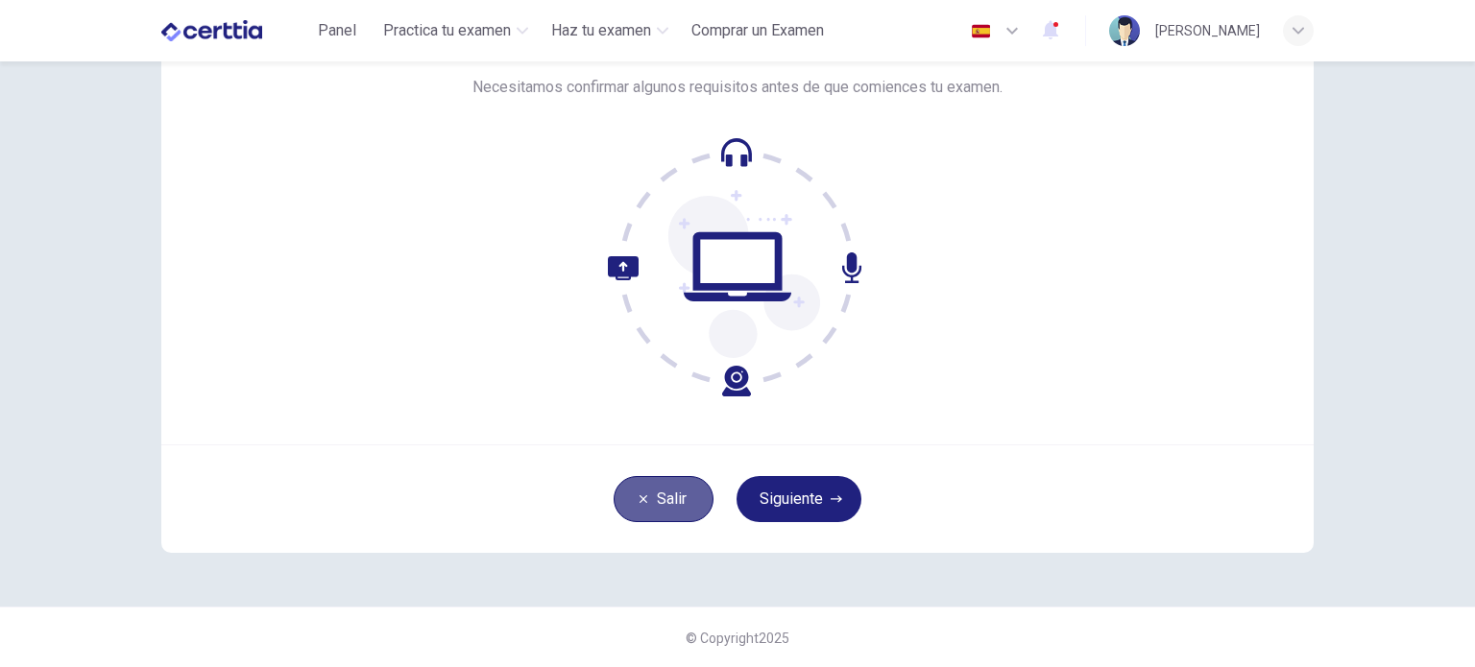
click at [667, 511] on button "Salir" at bounding box center [663, 499] width 100 height 46
